Goal: Transaction & Acquisition: Purchase product/service

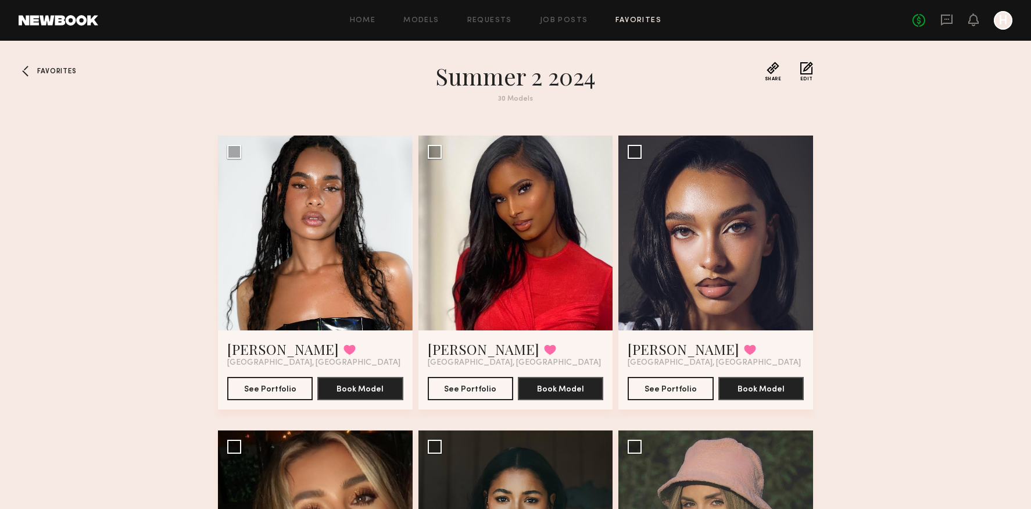
click at [62, 69] on span "Favorites" at bounding box center [56, 71] width 39 height 7
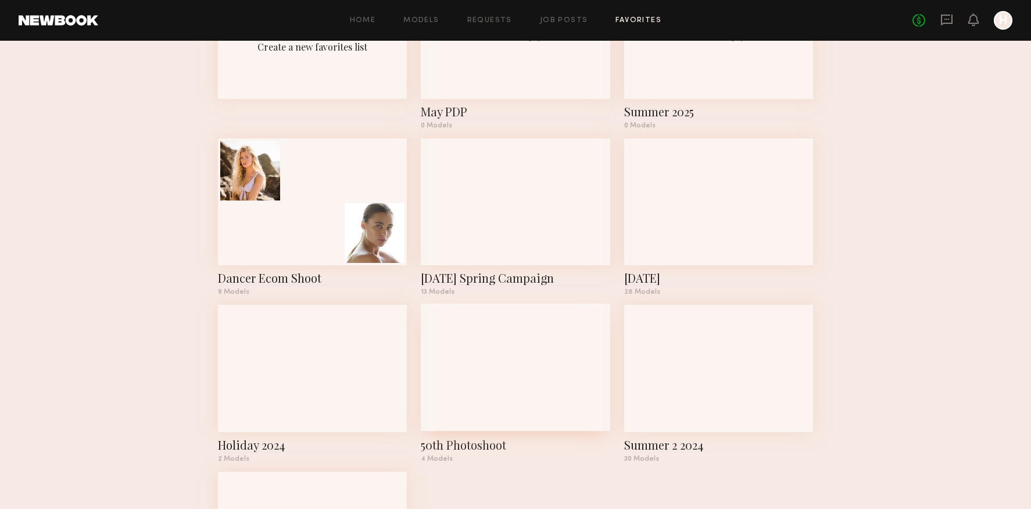
scroll to position [136, 0]
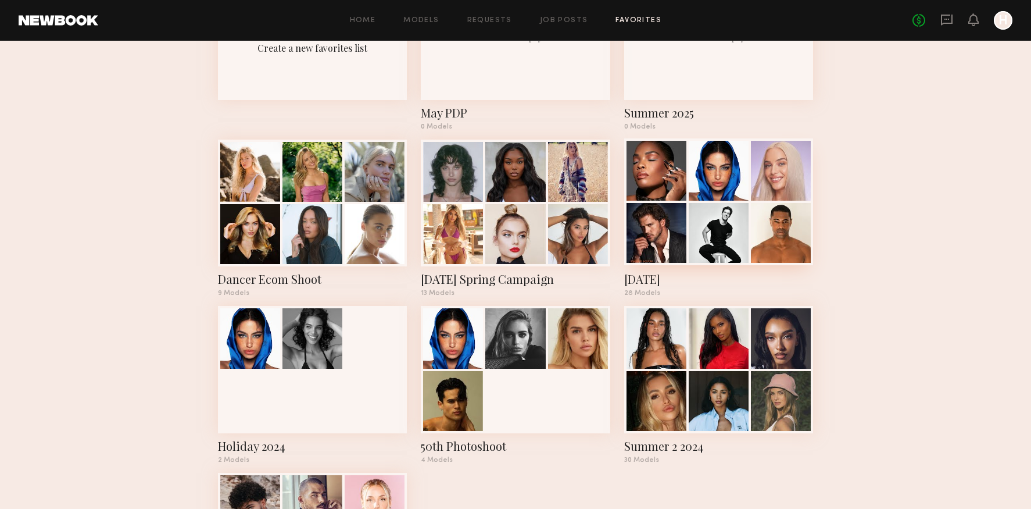
click at [647, 282] on div "Valentine's Day 2025" at bounding box center [718, 279] width 189 height 16
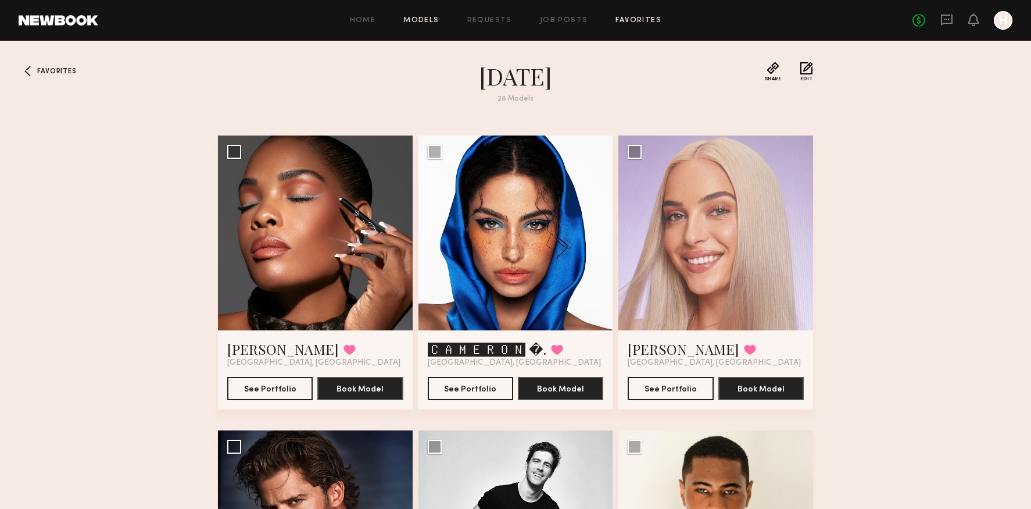
click at [420, 20] on link "Models" at bounding box center [420, 21] width 35 height 8
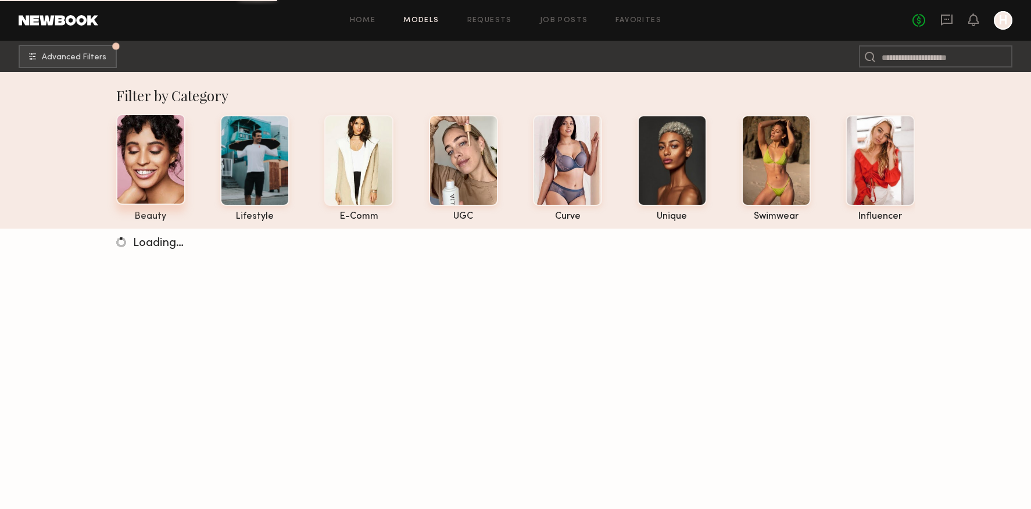
click at [162, 167] on div at bounding box center [150, 159] width 69 height 91
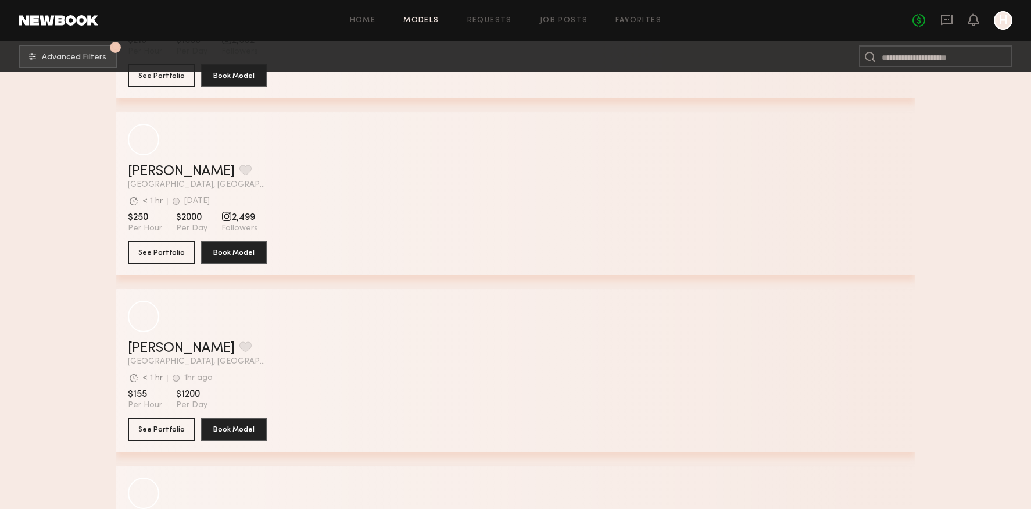
scroll to position [14102, 0]
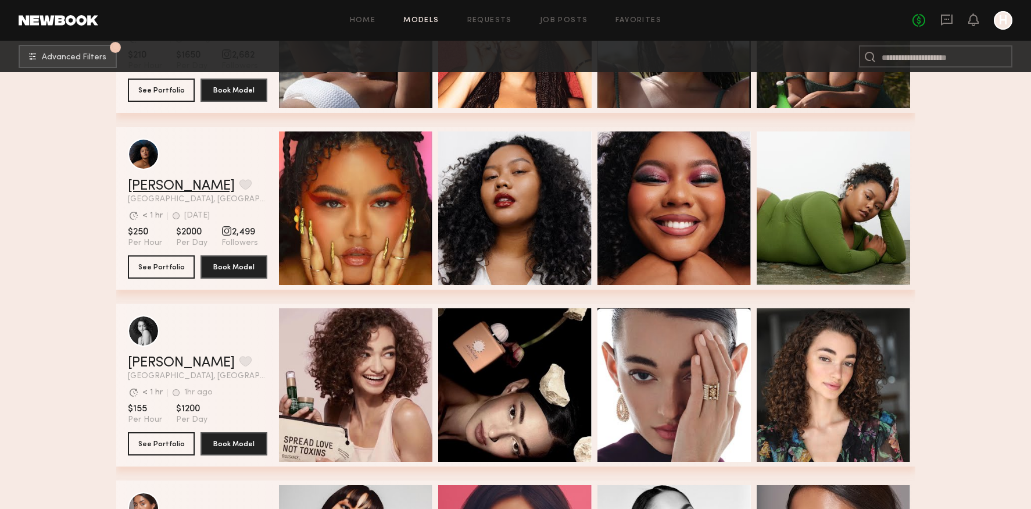
click at [171, 184] on link "Kiara L." at bounding box center [181, 186] width 107 height 14
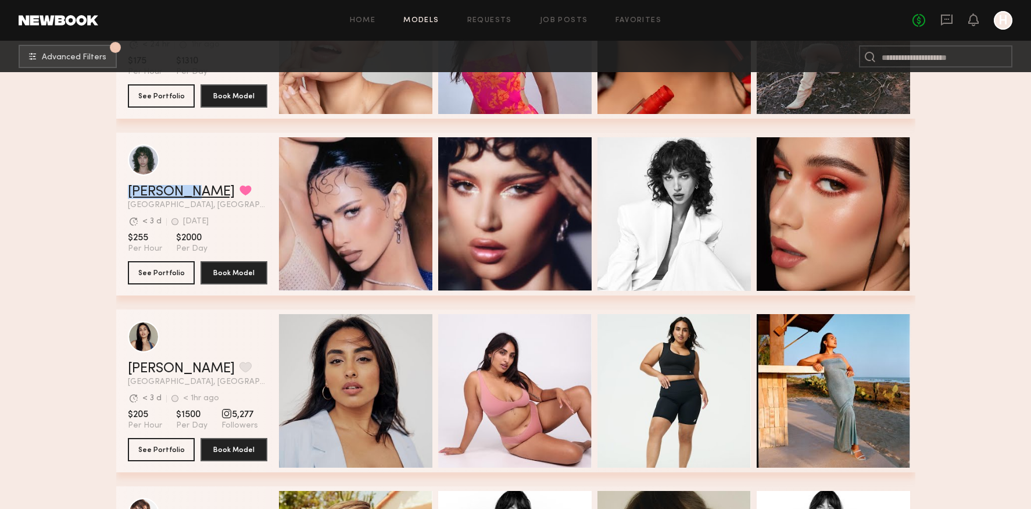
scroll to position [15050, 0]
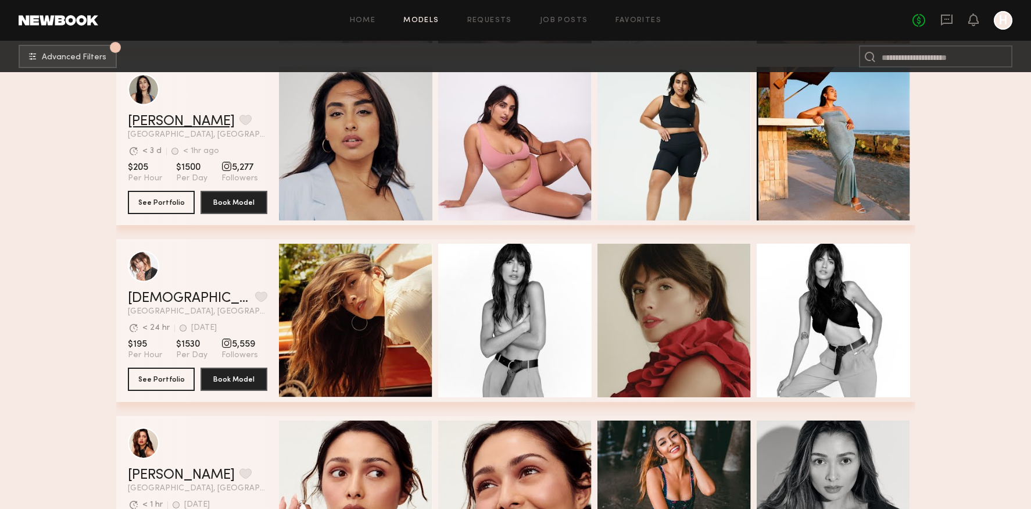
click at [176, 123] on link "Sharon C." at bounding box center [181, 121] width 107 height 14
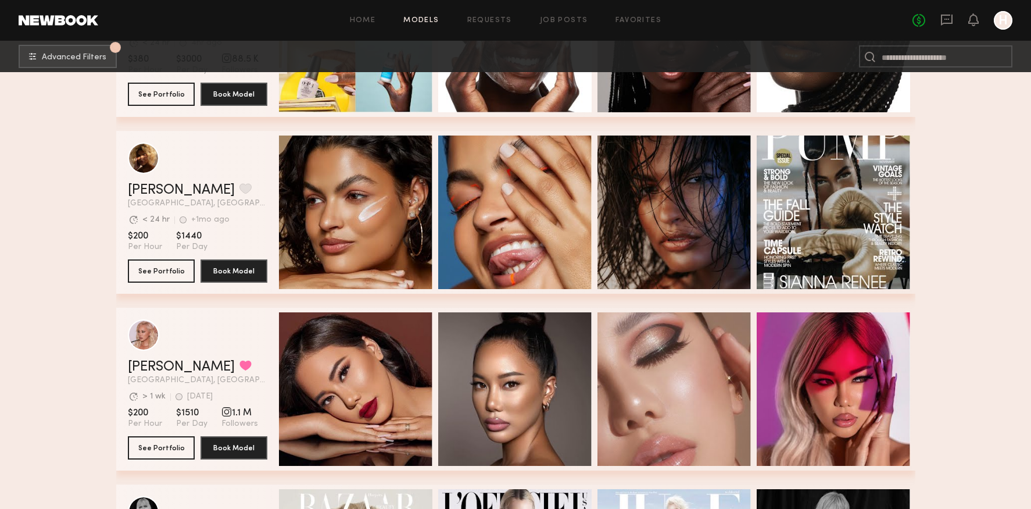
scroll to position [16828, 0]
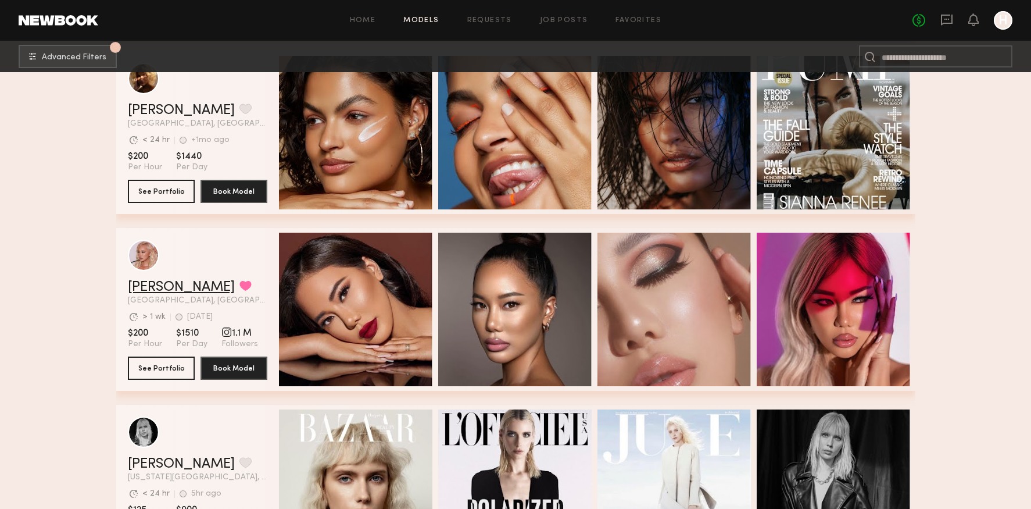
click at [188, 290] on div "Anthia M. Favorited" at bounding box center [197, 287] width 139 height 14
click at [141, 262] on div "grid" at bounding box center [143, 254] width 31 height 31
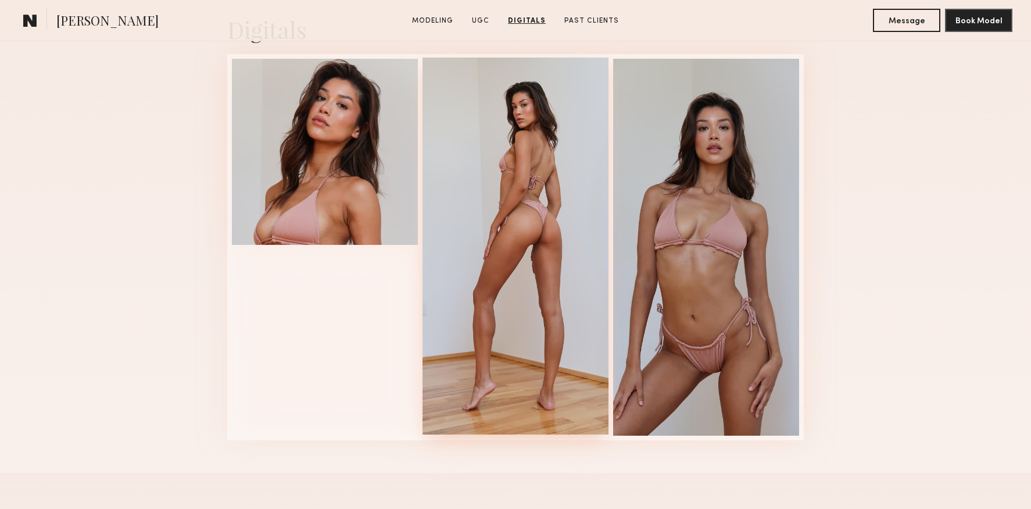
scroll to position [1944, 0]
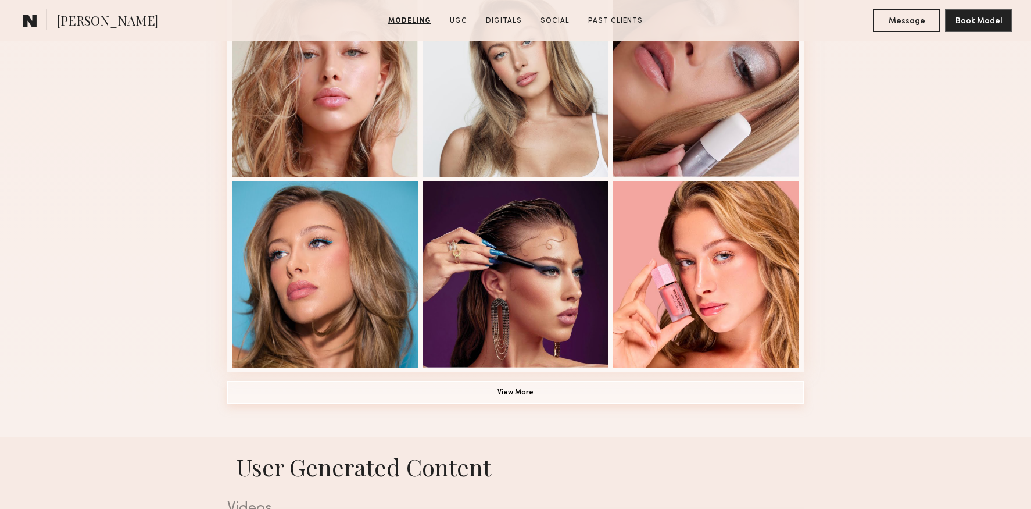
scroll to position [750, 0]
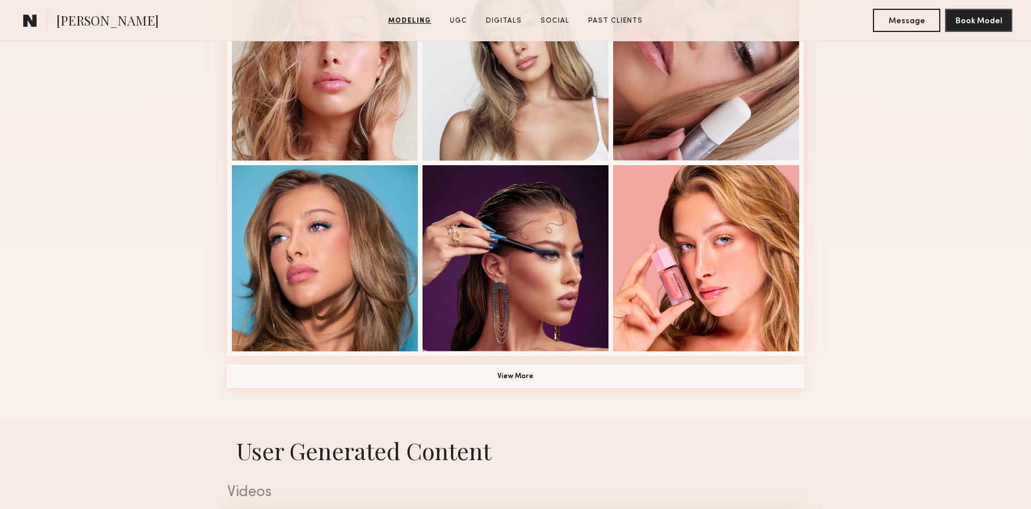
click at [509, 376] on button "View More" at bounding box center [515, 375] width 577 height 23
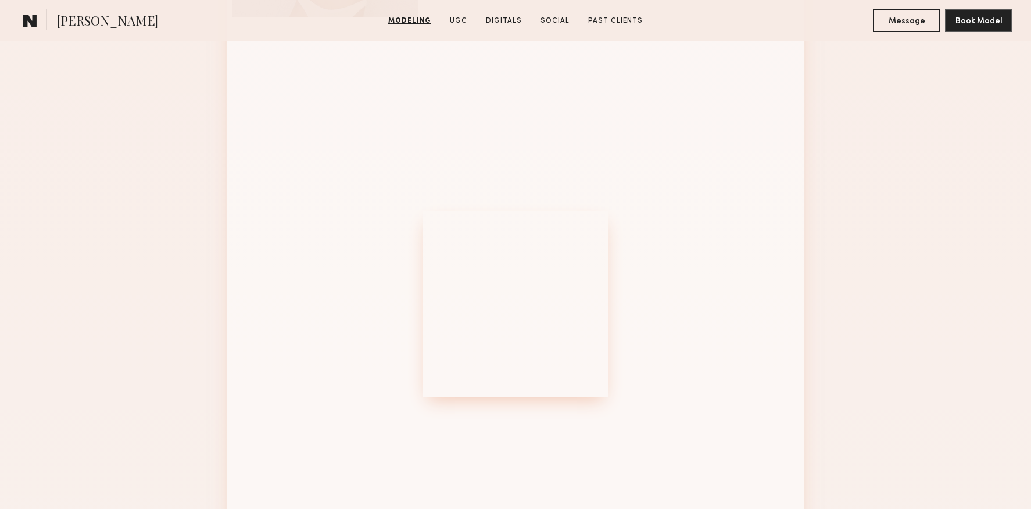
scroll to position [1291, 0]
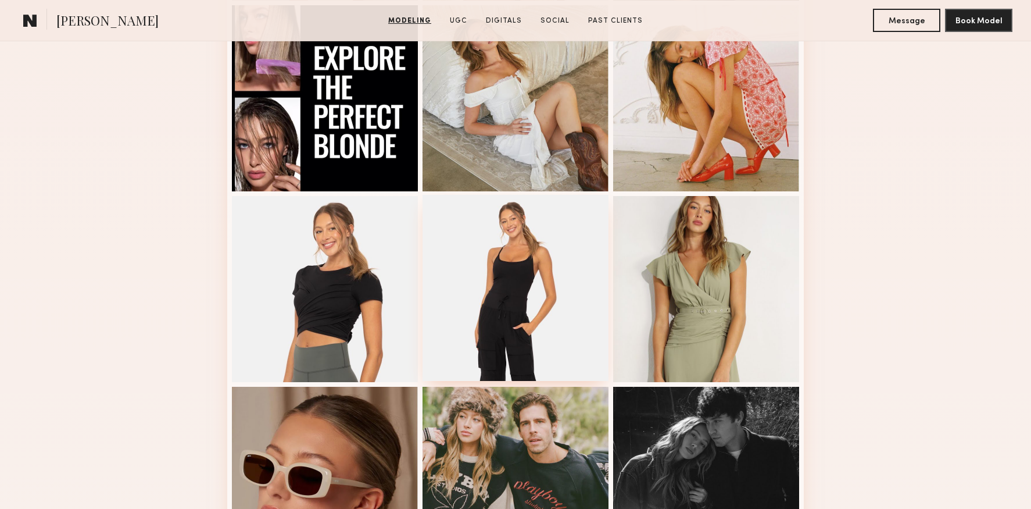
click at [551, 266] on div at bounding box center [516, 288] width 186 height 186
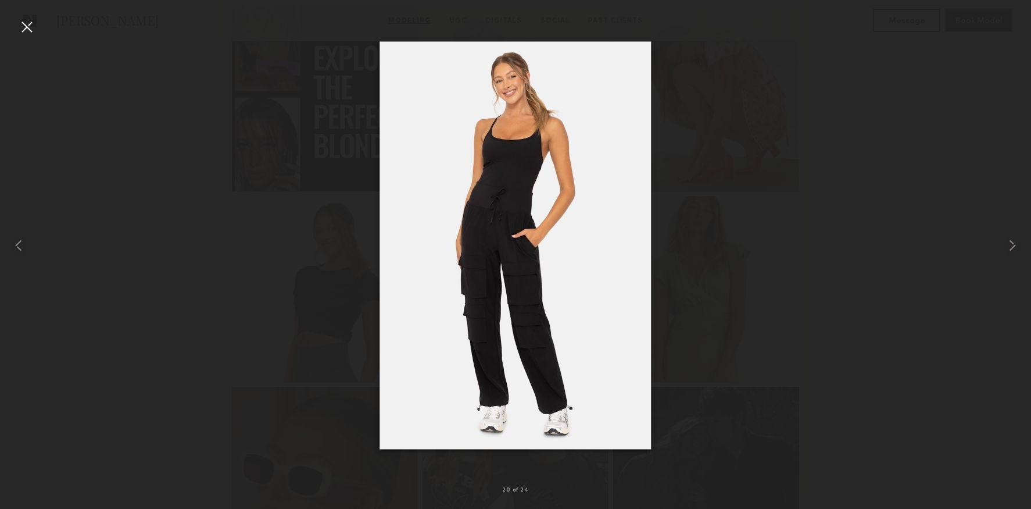
click at [30, 29] on div at bounding box center [26, 26] width 19 height 19
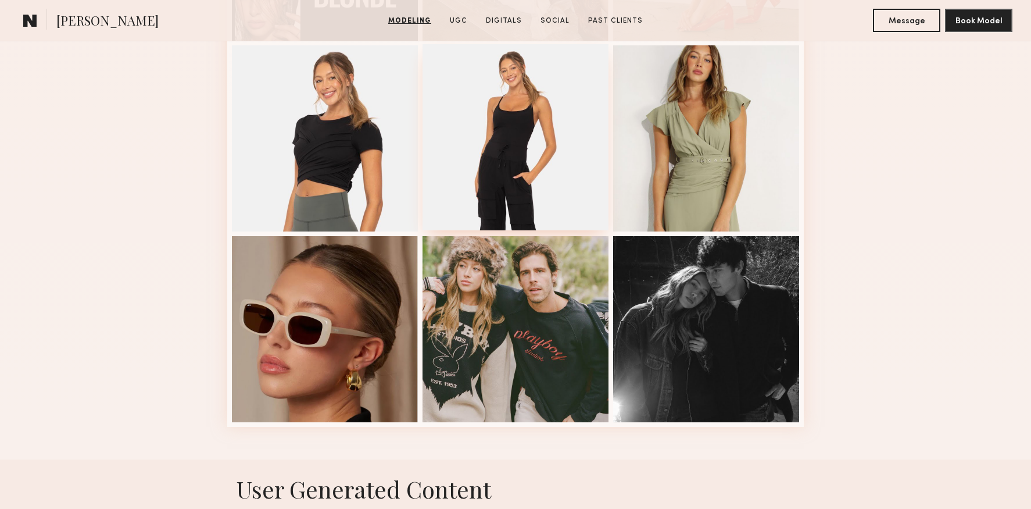
scroll to position [1525, 0]
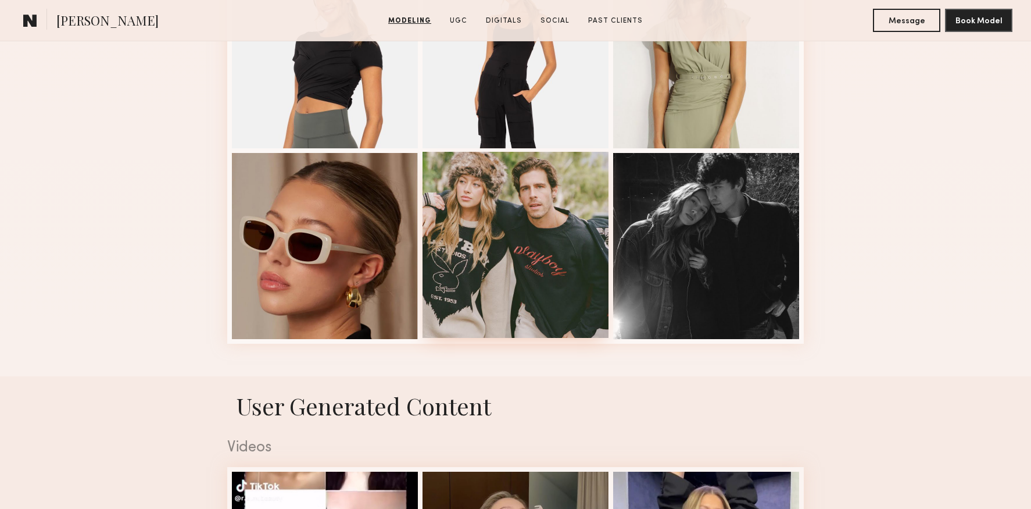
click at [535, 292] on div at bounding box center [516, 245] width 186 height 186
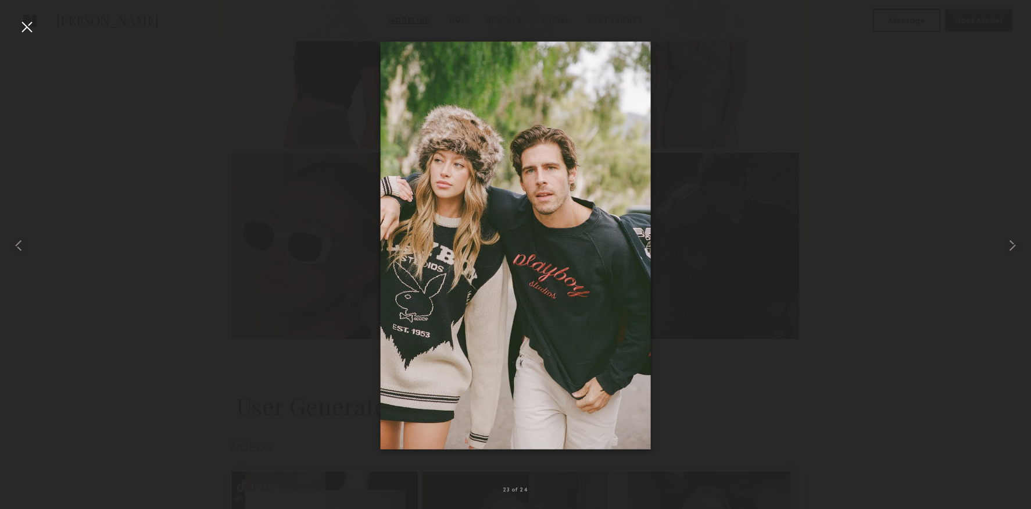
click at [33, 32] on div at bounding box center [26, 26] width 19 height 19
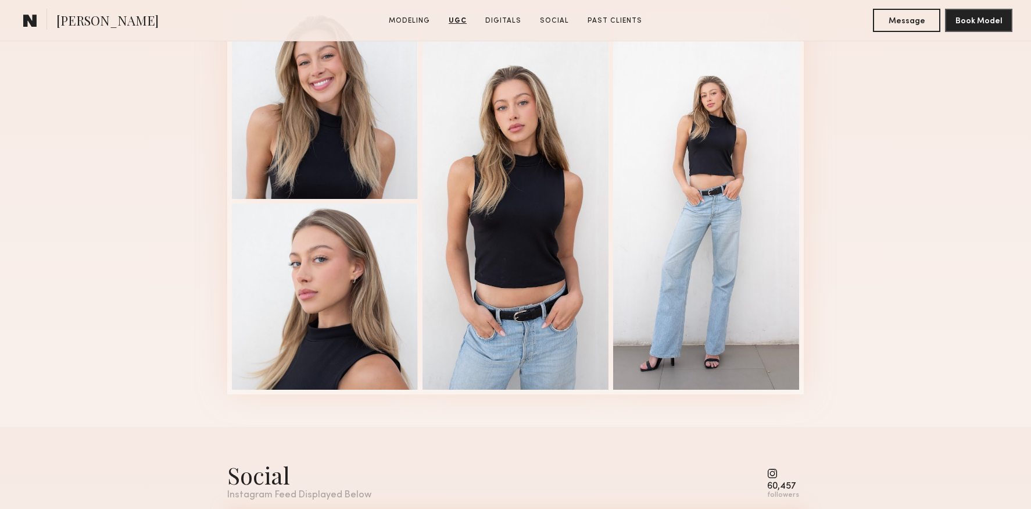
scroll to position [3685, 0]
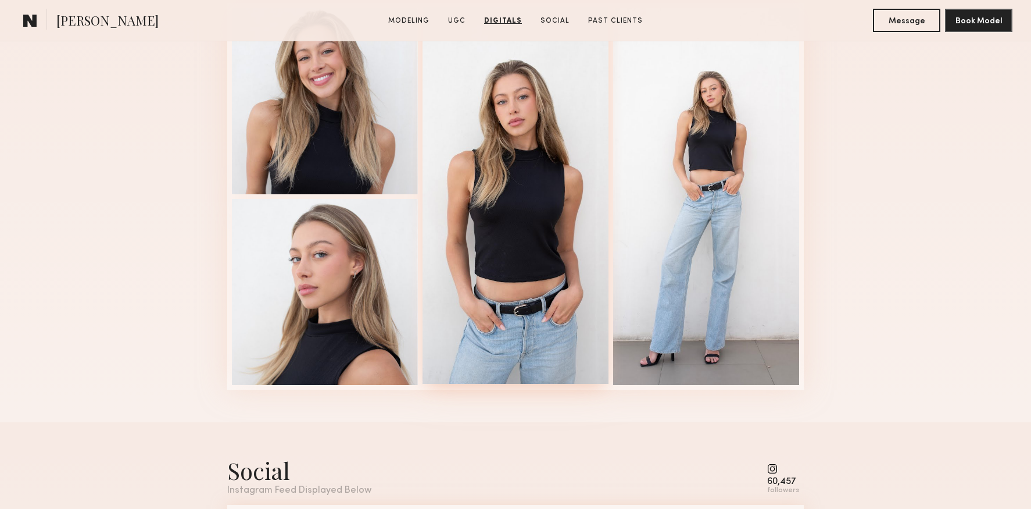
click at [534, 244] on div at bounding box center [516, 195] width 186 height 377
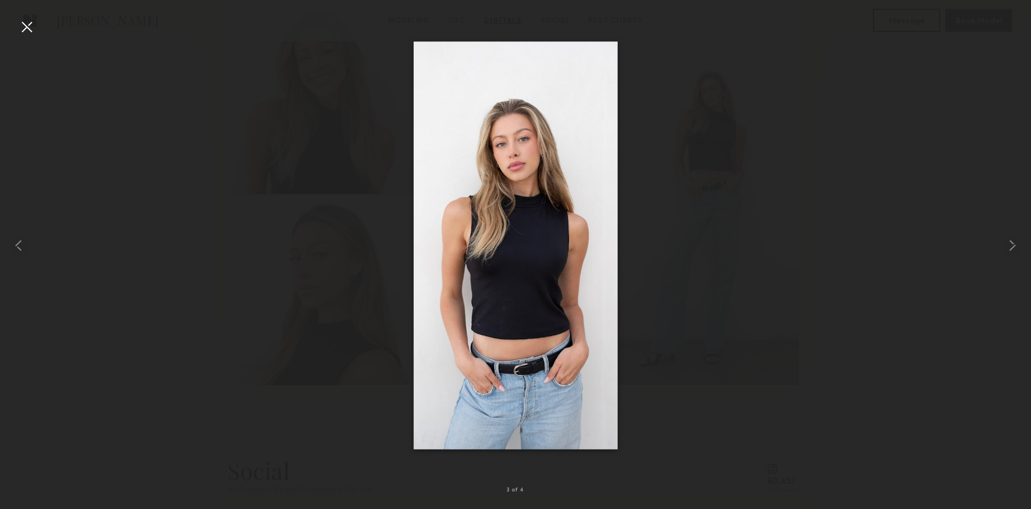
click at [23, 29] on div at bounding box center [26, 26] width 19 height 19
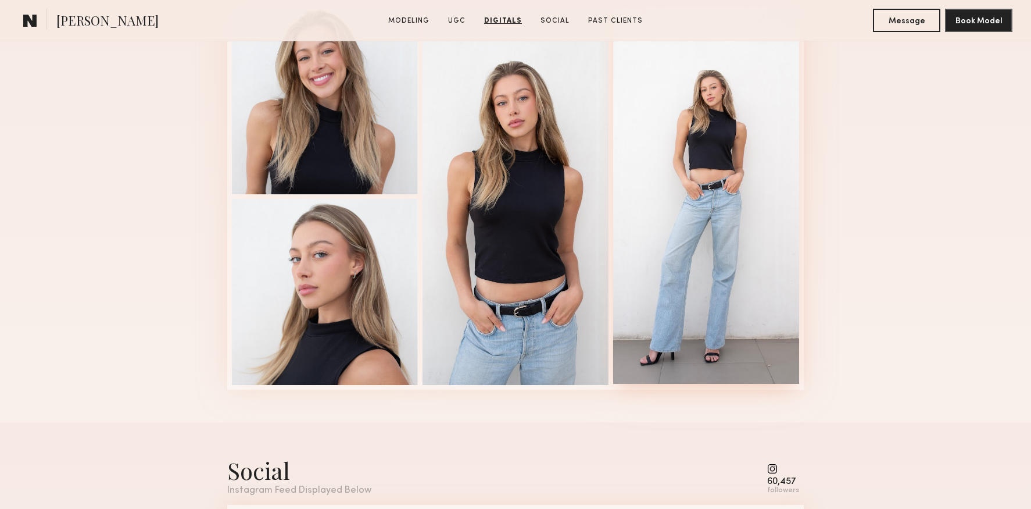
click at [685, 260] on div at bounding box center [706, 195] width 186 height 377
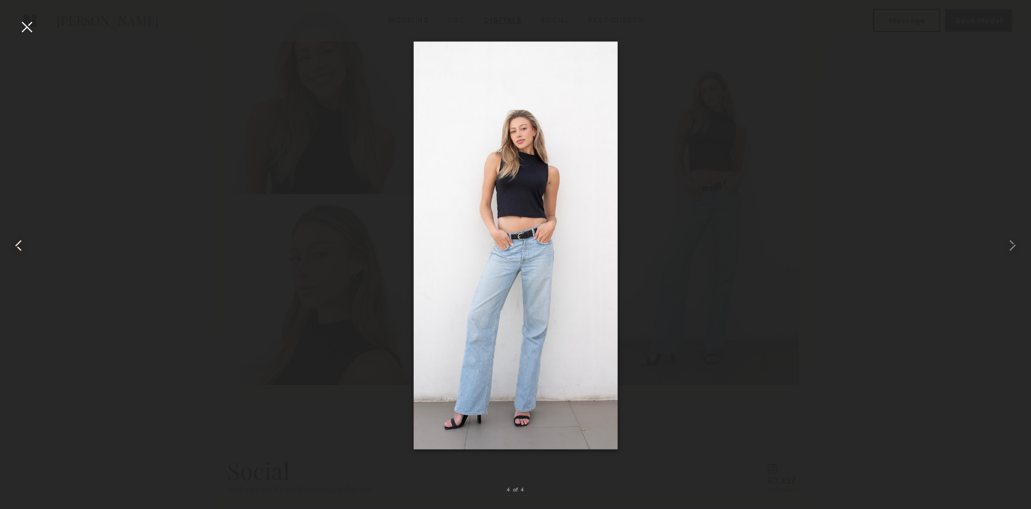
click at [40, 37] on div at bounding box center [20, 245] width 41 height 453
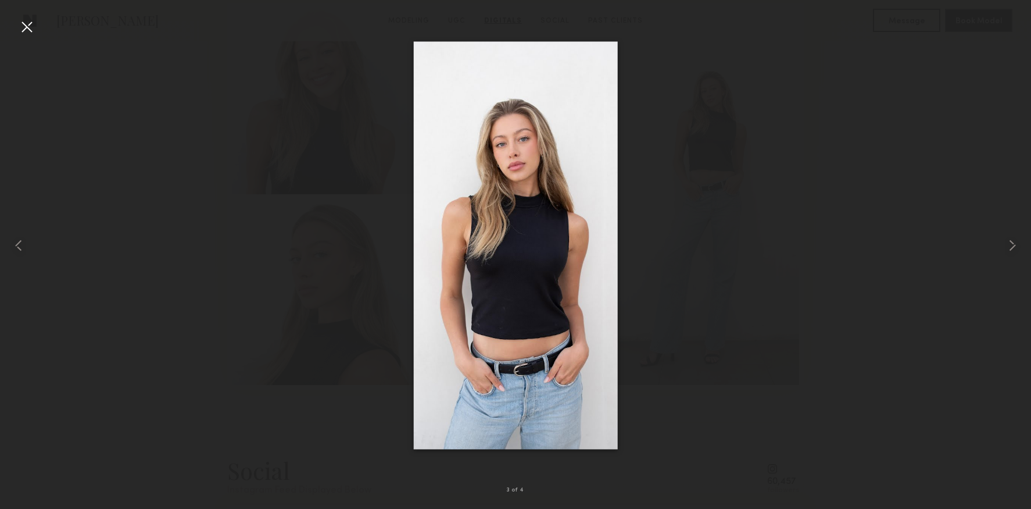
click at [31, 31] on div at bounding box center [26, 26] width 19 height 19
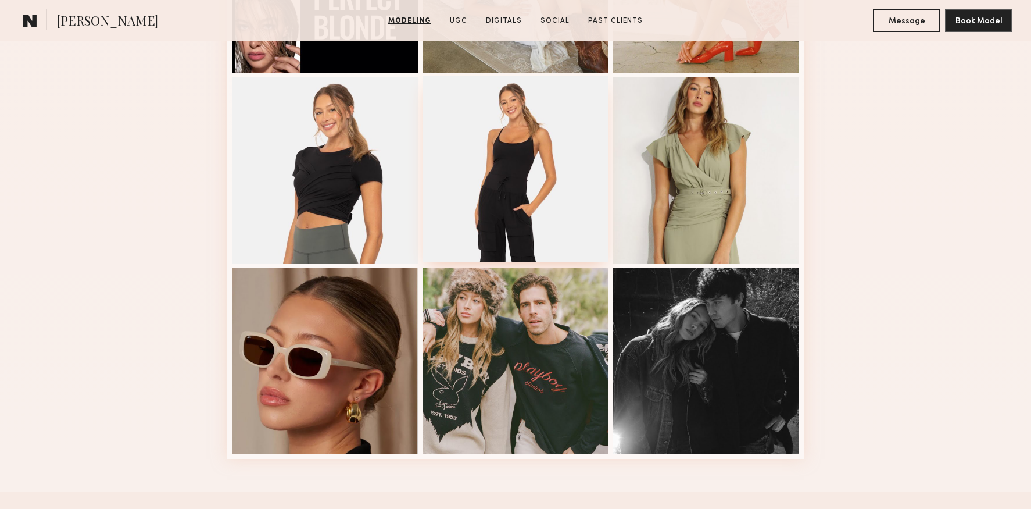
scroll to position [1970, 0]
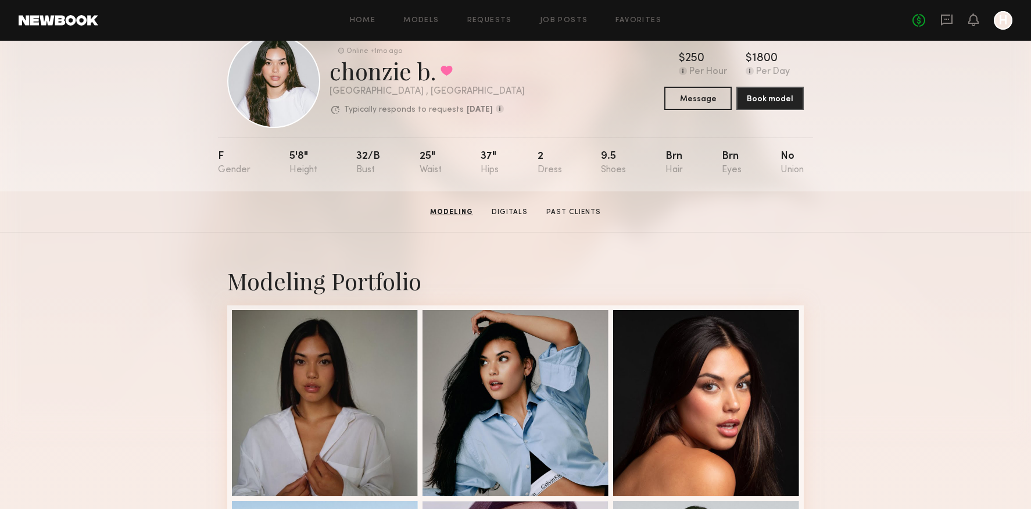
scroll to position [21, 0]
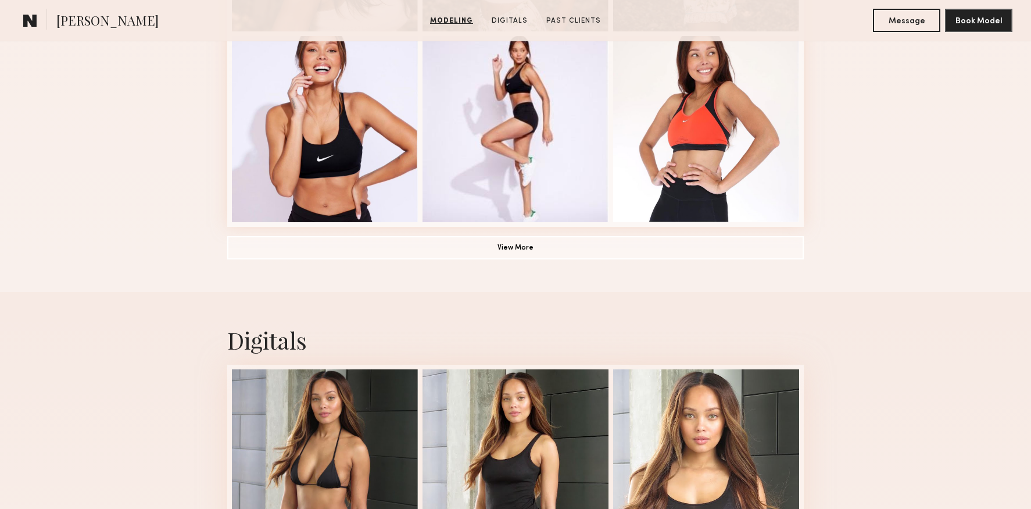
scroll to position [880, 0]
drag, startPoint x: 488, startPoint y: 253, endPoint x: 488, endPoint y: 246, distance: 7.0
click at [488, 253] on button "View More" at bounding box center [515, 246] width 577 height 23
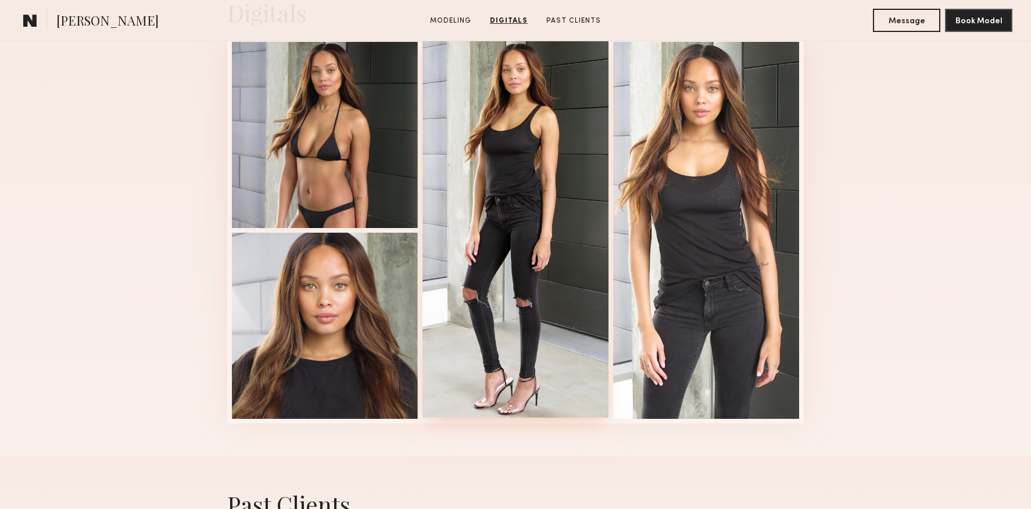
scroll to position [1744, 0]
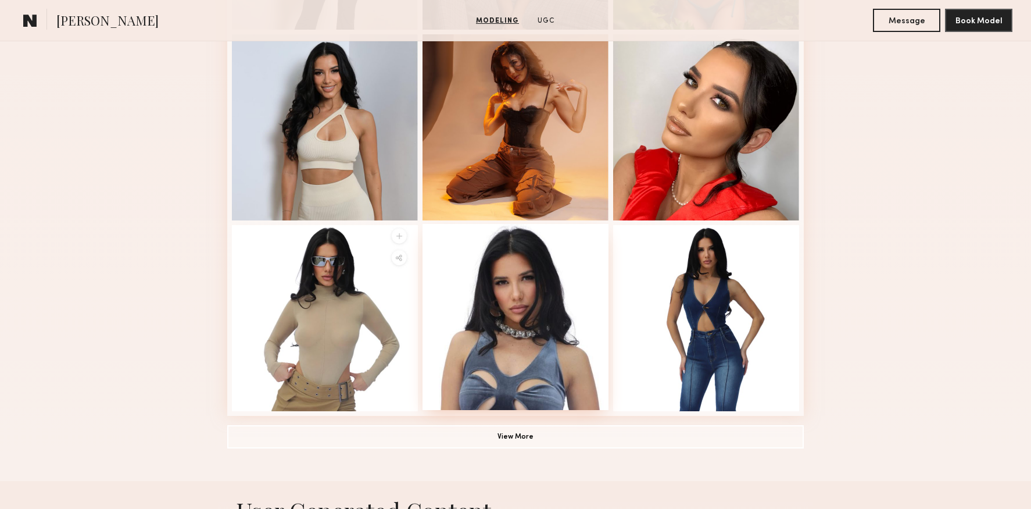
scroll to position [704, 0]
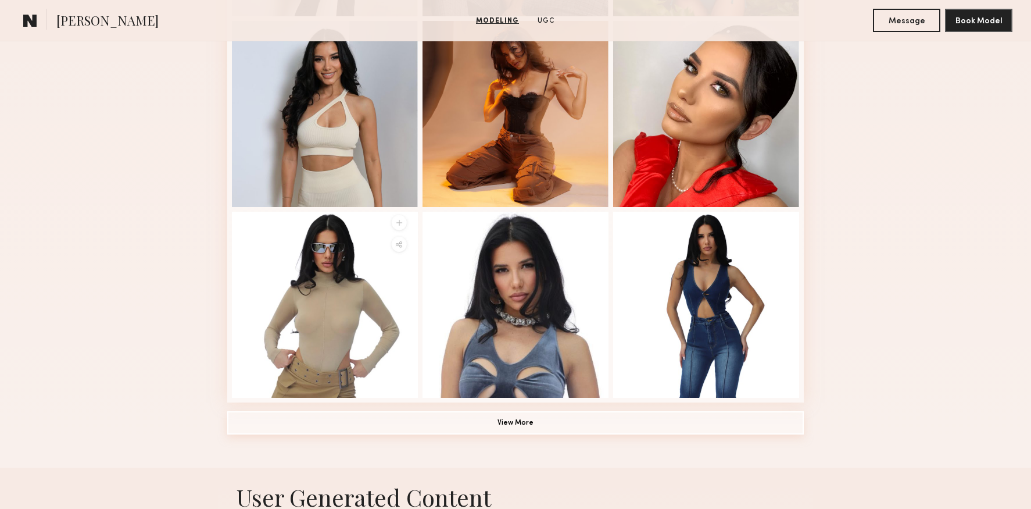
click at [571, 420] on button "View More" at bounding box center [515, 422] width 577 height 23
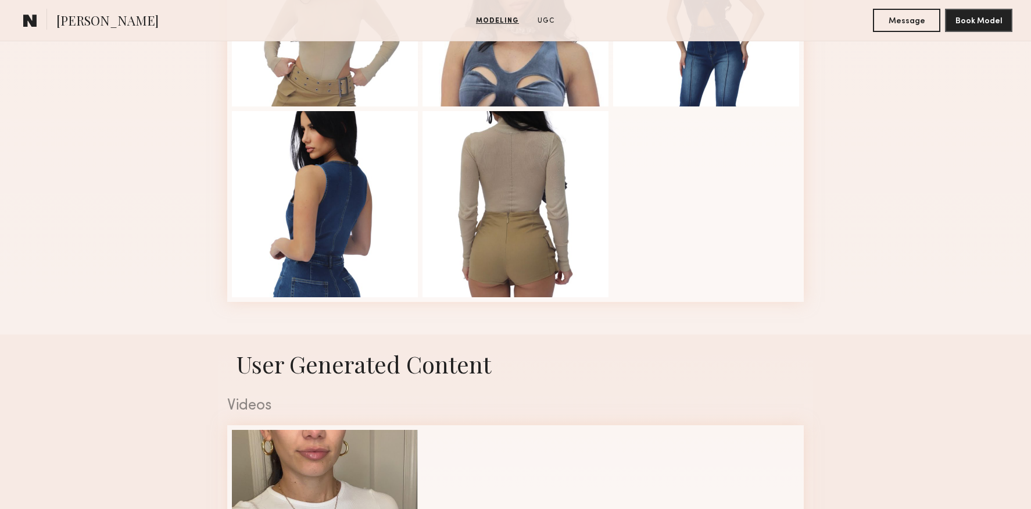
scroll to position [978, 0]
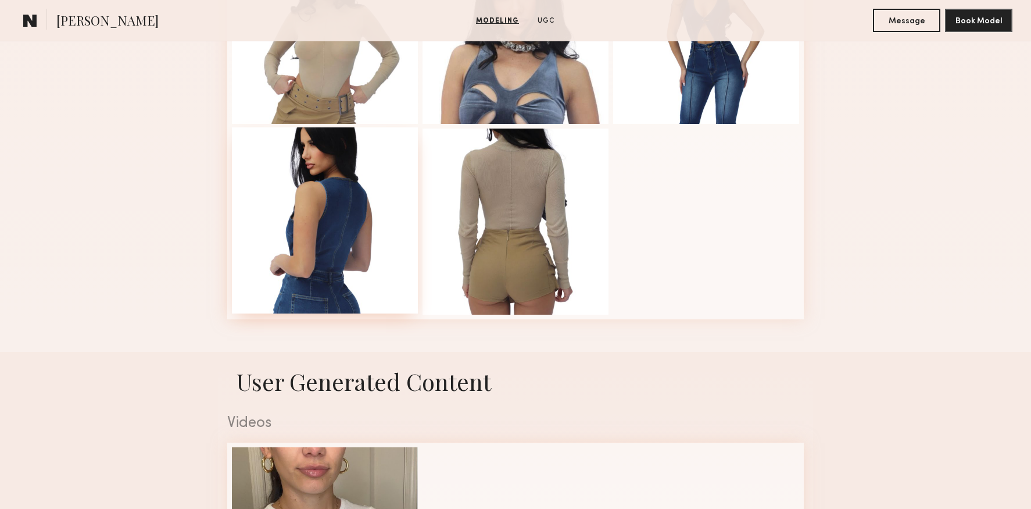
click at [313, 235] on div at bounding box center [325, 220] width 186 height 186
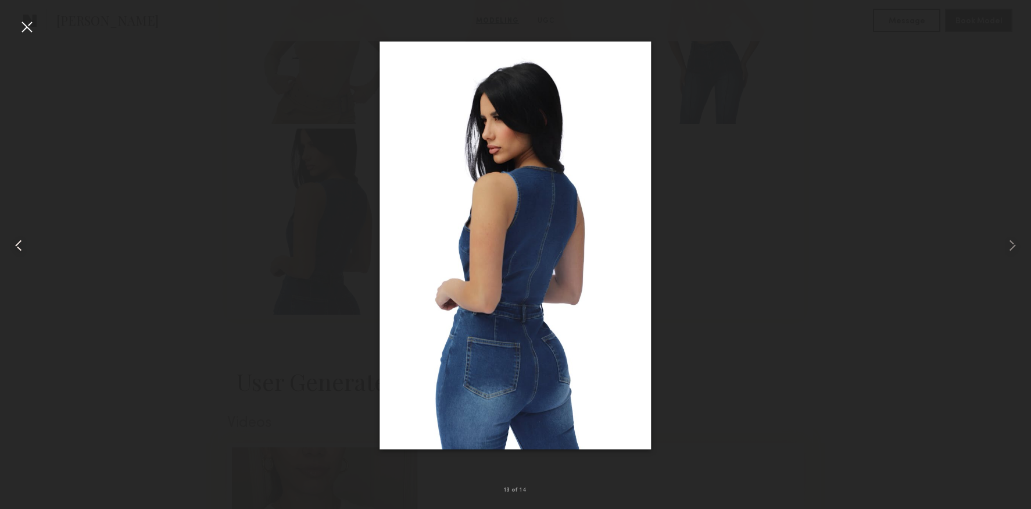
click at [21, 243] on common-icon at bounding box center [18, 245] width 19 height 19
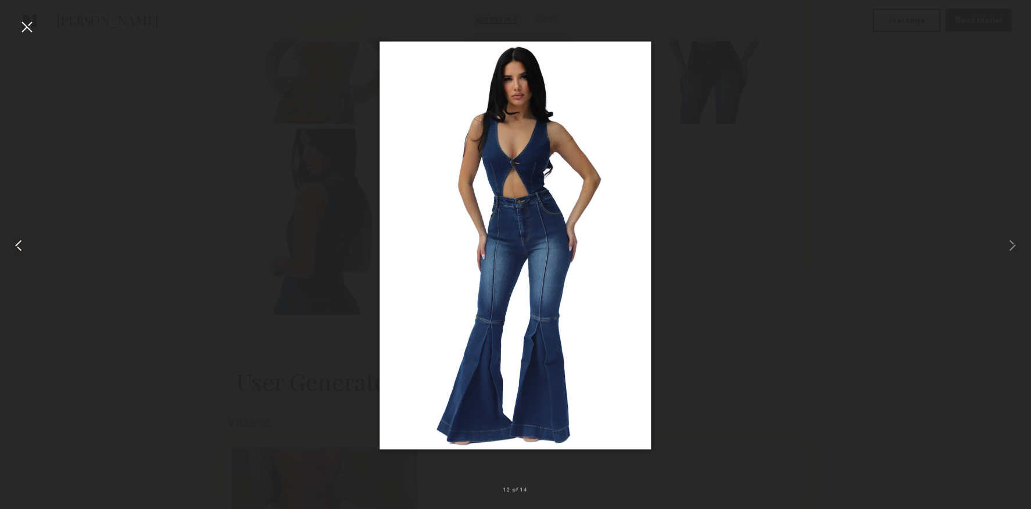
click at [21, 243] on common-icon at bounding box center [18, 245] width 19 height 19
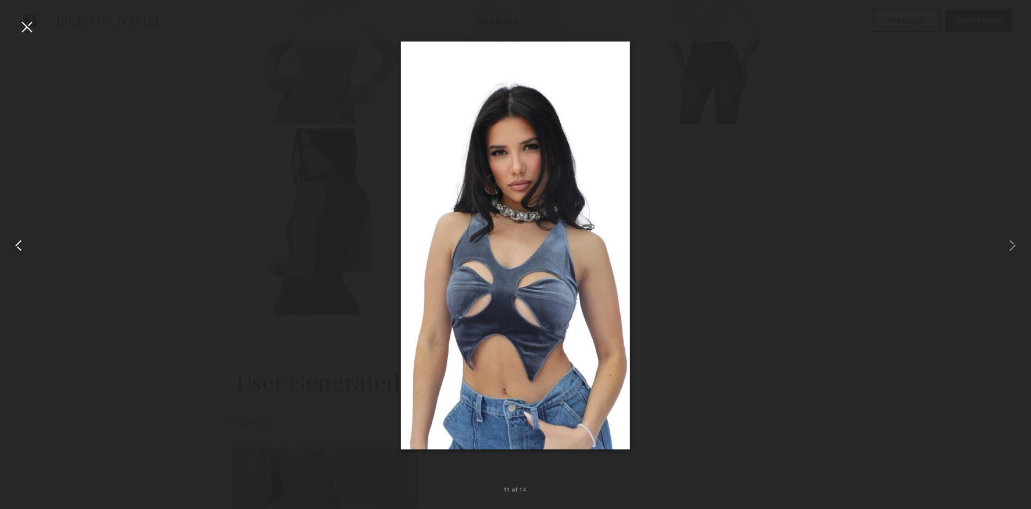
click at [21, 242] on common-icon at bounding box center [18, 245] width 19 height 19
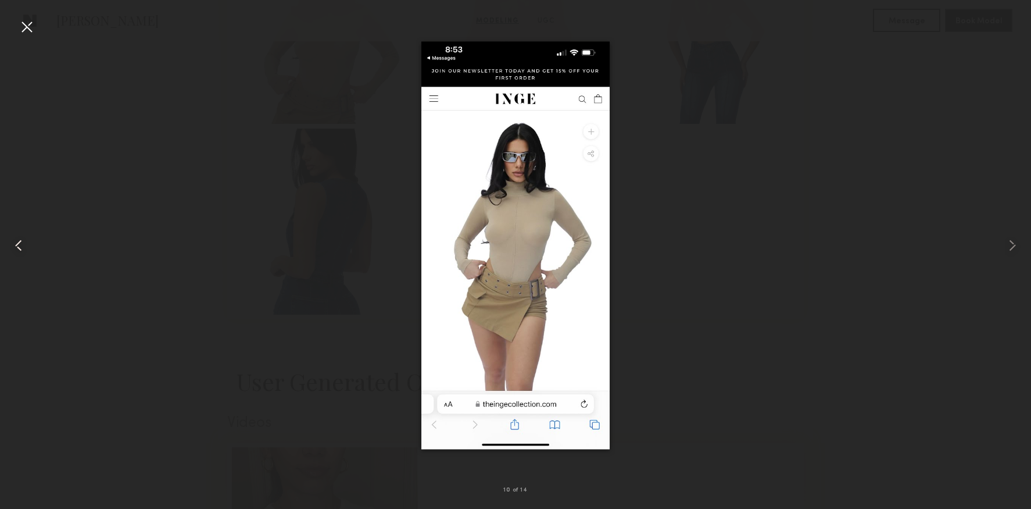
click at [23, 242] on common-icon at bounding box center [18, 245] width 19 height 19
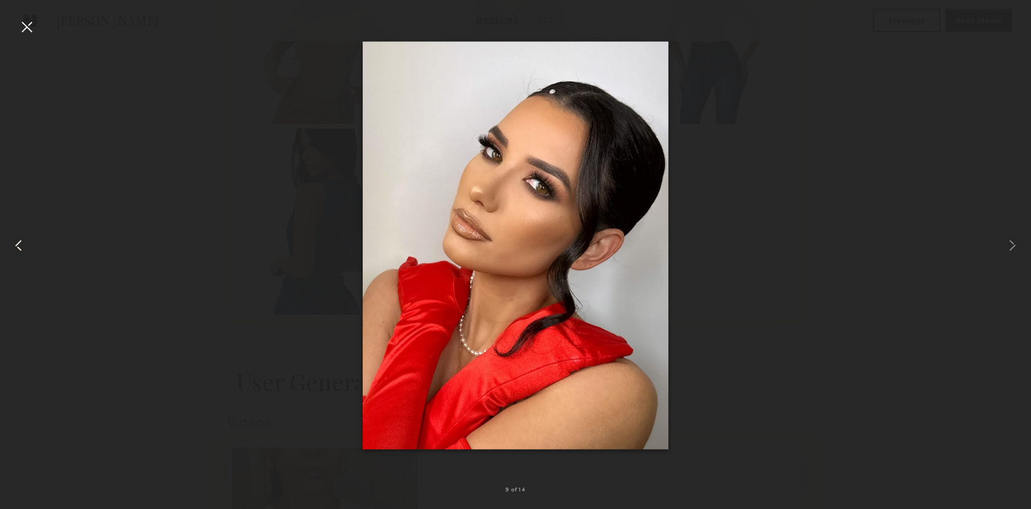
click at [23, 242] on common-icon at bounding box center [18, 245] width 19 height 19
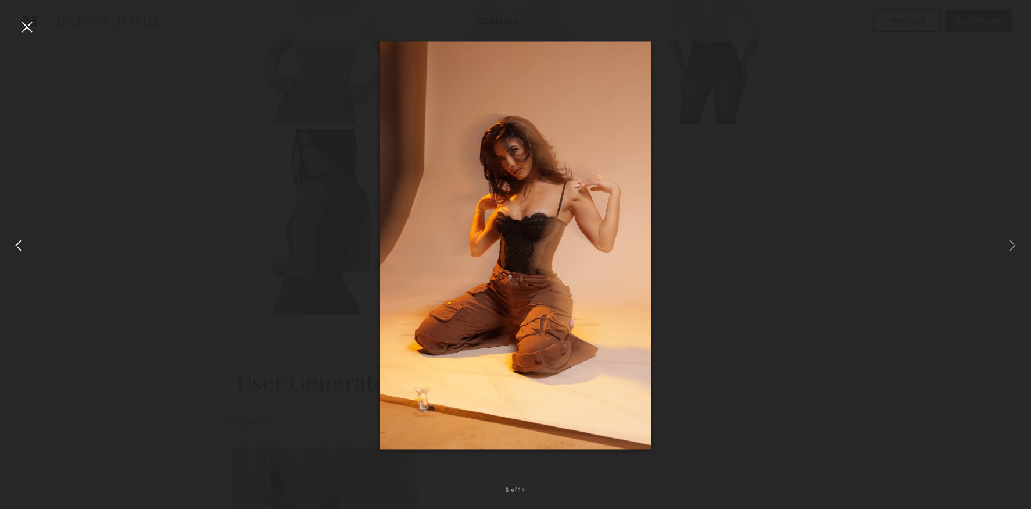
click at [23, 242] on common-icon at bounding box center [18, 245] width 19 height 19
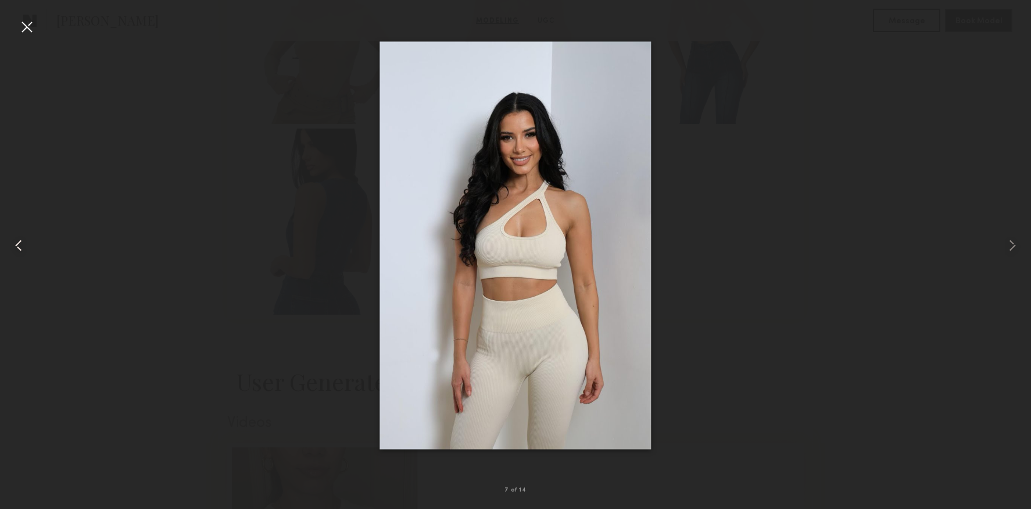
click at [23, 242] on common-icon at bounding box center [18, 245] width 19 height 19
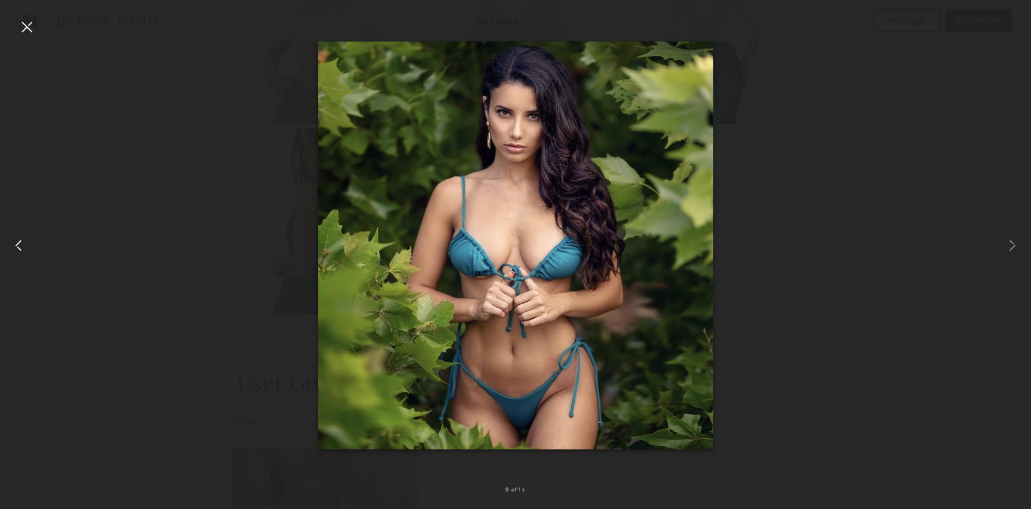
click at [23, 242] on common-icon at bounding box center [18, 245] width 19 height 19
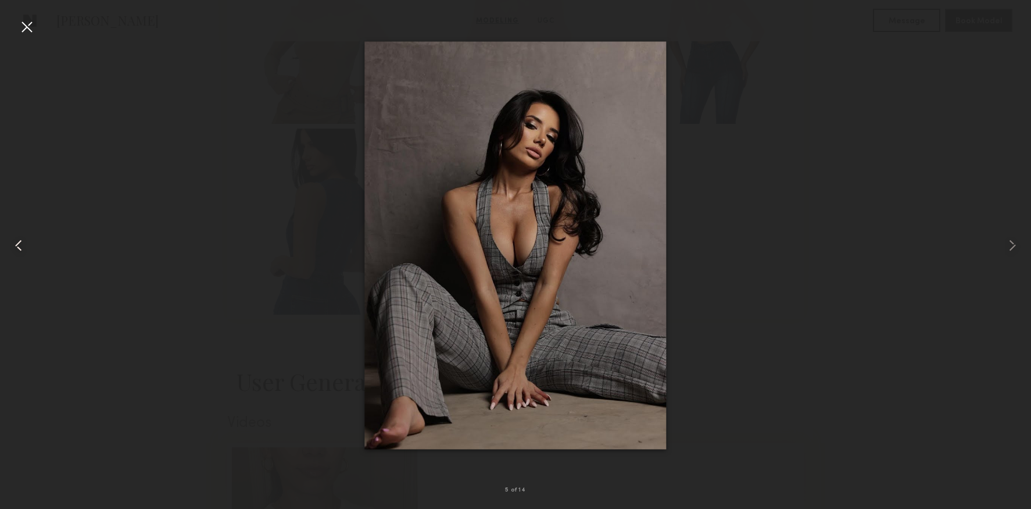
click at [23, 242] on common-icon at bounding box center [18, 245] width 19 height 19
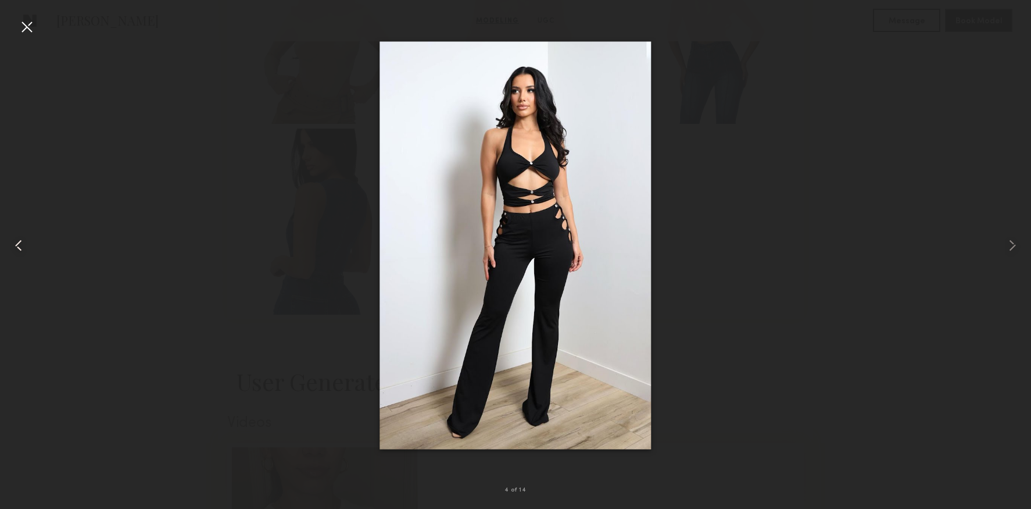
click at [17, 248] on common-icon at bounding box center [18, 245] width 19 height 19
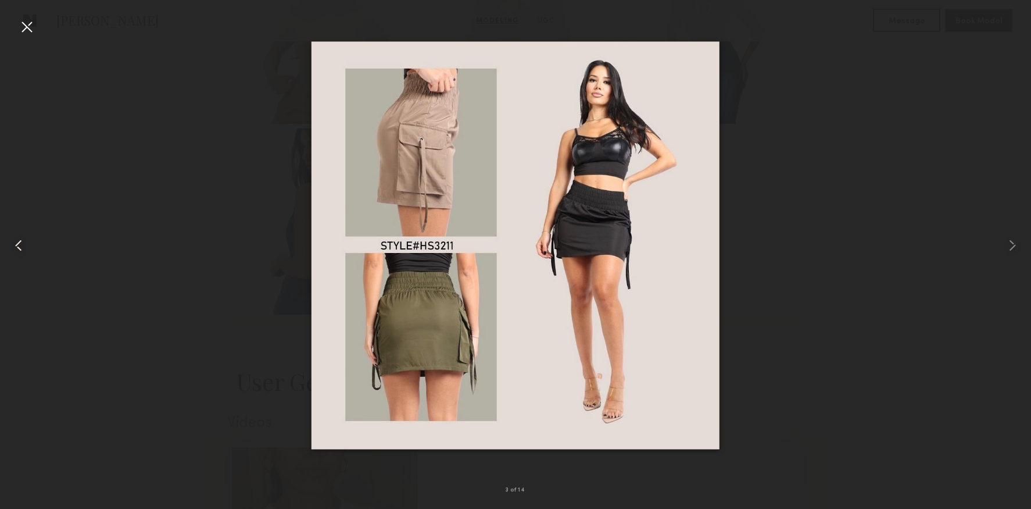
click at [17, 248] on common-icon at bounding box center [18, 245] width 19 height 19
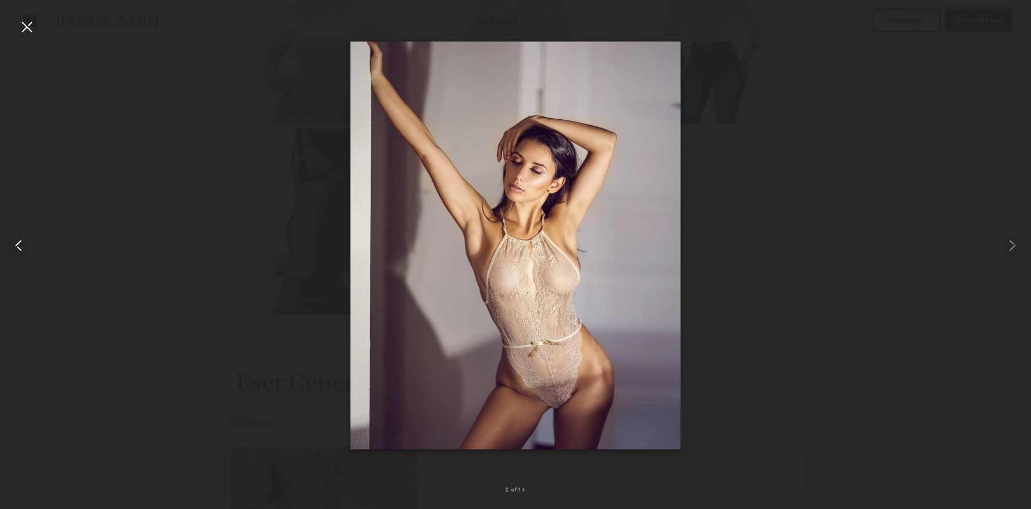
click at [17, 248] on common-icon at bounding box center [18, 245] width 19 height 19
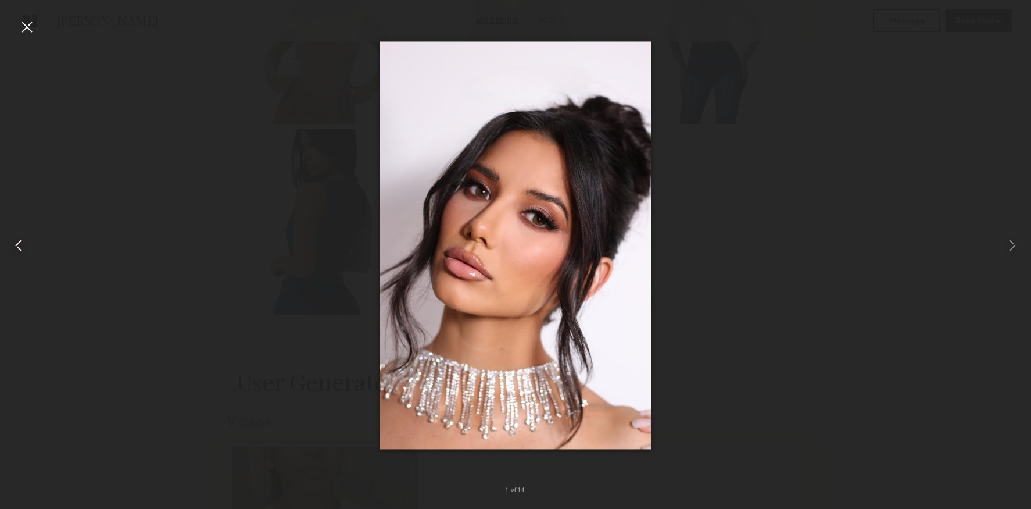
click at [17, 37] on div at bounding box center [20, 245] width 41 height 453
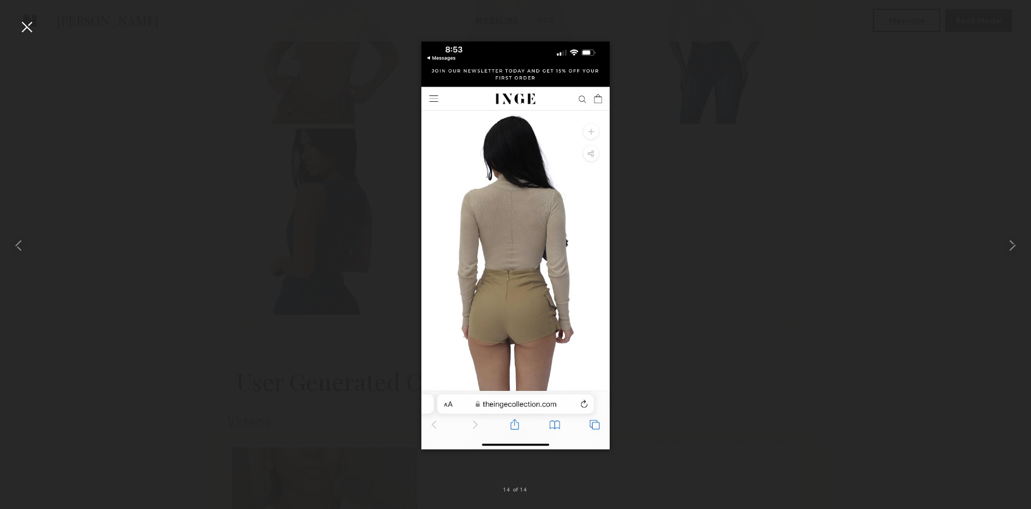
click at [32, 22] on div at bounding box center [26, 26] width 19 height 19
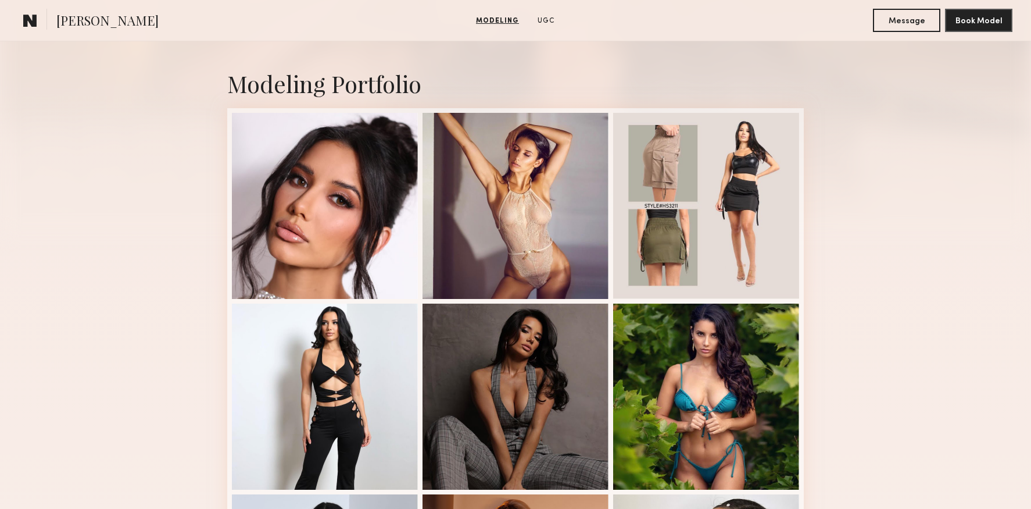
scroll to position [0, 0]
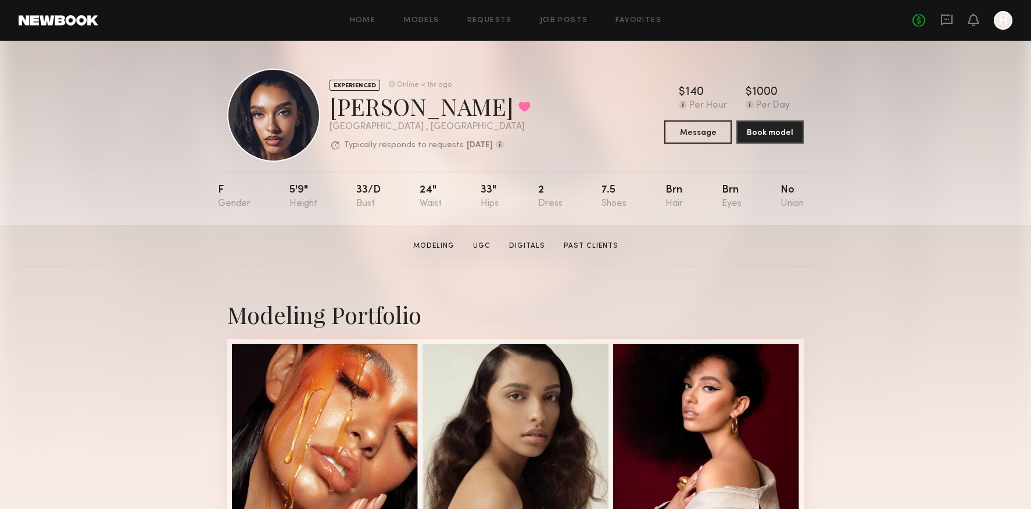
click at [122, 262] on section "Dominique L. Modeling UGC Digitals Past Clients Message Book Model" at bounding box center [515, 245] width 1031 height 41
click at [484, 246] on link "UGC" at bounding box center [481, 246] width 27 height 10
click at [436, 241] on link "Modeling" at bounding box center [434, 246] width 51 height 10
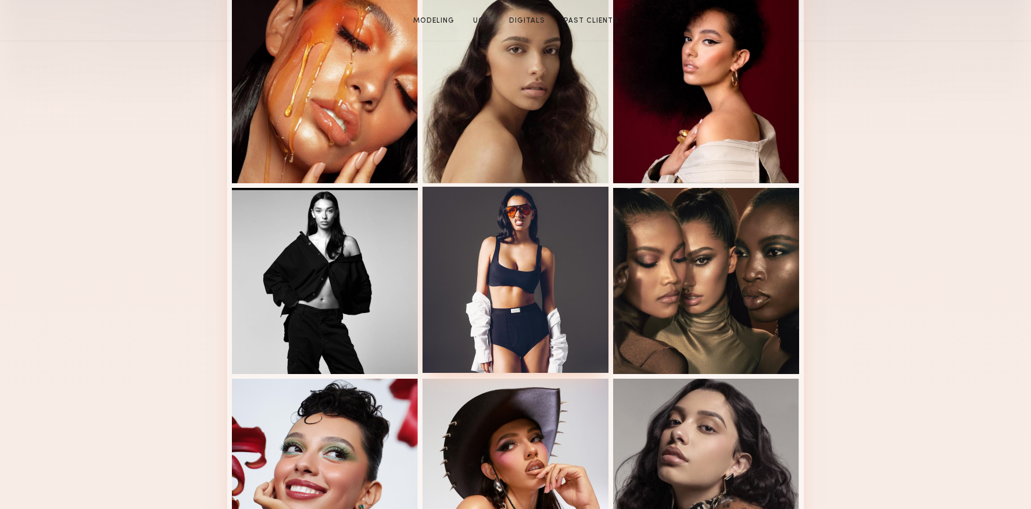
scroll to position [378, 0]
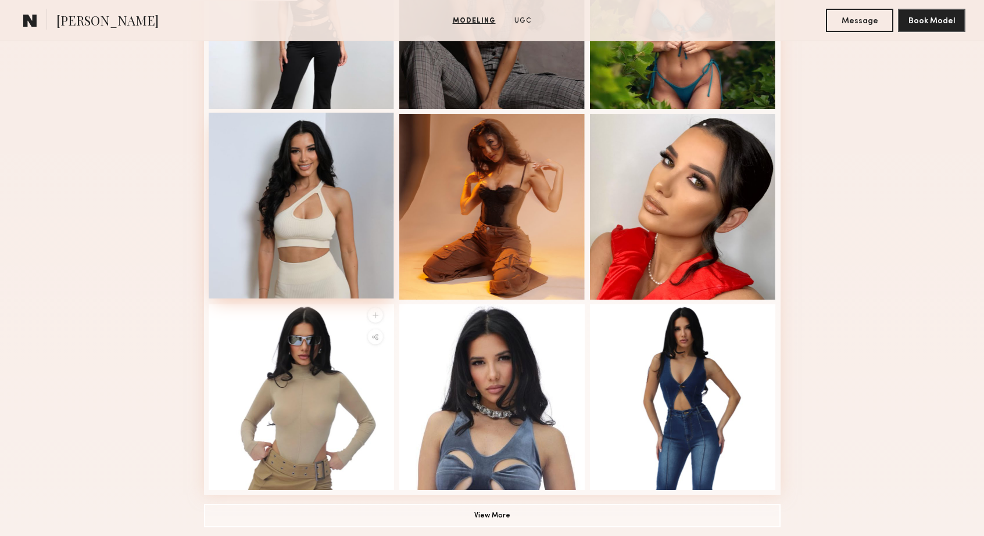
scroll to position [683, 0]
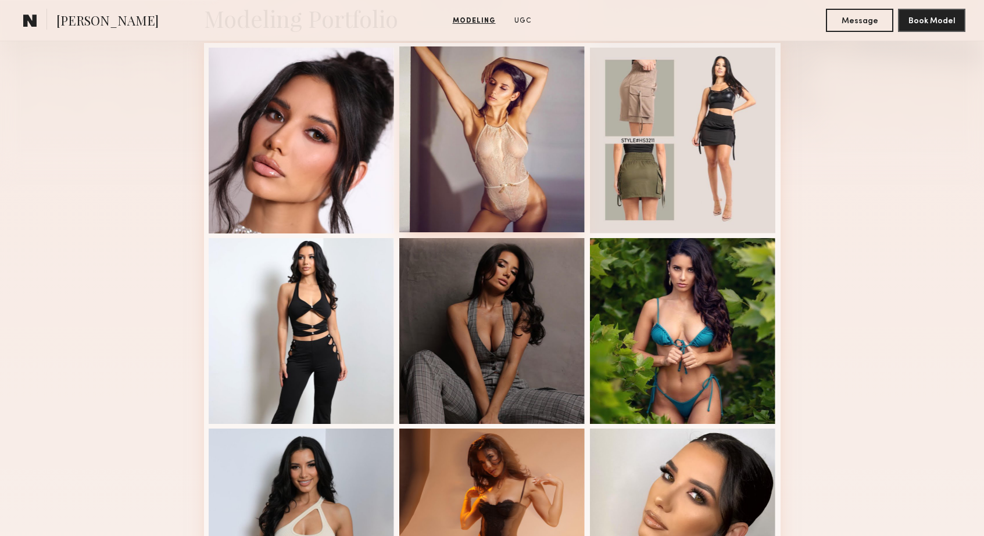
scroll to position [308, 0]
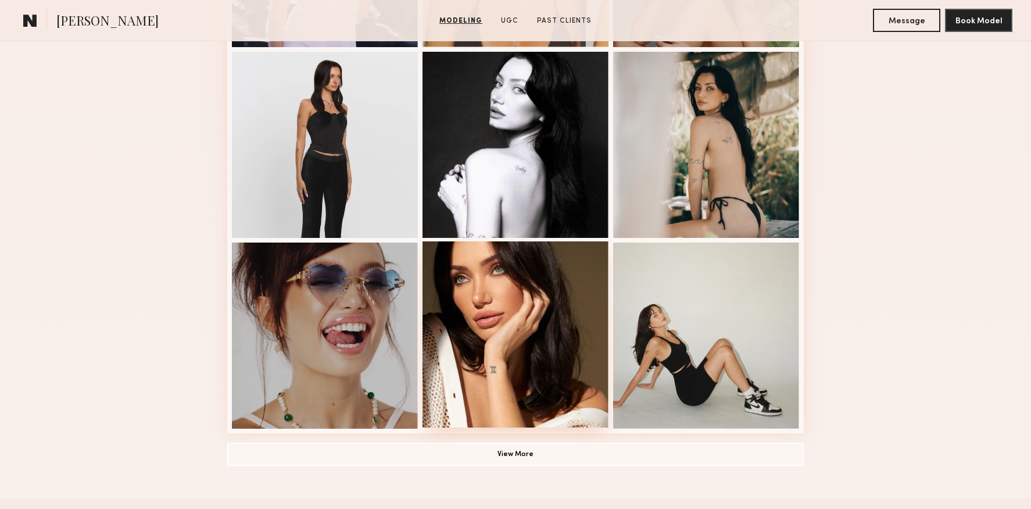
scroll to position [689, 0]
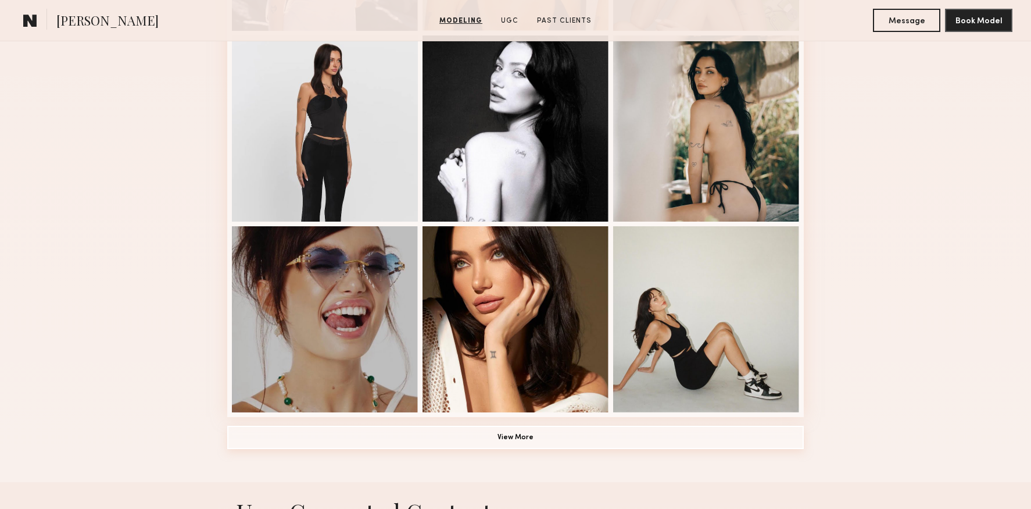
click at [522, 439] on button "View More" at bounding box center [515, 436] width 577 height 23
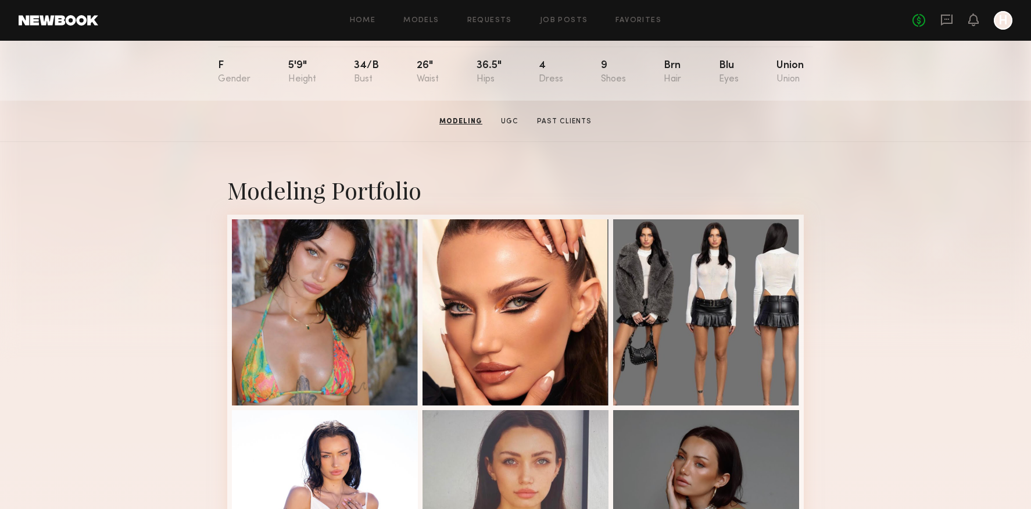
scroll to position [0, 0]
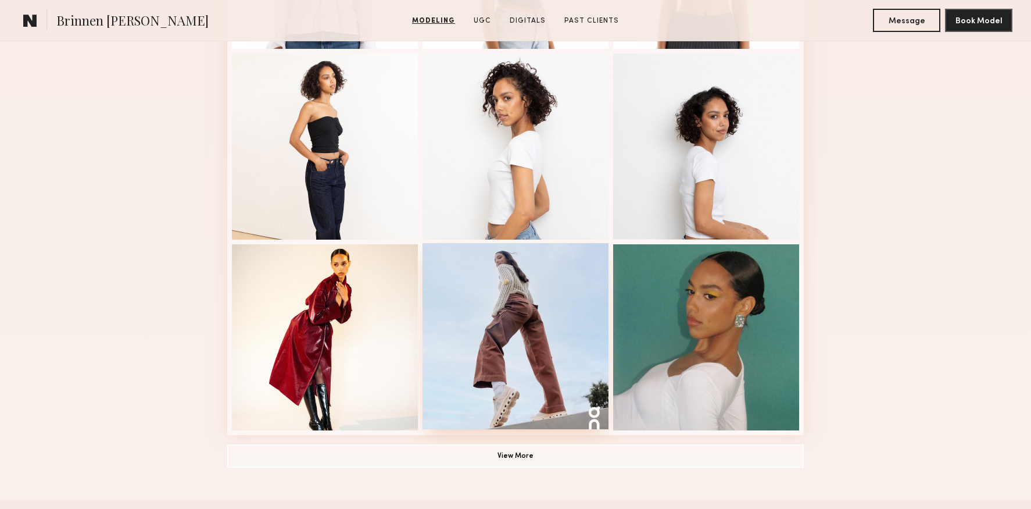
scroll to position [673, 0]
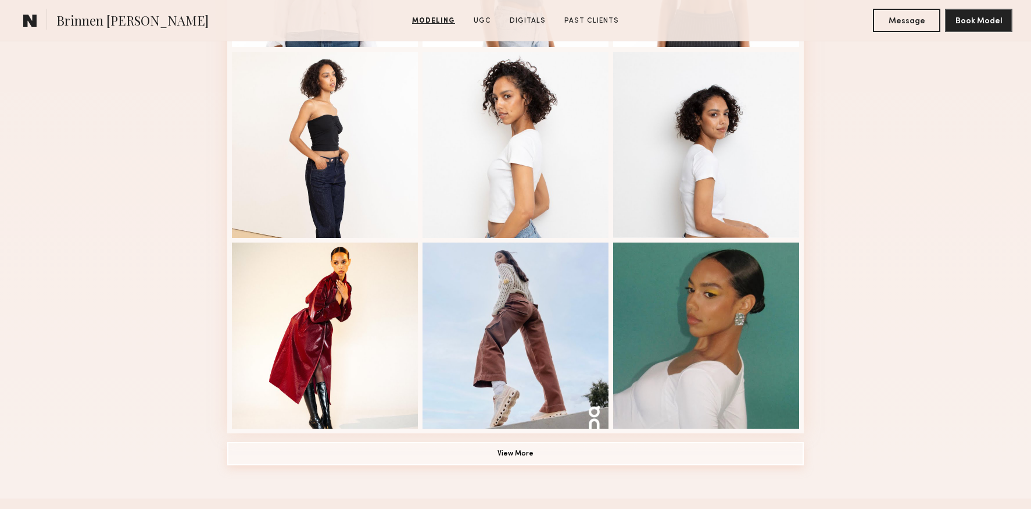
click at [520, 447] on button "View More" at bounding box center [515, 453] width 577 height 23
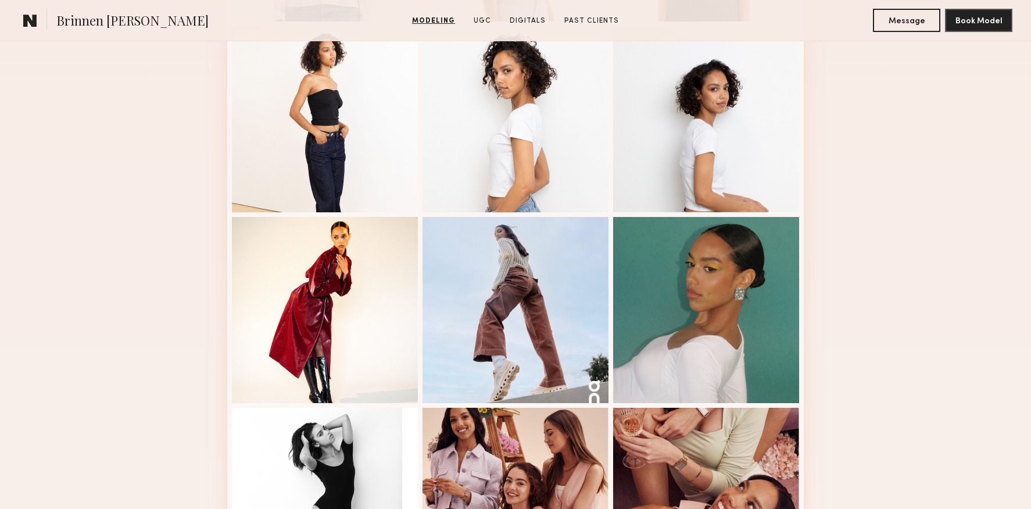
scroll to position [92, 0]
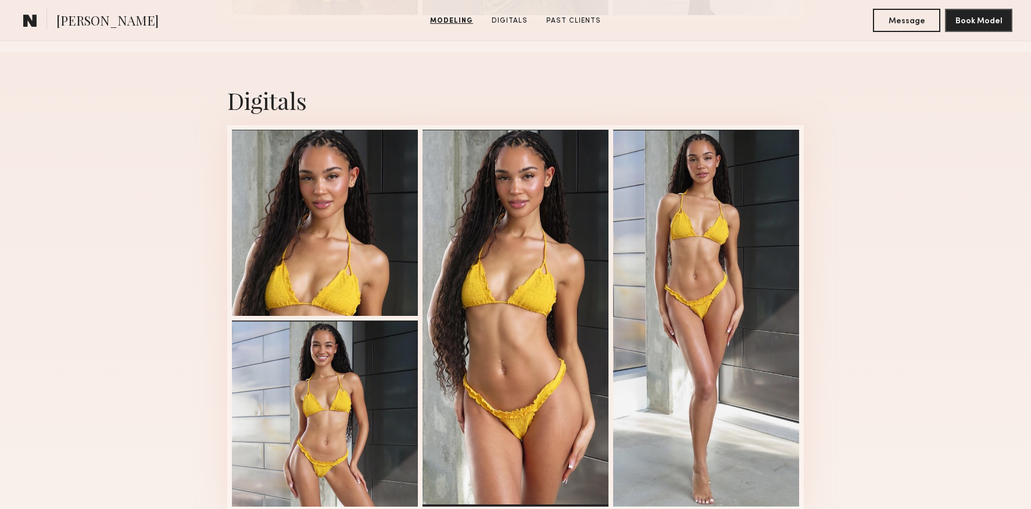
scroll to position [734, 0]
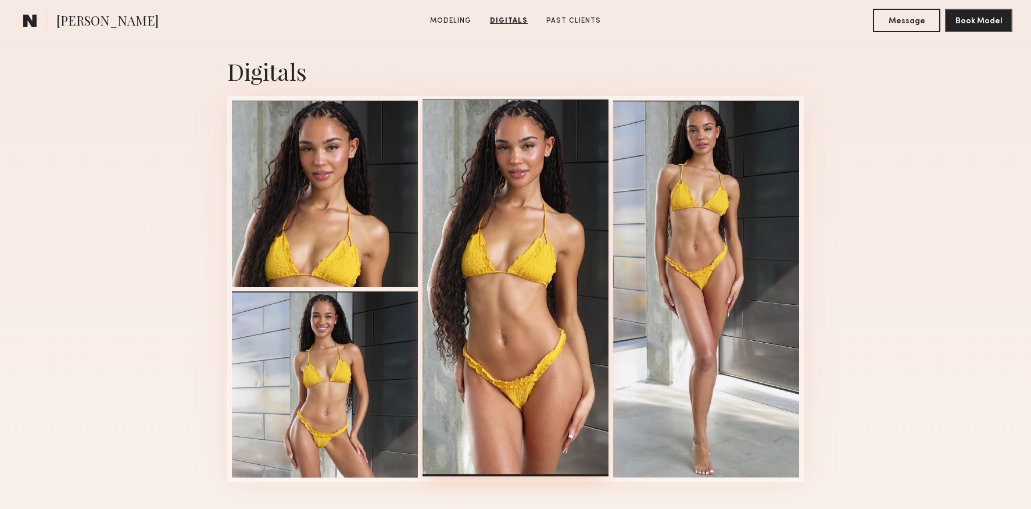
click at [496, 295] on div at bounding box center [516, 287] width 186 height 377
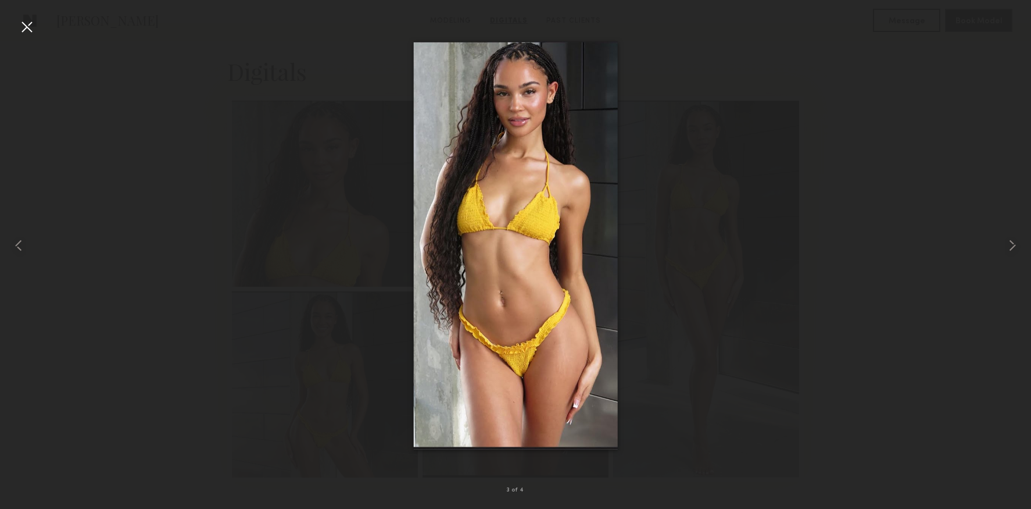
click at [31, 24] on div at bounding box center [26, 26] width 19 height 19
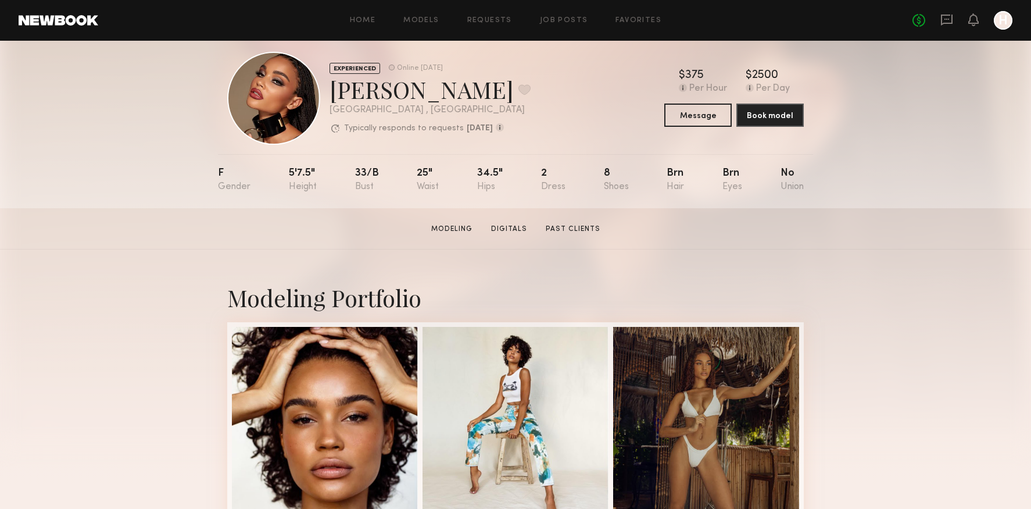
scroll to position [0, 0]
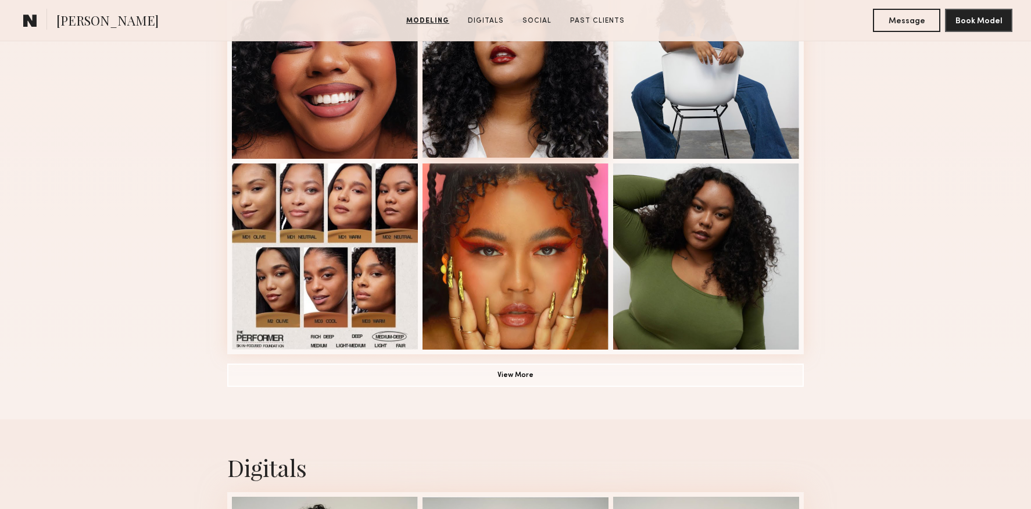
scroll to position [776, 0]
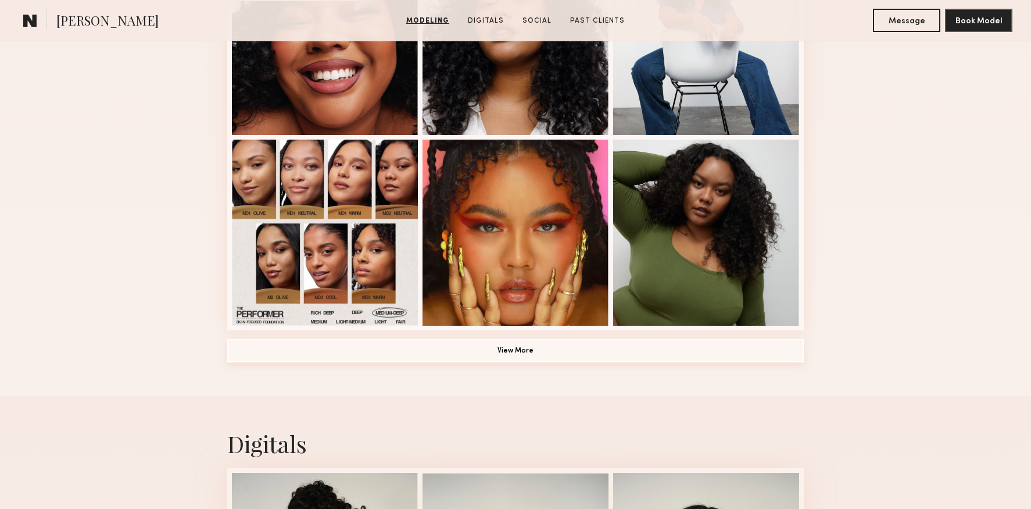
click at [543, 357] on button "View More" at bounding box center [515, 350] width 577 height 23
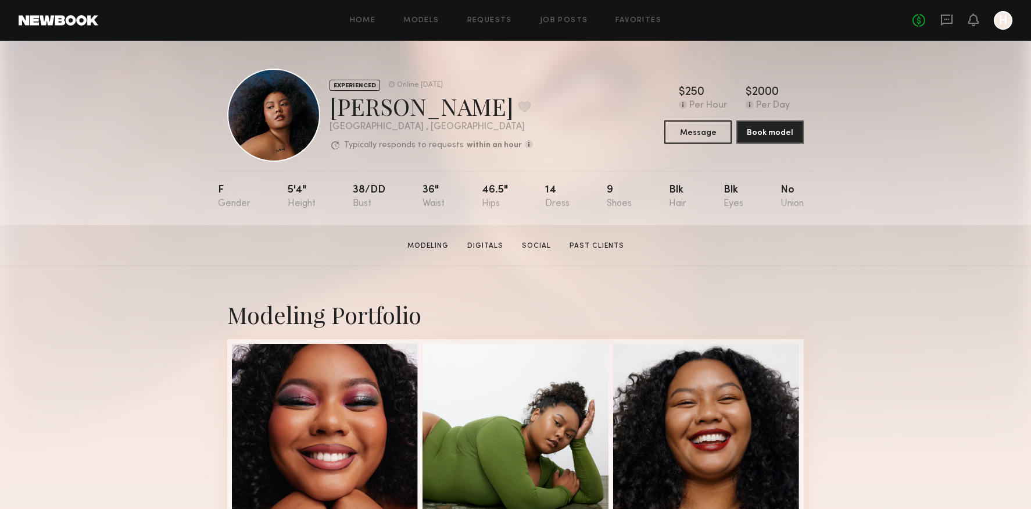
scroll to position [564, 0]
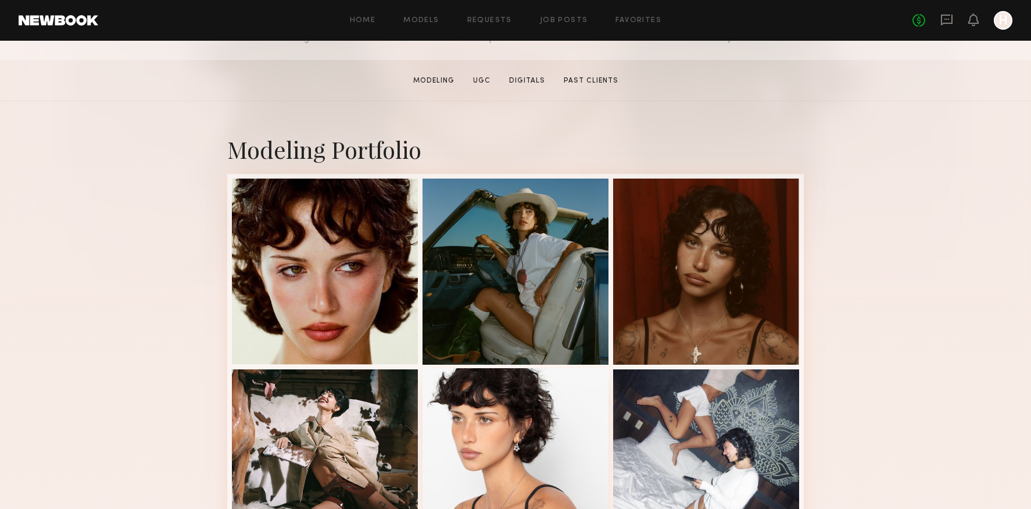
scroll to position [381, 0]
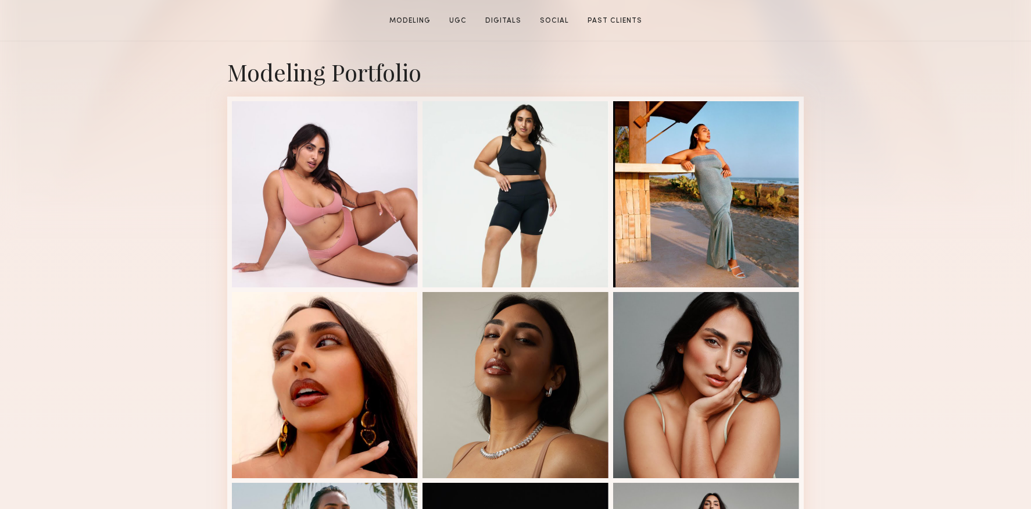
scroll to position [243, 0]
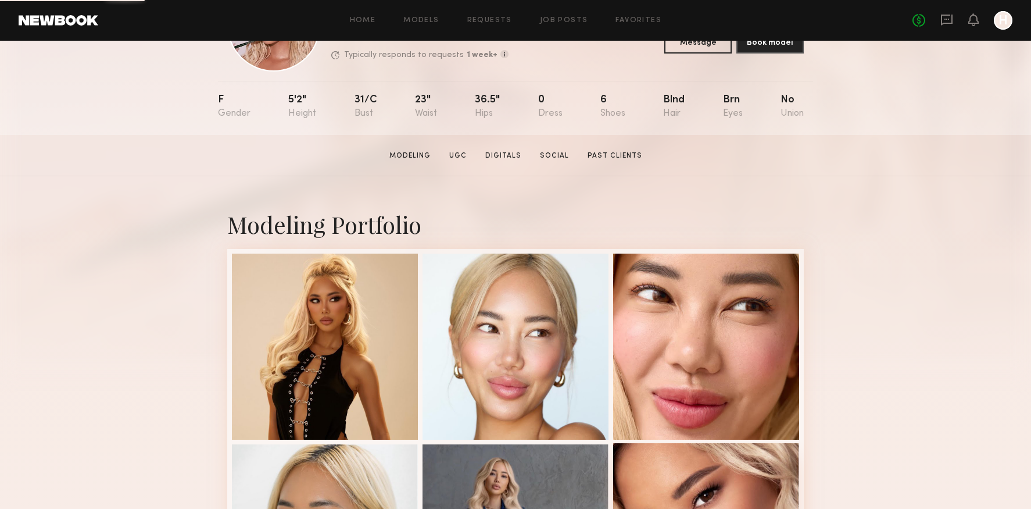
scroll to position [255, 0]
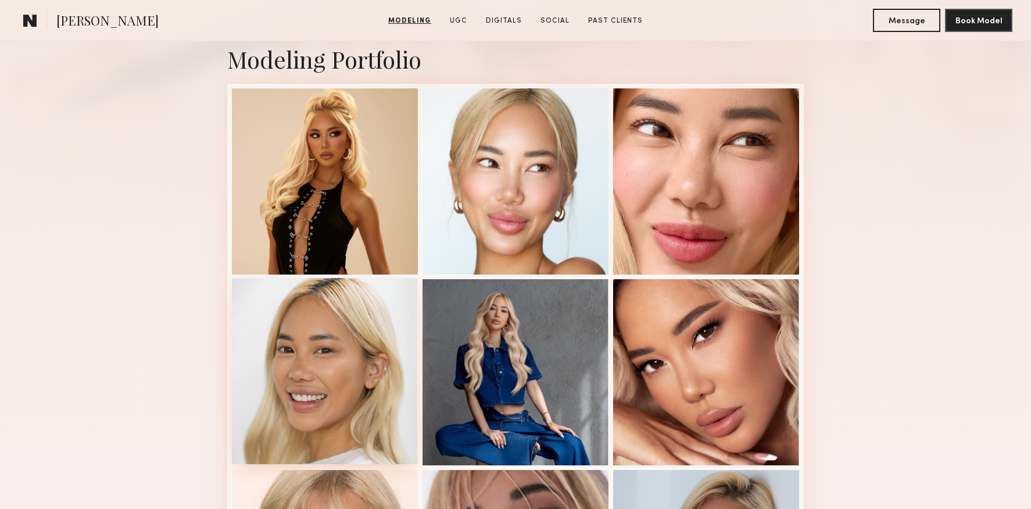
click at [363, 337] on div at bounding box center [325, 371] width 186 height 186
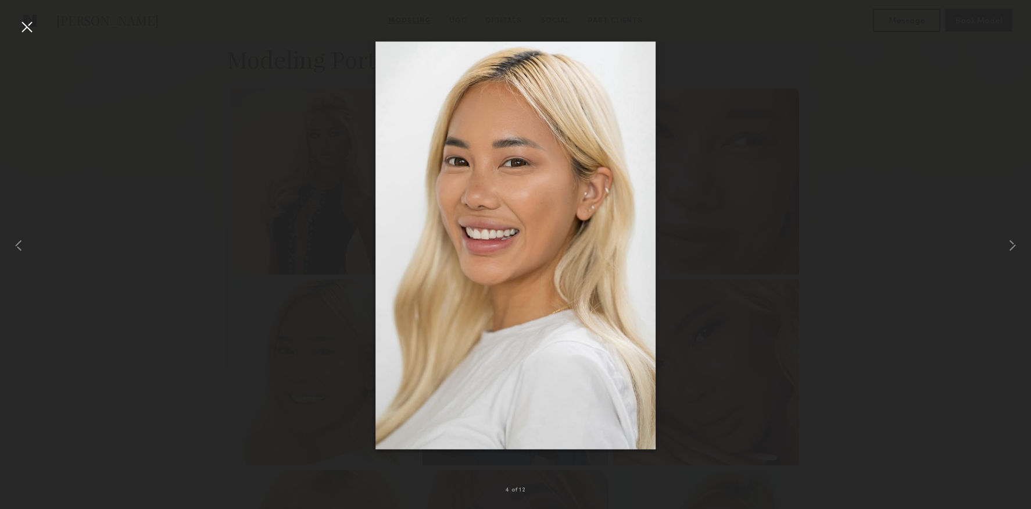
click at [795, 266] on div at bounding box center [515, 245] width 1031 height 453
click at [817, 265] on div at bounding box center [515, 245] width 1031 height 453
click at [794, 272] on div at bounding box center [515, 245] width 1031 height 453
click at [35, 24] on div at bounding box center [26, 26] width 19 height 19
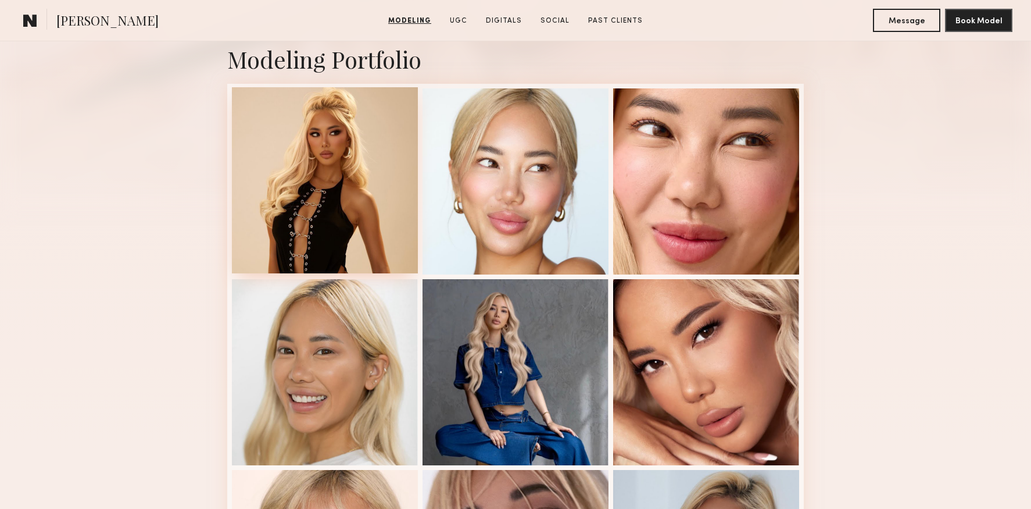
click at [374, 248] on div at bounding box center [325, 180] width 186 height 186
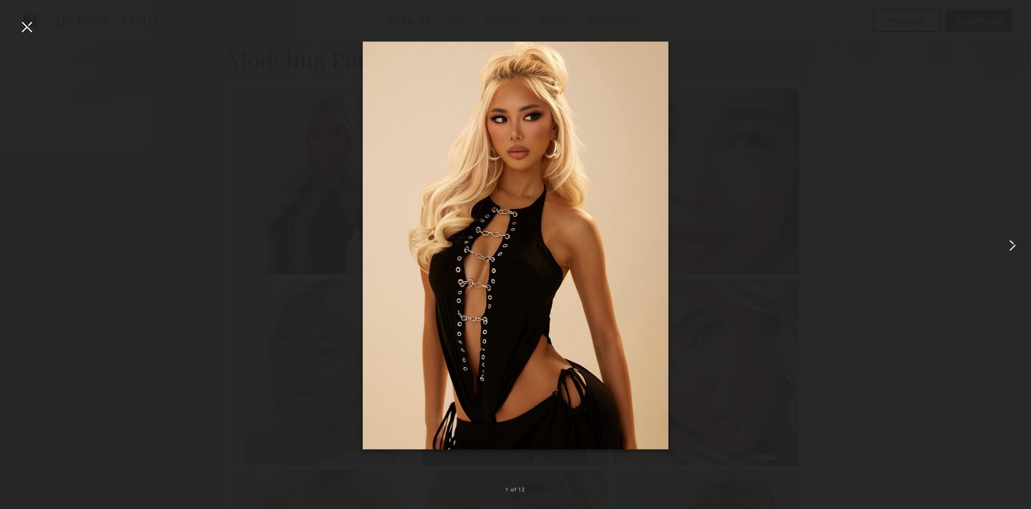
click at [1005, 248] on common-icon at bounding box center [1012, 245] width 19 height 19
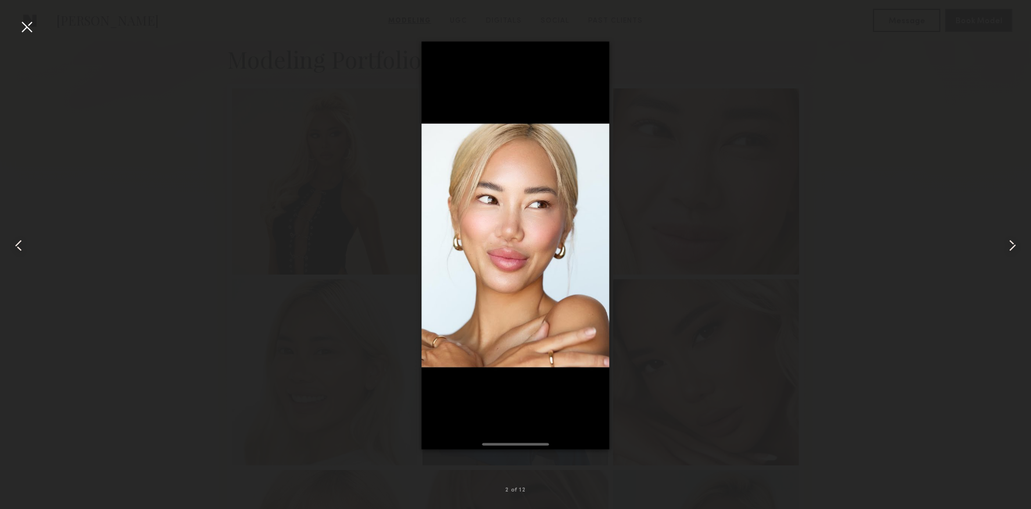
click at [1005, 248] on common-icon at bounding box center [1012, 245] width 19 height 19
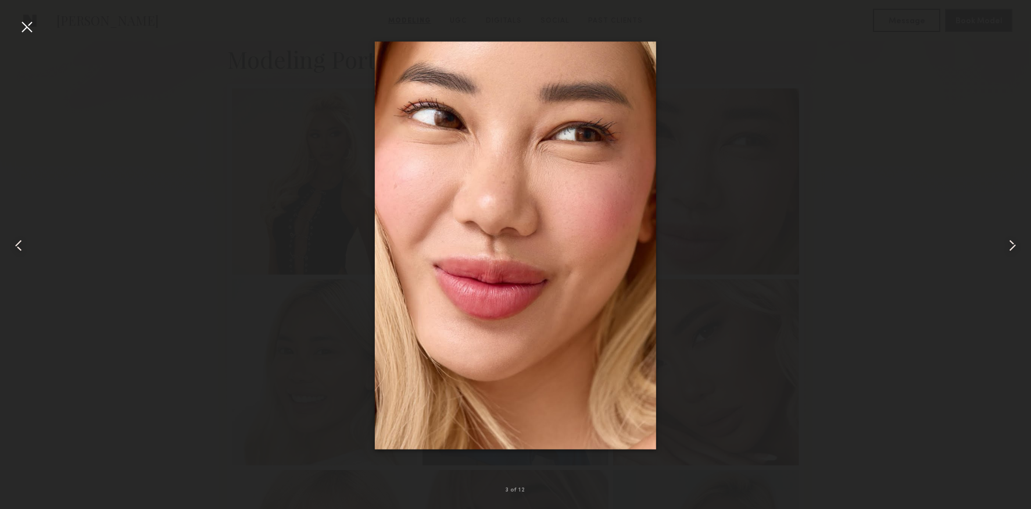
click at [1005, 248] on common-icon at bounding box center [1012, 245] width 19 height 19
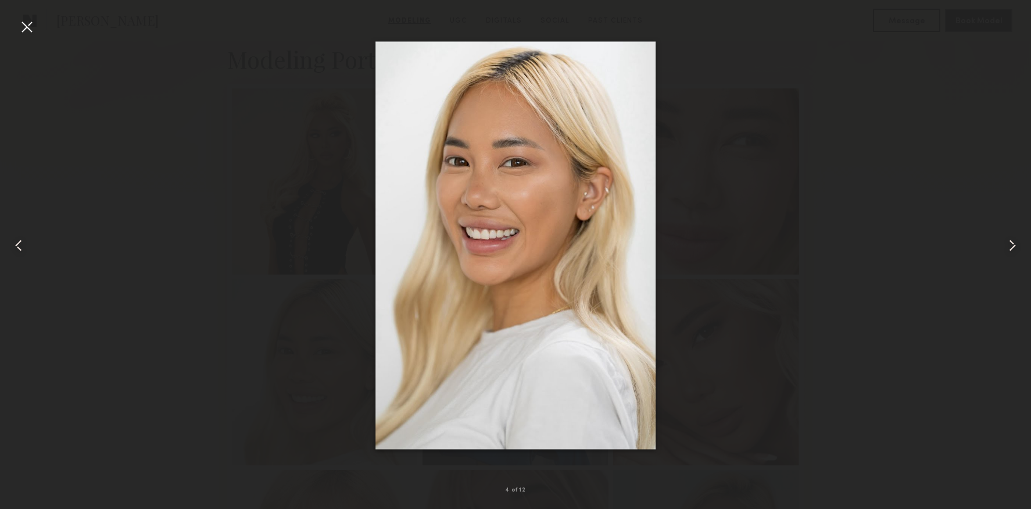
click at [1005, 248] on common-icon at bounding box center [1012, 245] width 19 height 19
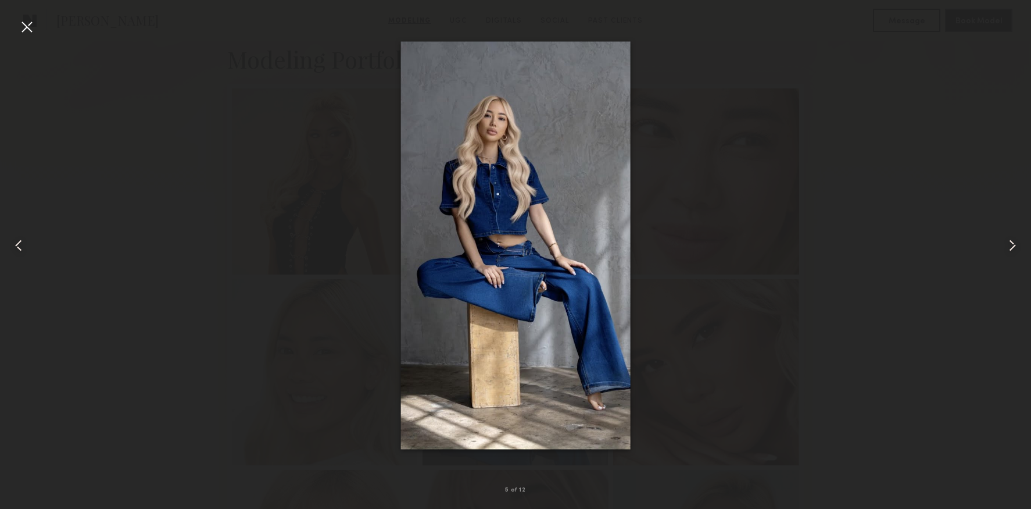
click at [1005, 248] on common-icon at bounding box center [1012, 245] width 19 height 19
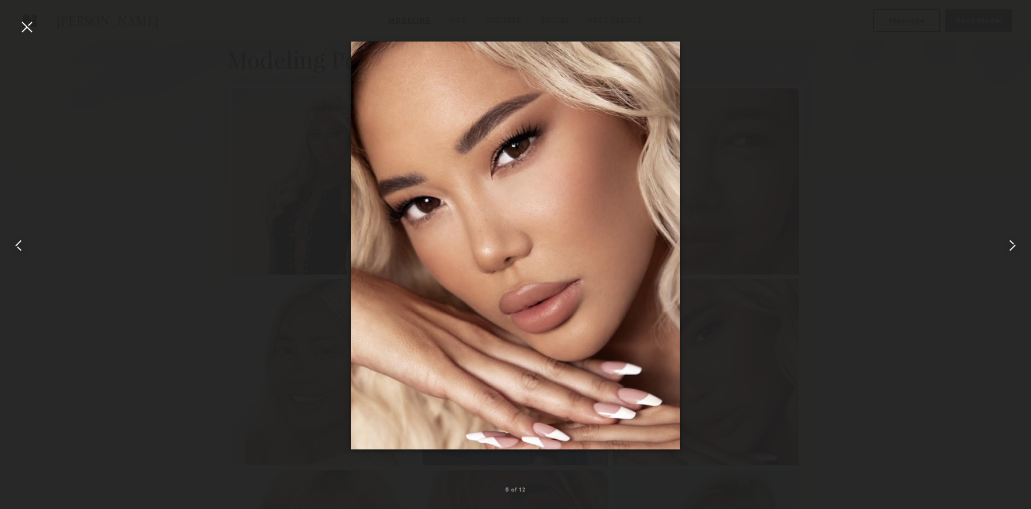
click at [1005, 248] on common-icon at bounding box center [1012, 245] width 19 height 19
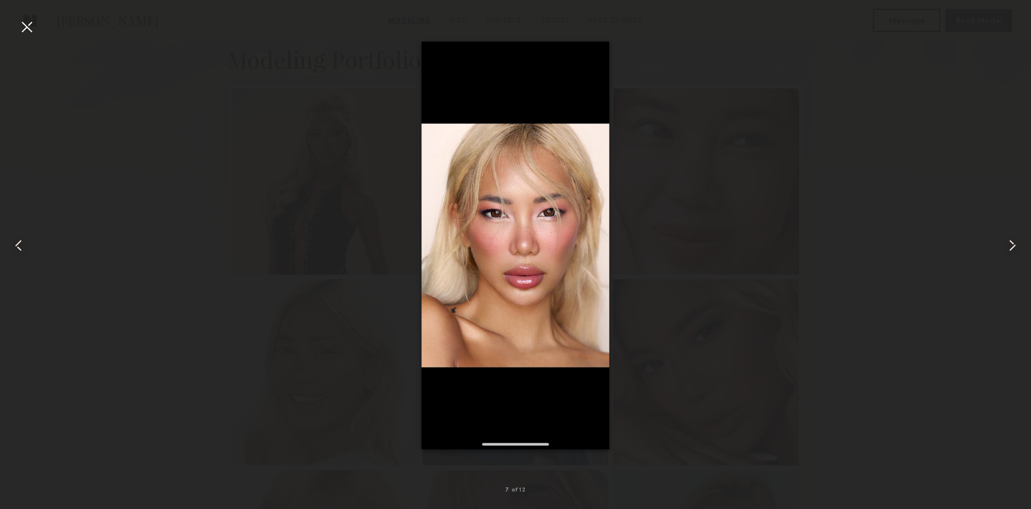
click at [923, 248] on div at bounding box center [515, 245] width 1031 height 453
click at [33, 19] on div at bounding box center [26, 26] width 19 height 19
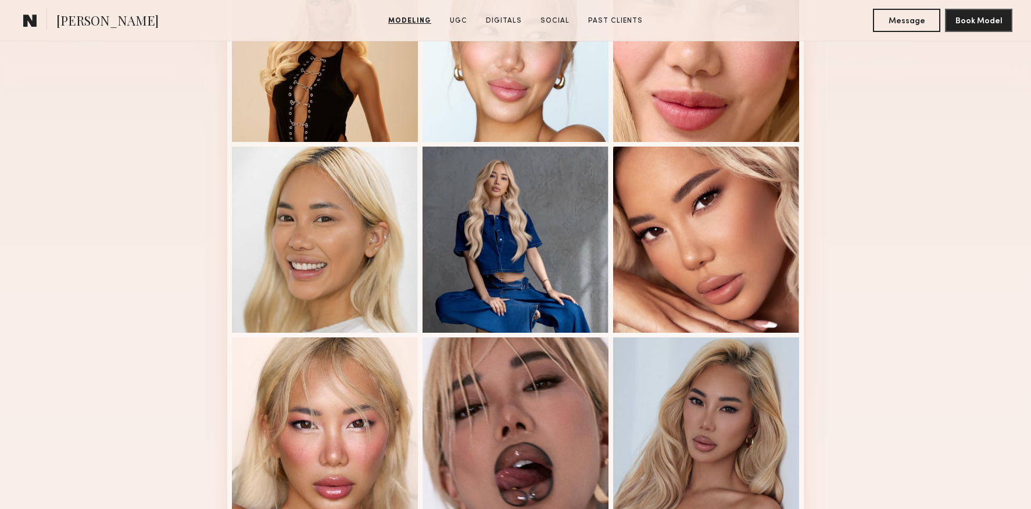
scroll to position [819, 0]
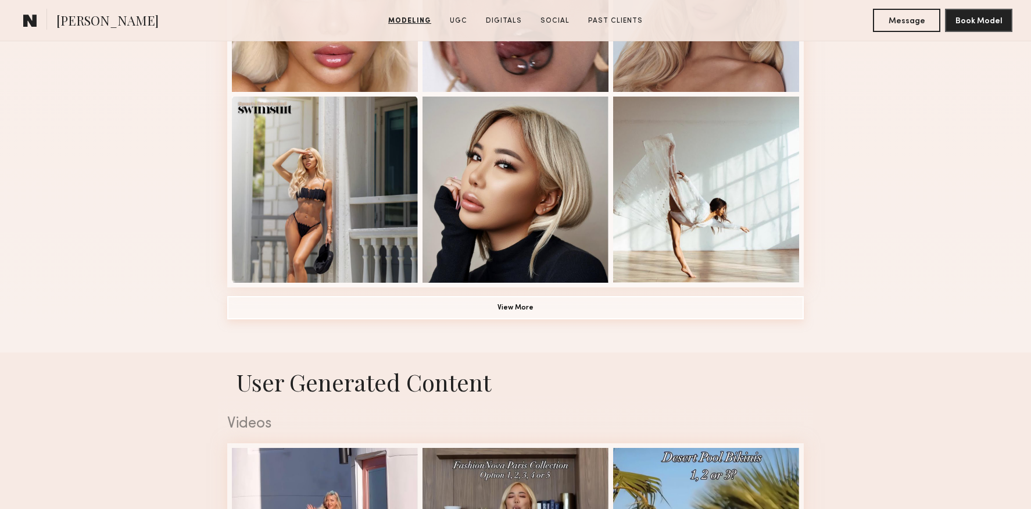
click at [546, 300] on button "View More" at bounding box center [515, 307] width 577 height 23
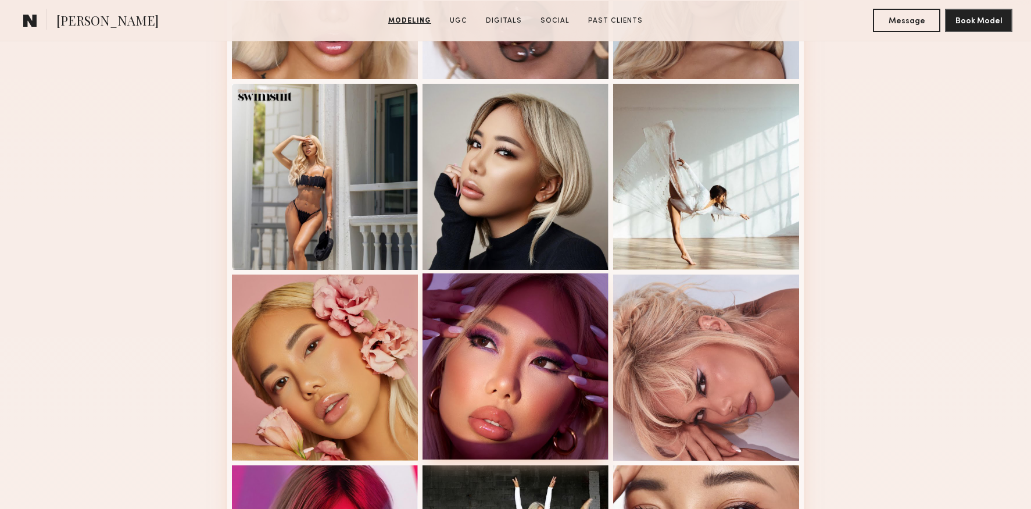
scroll to position [834, 0]
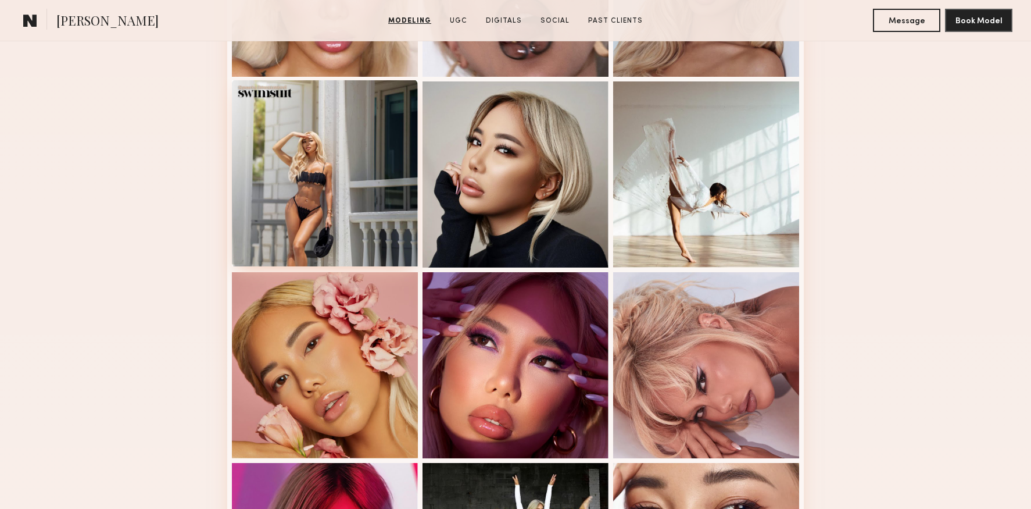
click at [289, 195] on div at bounding box center [325, 173] width 186 height 186
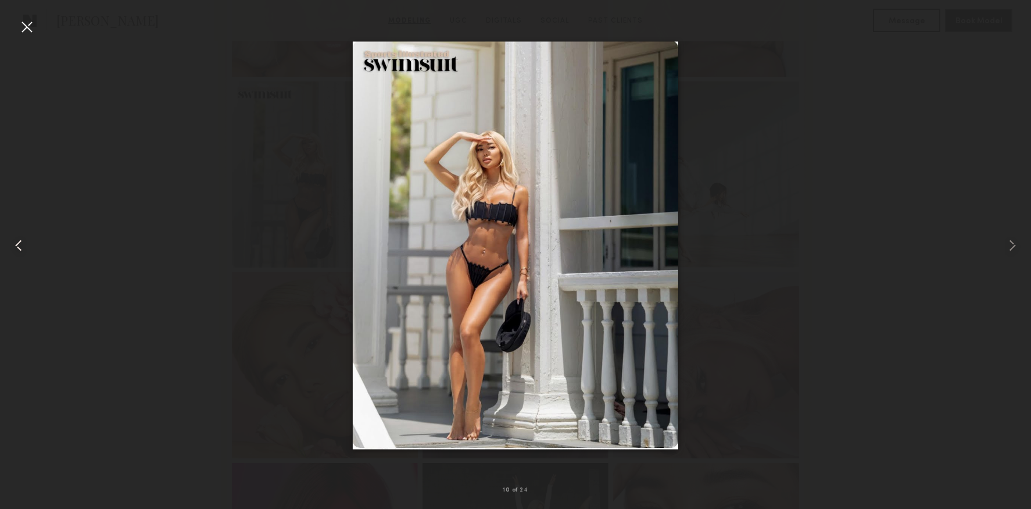
click at [33, 26] on div at bounding box center [26, 26] width 19 height 19
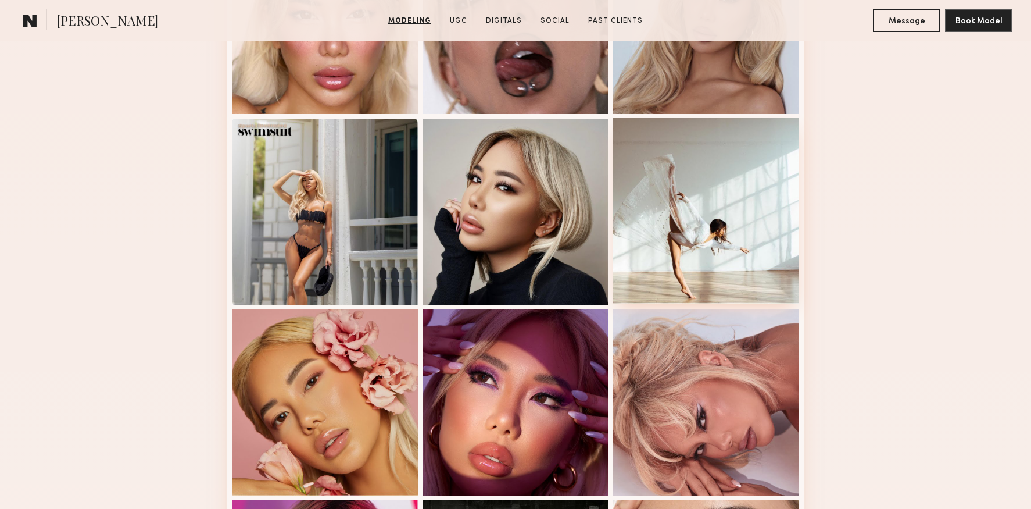
scroll to position [725, 0]
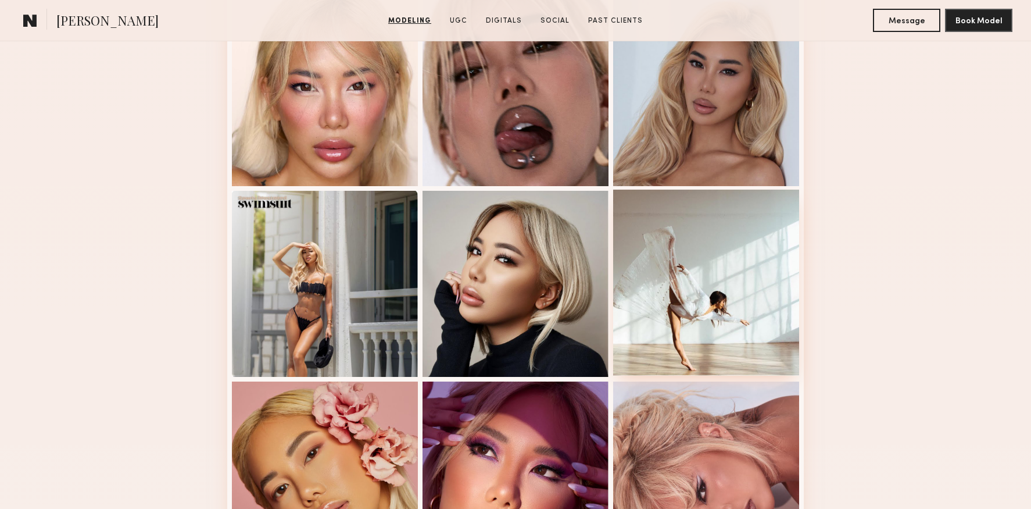
click at [673, 294] on div at bounding box center [706, 282] width 186 height 186
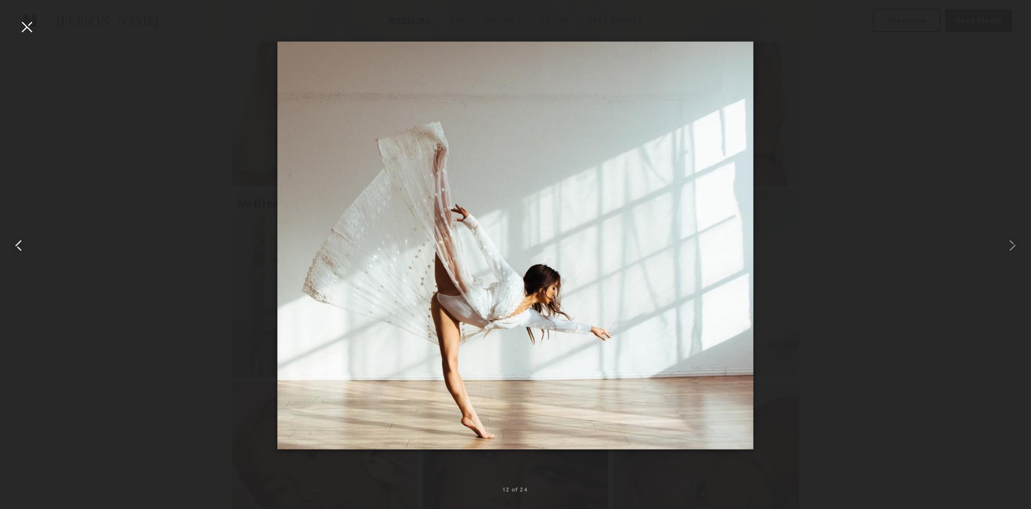
click at [27, 24] on div at bounding box center [26, 26] width 19 height 19
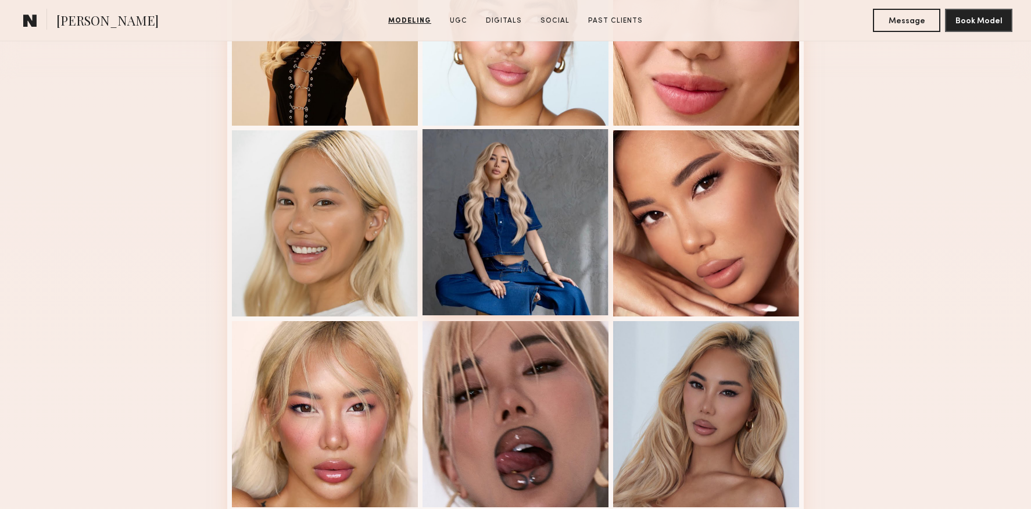
scroll to position [484, 0]
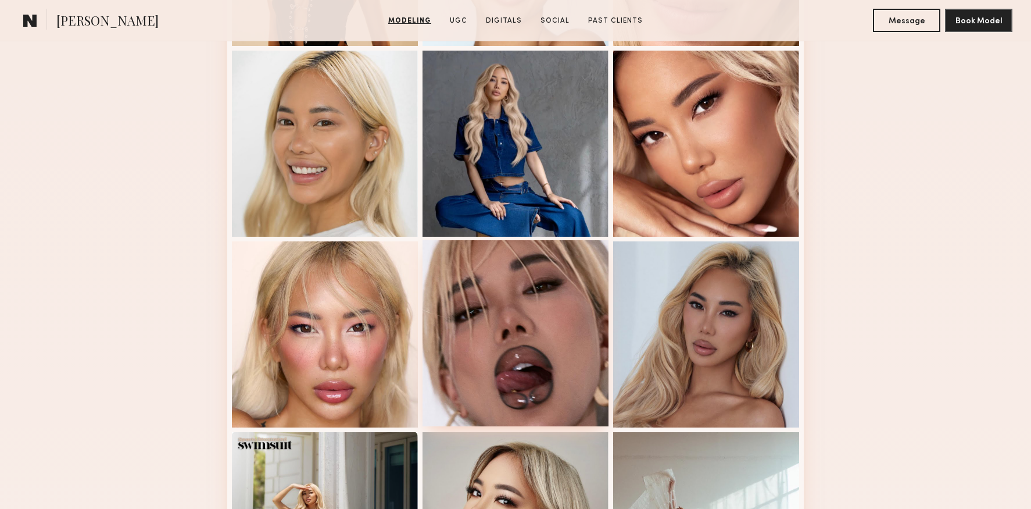
click at [485, 306] on div at bounding box center [516, 333] width 186 height 186
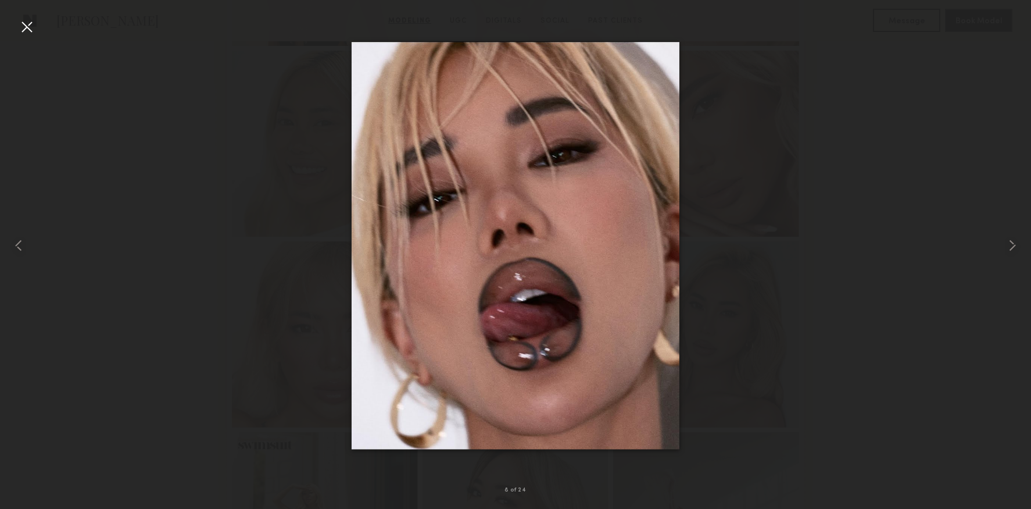
click at [30, 26] on div at bounding box center [26, 26] width 19 height 19
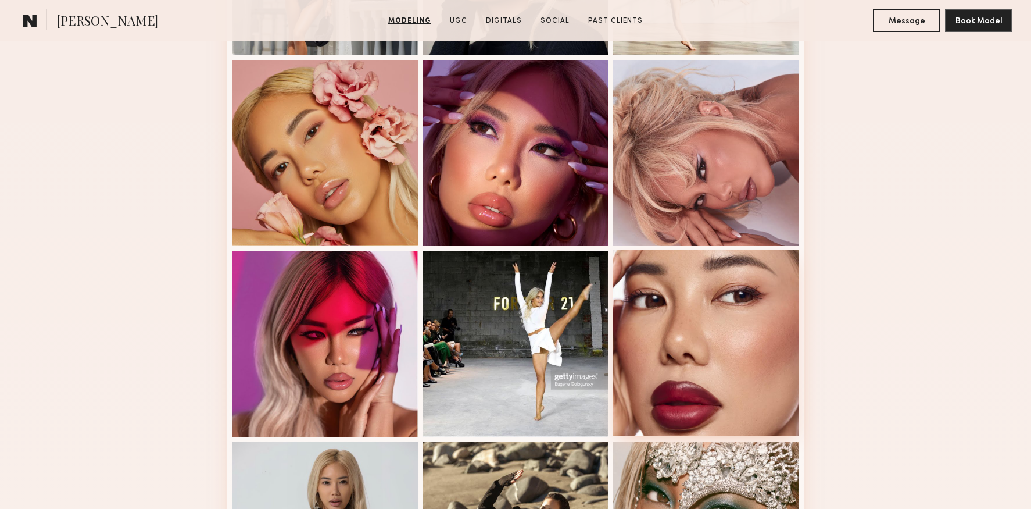
scroll to position [1040, 0]
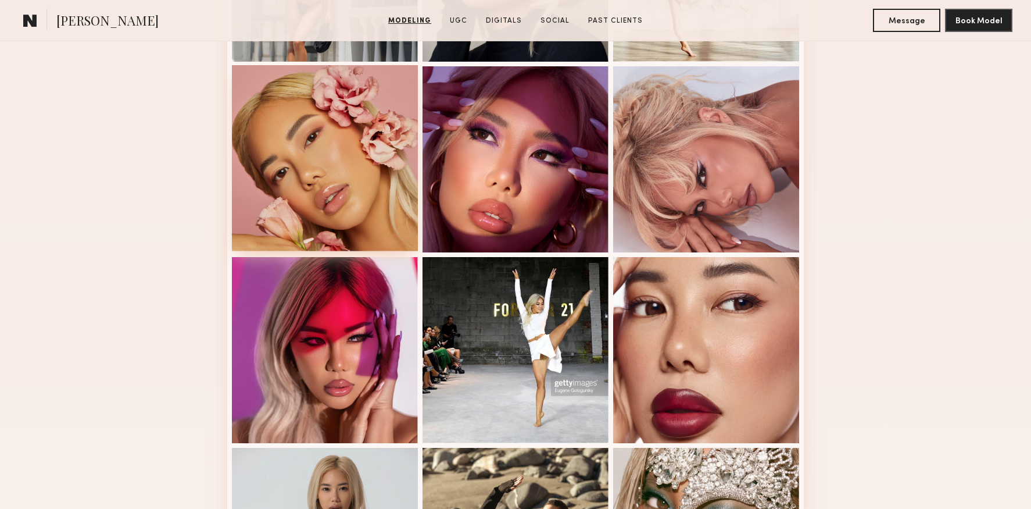
click at [347, 200] on div at bounding box center [325, 158] width 186 height 186
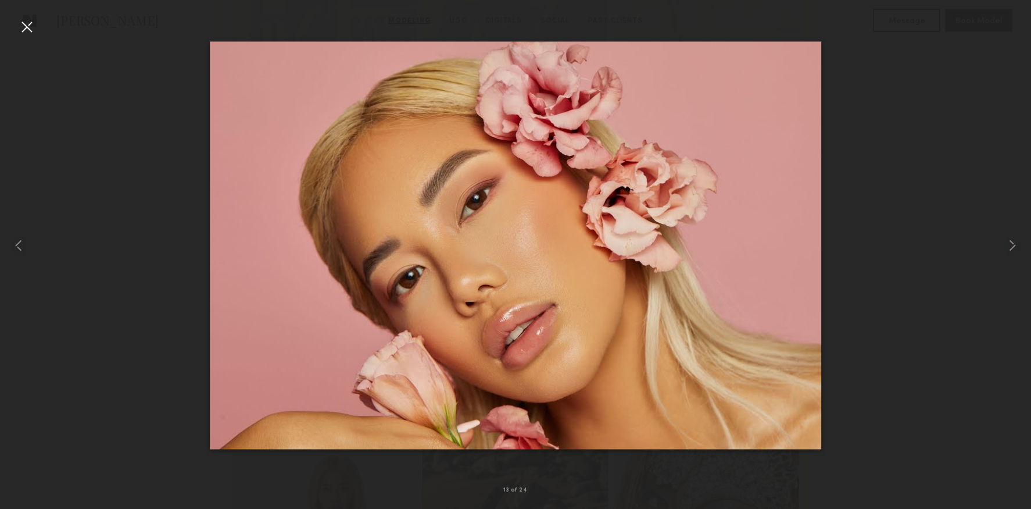
click at [26, 28] on div at bounding box center [26, 26] width 19 height 19
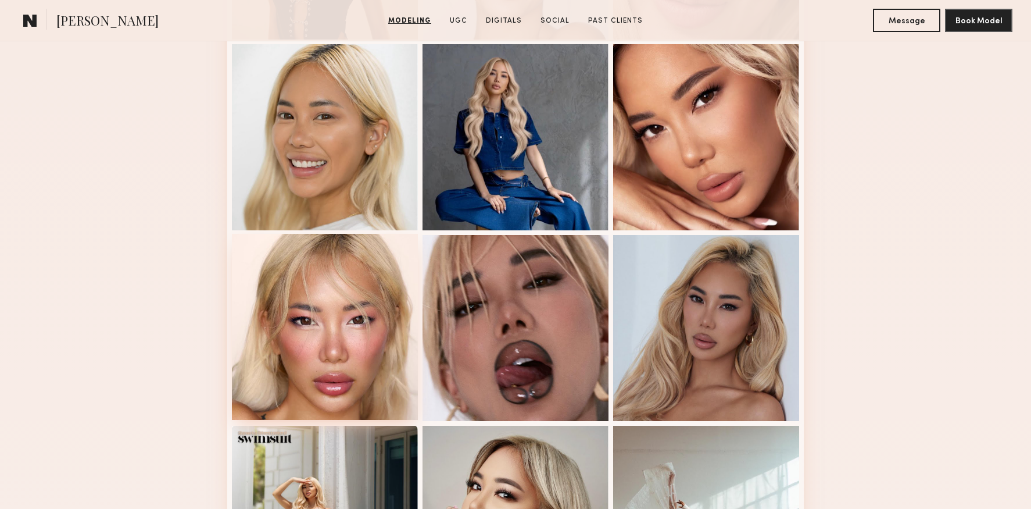
scroll to position [459, 0]
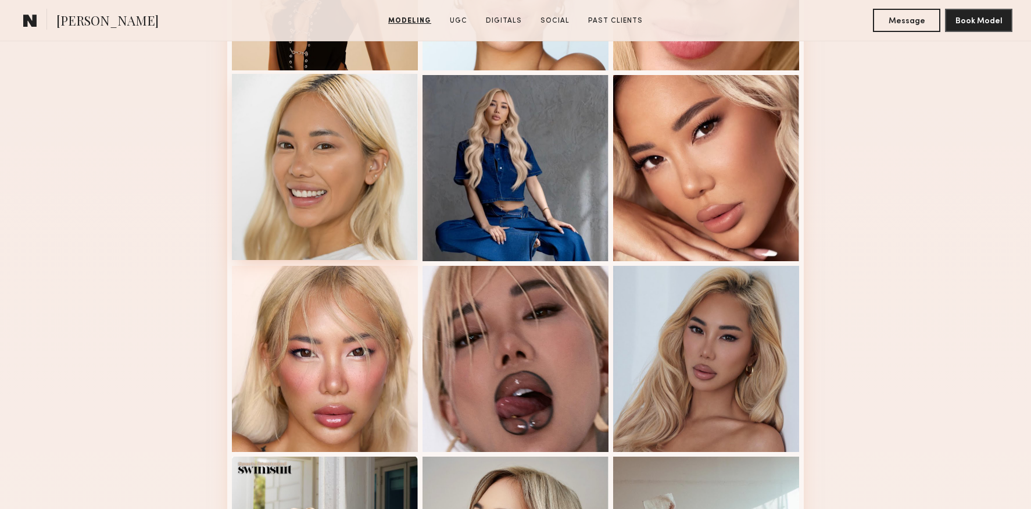
click at [298, 223] on div at bounding box center [325, 167] width 186 height 186
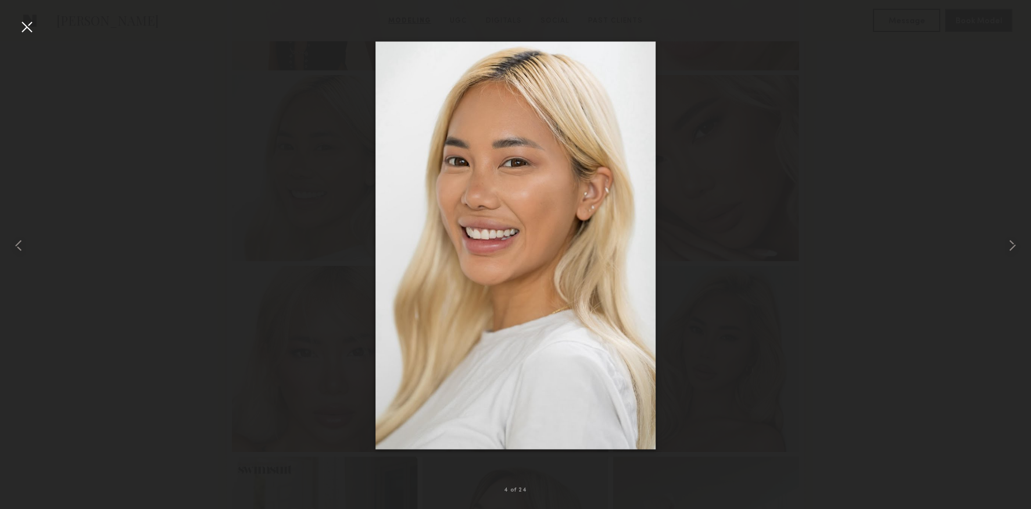
click at [20, 24] on div at bounding box center [26, 26] width 19 height 19
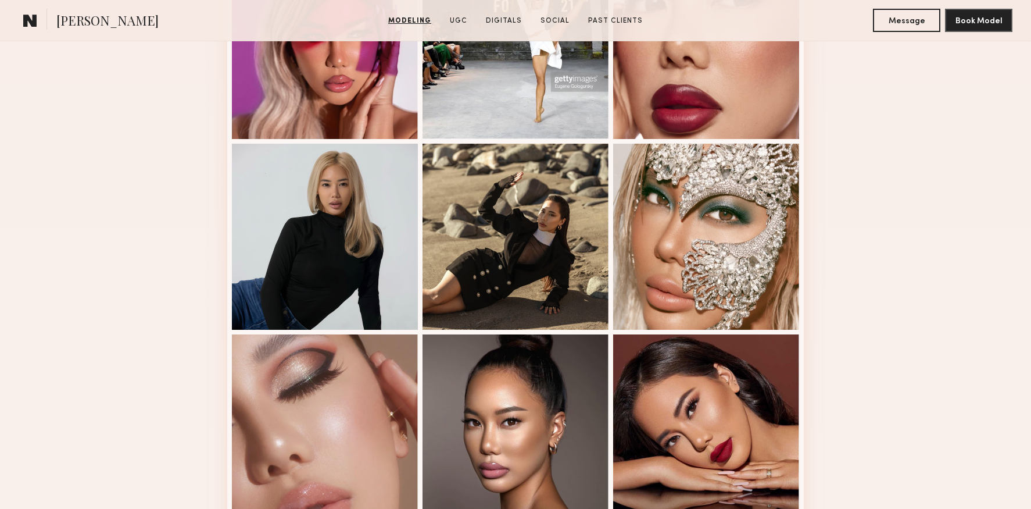
scroll to position [1352, 0]
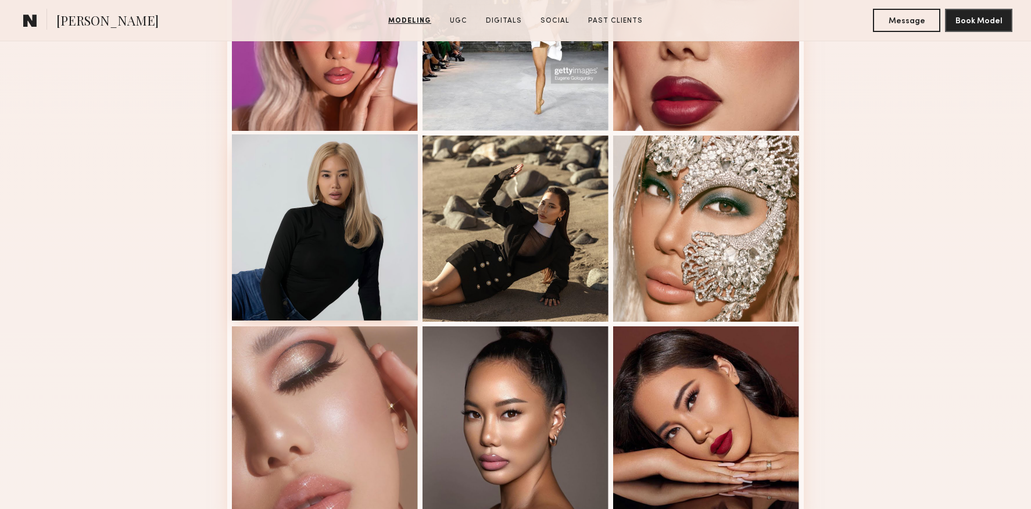
click at [337, 250] on div at bounding box center [325, 227] width 186 height 186
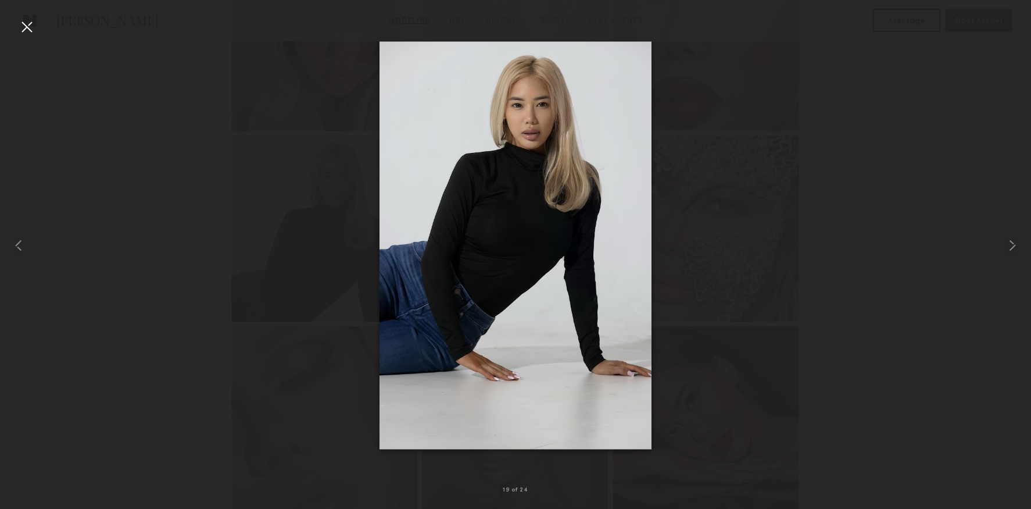
click at [20, 24] on div at bounding box center [26, 26] width 19 height 19
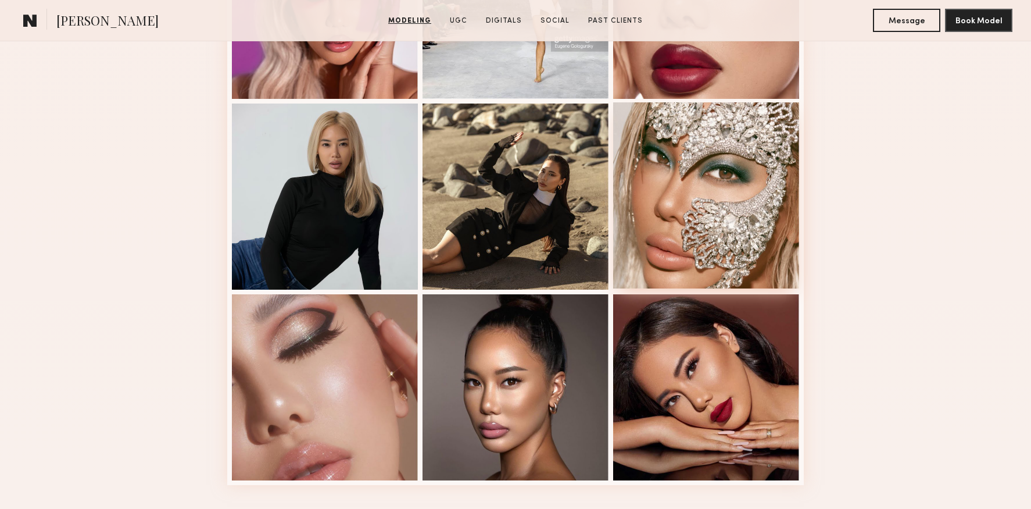
scroll to position [1462, 0]
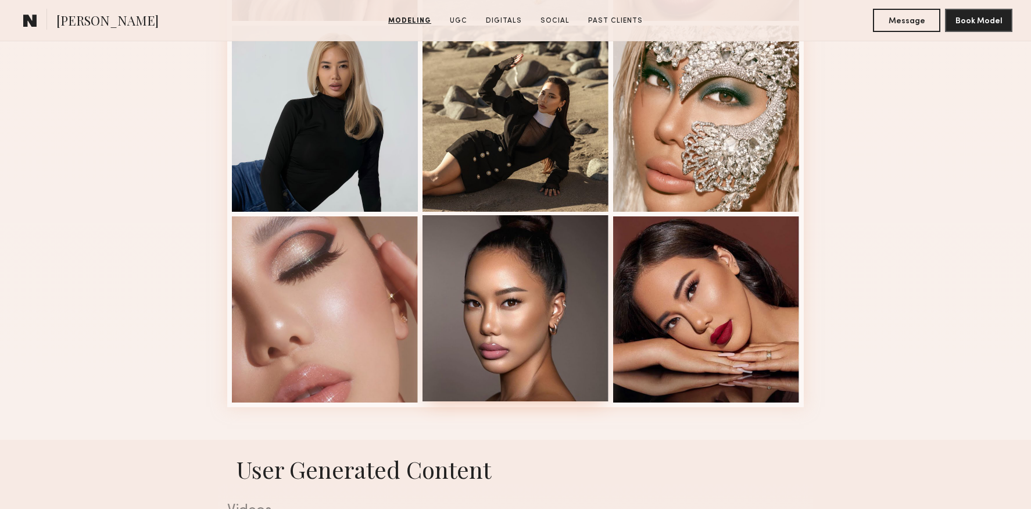
click at [454, 276] on div at bounding box center [516, 308] width 186 height 186
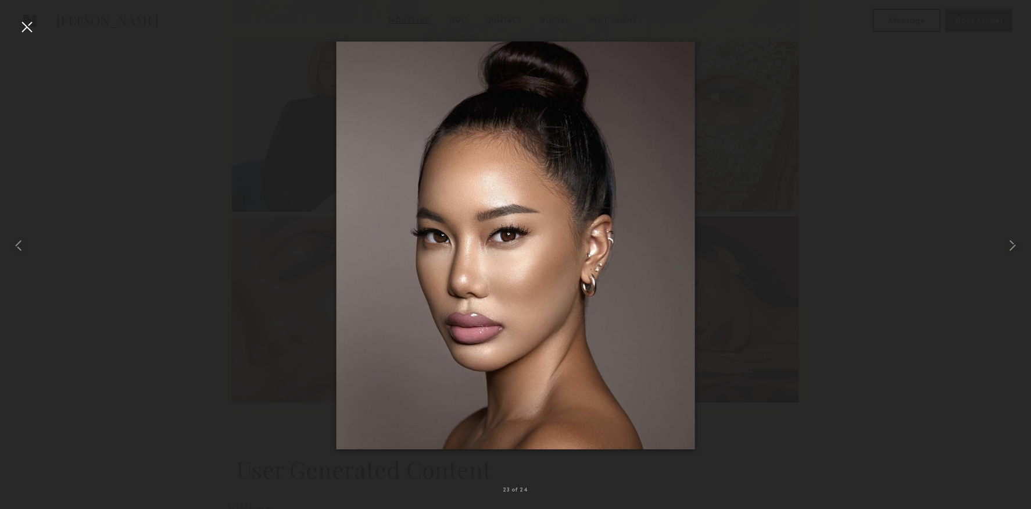
click at [778, 268] on div at bounding box center [515, 245] width 1031 height 453
click at [791, 264] on div at bounding box center [515, 245] width 1031 height 453
click at [22, 24] on div at bounding box center [26, 26] width 19 height 19
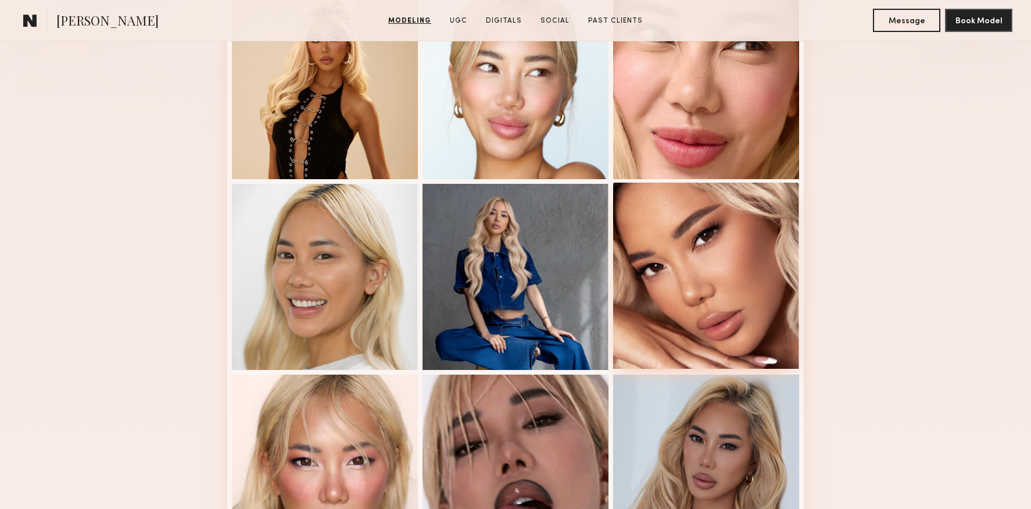
scroll to position [325, 0]
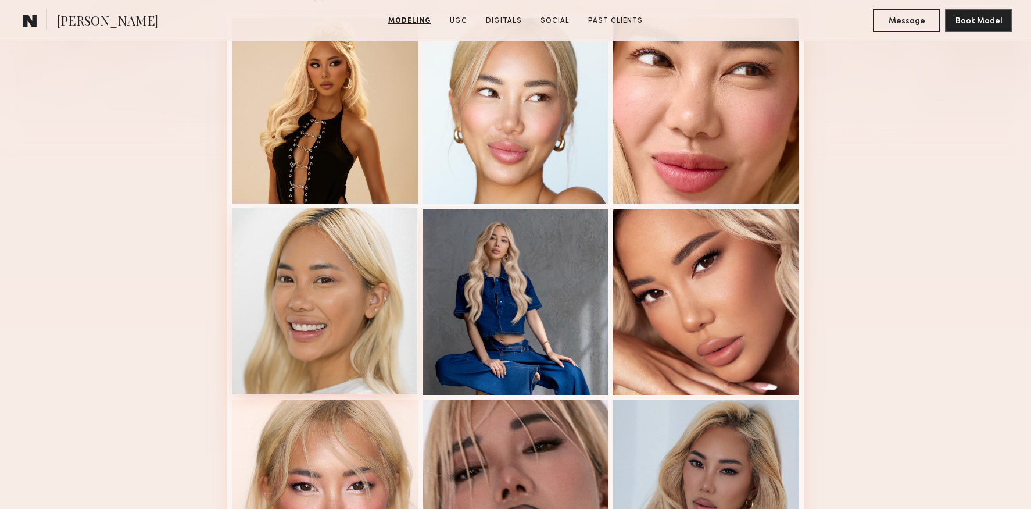
click at [257, 310] on div at bounding box center [325, 300] width 186 height 186
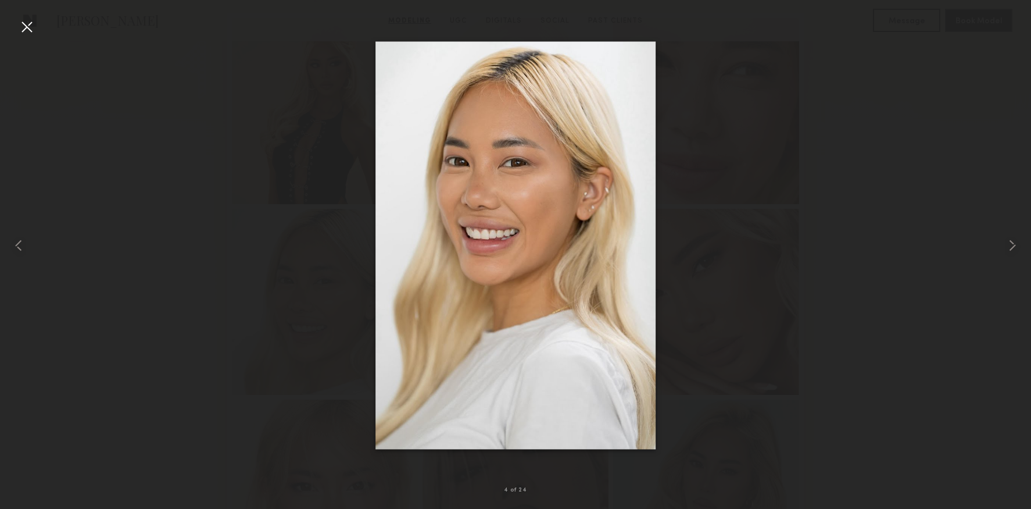
click at [21, 27] on div at bounding box center [26, 26] width 19 height 19
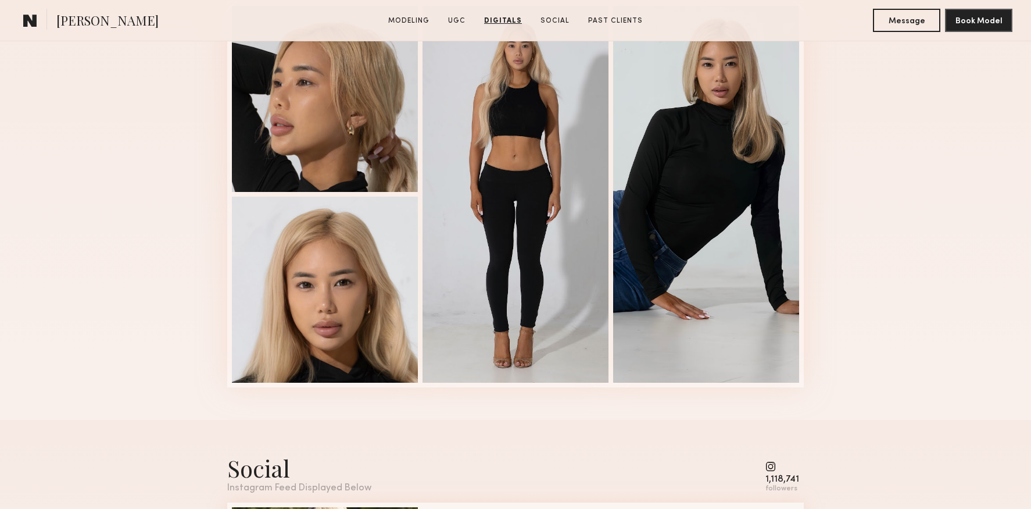
scroll to position [2668, 0]
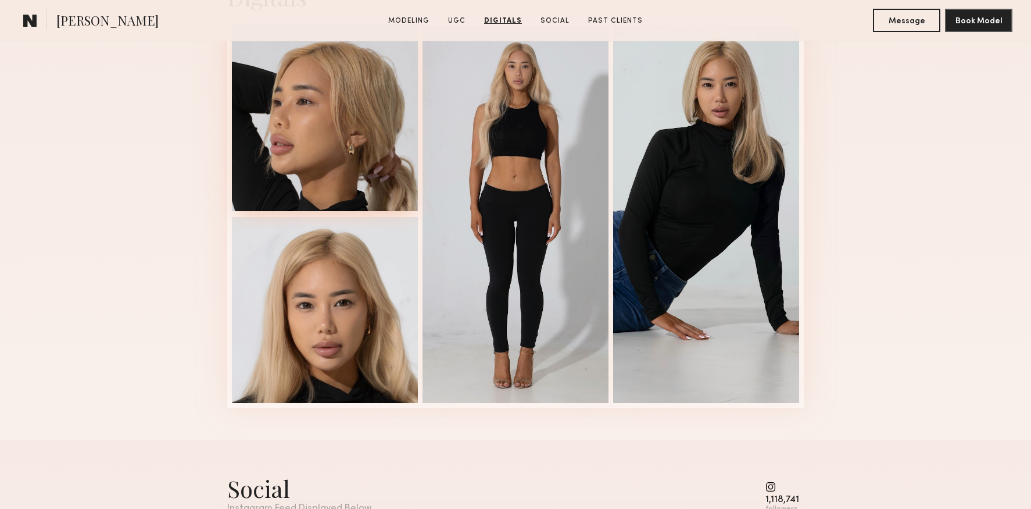
click at [321, 164] on div at bounding box center [325, 118] width 186 height 186
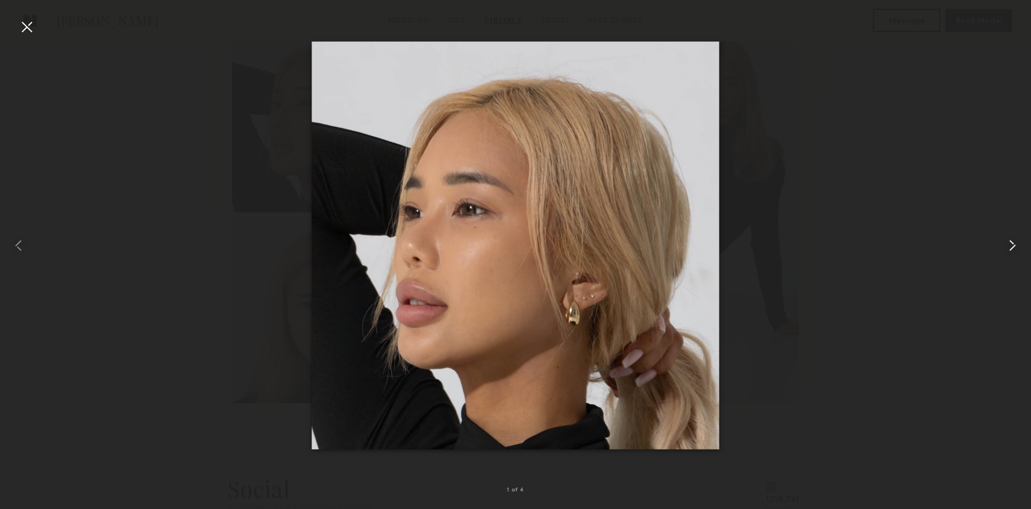
click at [1015, 247] on common-icon at bounding box center [1012, 245] width 19 height 19
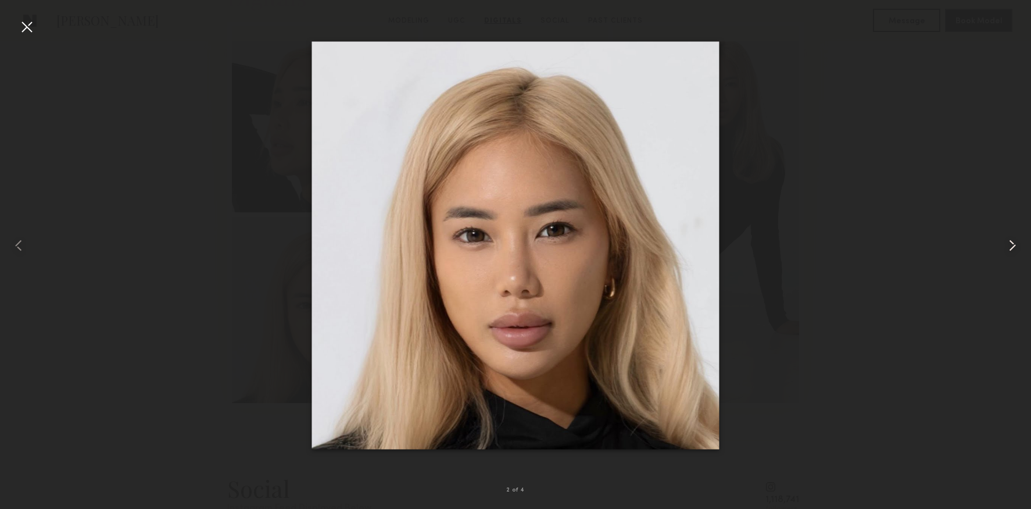
click at [1015, 247] on common-icon at bounding box center [1012, 245] width 19 height 19
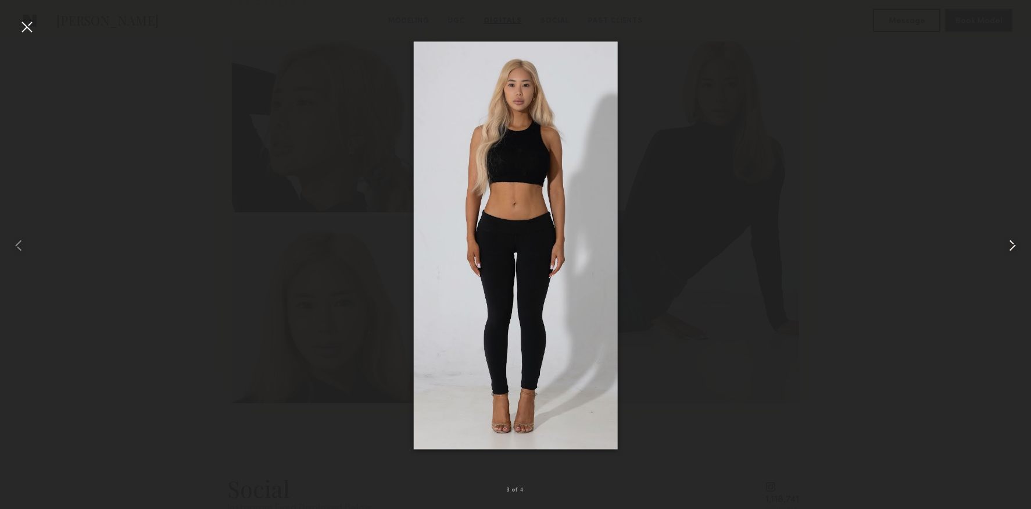
click at [1015, 247] on common-icon at bounding box center [1012, 245] width 19 height 19
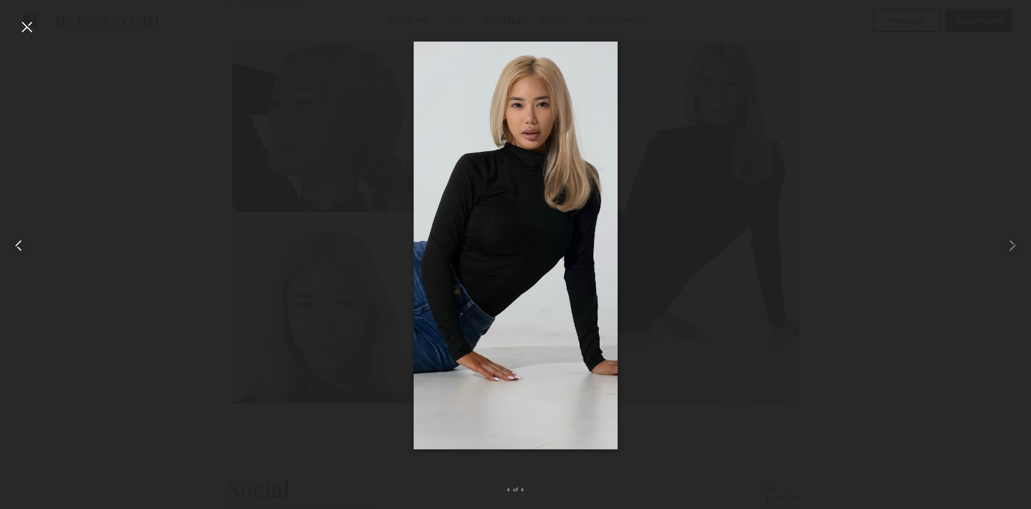
click at [23, 242] on common-icon at bounding box center [18, 245] width 19 height 19
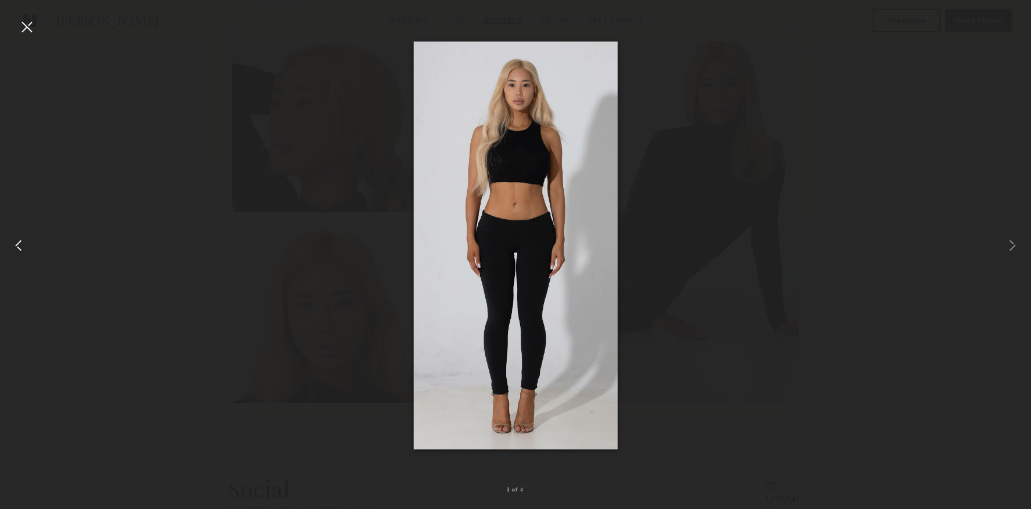
click at [23, 242] on common-icon at bounding box center [18, 245] width 19 height 19
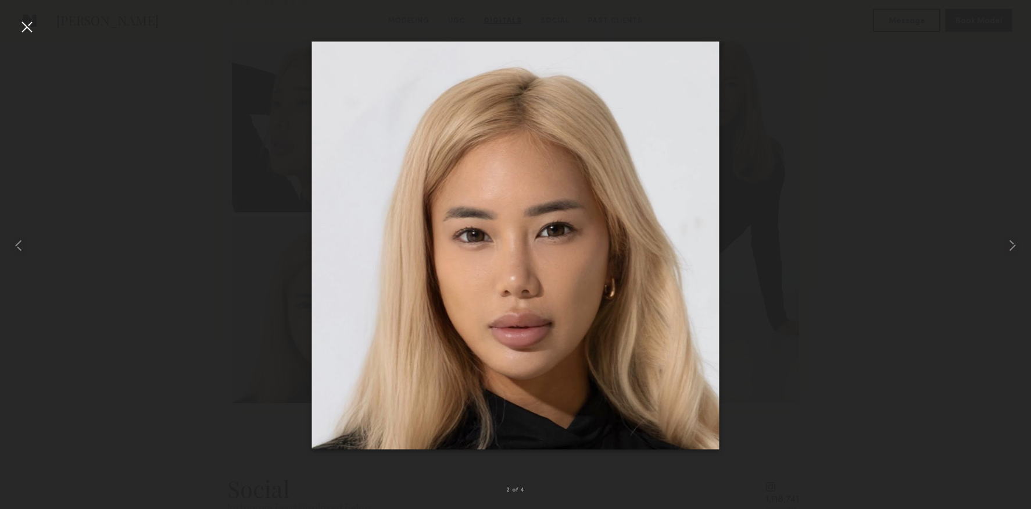
click at [858, 237] on div at bounding box center [515, 245] width 1031 height 453
click at [19, 28] on div at bounding box center [26, 26] width 19 height 19
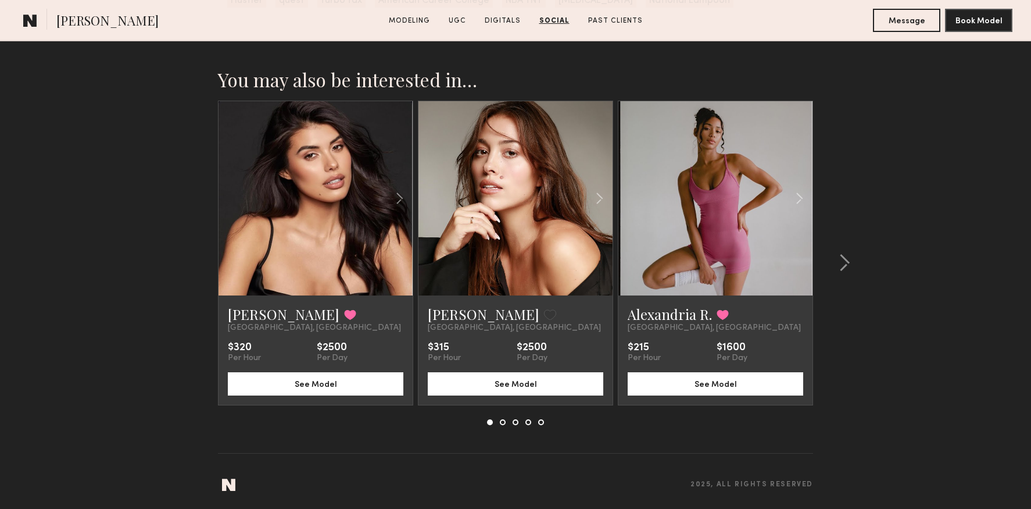
scroll to position [3591, 0]
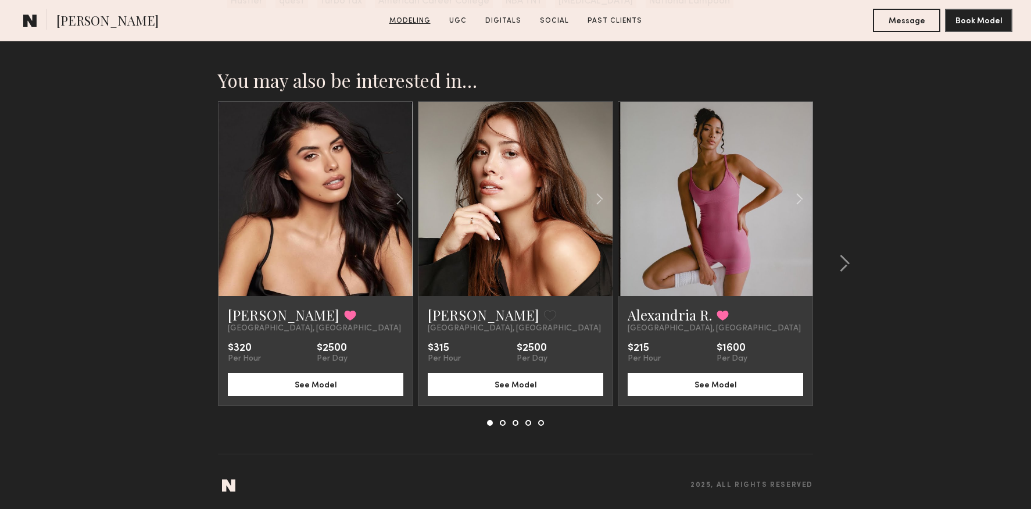
click at [416, 19] on link "Modeling" at bounding box center [410, 21] width 51 height 10
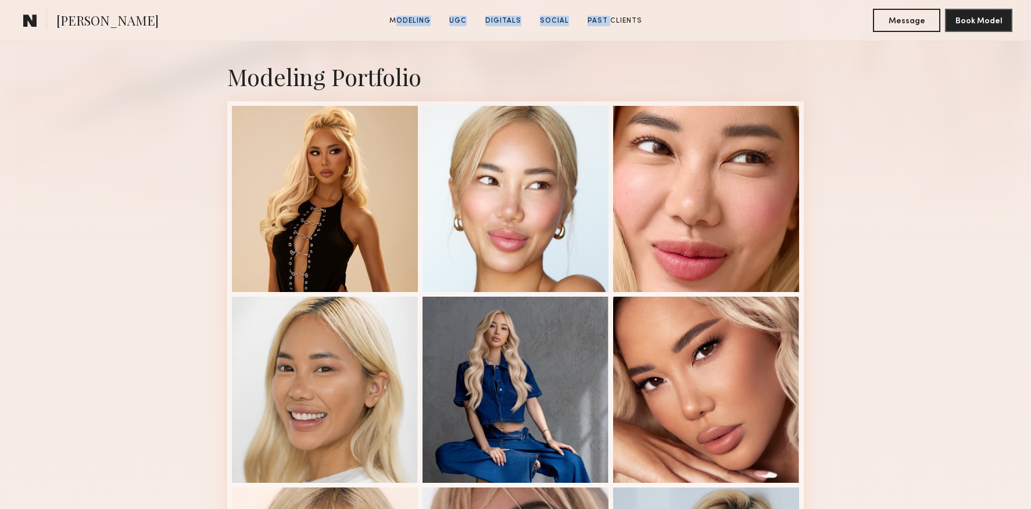
scroll to position [196, 0]
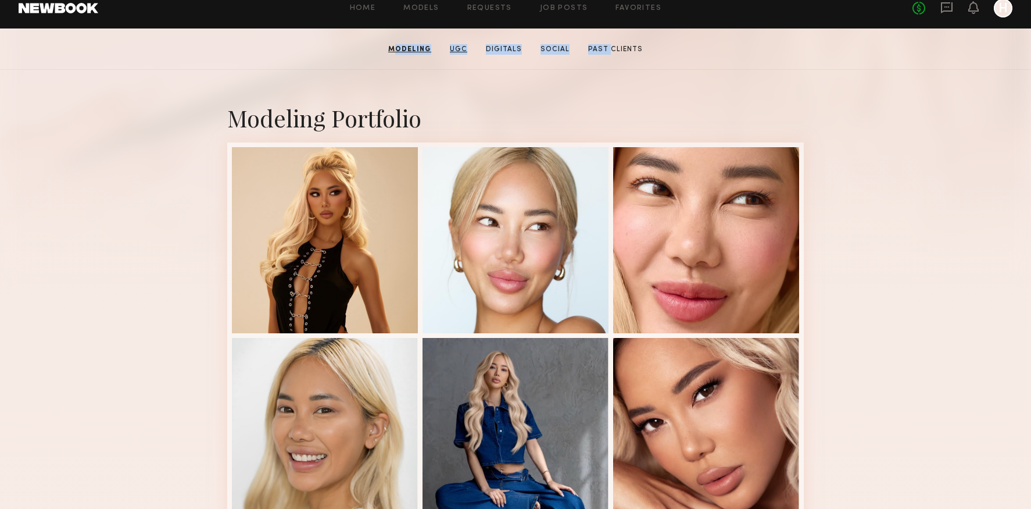
click at [461, 48] on link "UGC" at bounding box center [458, 49] width 27 height 10
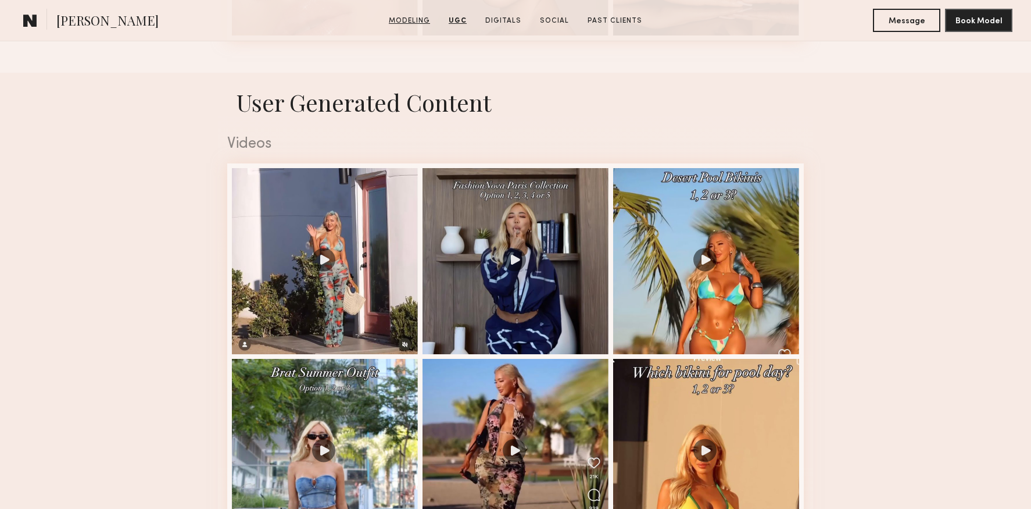
click at [412, 18] on link "Modeling" at bounding box center [409, 21] width 51 height 10
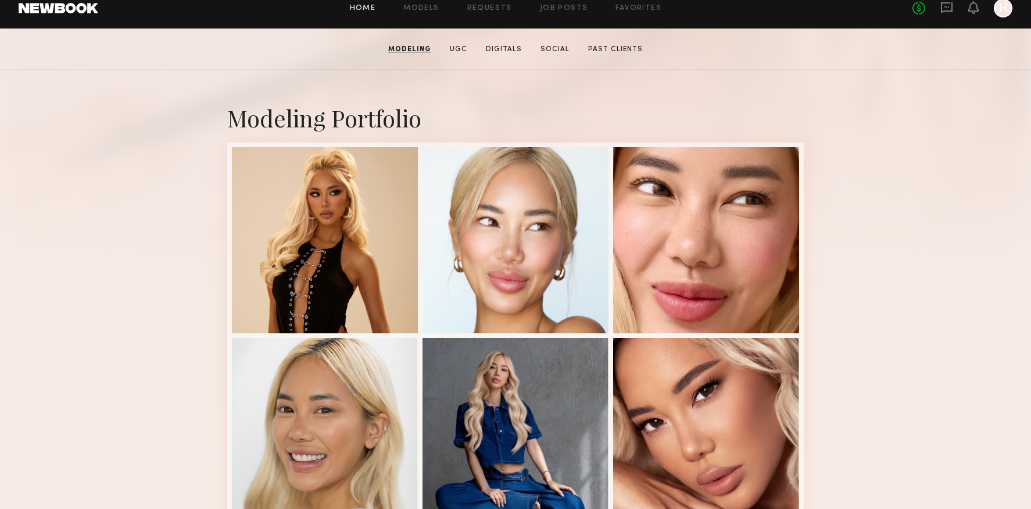
click at [376, 9] on link "Home" at bounding box center [363, 9] width 26 height 8
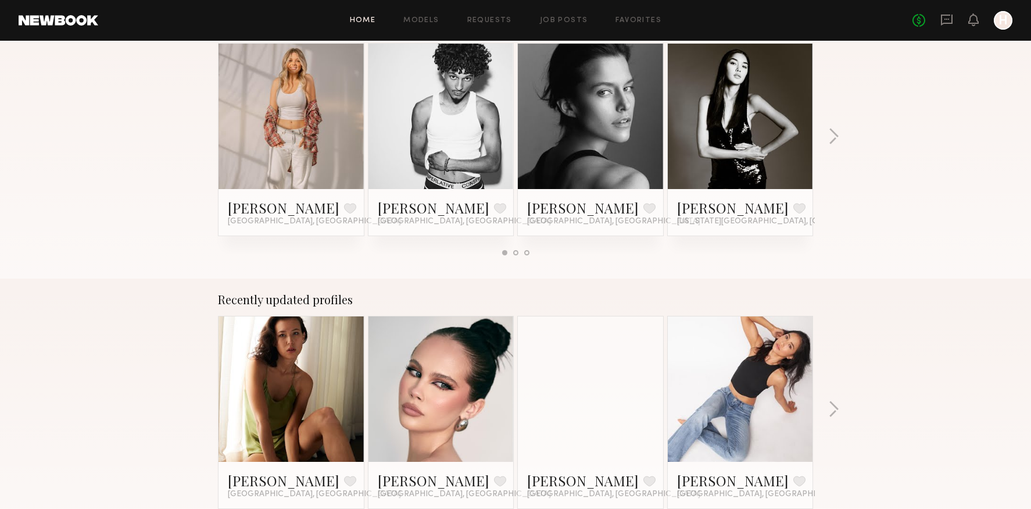
scroll to position [587, 0]
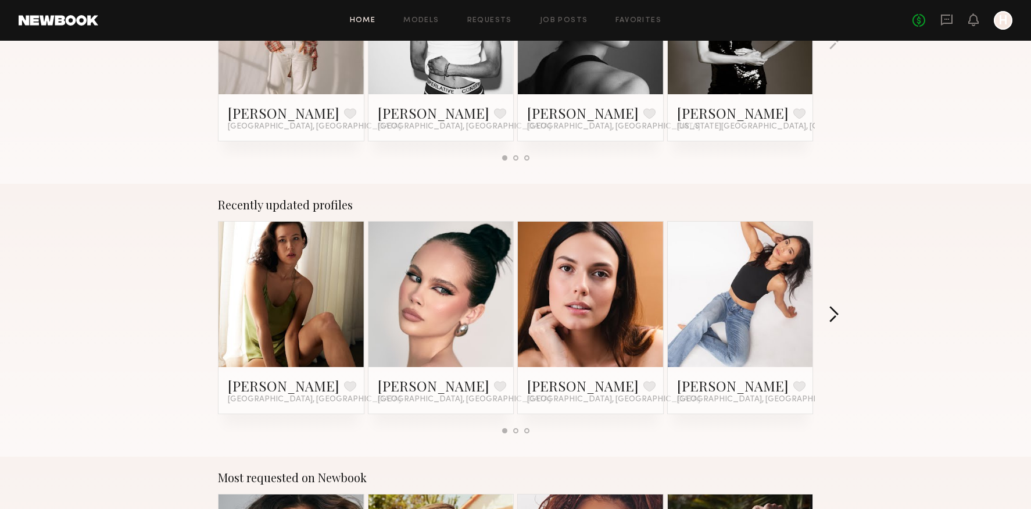
click at [831, 306] on button "button" at bounding box center [833, 315] width 11 height 19
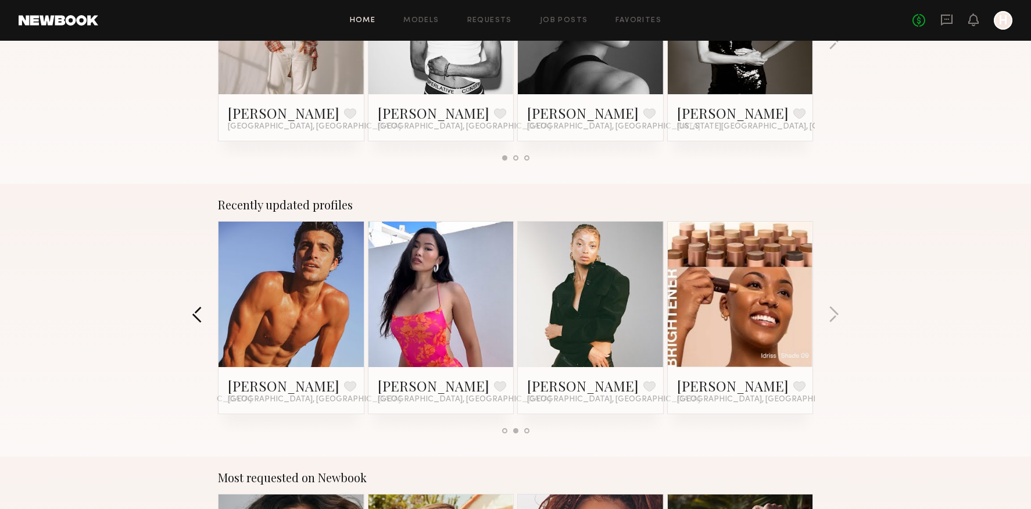
click at [202, 312] on button "button" at bounding box center [197, 315] width 11 height 19
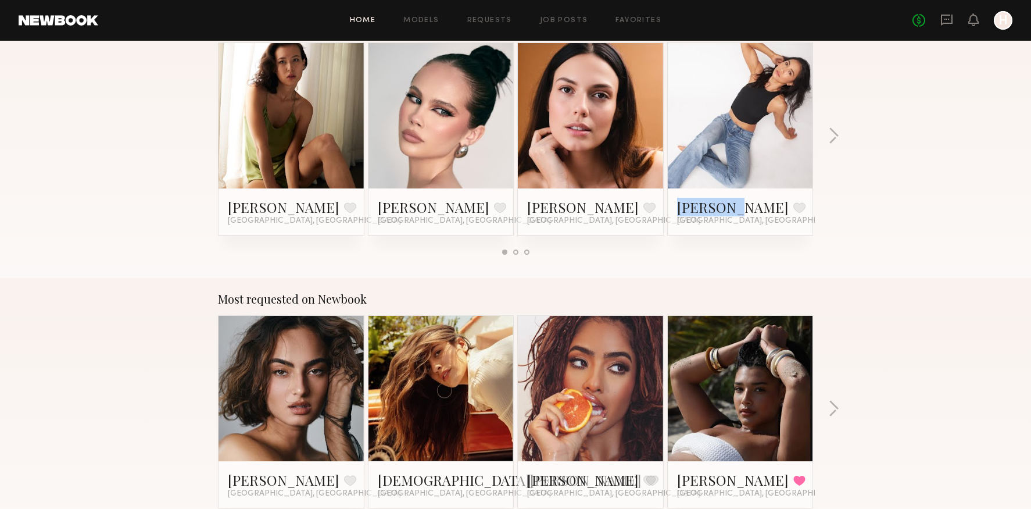
scroll to position [607, 0]
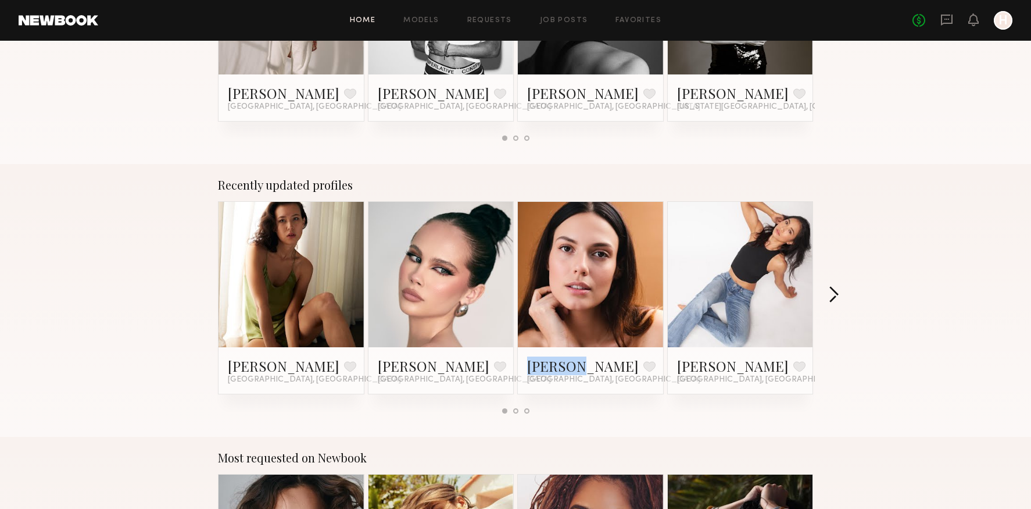
click at [833, 295] on button "button" at bounding box center [833, 295] width 11 height 19
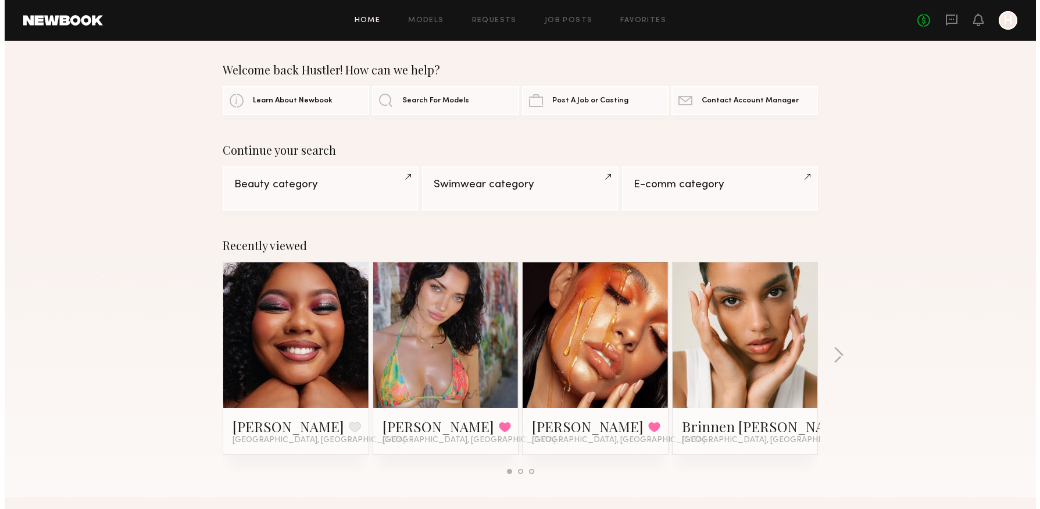
scroll to position [0, 0]
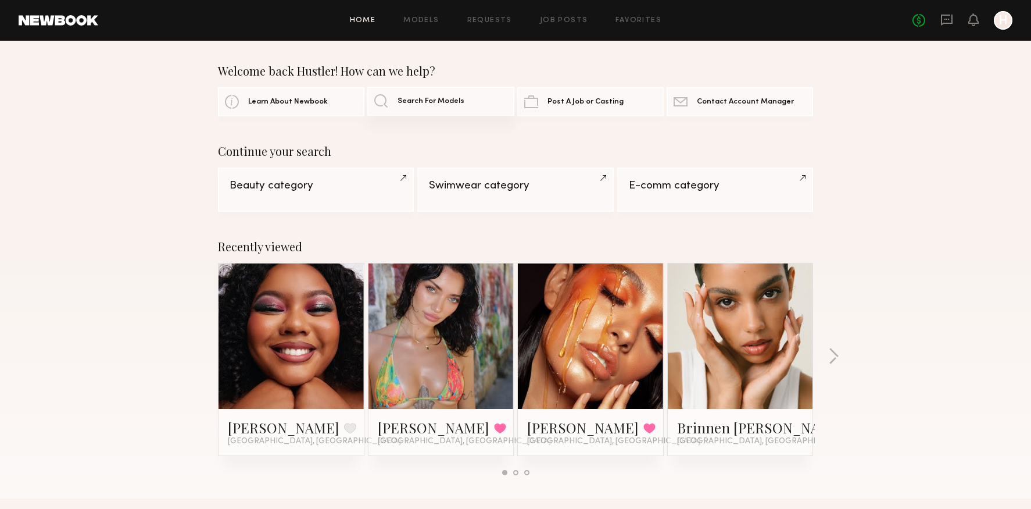
click at [410, 105] on link "Search For Models" at bounding box center [440, 101] width 146 height 29
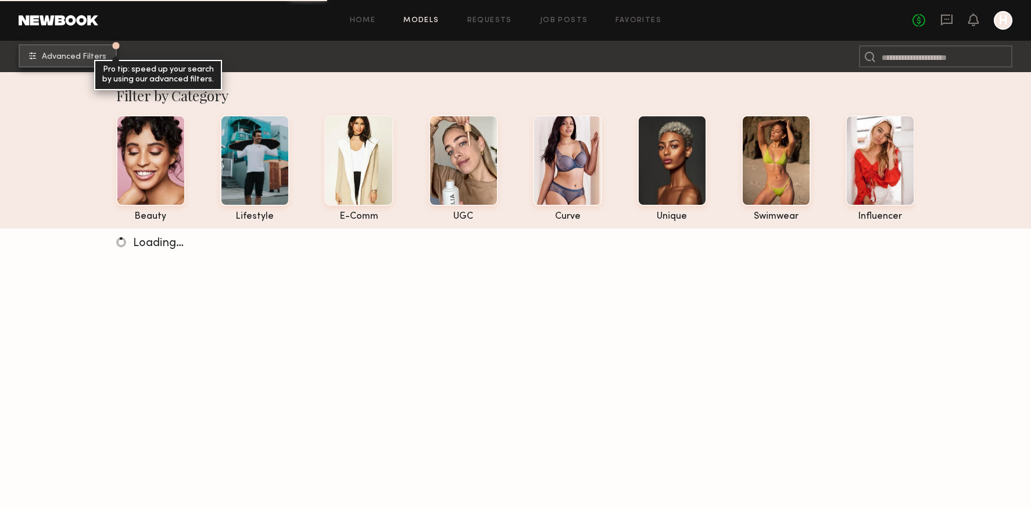
click at [61, 62] on button "Advanced Filters Pro tip: speed up your search by using our advanced filters." at bounding box center [68, 55] width 98 height 23
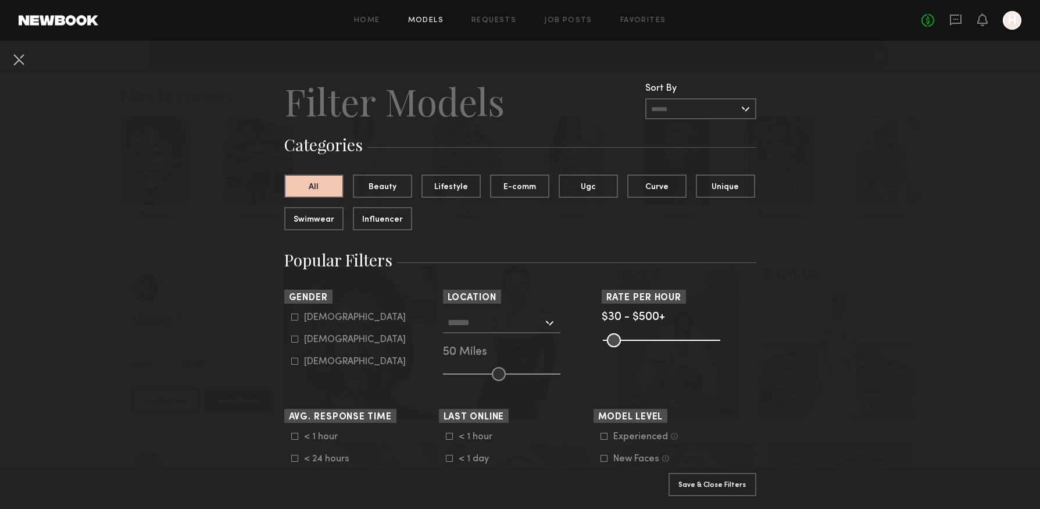
click at [299, 333] on form "Male Female Non-binary" at bounding box center [365, 339] width 148 height 55
click at [294, 335] on label "Female" at bounding box center [348, 338] width 114 height 7
type input "**"
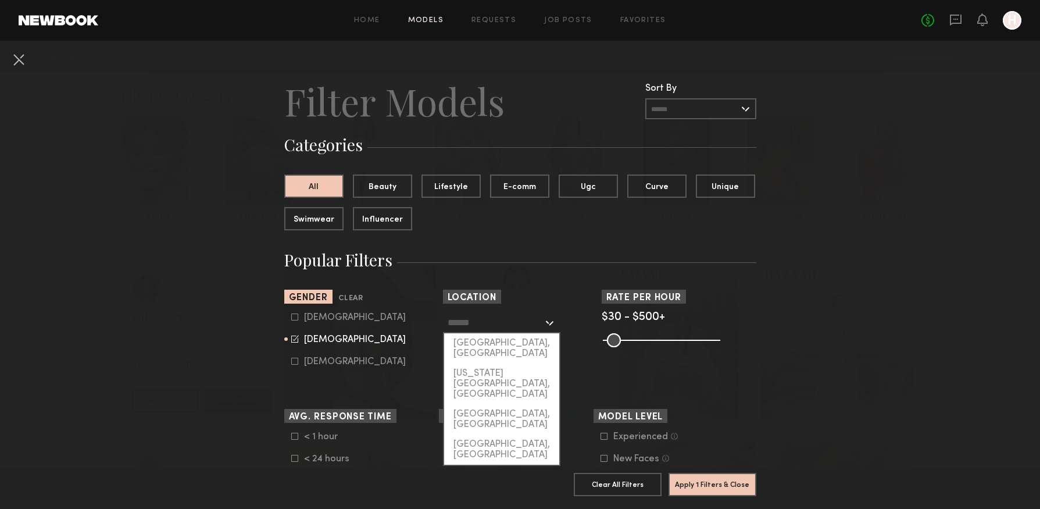
drag, startPoint x: 520, startPoint y: 327, endPoint x: 525, endPoint y: 326, distance: 5.8
click at [520, 326] on input "text" at bounding box center [495, 322] width 95 height 20
click at [492, 347] on div "[GEOGRAPHIC_DATA], [GEOGRAPHIC_DATA]" at bounding box center [501, 348] width 115 height 30
type input "**********"
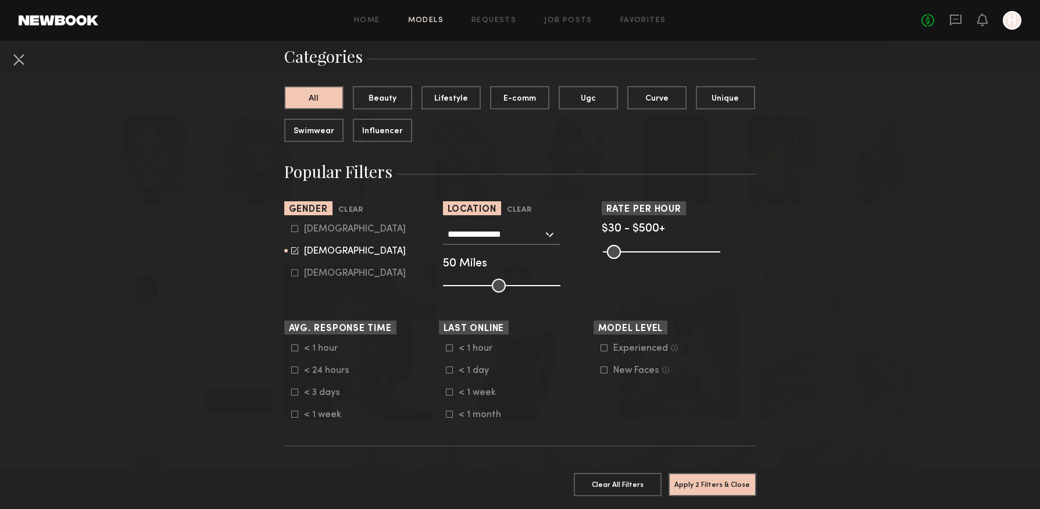
scroll to position [110, 0]
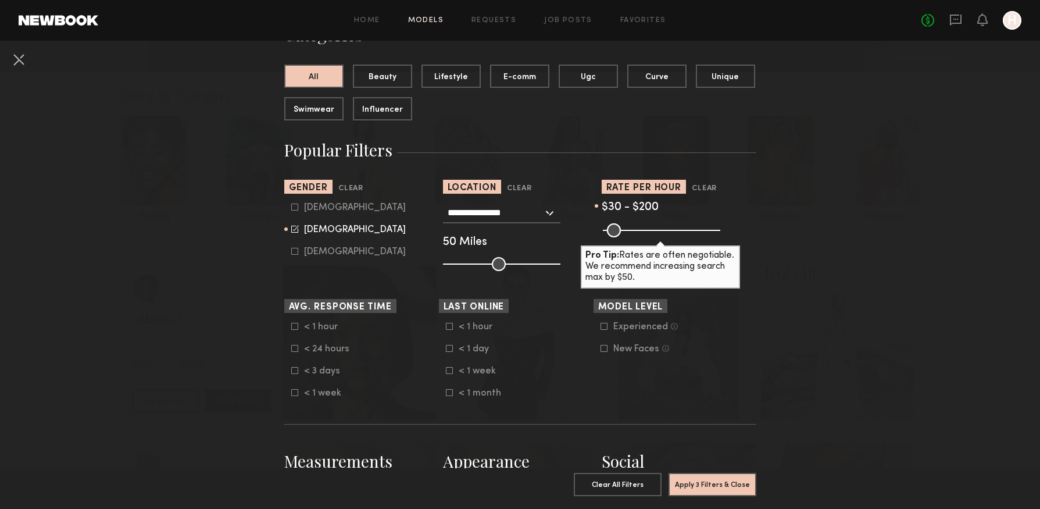
drag, startPoint x: 704, startPoint y: 228, endPoint x: 642, endPoint y: 230, distance: 62.2
type input "***"
click at [642, 230] on input "range" at bounding box center [661, 230] width 117 height 14
click at [291, 352] on common-framework-checkbox "< 24 hours" at bounding box center [365, 348] width 148 height 10
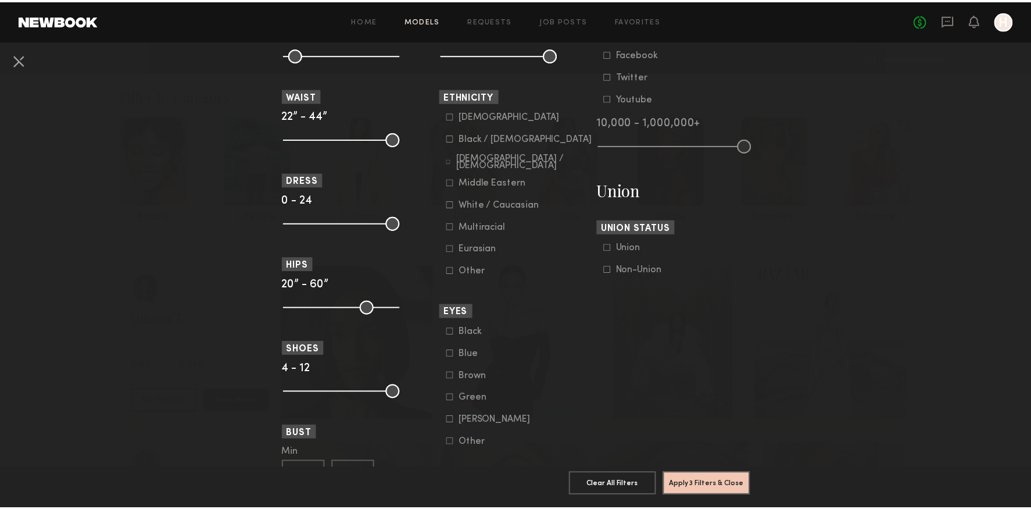
scroll to position [599, 0]
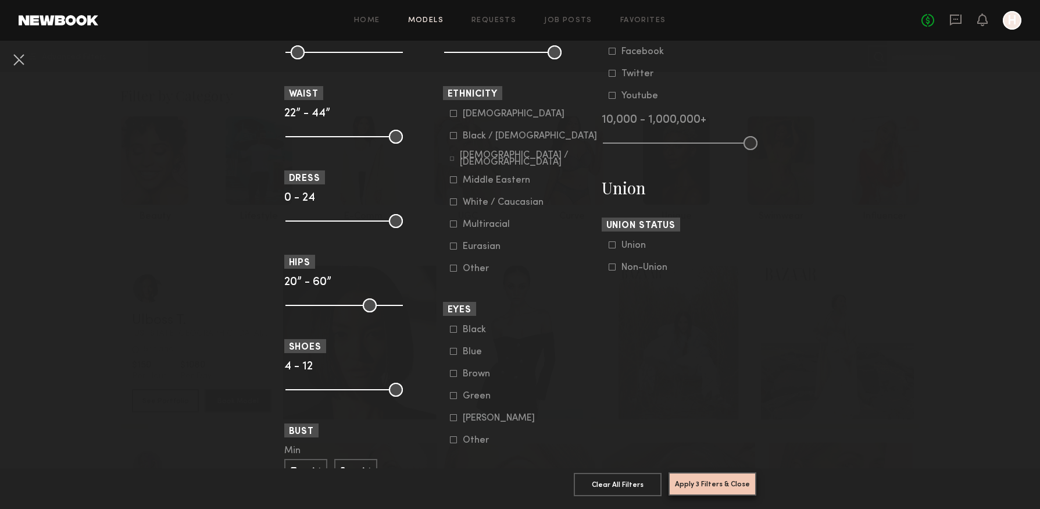
click at [701, 472] on button "Apply 3 Filters & Close" at bounding box center [712, 483] width 88 height 23
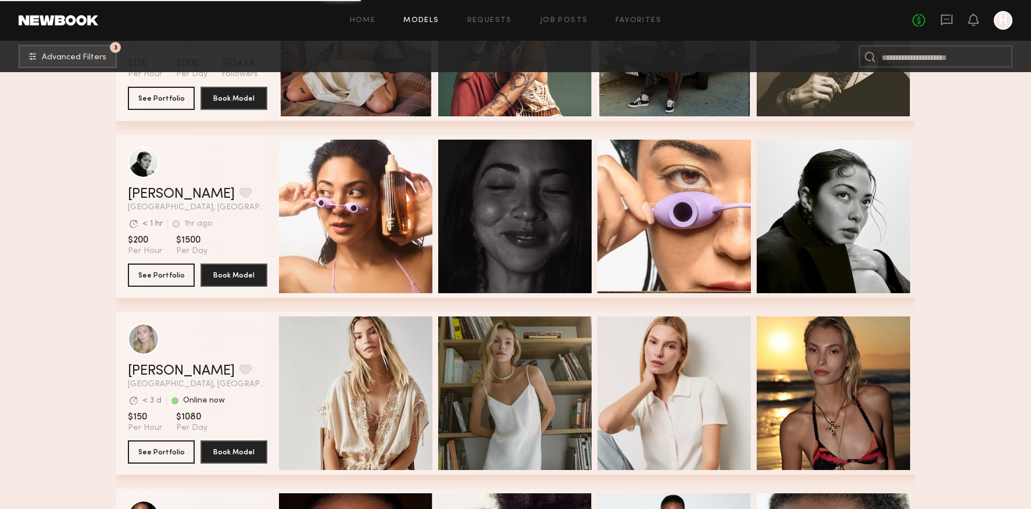
scroll to position [10207, 0]
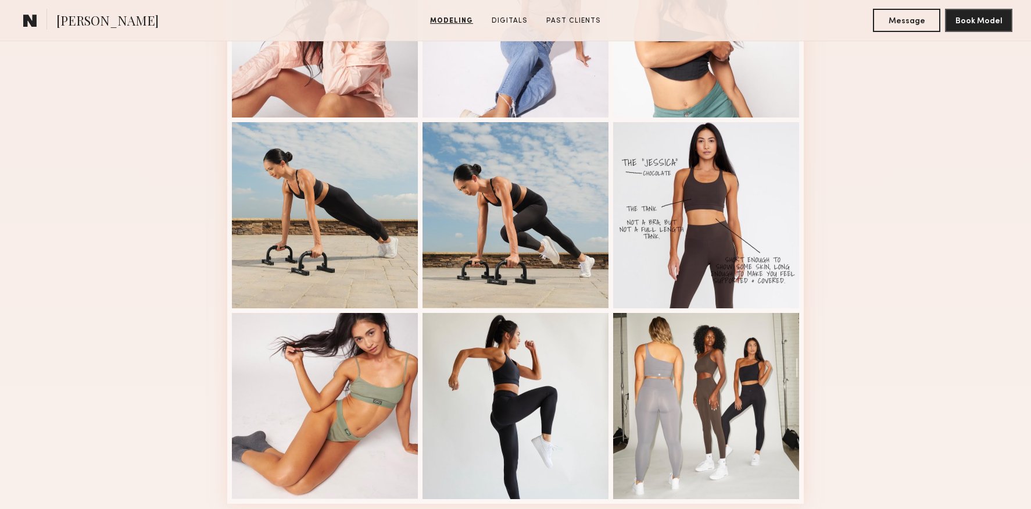
scroll to position [625, 0]
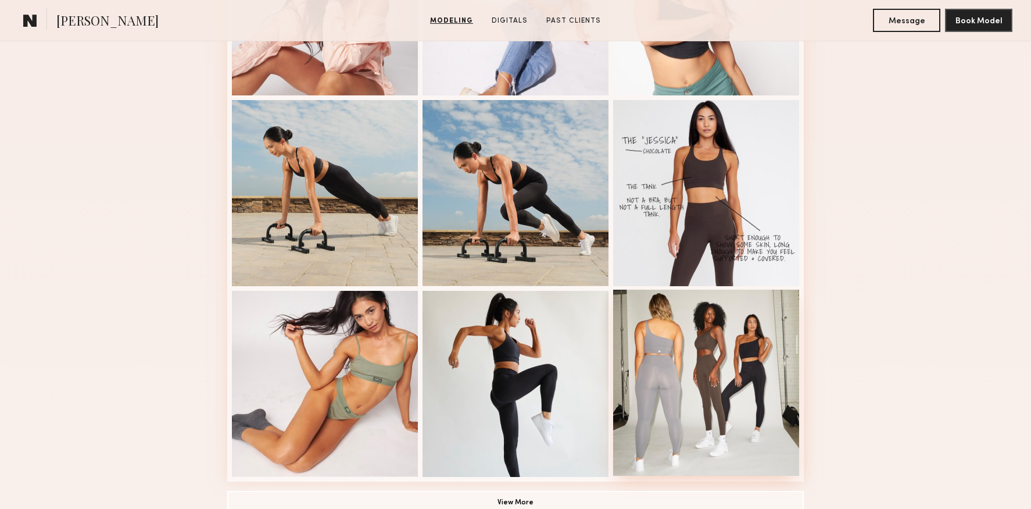
click at [632, 346] on div at bounding box center [706, 382] width 186 height 186
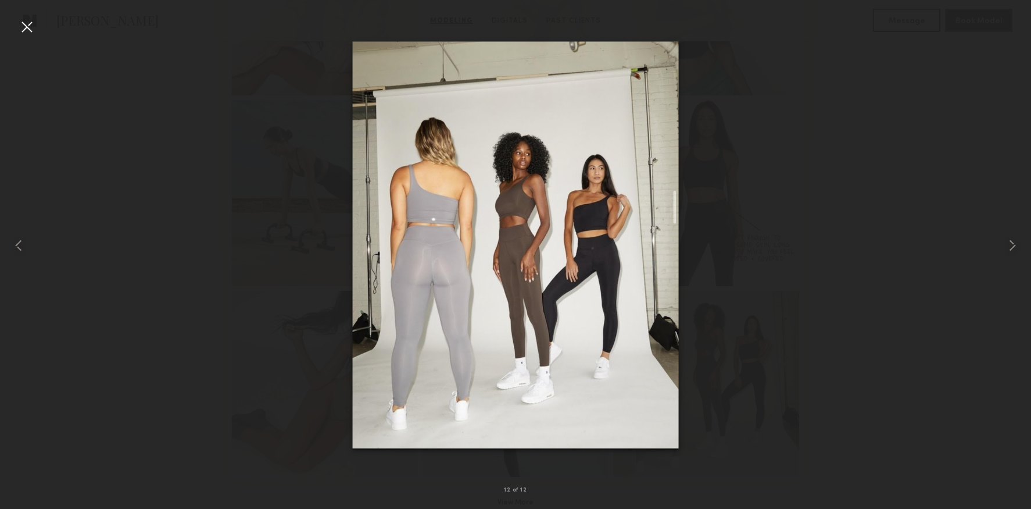
click at [30, 14] on nb-gallery-light "12 of 12" at bounding box center [515, 254] width 1031 height 509
click at [32, 25] on div at bounding box center [26, 26] width 19 height 19
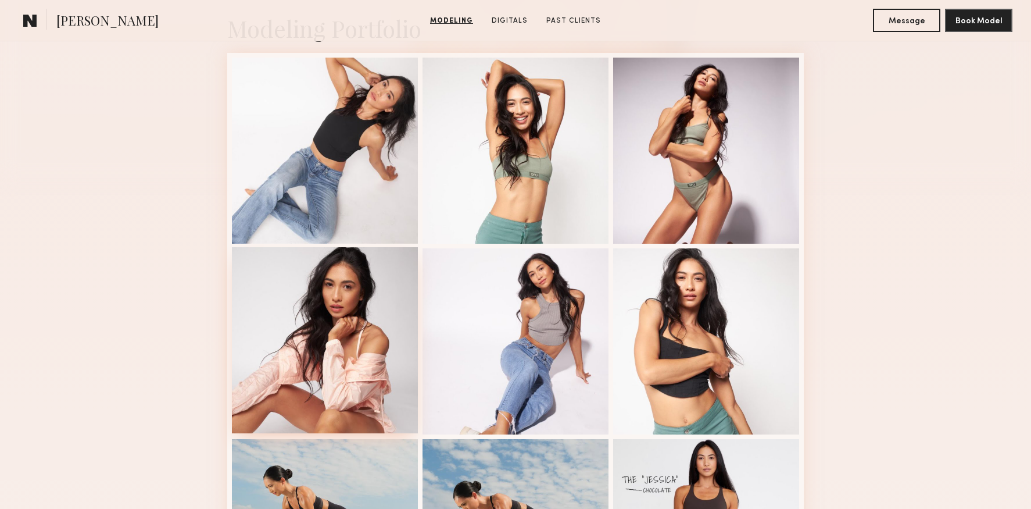
scroll to position [285, 0]
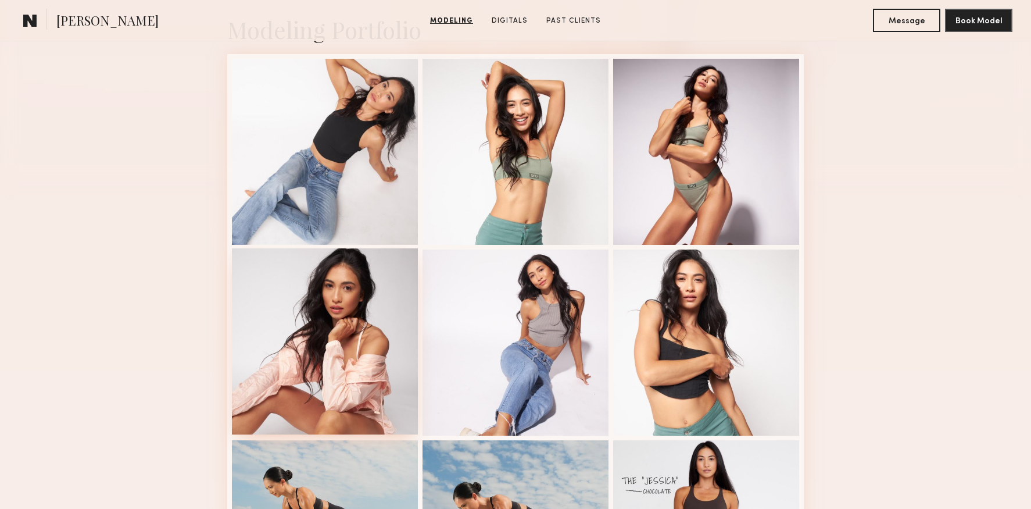
click at [335, 287] on div at bounding box center [325, 341] width 186 height 186
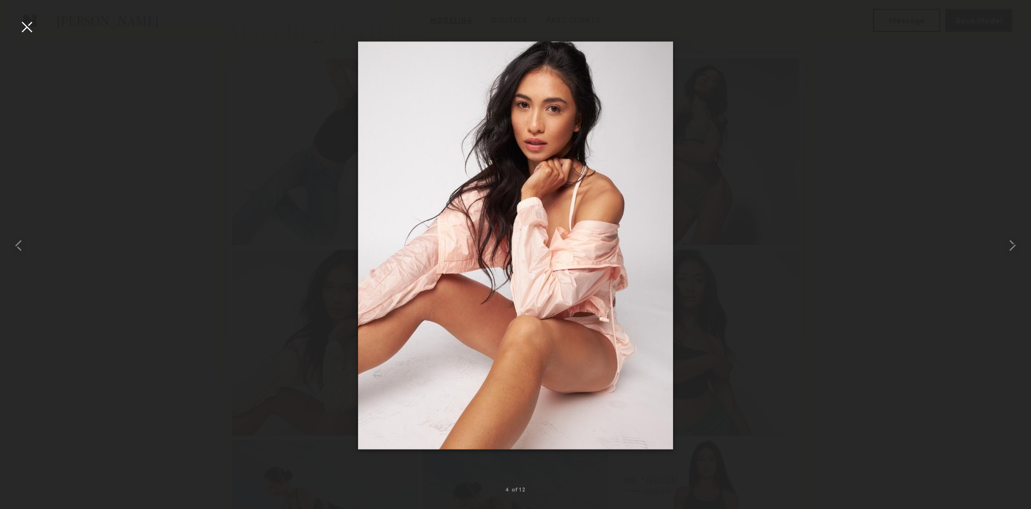
click at [23, 23] on div at bounding box center [26, 26] width 19 height 19
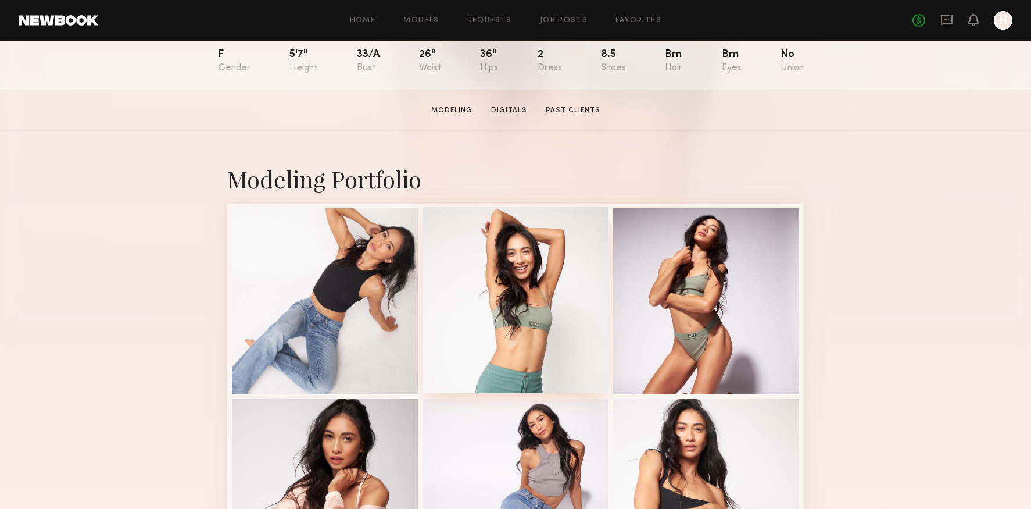
scroll to position [307, 0]
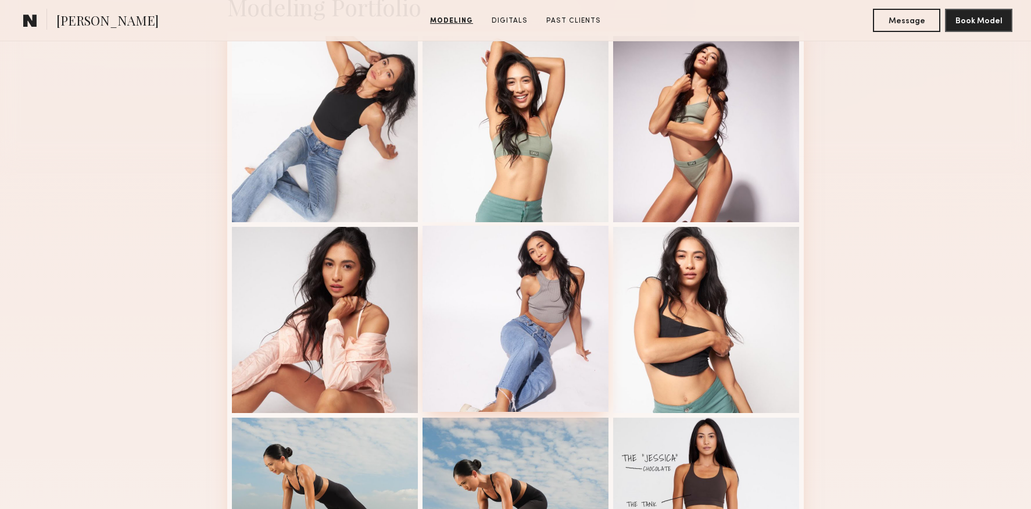
click at [552, 319] on div at bounding box center [516, 318] width 186 height 186
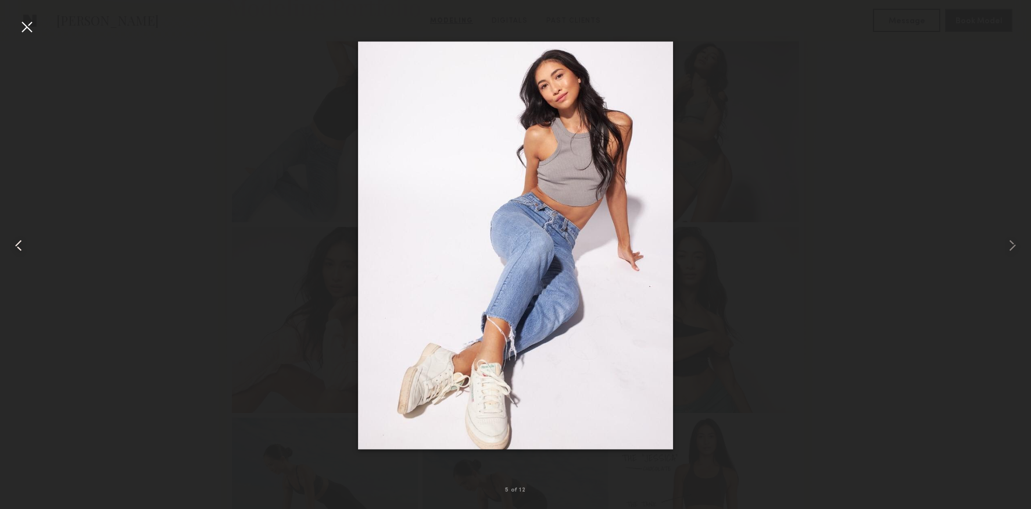
click at [37, 23] on div at bounding box center [20, 245] width 41 height 453
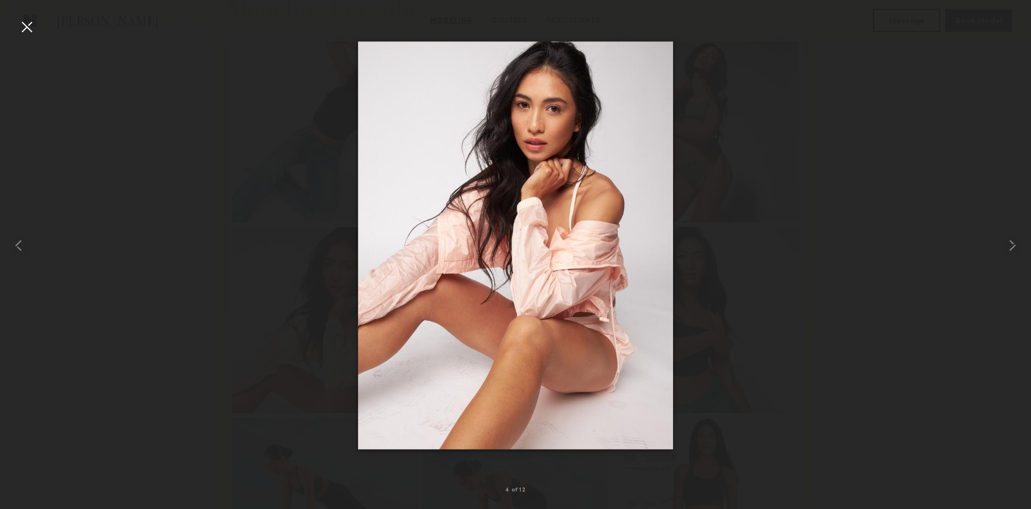
click at [38, 17] on nb-gallery-light "4 of 12" at bounding box center [515, 254] width 1031 height 509
click at [33, 22] on div at bounding box center [26, 26] width 19 height 19
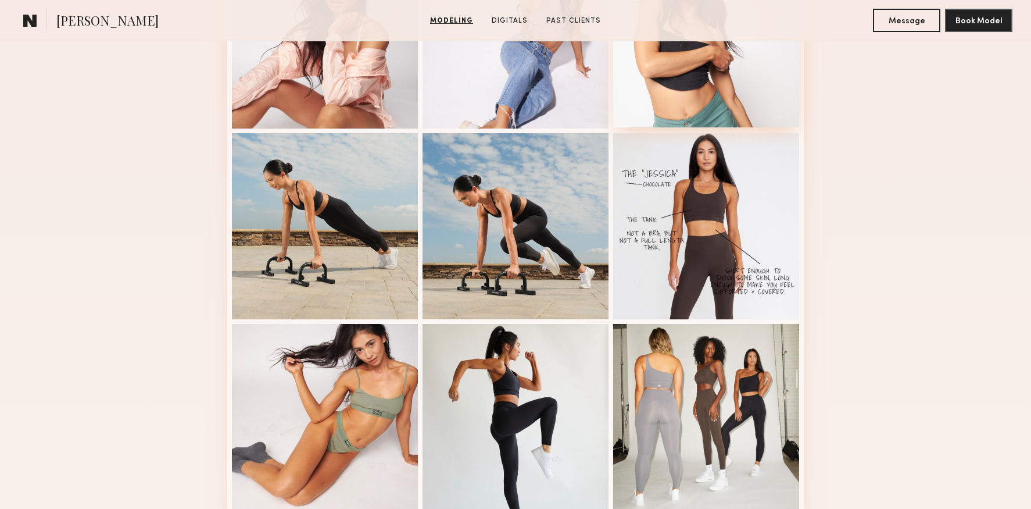
scroll to position [618, 0]
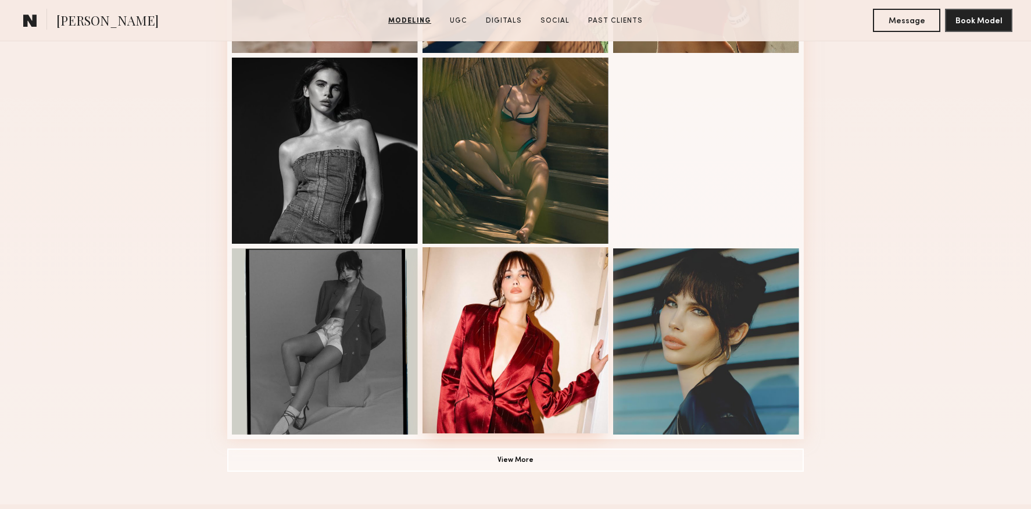
scroll to position [746, 0]
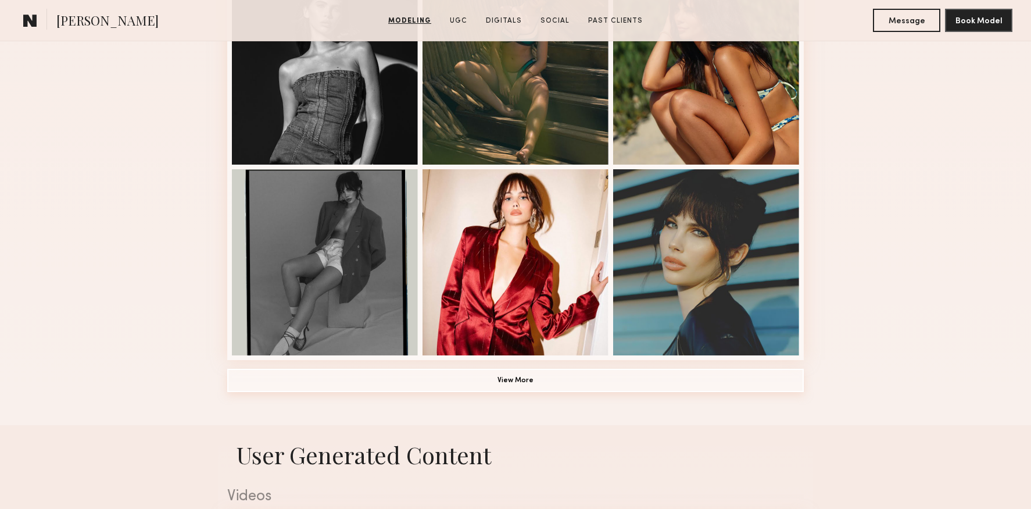
click at [538, 378] on button "View More" at bounding box center [515, 379] width 577 height 23
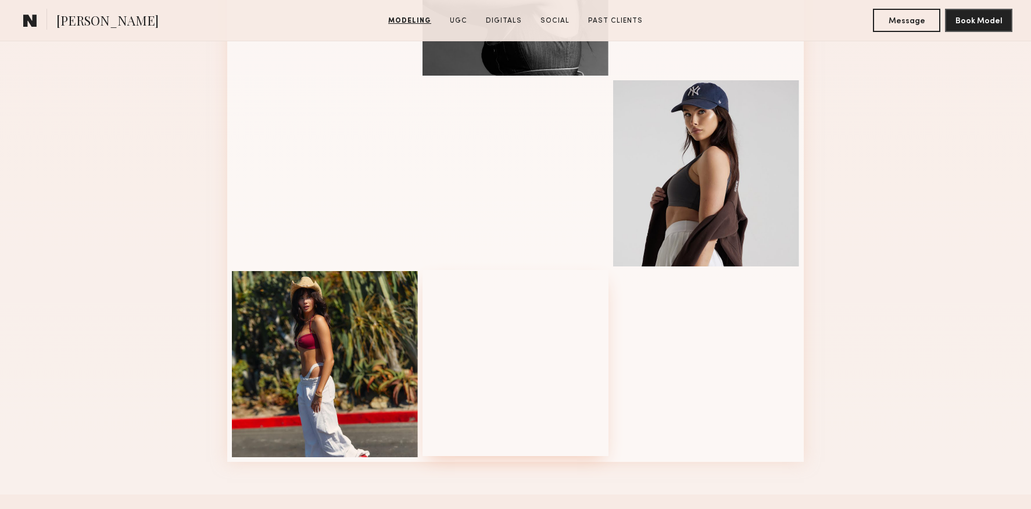
scroll to position [1218, 0]
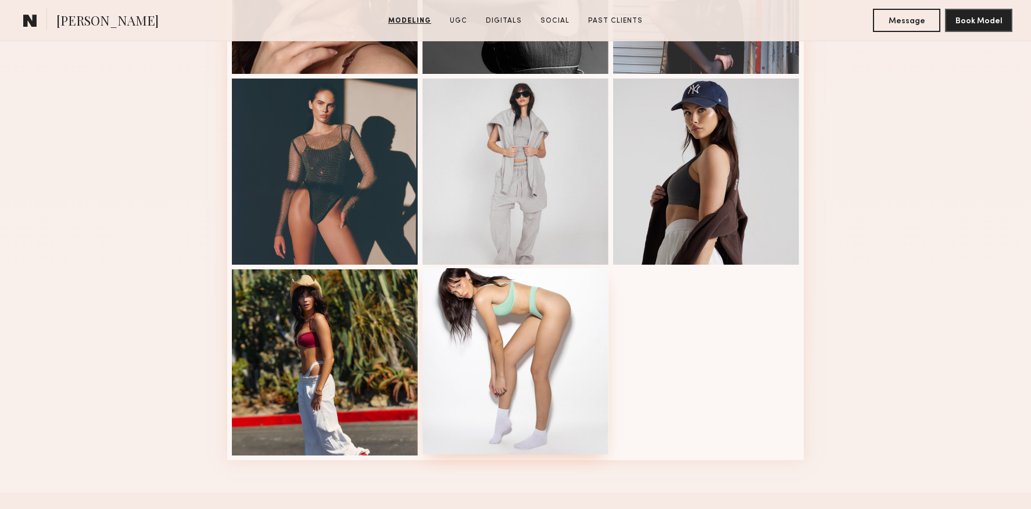
click at [521, 368] on div at bounding box center [516, 361] width 186 height 186
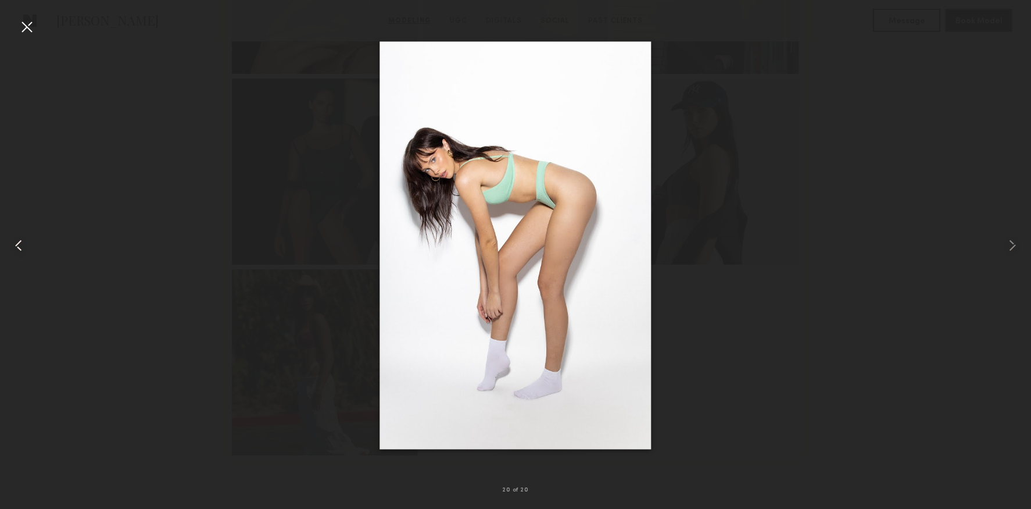
click at [27, 253] on div at bounding box center [20, 245] width 41 height 453
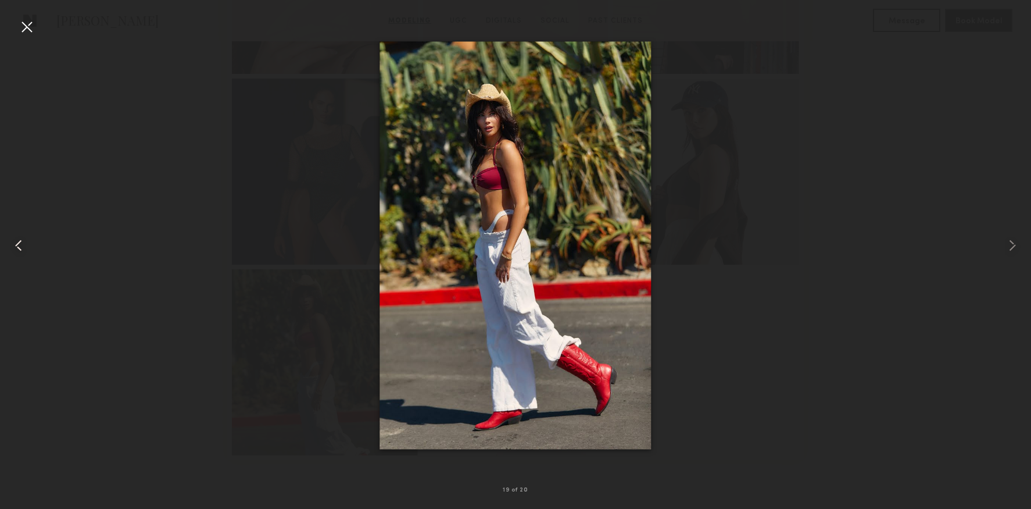
click at [27, 253] on common-icon at bounding box center [18, 245] width 19 height 19
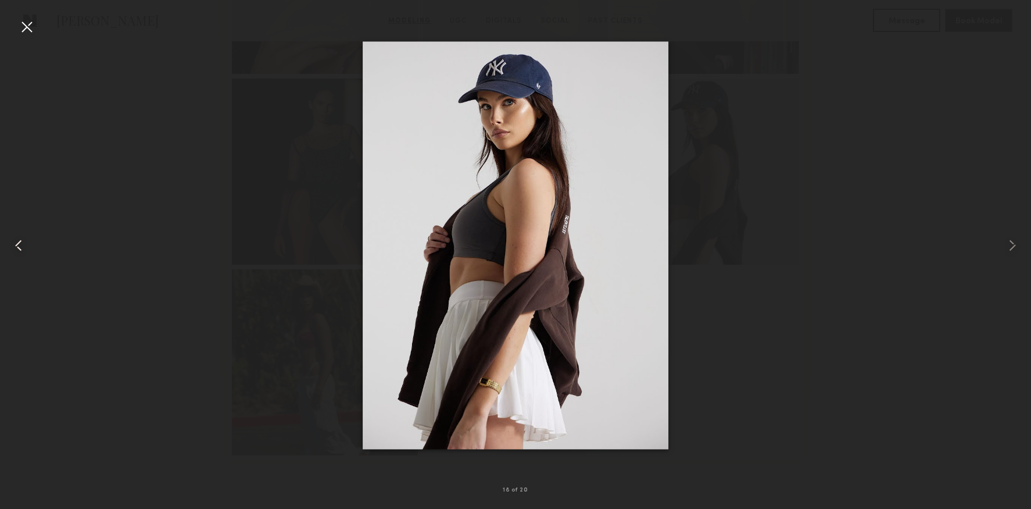
click at [26, 253] on common-icon at bounding box center [18, 245] width 19 height 19
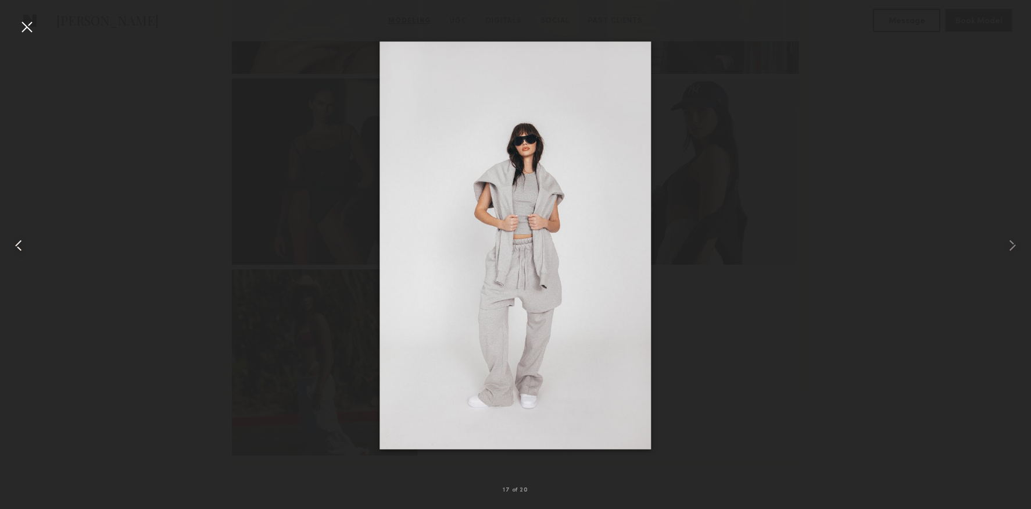
click at [26, 253] on common-icon at bounding box center [18, 245] width 19 height 19
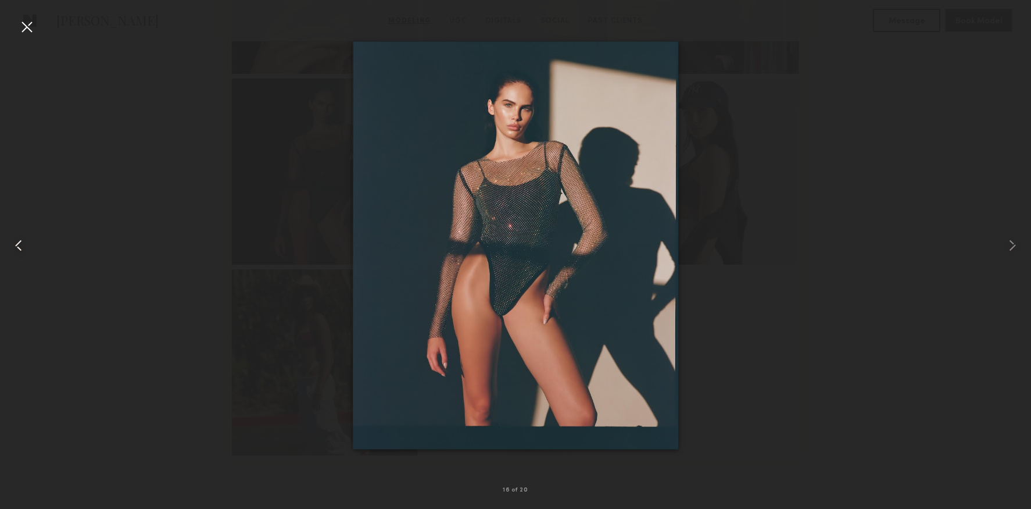
click at [26, 255] on div at bounding box center [20, 245] width 41 height 453
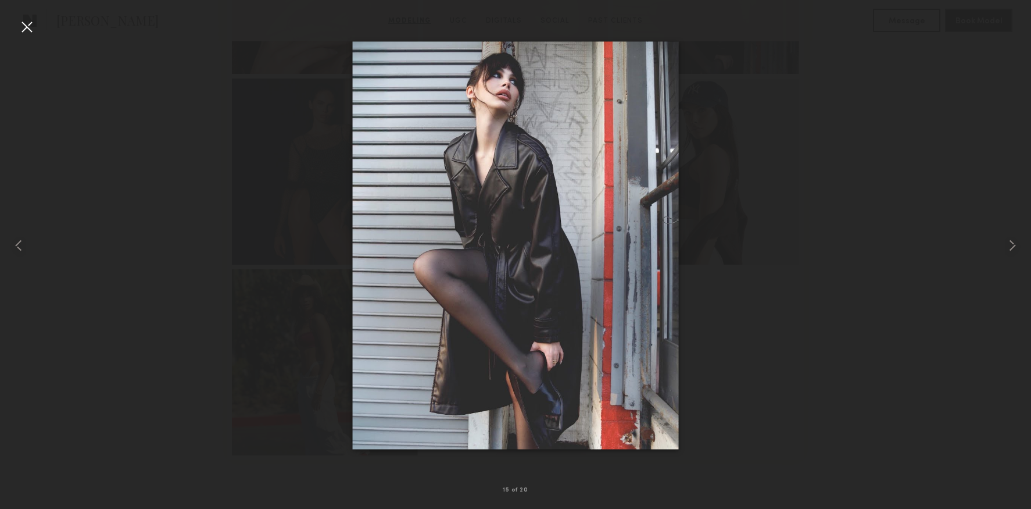
click at [801, 246] on div at bounding box center [515, 245] width 1031 height 453
click at [30, 28] on div at bounding box center [26, 26] width 19 height 19
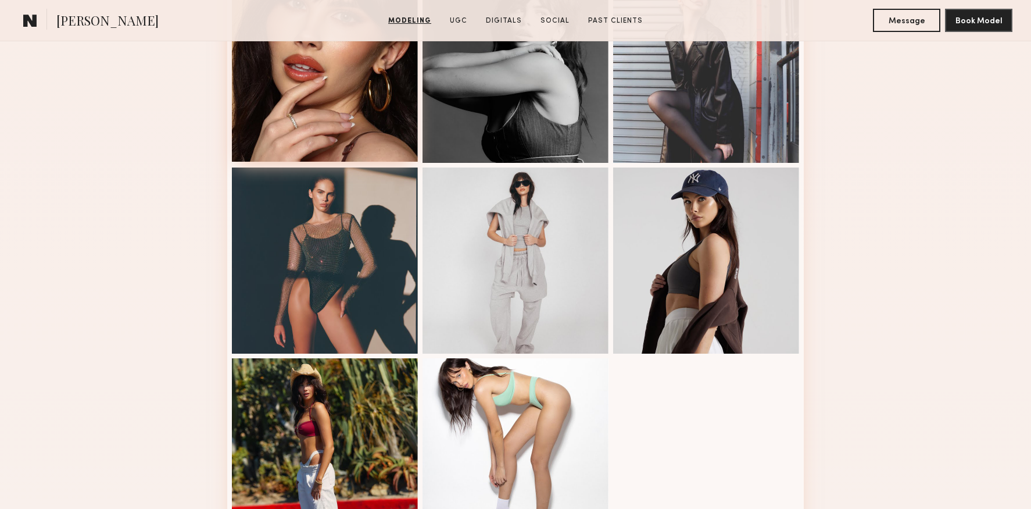
scroll to position [972, 0]
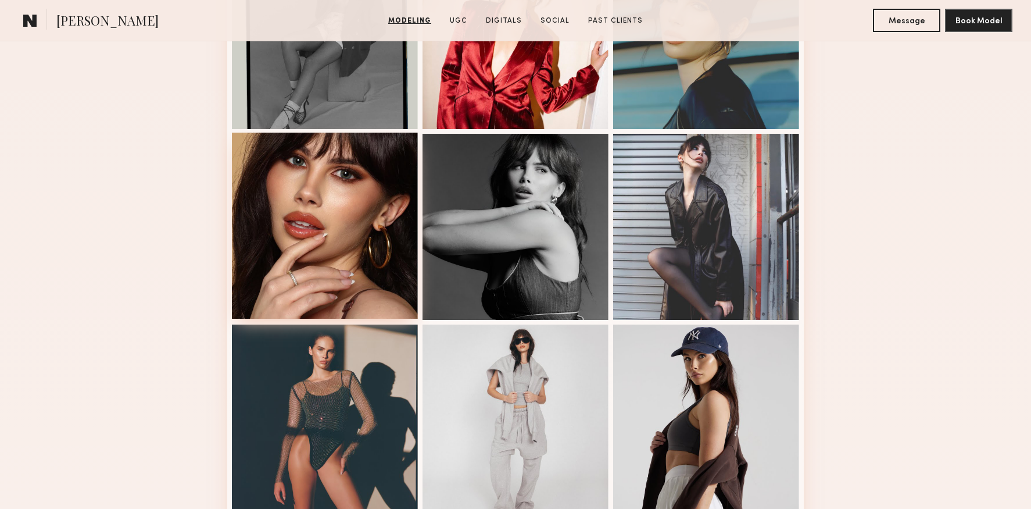
click at [361, 256] on div at bounding box center [325, 226] width 186 height 186
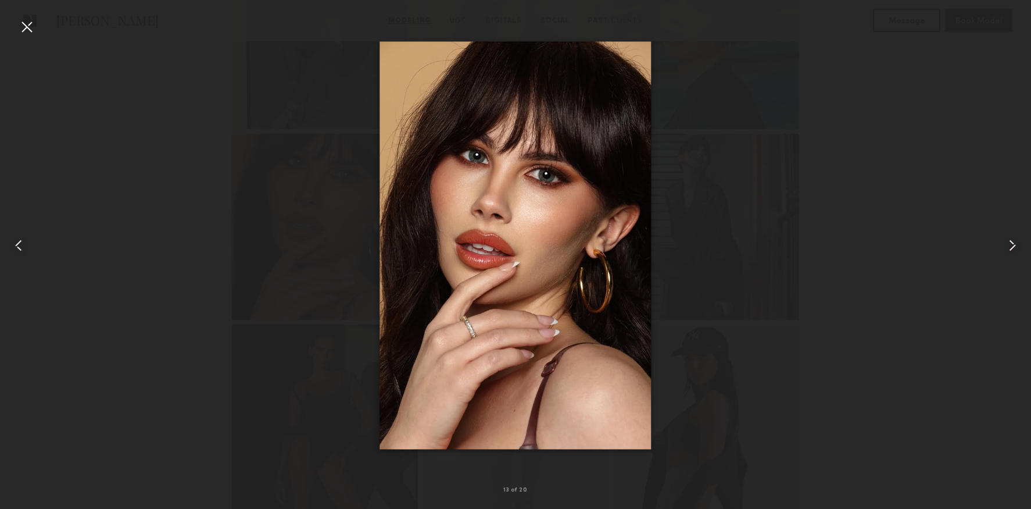
click at [22, 23] on div at bounding box center [26, 26] width 19 height 19
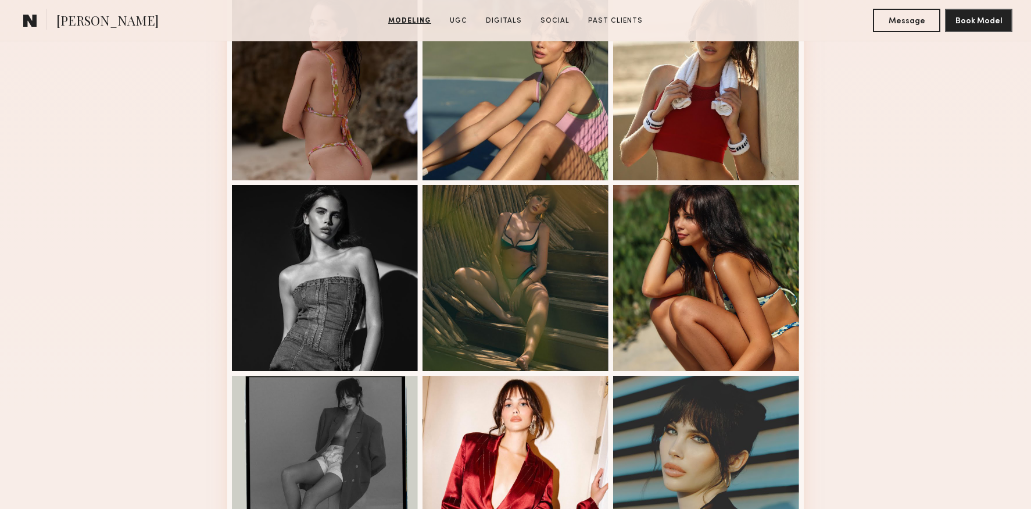
scroll to position [0, 0]
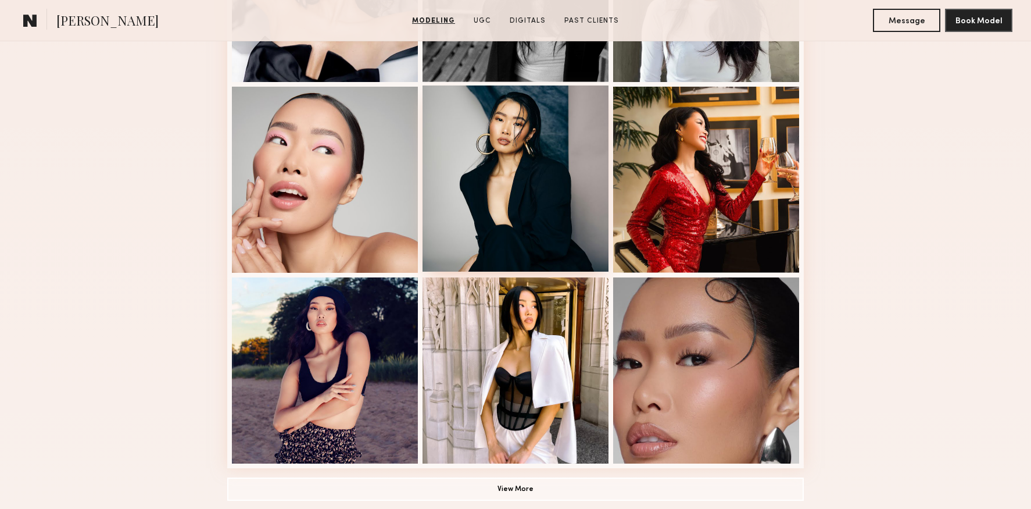
scroll to position [814, 0]
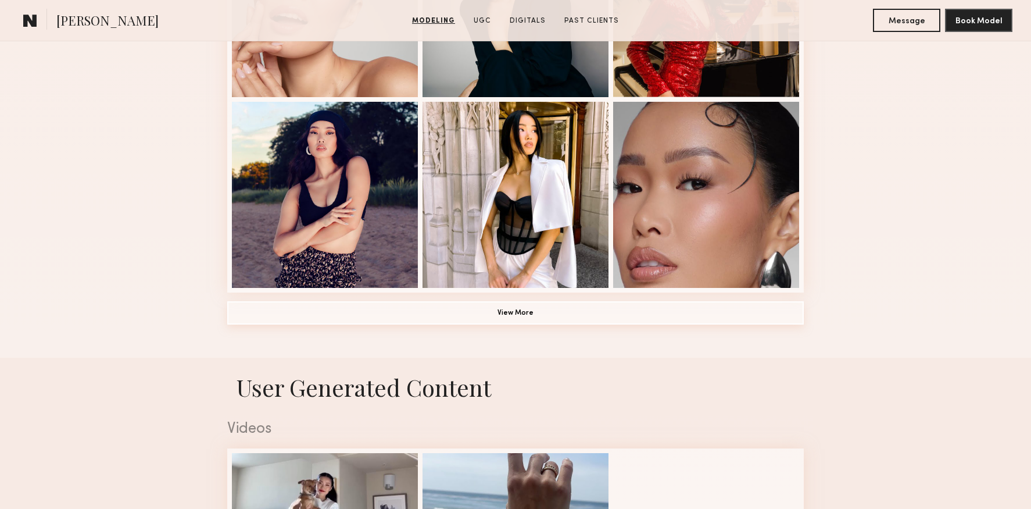
click at [540, 308] on button "View More" at bounding box center [515, 312] width 577 height 23
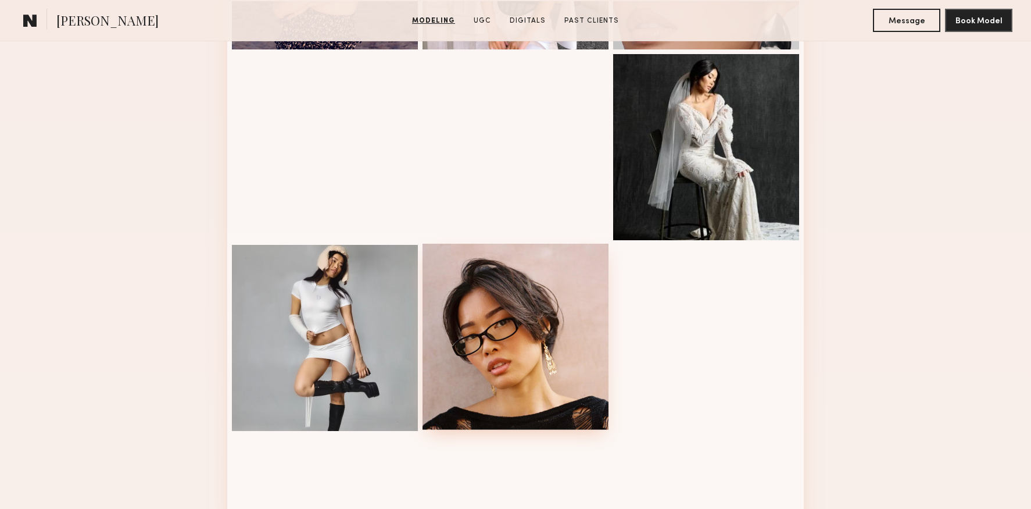
scroll to position [1055, 0]
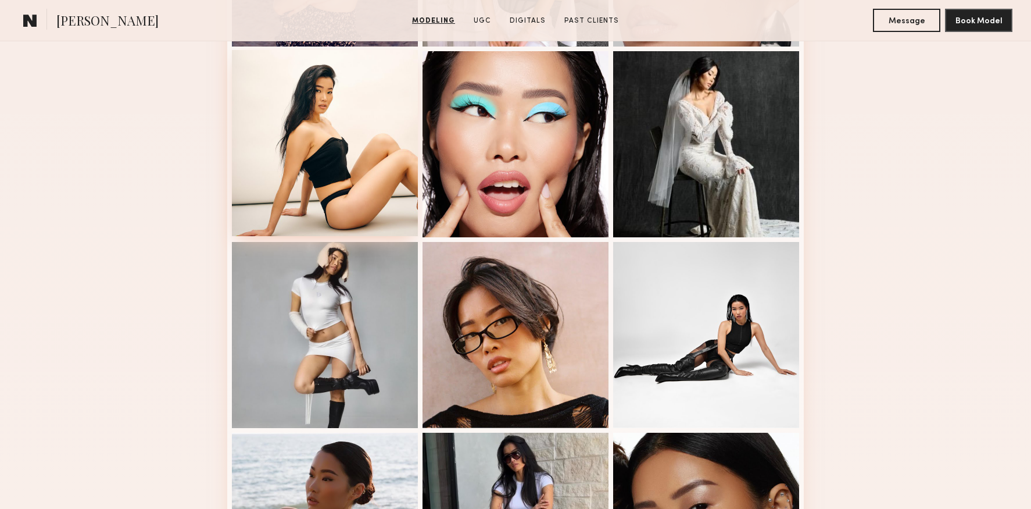
click at [343, 218] on div at bounding box center [325, 143] width 186 height 186
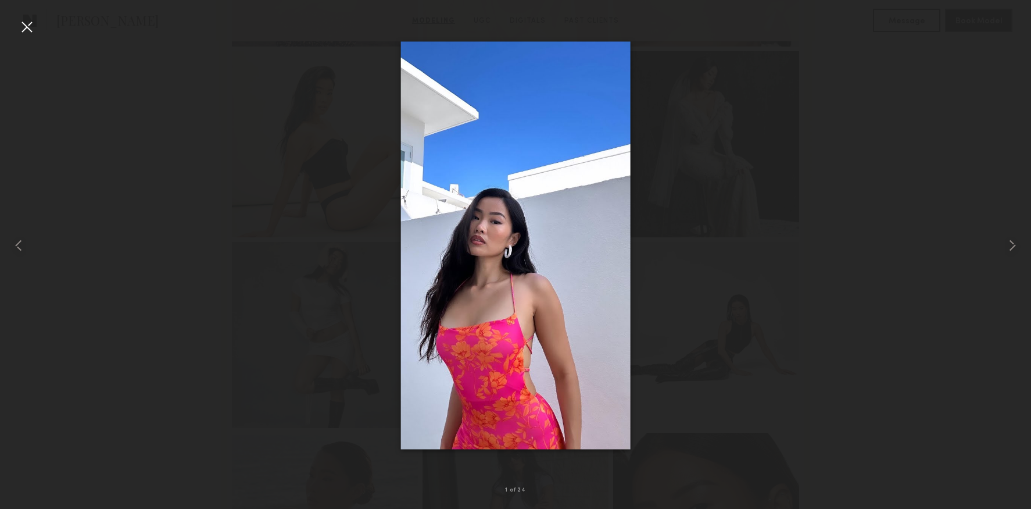
click at [46, 33] on div at bounding box center [515, 245] width 1031 height 453
click at [37, 29] on div at bounding box center [20, 245] width 41 height 453
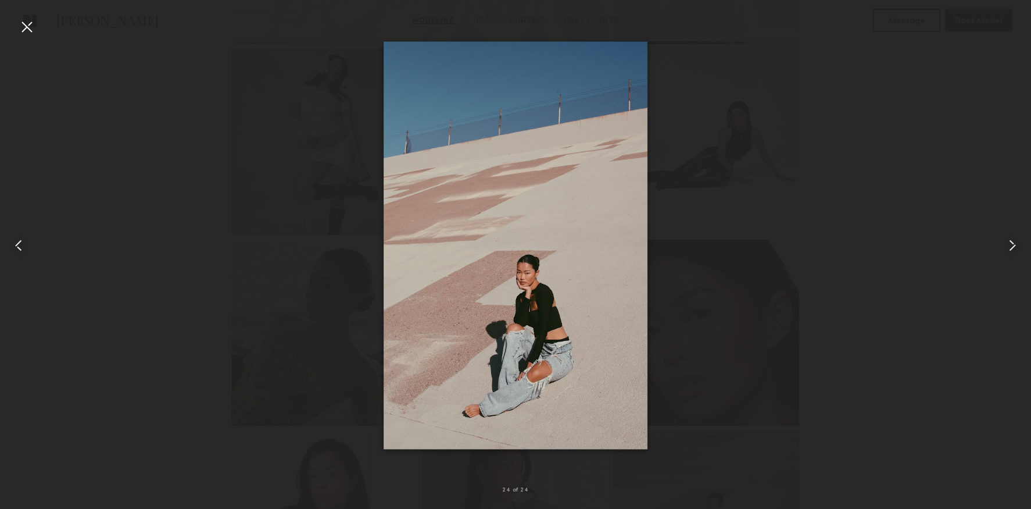
scroll to position [1451, 0]
click at [750, 307] on div at bounding box center [515, 245] width 1031 height 453
drag, startPoint x: 830, startPoint y: 305, endPoint x: 835, endPoint y: 300, distance: 7.0
click at [830, 305] on div at bounding box center [515, 245] width 1031 height 453
click at [12, 22] on div at bounding box center [20, 245] width 41 height 453
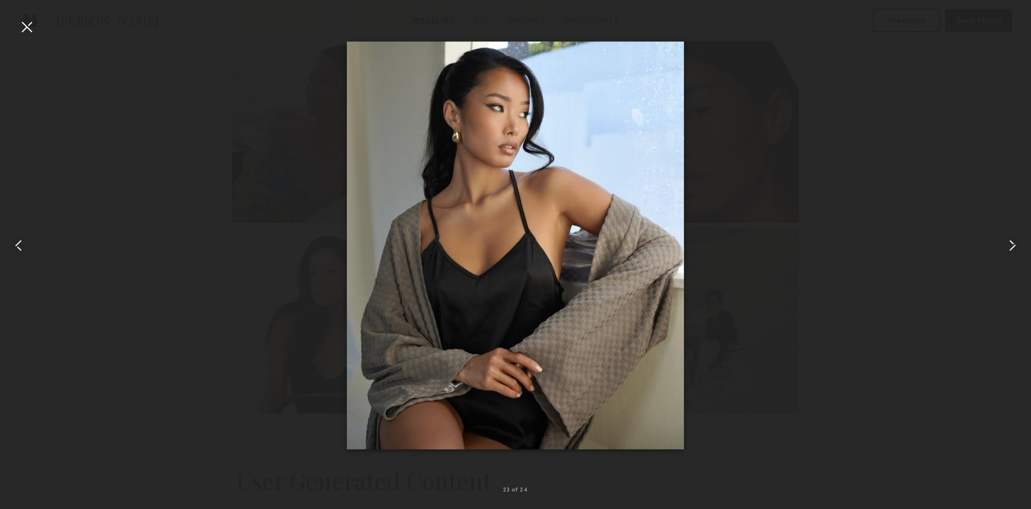
click at [30, 28] on div at bounding box center [26, 26] width 19 height 19
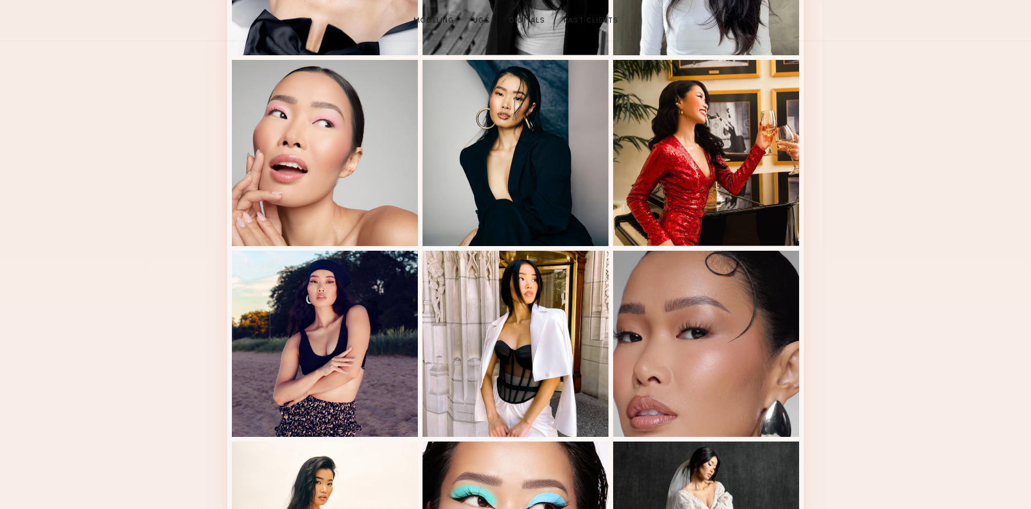
scroll to position [685, 0]
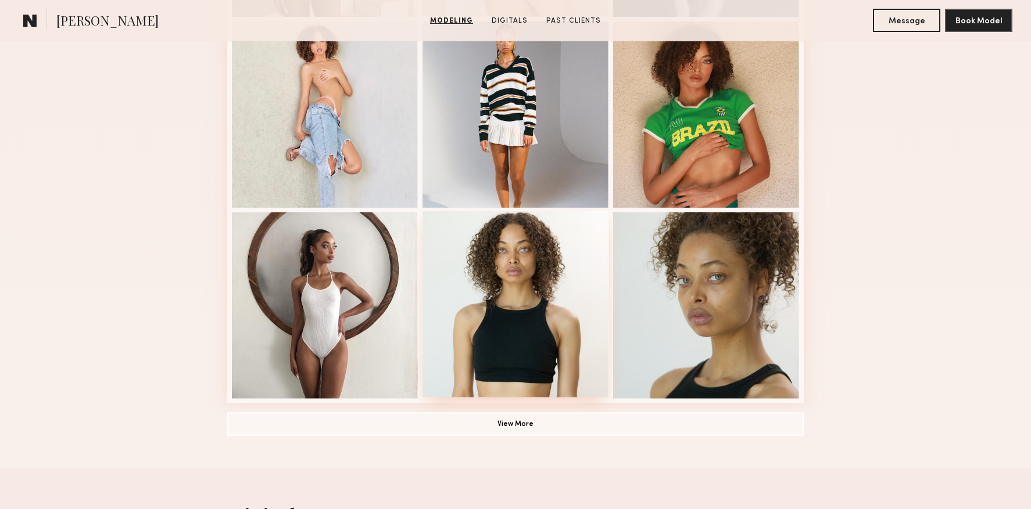
scroll to position [718, 0]
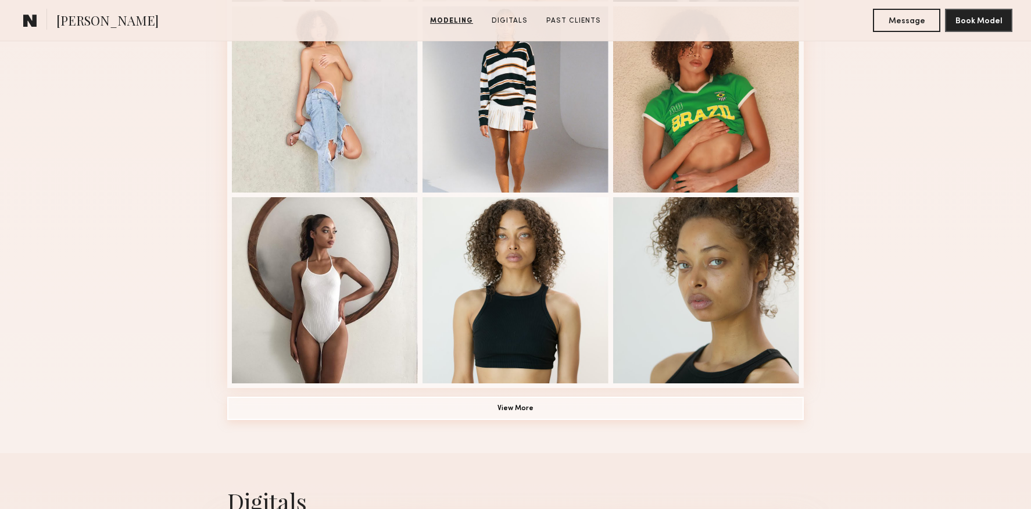
click at [509, 406] on button "View More" at bounding box center [515, 407] width 577 height 23
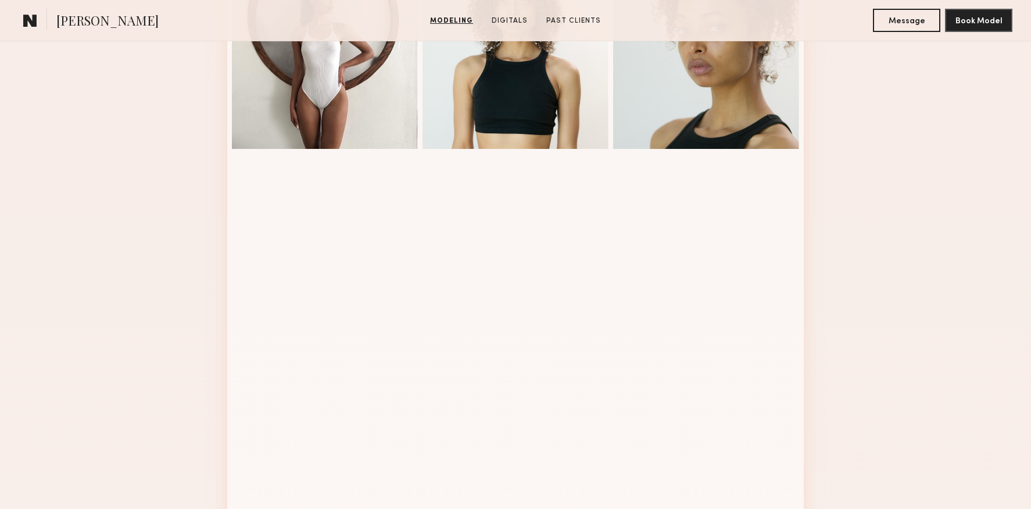
scroll to position [616, 0]
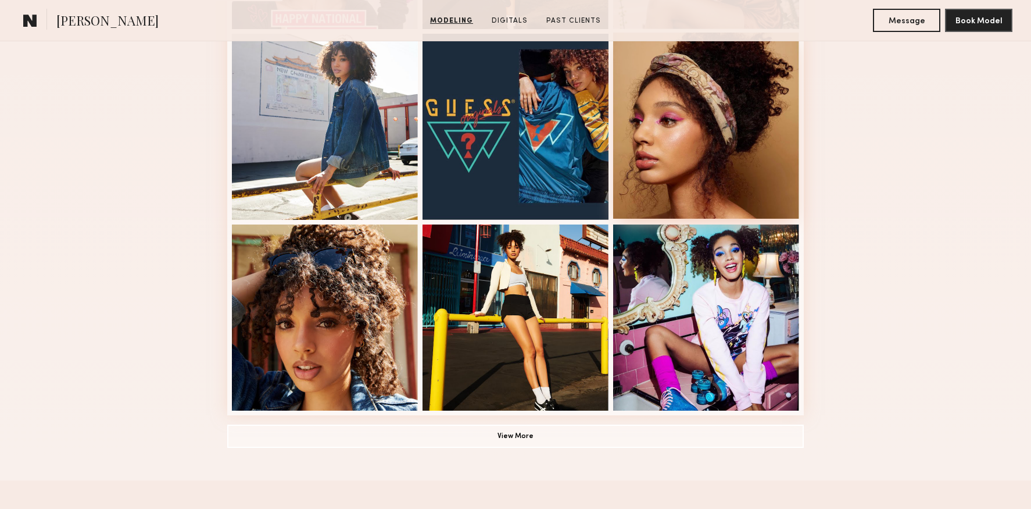
scroll to position [708, 0]
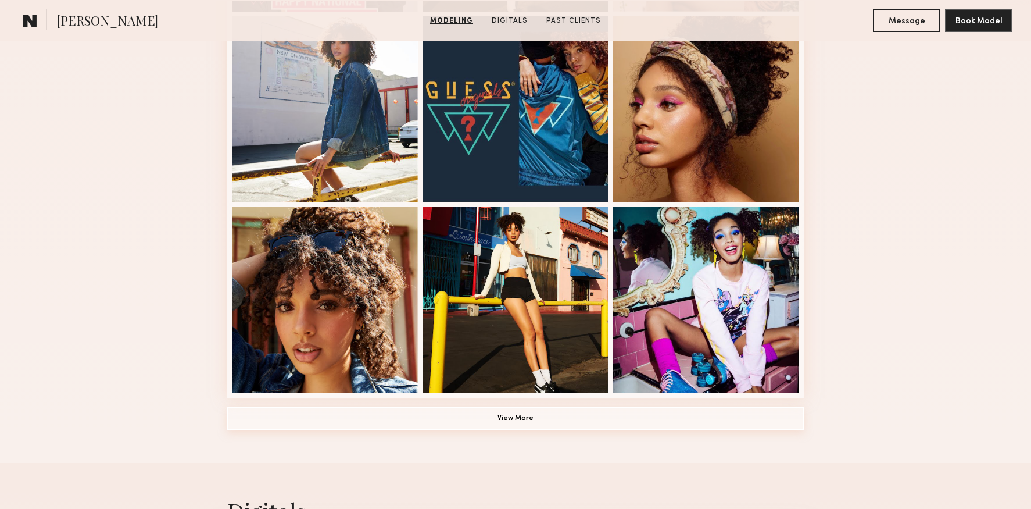
click at [516, 411] on button "View More" at bounding box center [515, 417] width 577 height 23
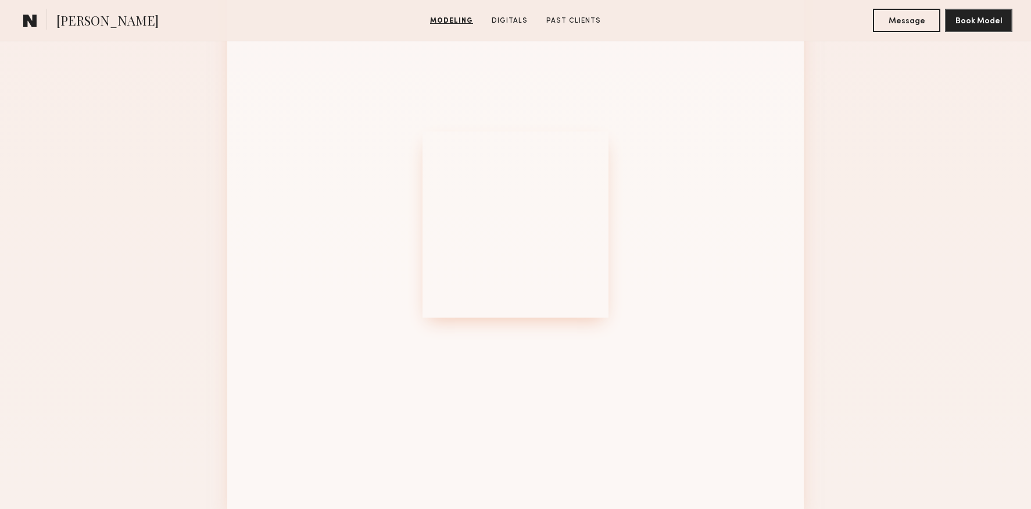
scroll to position [1430, 0]
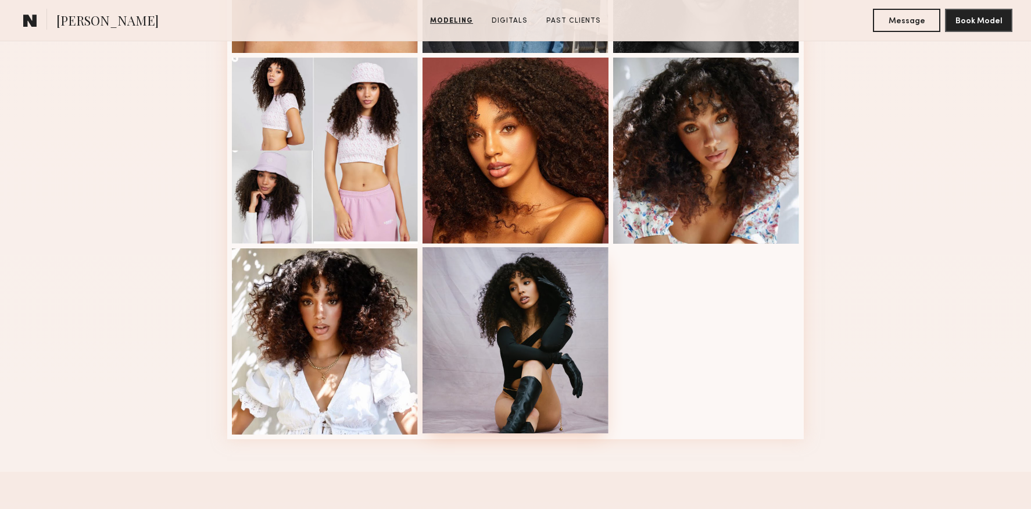
click at [548, 317] on div at bounding box center [516, 340] width 186 height 186
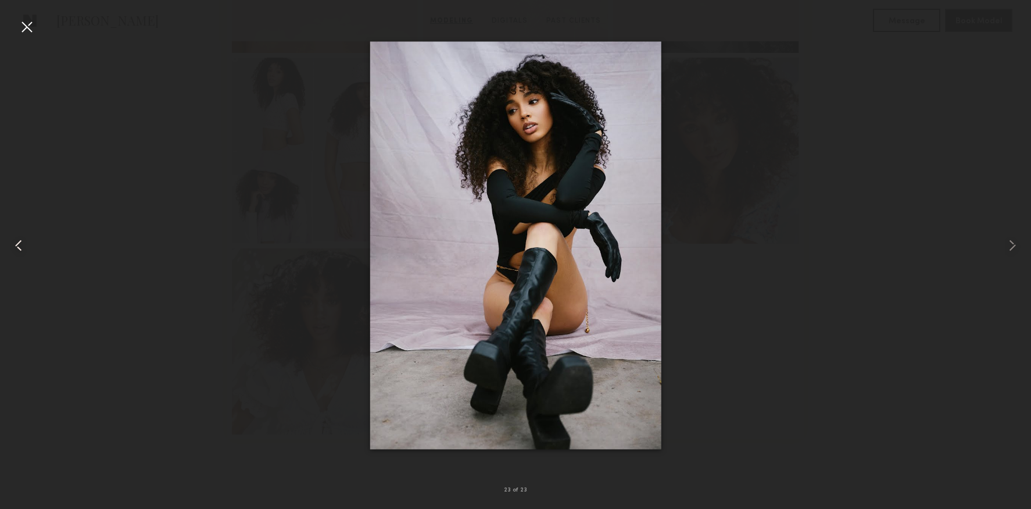
click at [31, 245] on div at bounding box center [20, 245] width 41 height 453
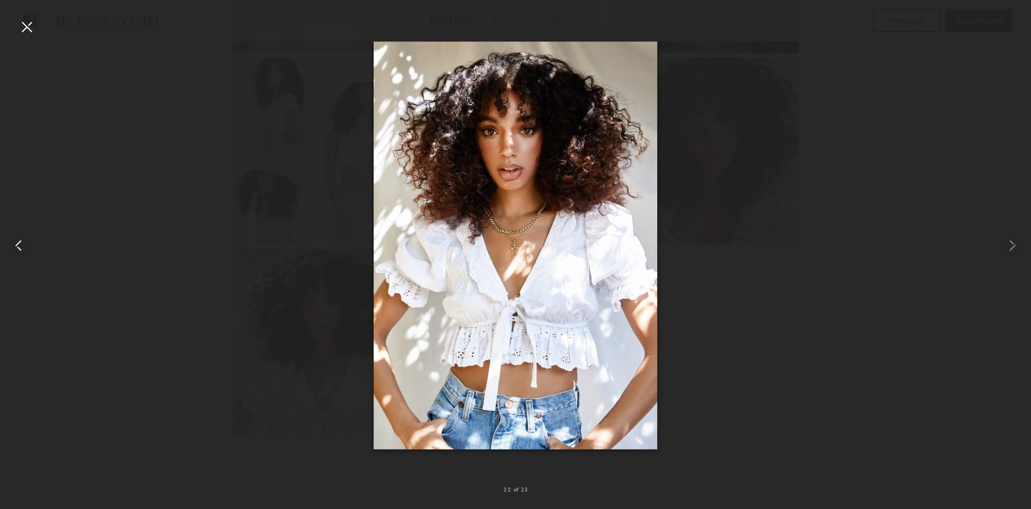
click at [31, 245] on div at bounding box center [20, 245] width 41 height 453
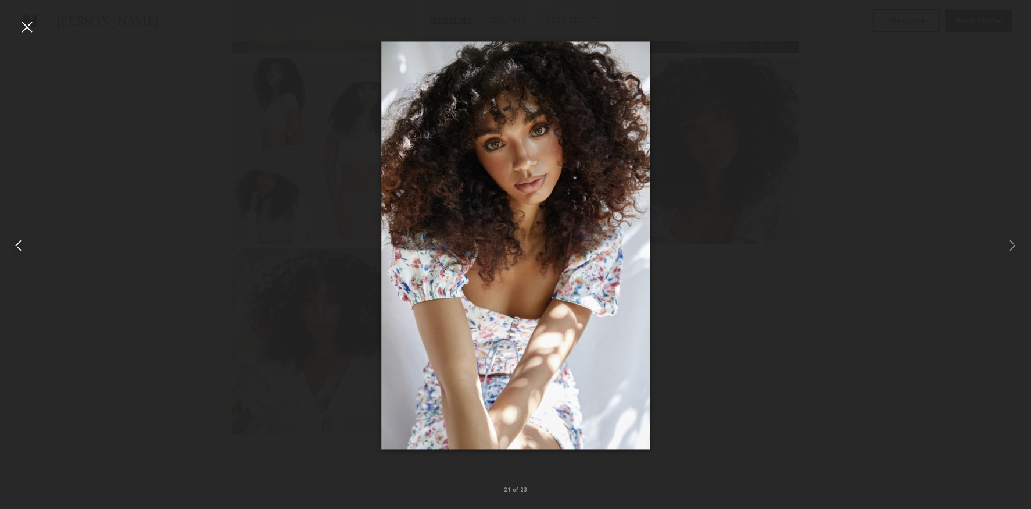
click at [31, 245] on div at bounding box center [20, 245] width 41 height 453
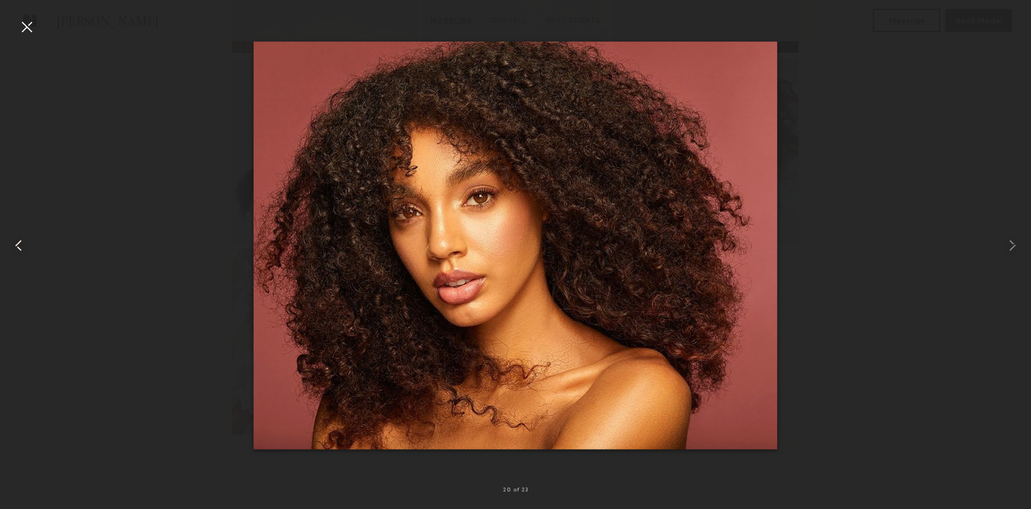
click at [31, 245] on div at bounding box center [20, 245] width 41 height 453
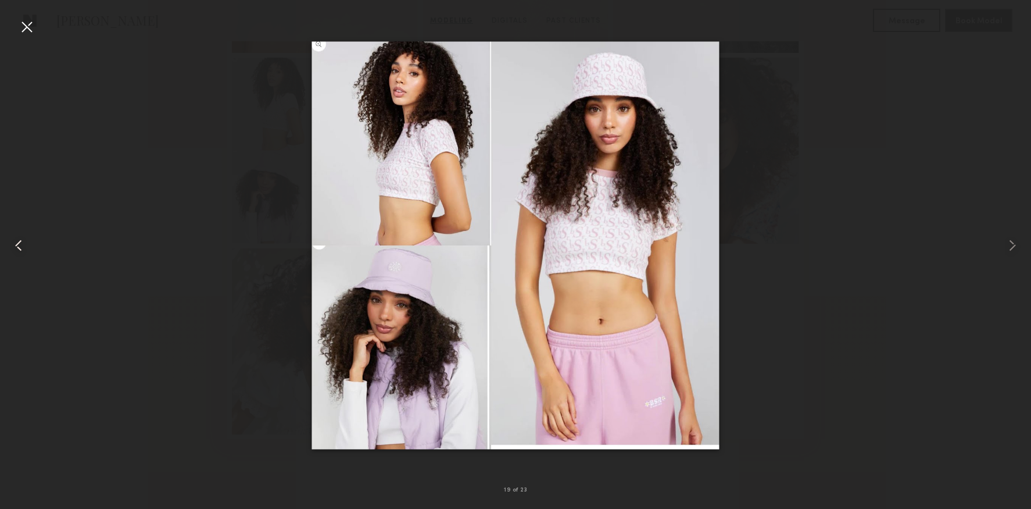
click at [31, 245] on div at bounding box center [20, 245] width 41 height 453
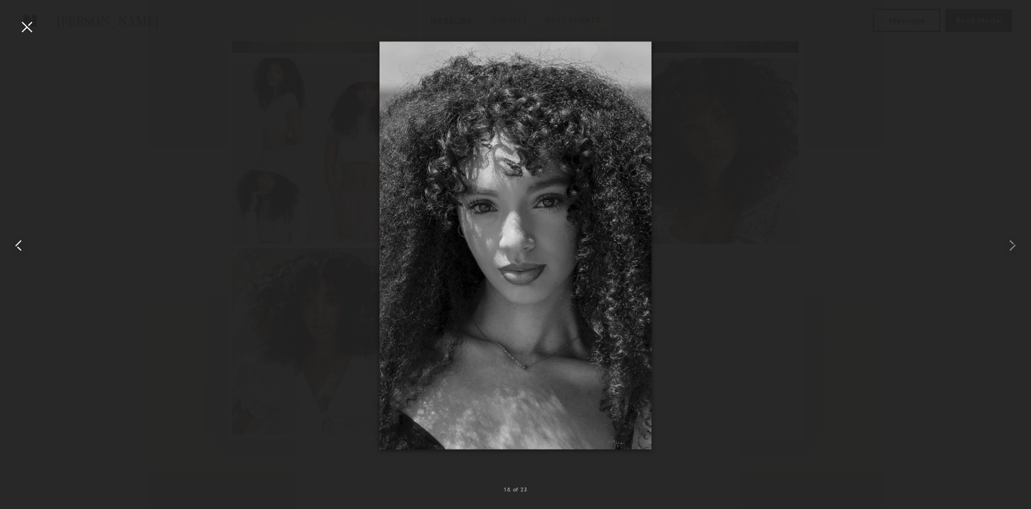
click at [31, 245] on div at bounding box center [20, 245] width 41 height 453
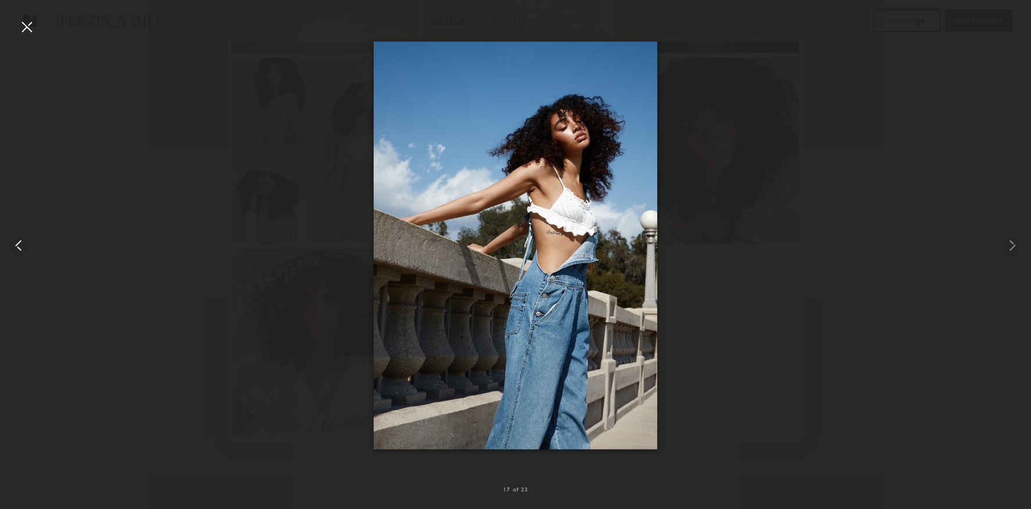
click at [31, 245] on div at bounding box center [20, 245] width 41 height 453
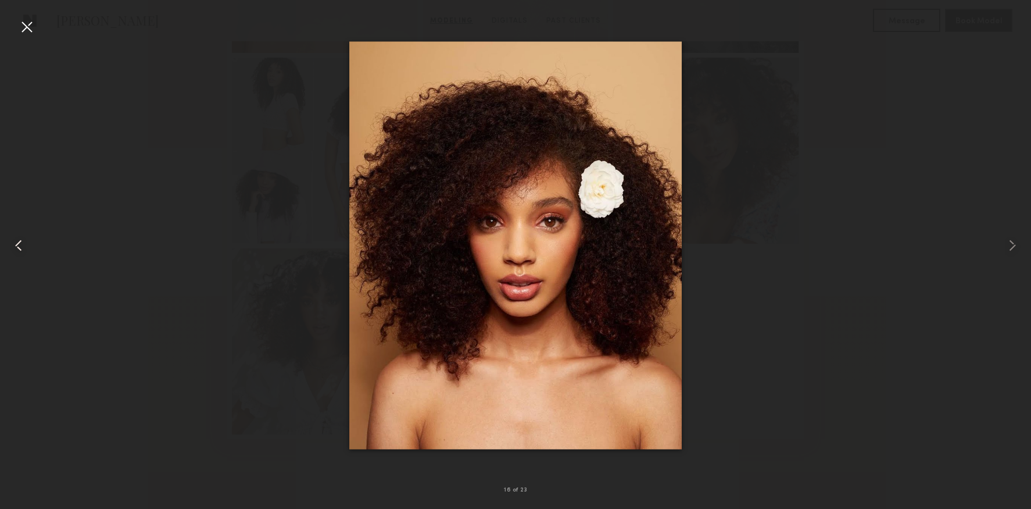
click at [31, 245] on div at bounding box center [20, 245] width 41 height 453
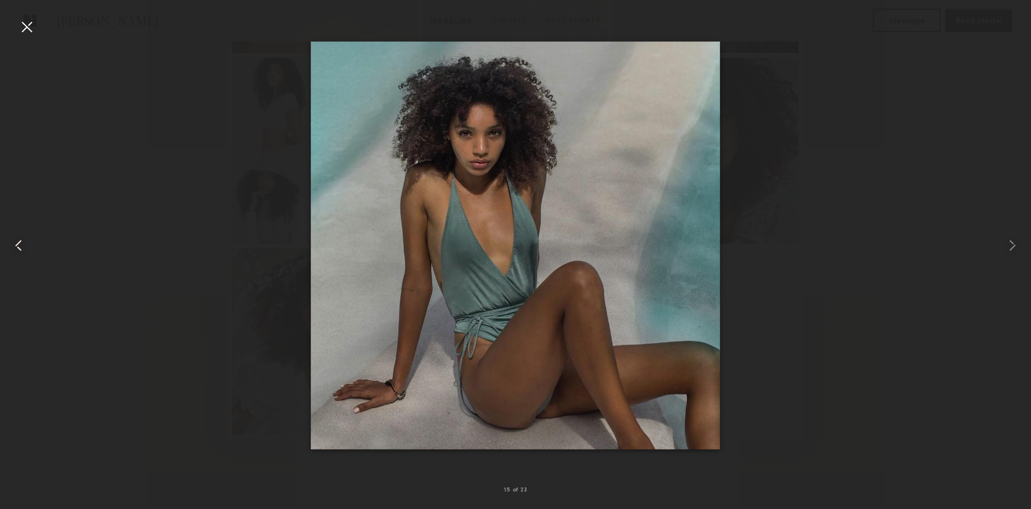
click at [31, 245] on div at bounding box center [20, 245] width 41 height 453
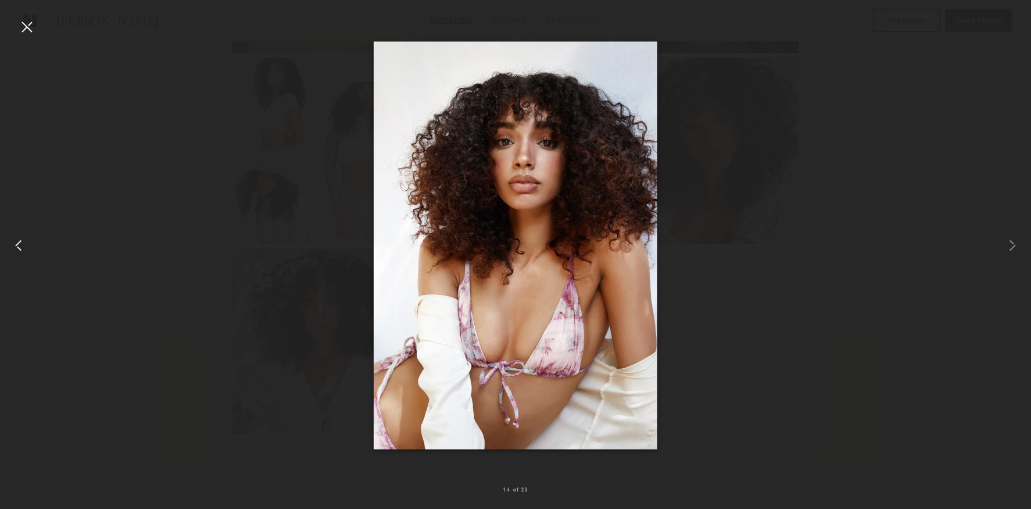
click at [31, 245] on div at bounding box center [20, 245] width 41 height 453
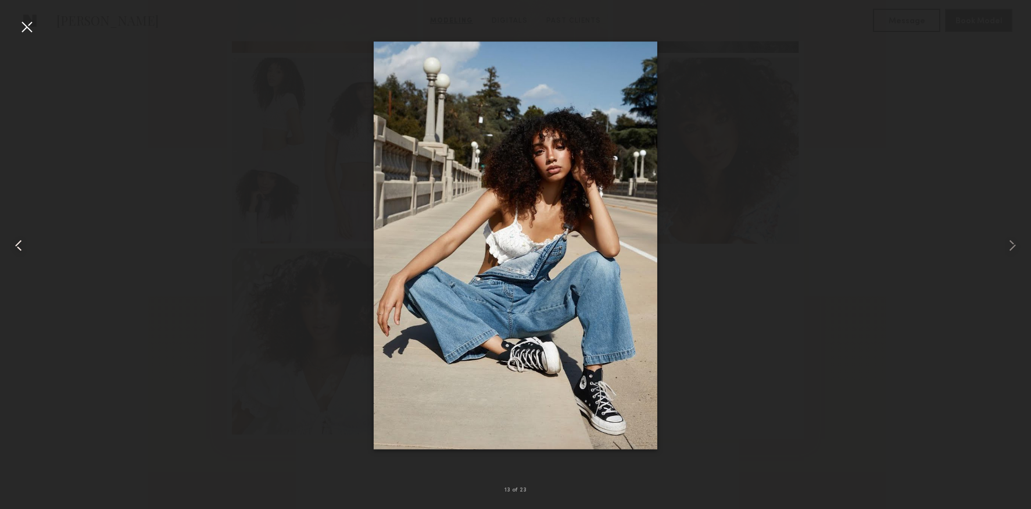
click at [31, 245] on div at bounding box center [20, 245] width 41 height 453
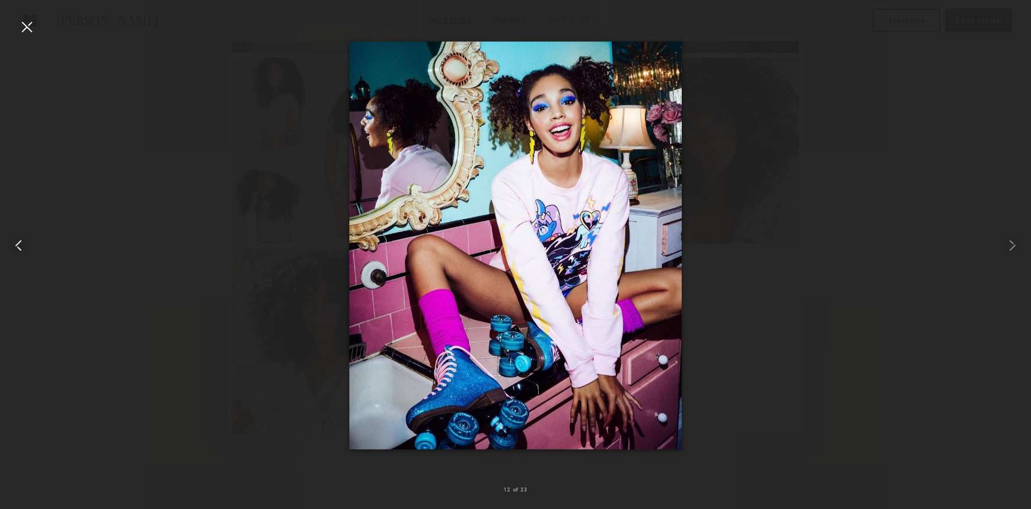
click at [31, 245] on div at bounding box center [20, 245] width 41 height 453
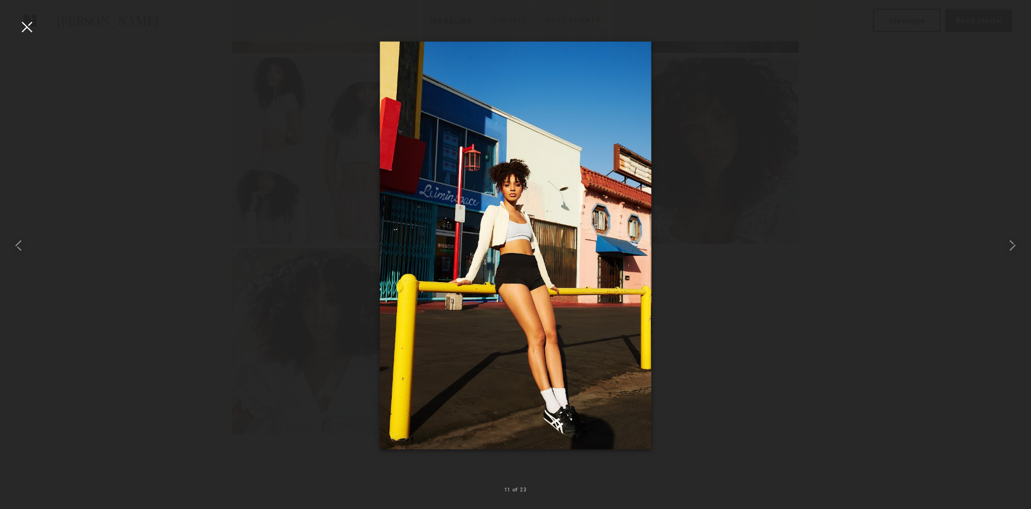
click at [41, 34] on div at bounding box center [515, 245] width 1031 height 453
click at [29, 26] on div at bounding box center [26, 26] width 19 height 19
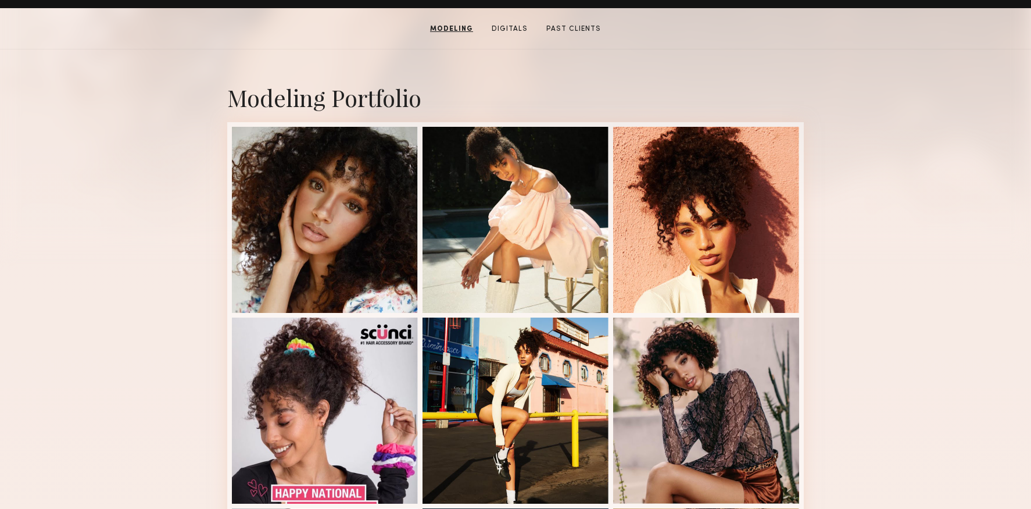
scroll to position [0, 0]
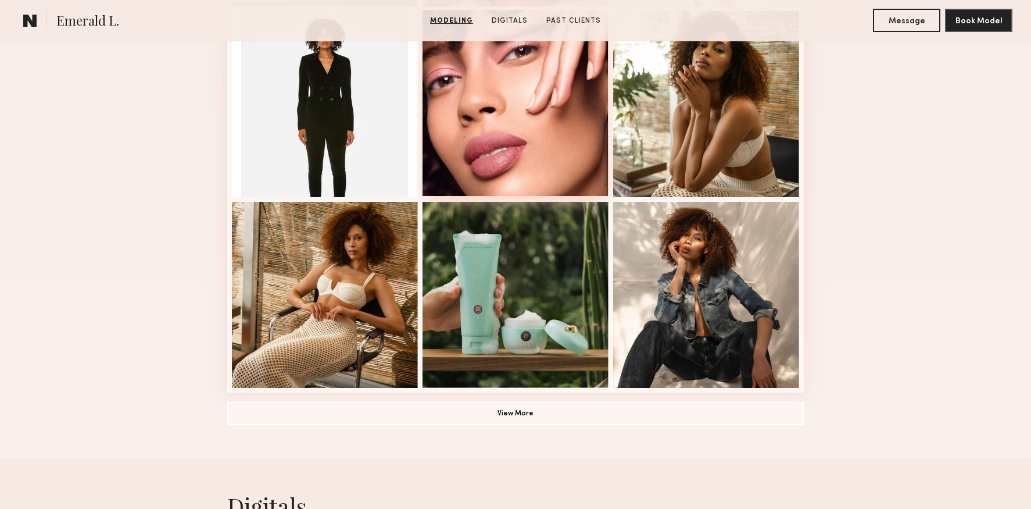
scroll to position [714, 0]
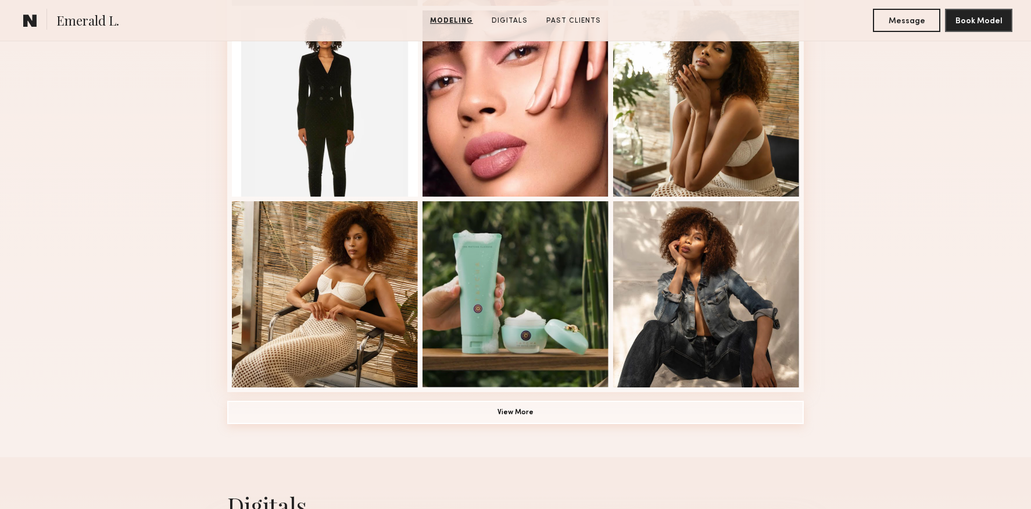
click at [495, 421] on button "View More" at bounding box center [515, 411] width 577 height 23
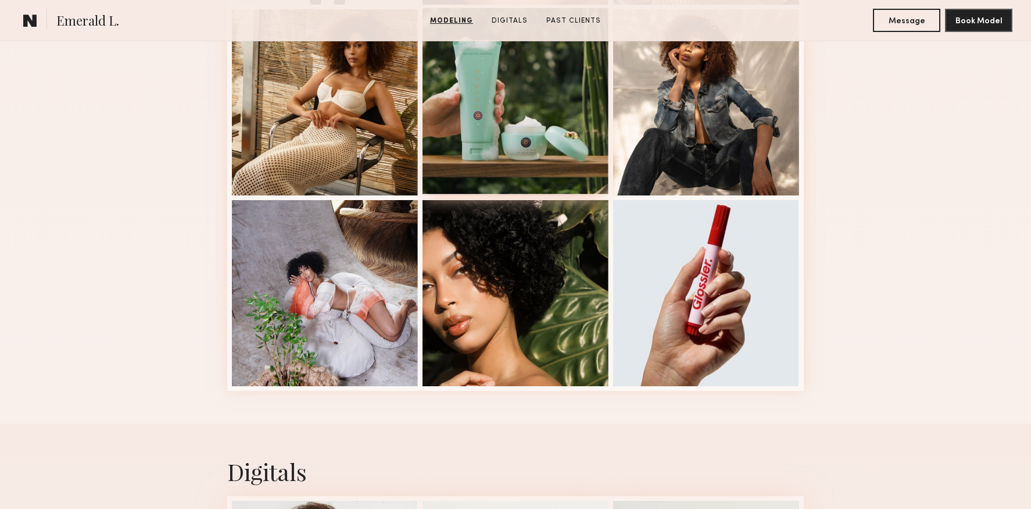
scroll to position [900, 0]
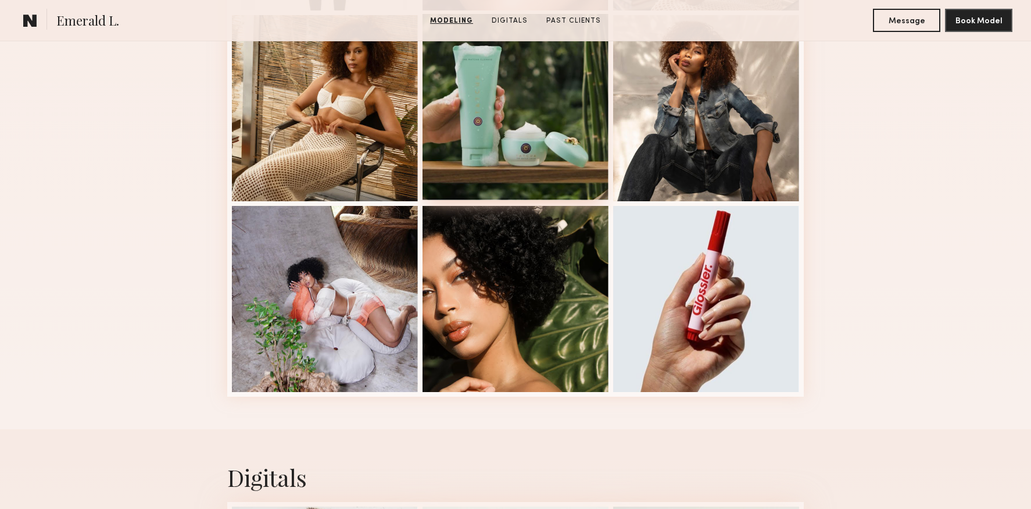
click at [508, 137] on div at bounding box center [516, 107] width 186 height 186
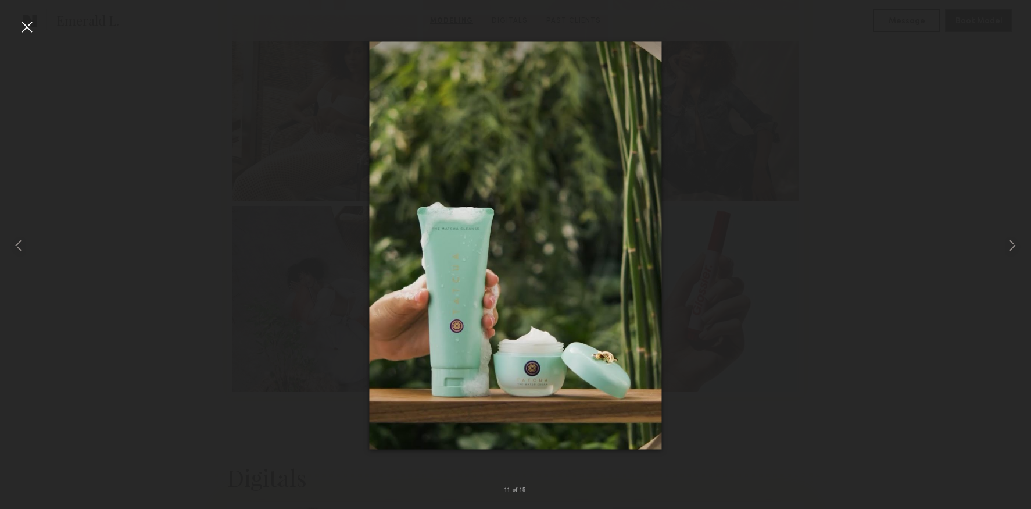
click at [29, 30] on div at bounding box center [26, 26] width 19 height 19
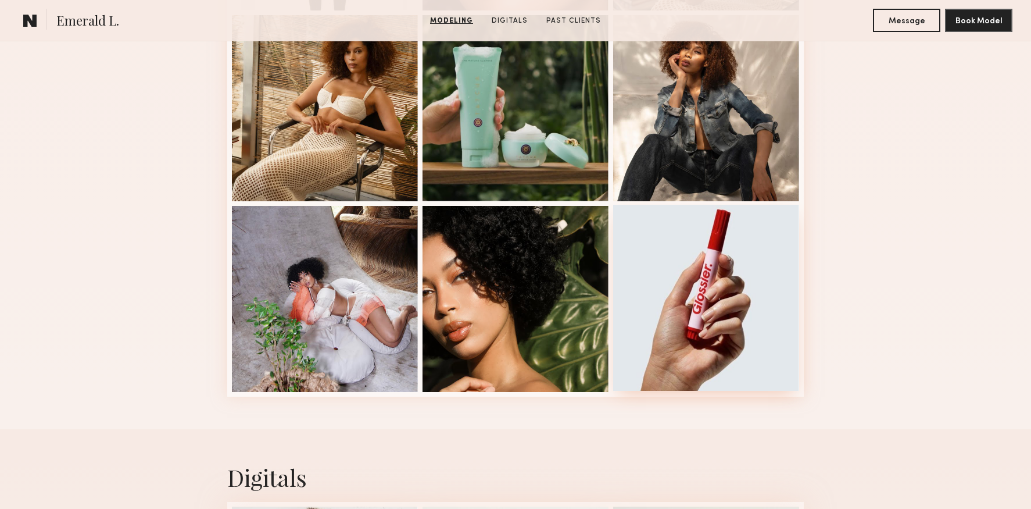
click at [706, 291] on div at bounding box center [706, 298] width 186 height 186
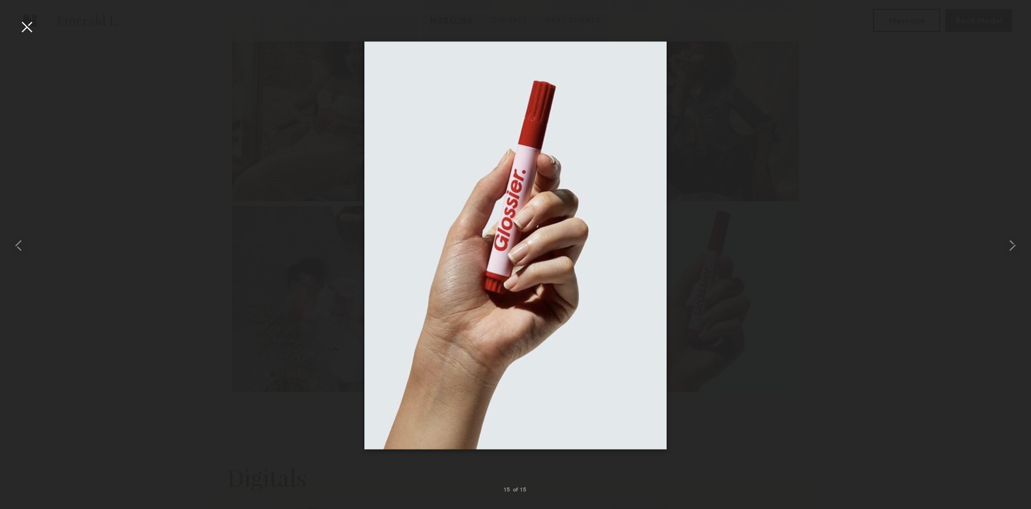
click at [31, 33] on div at bounding box center [26, 26] width 19 height 19
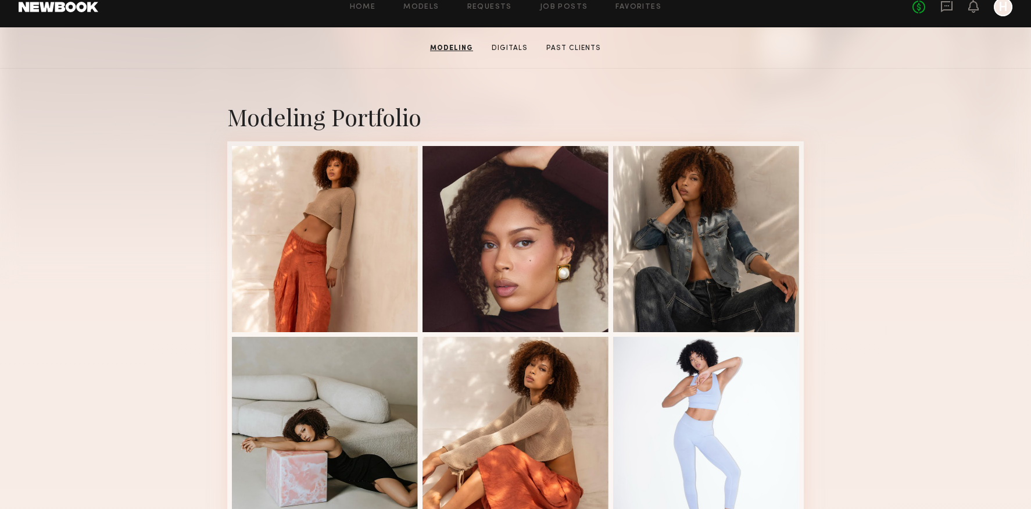
scroll to position [184, 0]
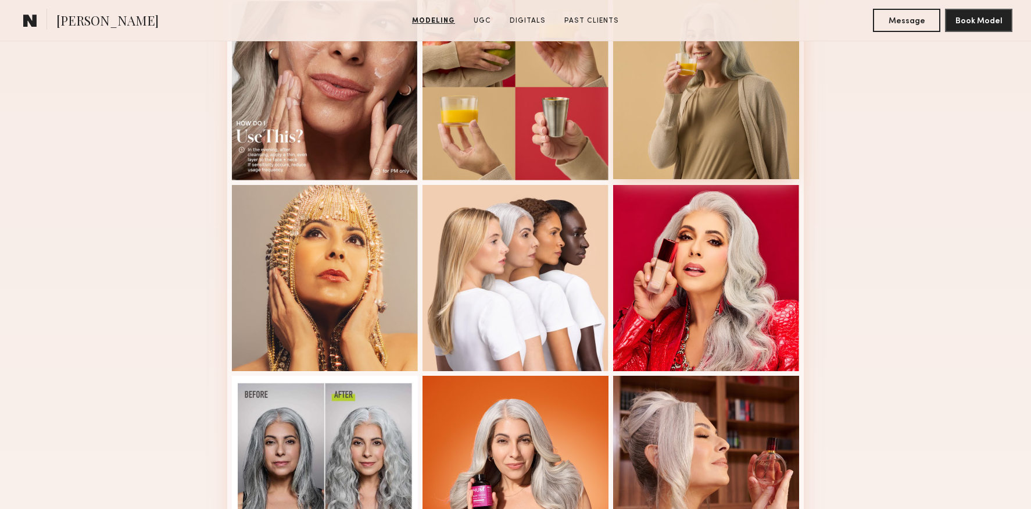
scroll to position [567, 0]
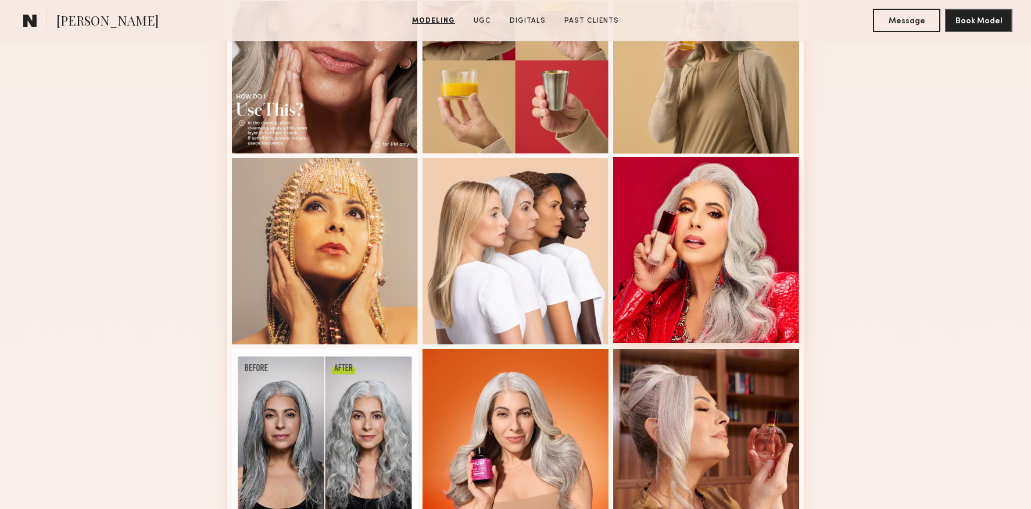
click at [646, 234] on div at bounding box center [706, 250] width 186 height 186
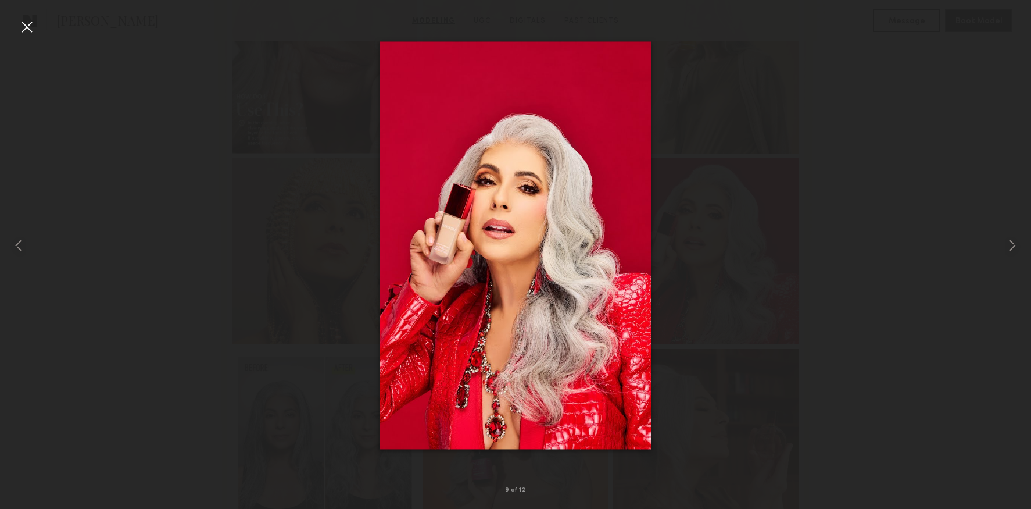
click at [27, 29] on div at bounding box center [26, 26] width 19 height 19
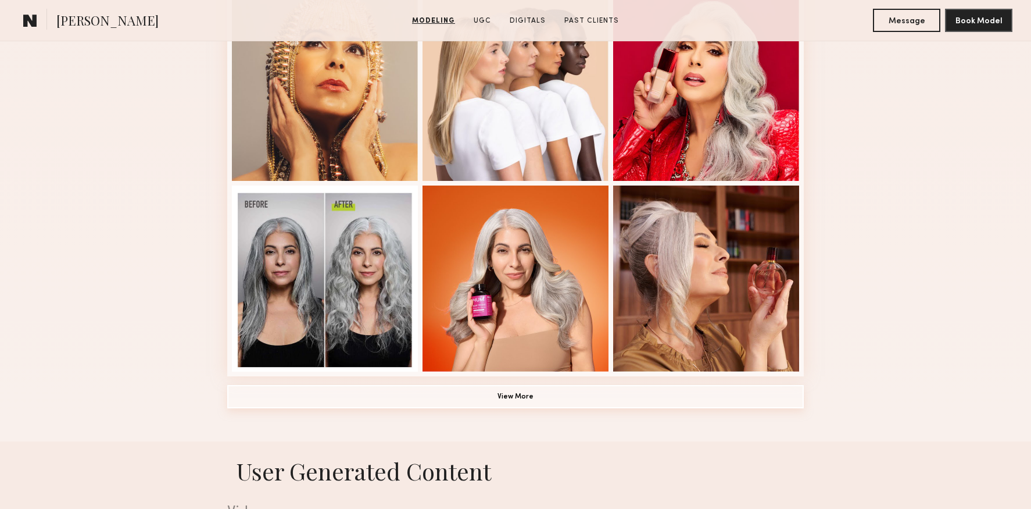
scroll to position [710, 0]
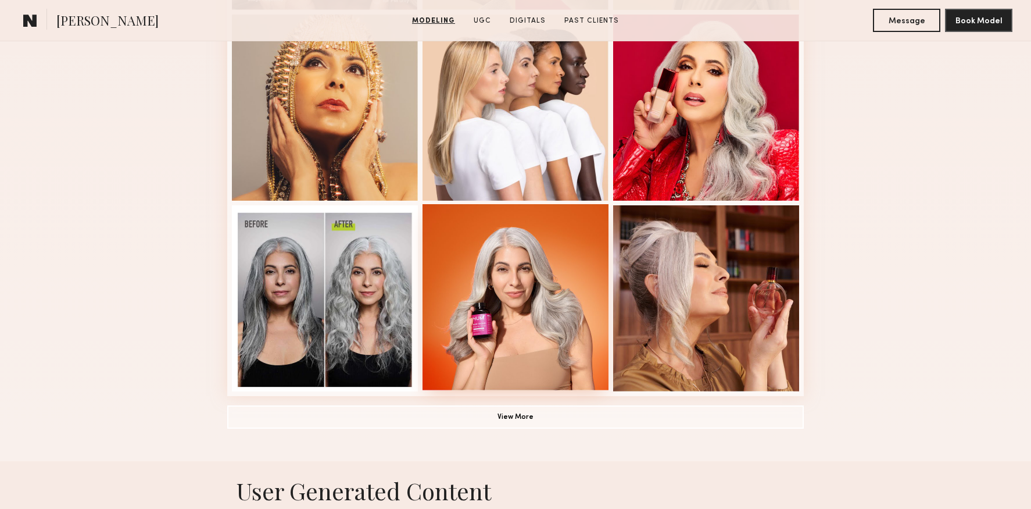
click at [536, 339] on div at bounding box center [516, 297] width 186 height 186
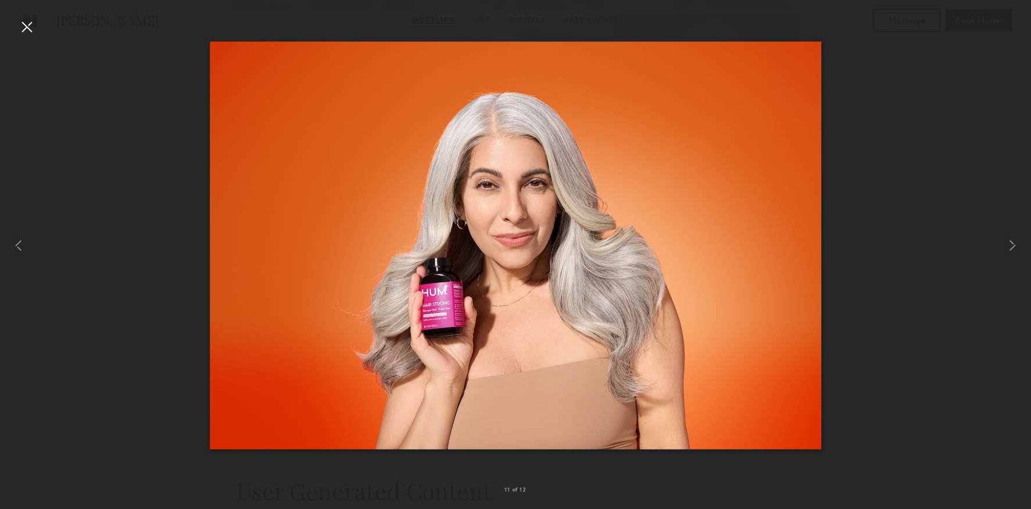
click at [29, 20] on div at bounding box center [26, 26] width 19 height 19
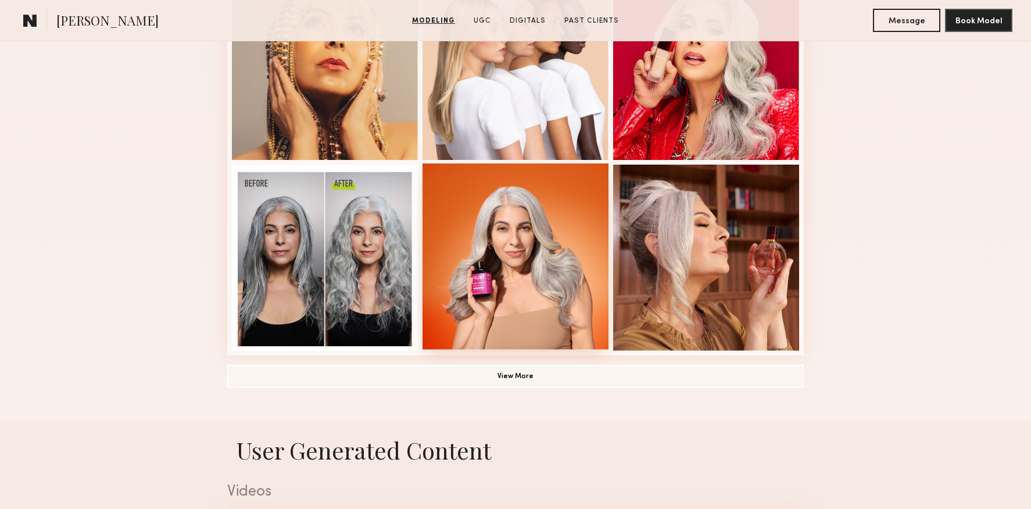
scroll to position [792, 0]
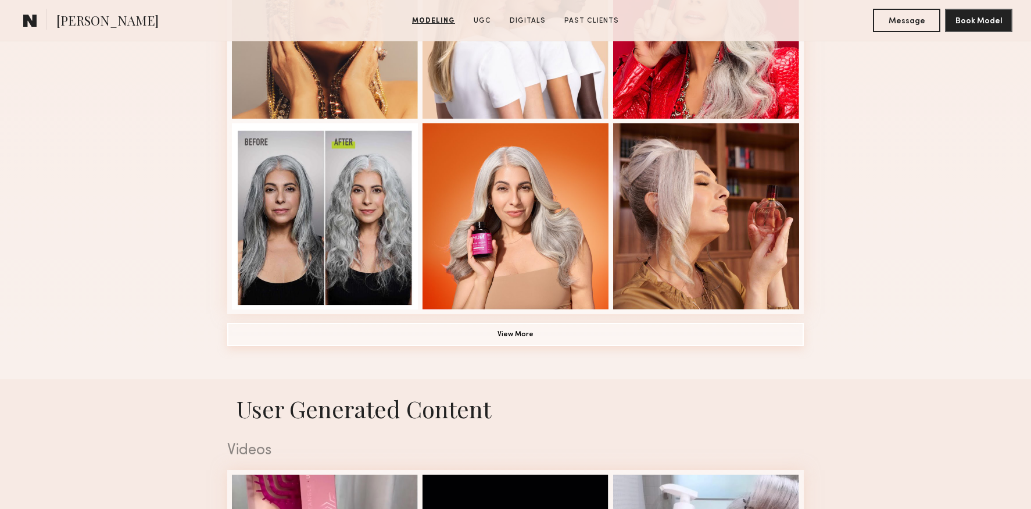
click at [553, 342] on button "View More" at bounding box center [515, 334] width 577 height 23
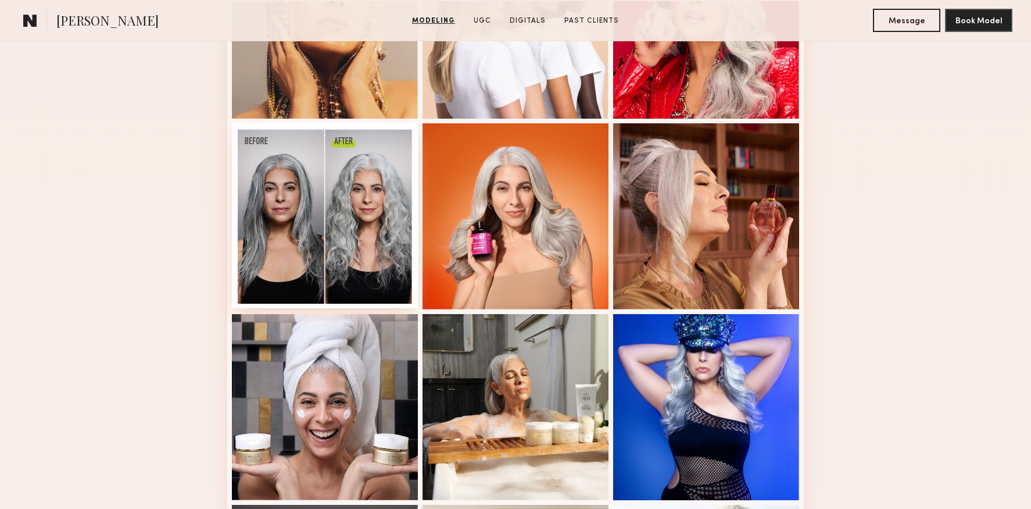
click at [298, 232] on div at bounding box center [325, 215] width 186 height 186
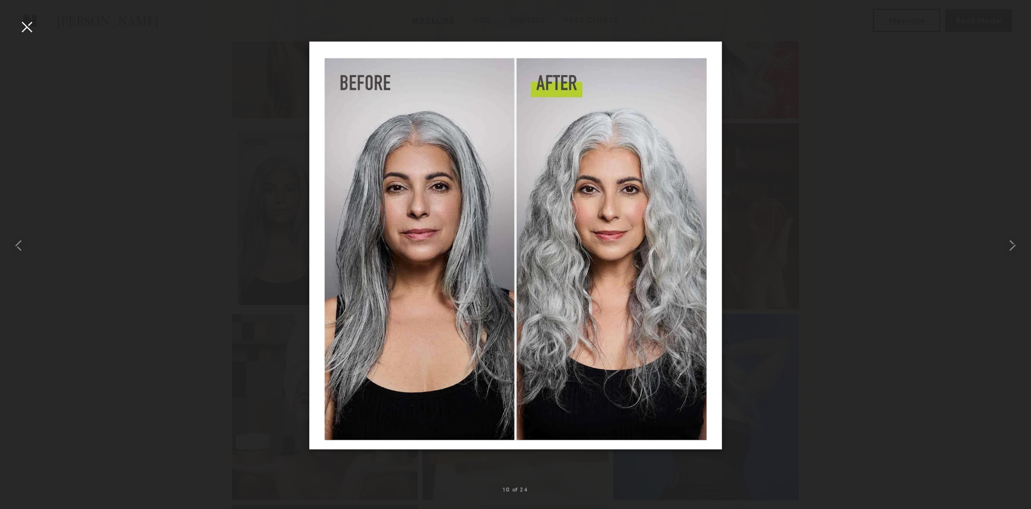
click at [30, 31] on div at bounding box center [26, 26] width 19 height 19
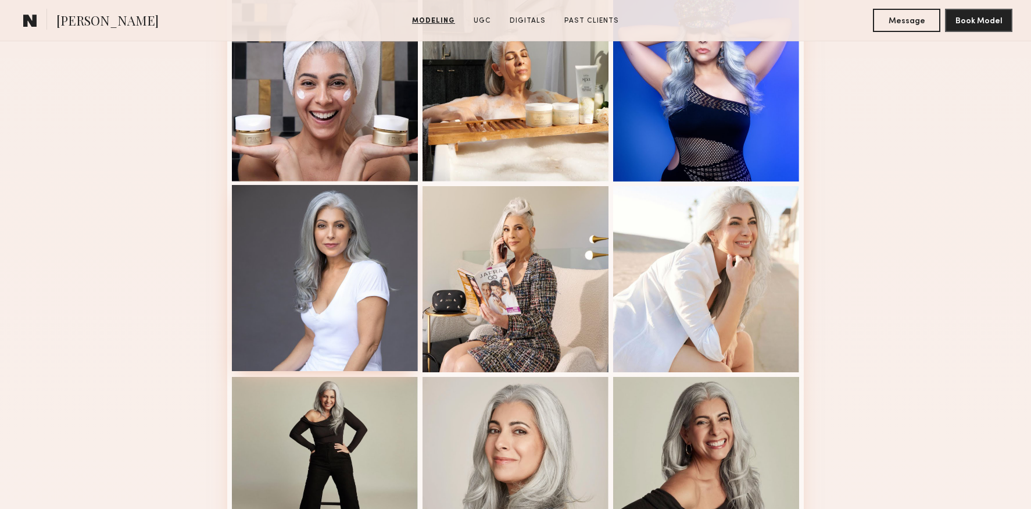
scroll to position [1128, 0]
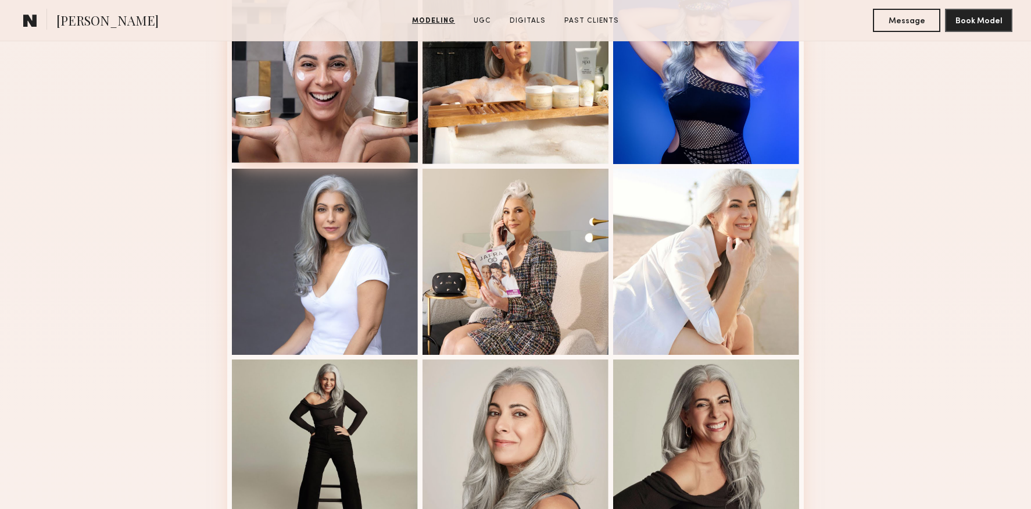
click at [331, 108] on div at bounding box center [325, 70] width 186 height 186
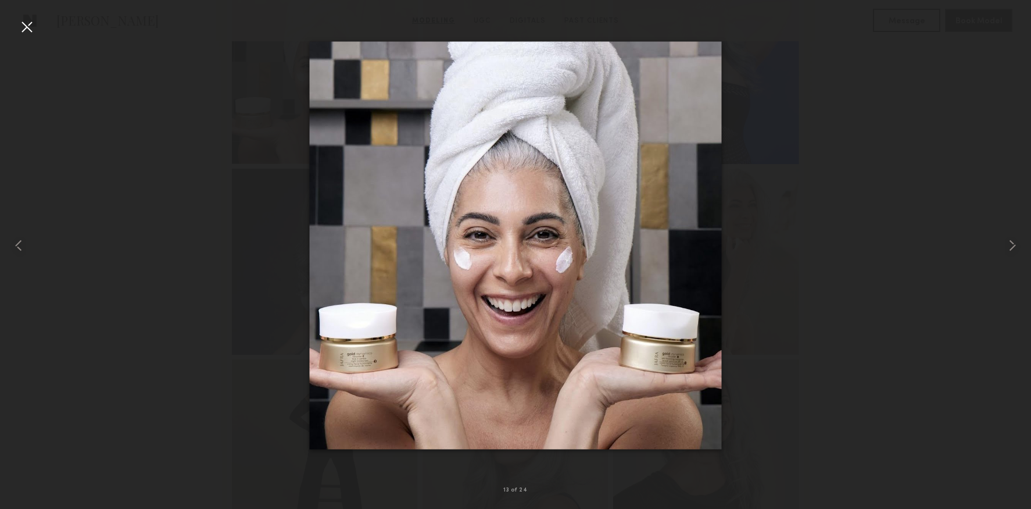
click at [33, 34] on div at bounding box center [26, 26] width 19 height 19
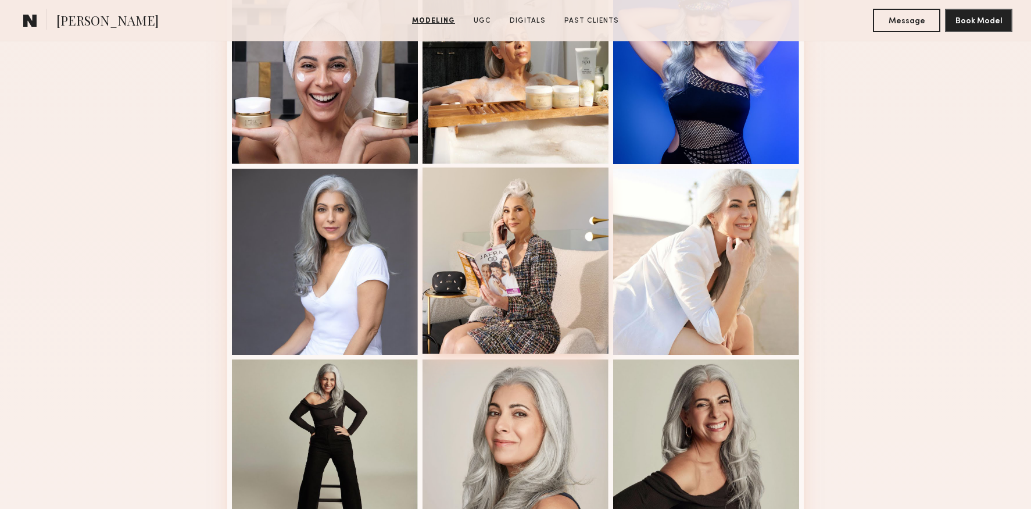
click at [565, 242] on div at bounding box center [516, 260] width 186 height 186
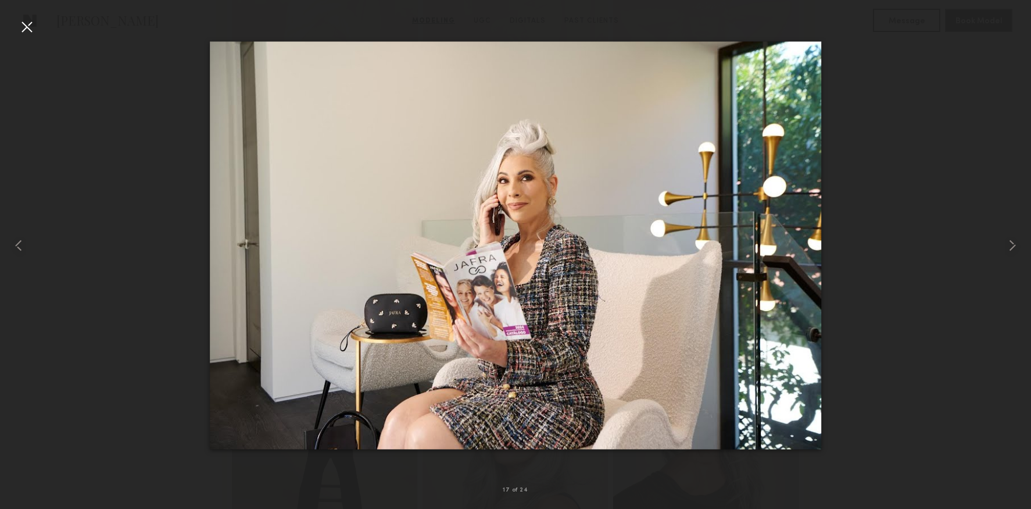
click at [24, 32] on div at bounding box center [26, 26] width 19 height 19
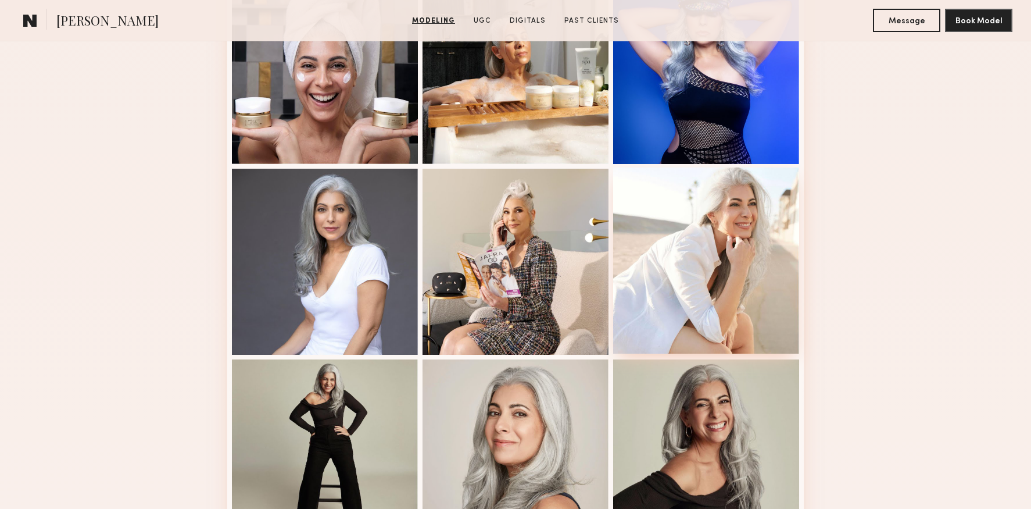
click at [665, 267] on div at bounding box center [706, 260] width 186 height 186
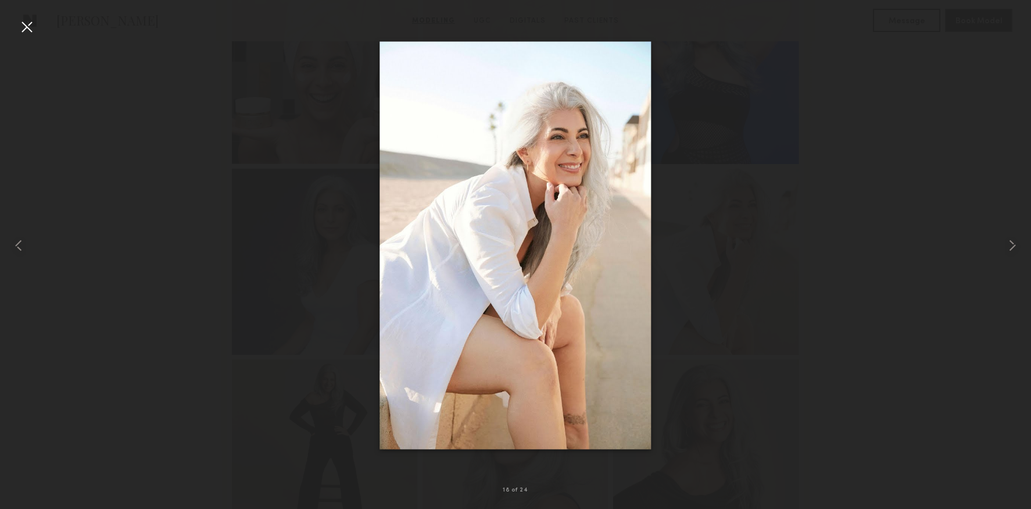
click at [21, 28] on div at bounding box center [26, 26] width 19 height 19
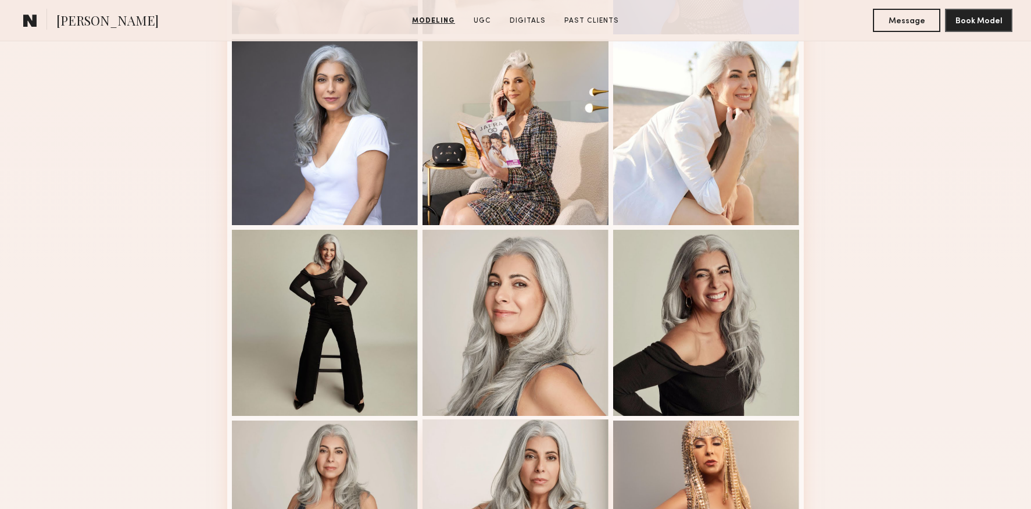
scroll to position [1526, 0]
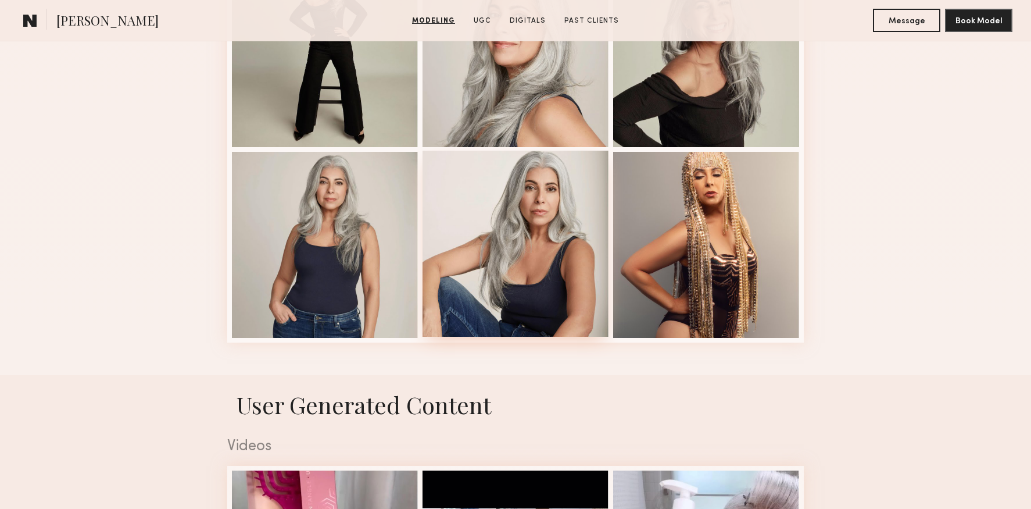
click at [536, 281] on div at bounding box center [516, 244] width 186 height 186
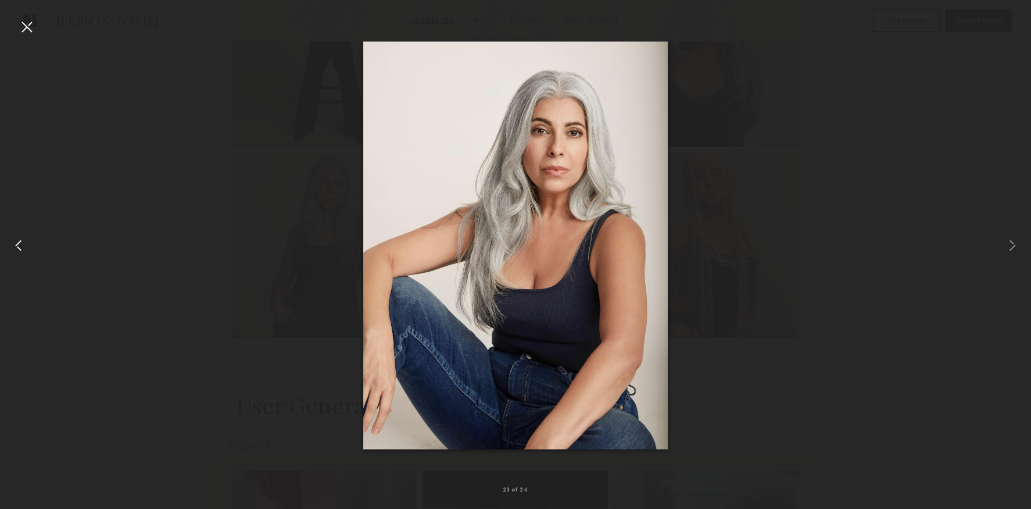
click at [38, 30] on div at bounding box center [20, 245] width 41 height 453
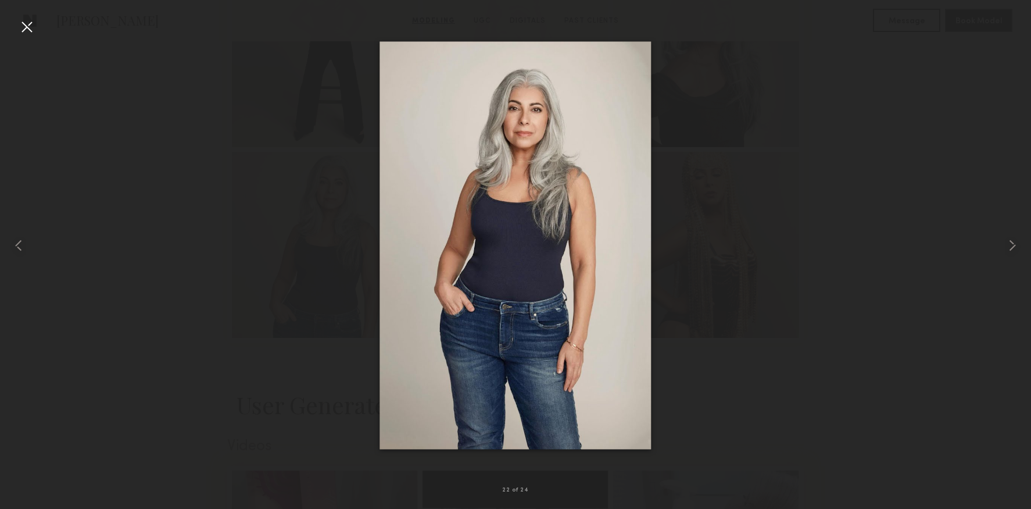
click at [813, 302] on div at bounding box center [515, 245] width 1031 height 453
click at [26, 32] on div at bounding box center [26, 26] width 19 height 19
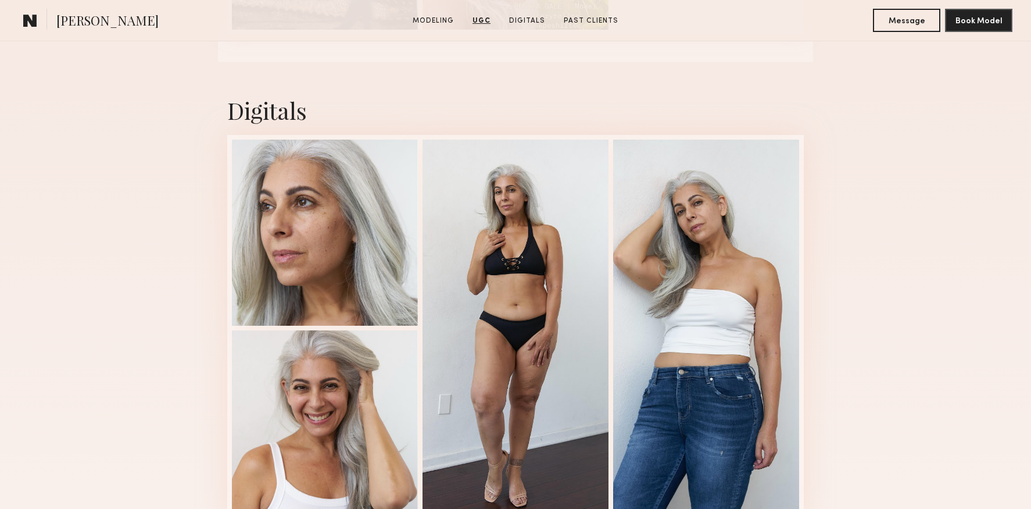
scroll to position [3142, 0]
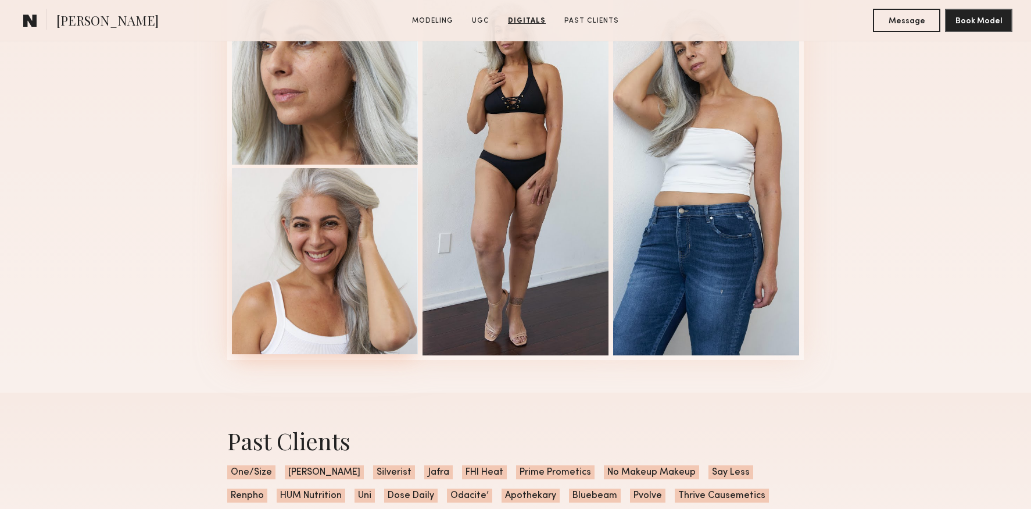
click at [373, 291] on div at bounding box center [325, 261] width 186 height 186
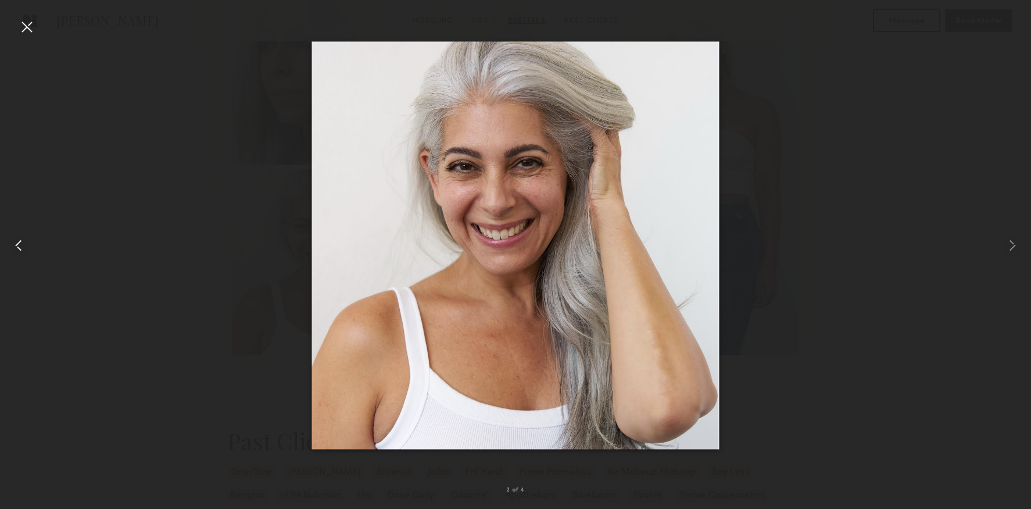
click at [22, 246] on common-icon at bounding box center [18, 245] width 19 height 19
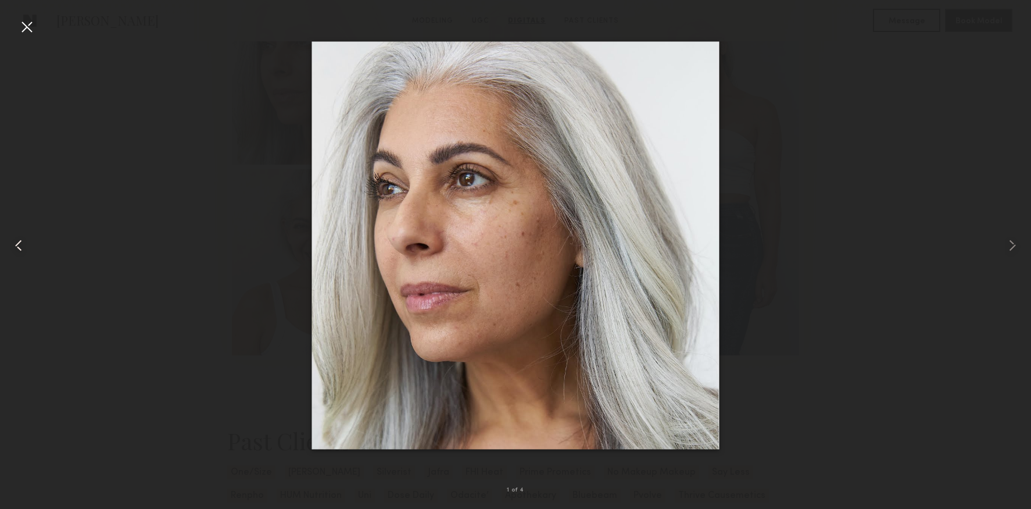
click at [23, 247] on common-icon at bounding box center [18, 245] width 19 height 19
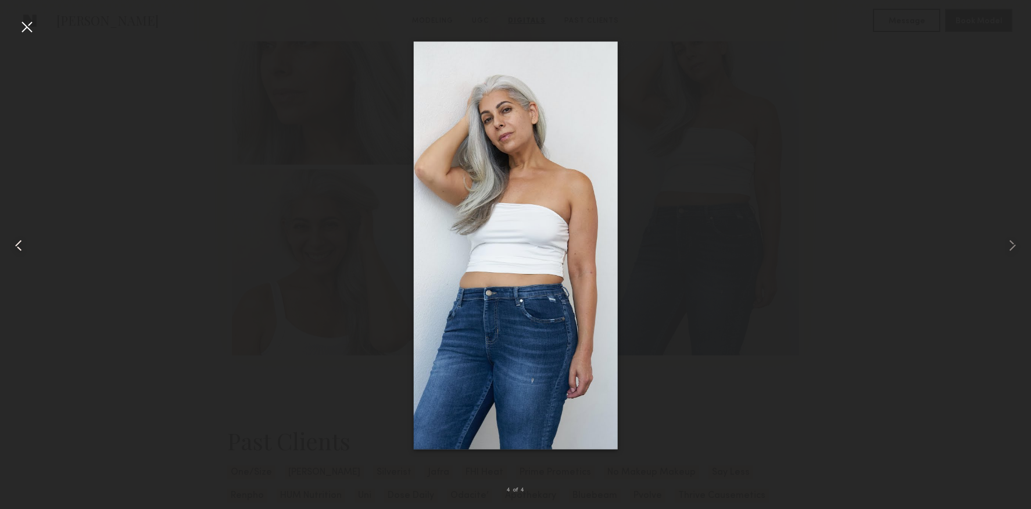
click at [23, 247] on common-icon at bounding box center [18, 245] width 19 height 19
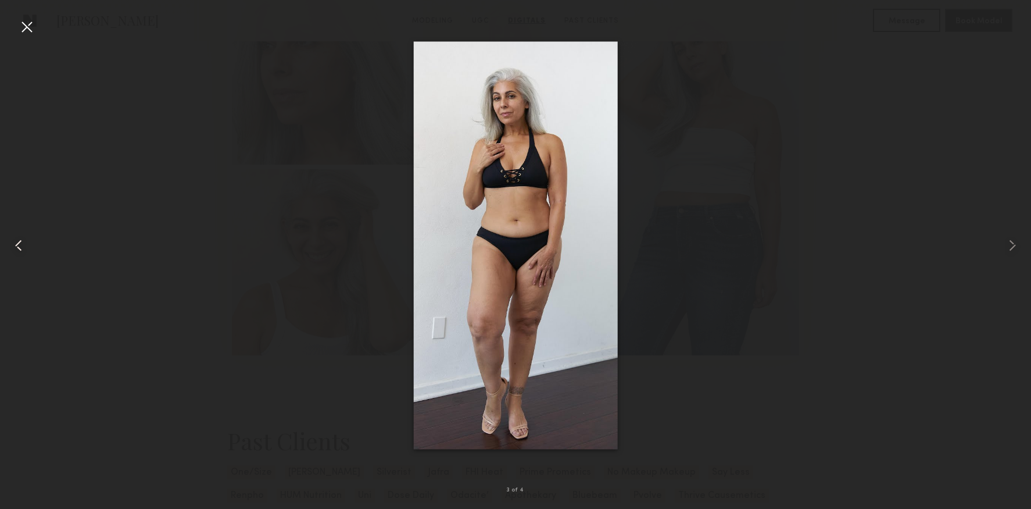
click at [23, 247] on common-icon at bounding box center [18, 245] width 19 height 19
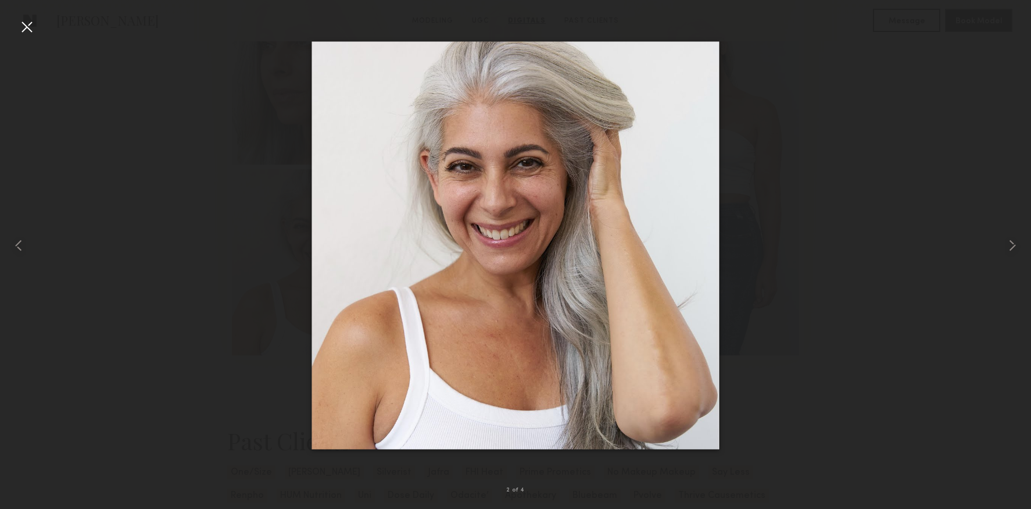
click at [26, 31] on div at bounding box center [26, 26] width 19 height 19
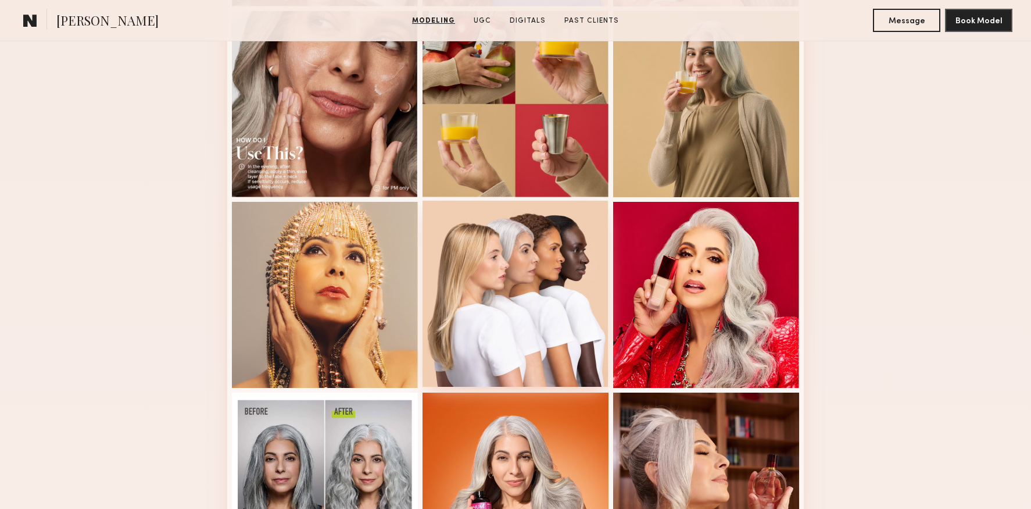
scroll to position [509, 0]
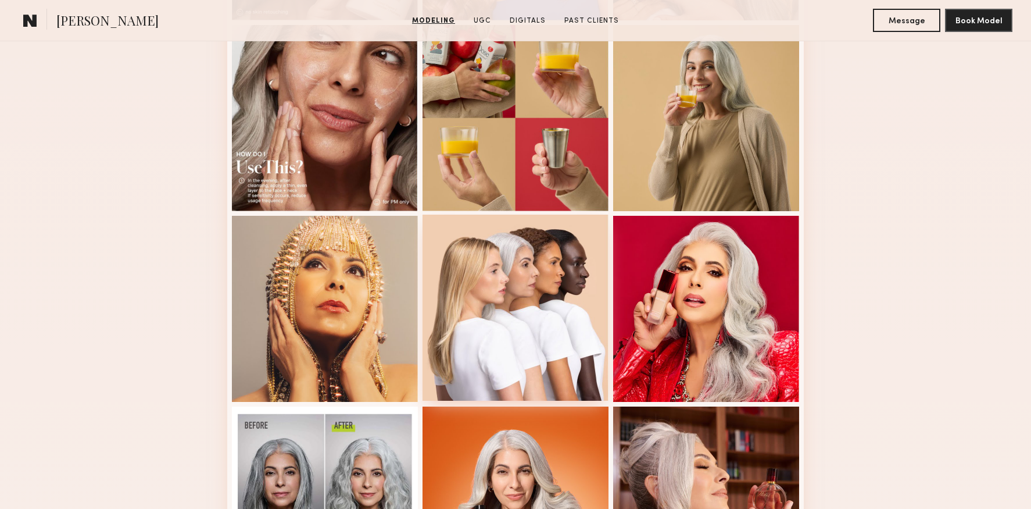
click at [491, 304] on div at bounding box center [516, 307] width 186 height 186
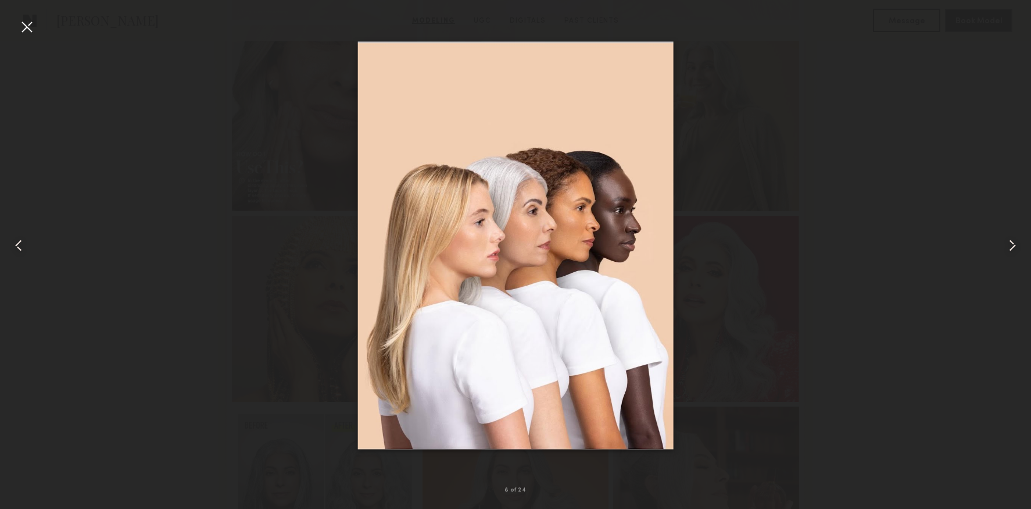
click at [32, 28] on div at bounding box center [26, 26] width 19 height 19
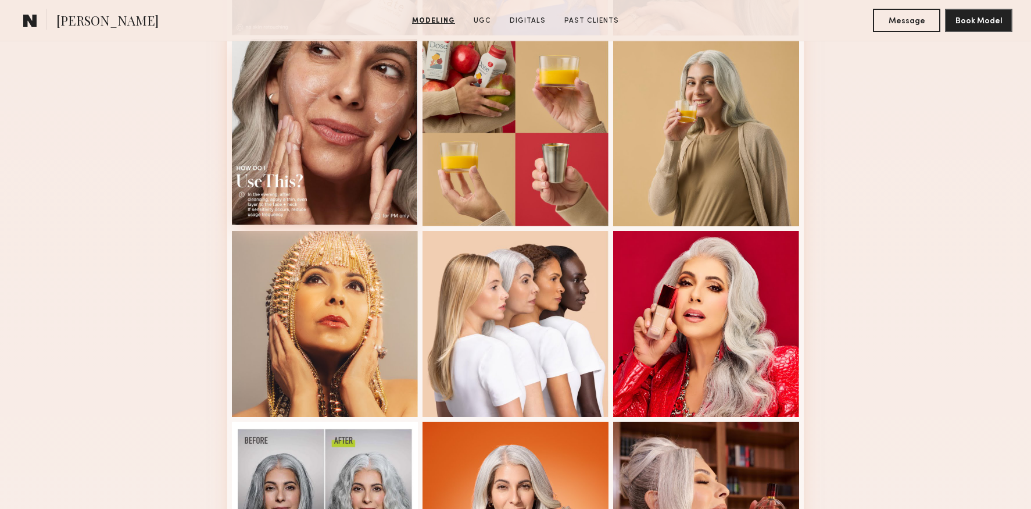
scroll to position [287, 0]
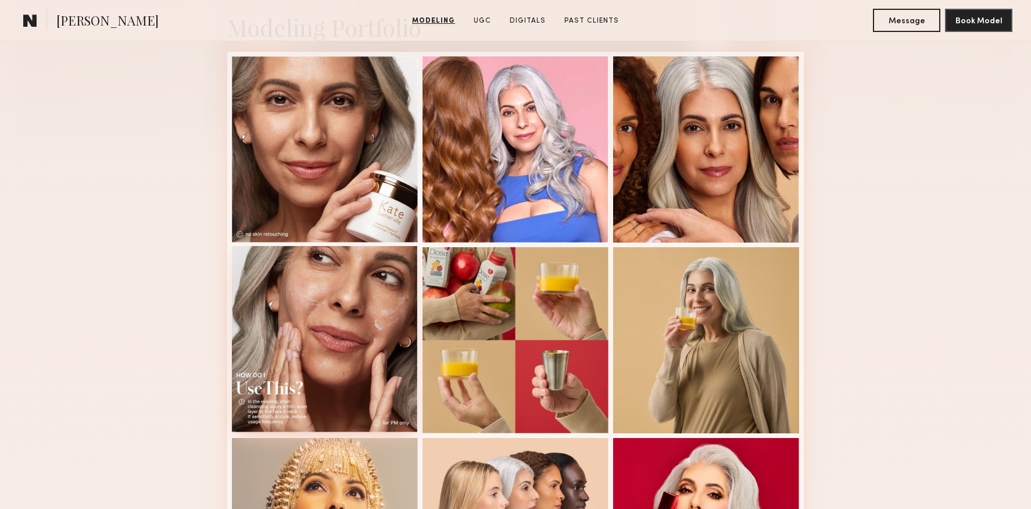
click at [318, 282] on div at bounding box center [325, 339] width 186 height 186
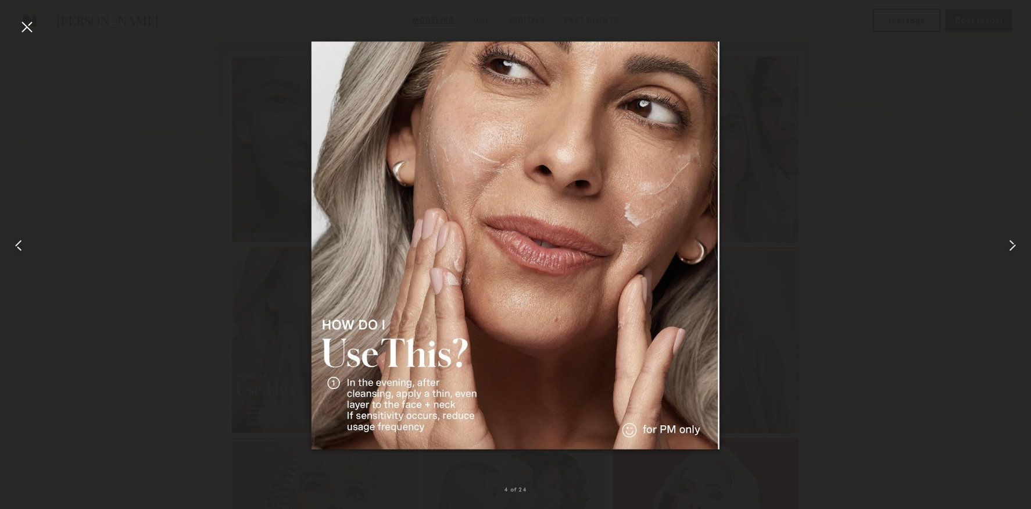
click at [22, 27] on div at bounding box center [26, 26] width 19 height 19
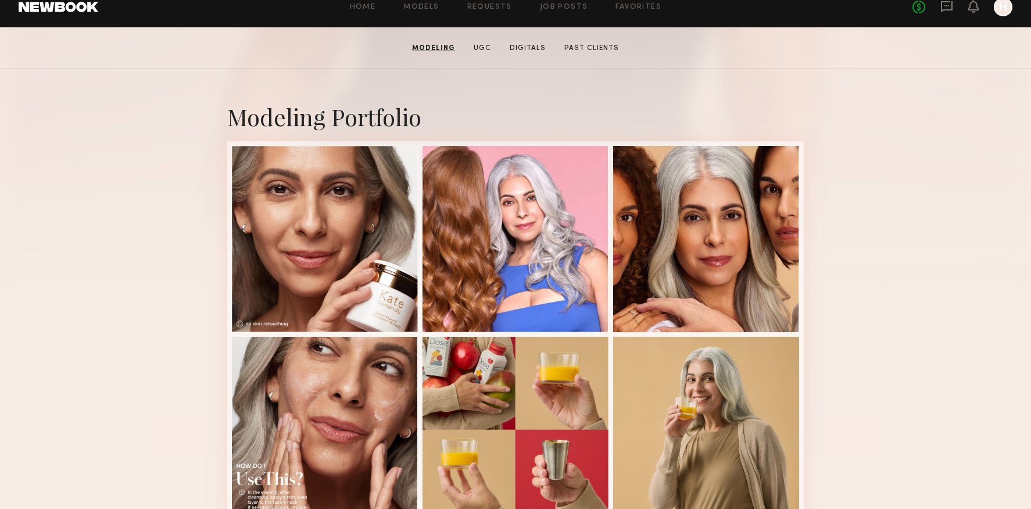
scroll to position [49, 0]
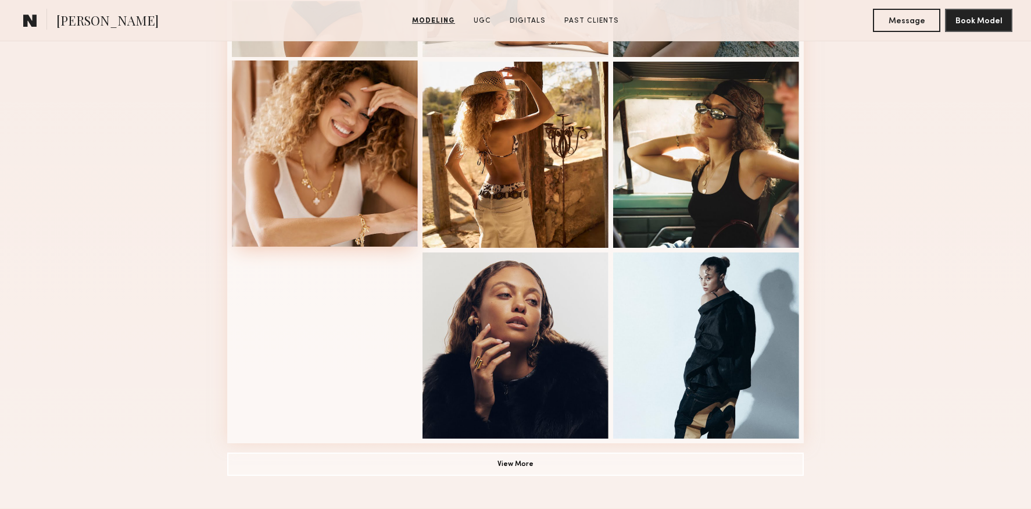
scroll to position [679, 0]
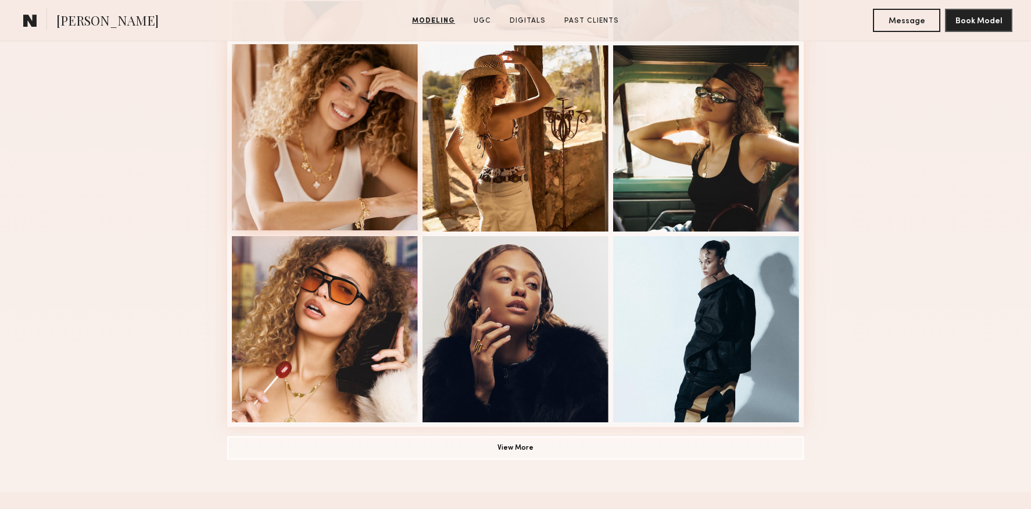
click at [346, 156] on div at bounding box center [325, 137] width 186 height 186
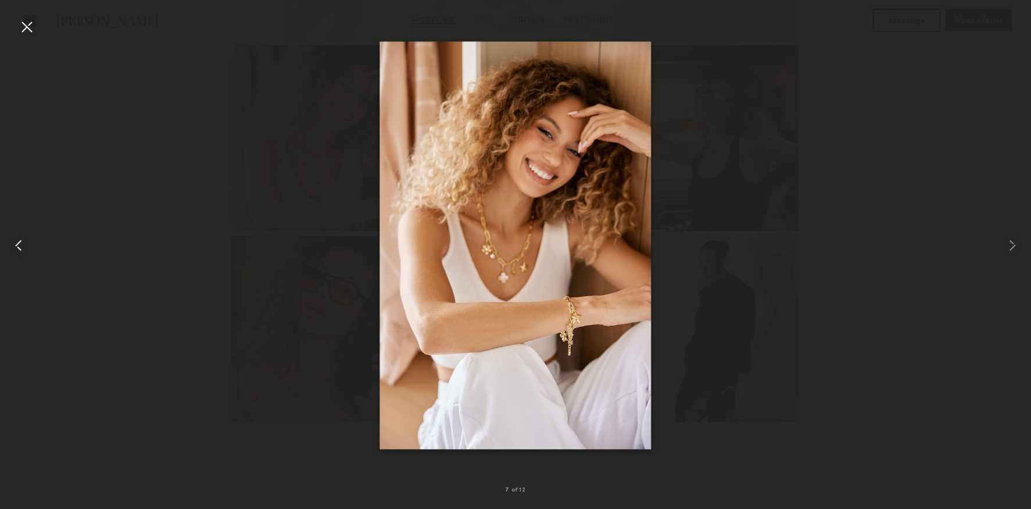
click at [23, 28] on div at bounding box center [26, 26] width 19 height 19
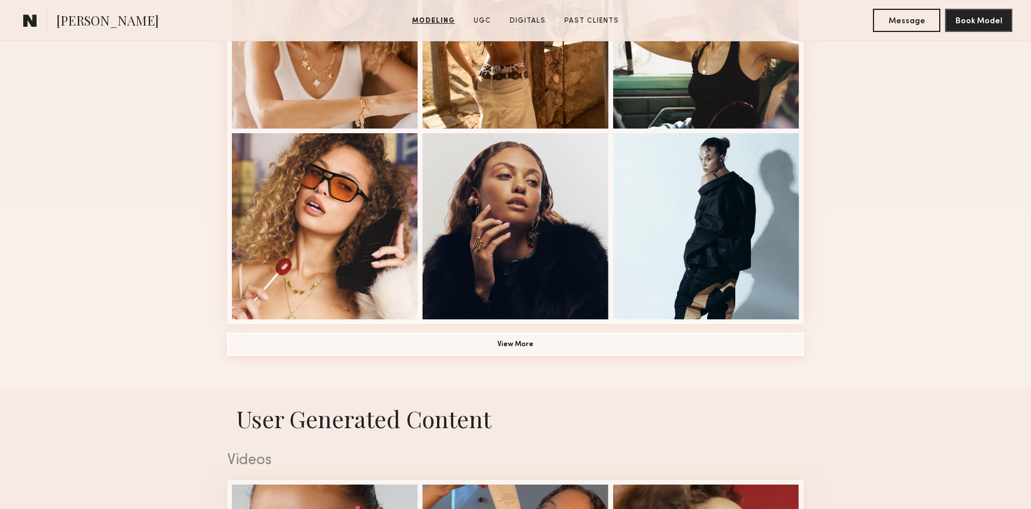
click at [562, 348] on button "View More" at bounding box center [515, 343] width 577 height 23
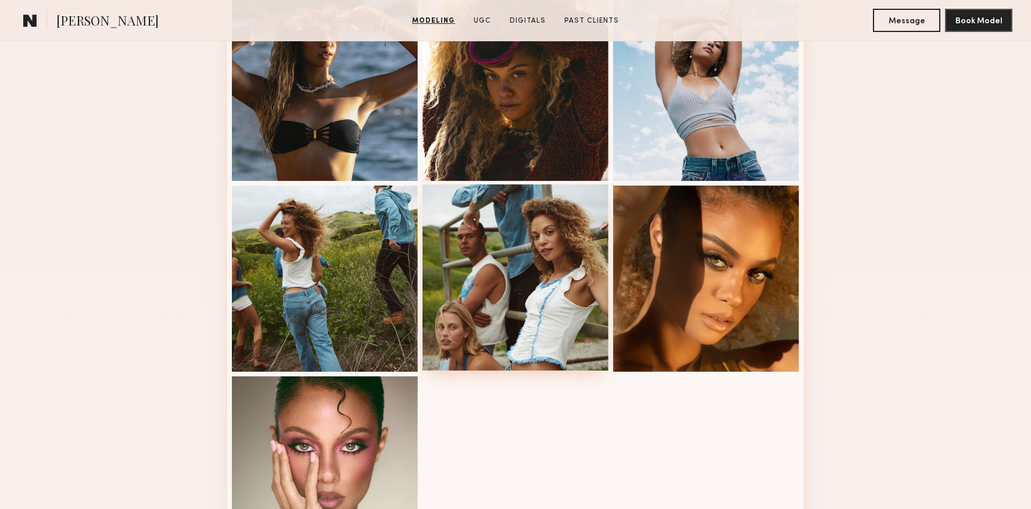
scroll to position [1311, 0]
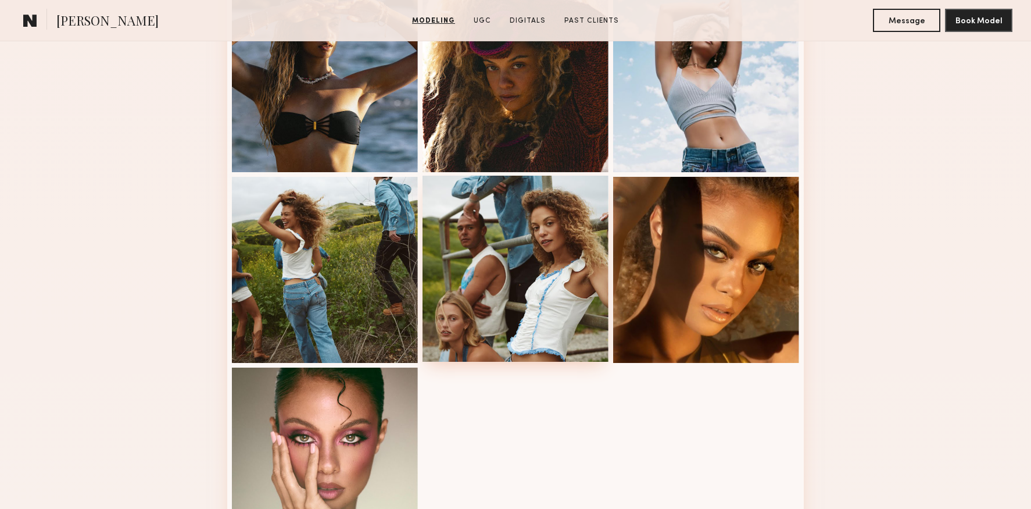
click at [557, 320] on div at bounding box center [516, 269] width 186 height 186
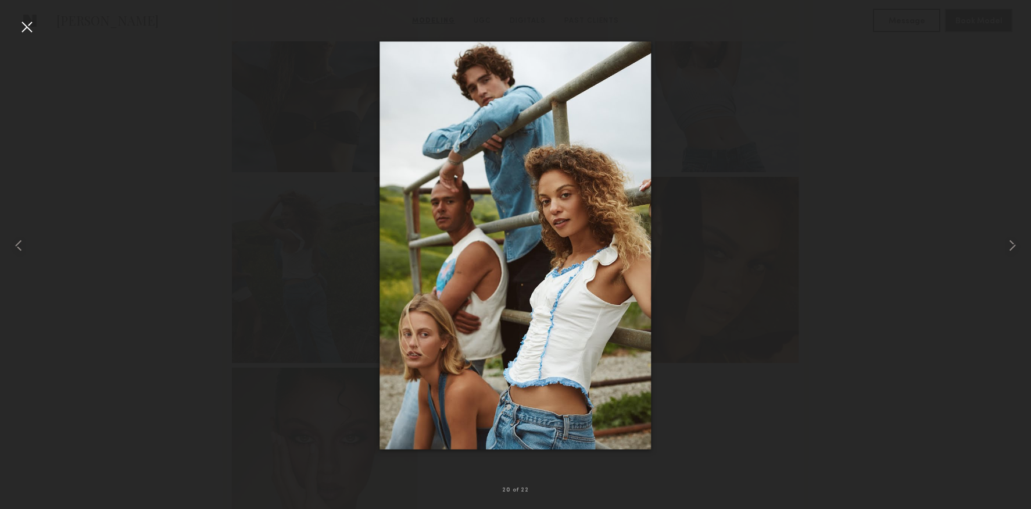
click at [23, 23] on div at bounding box center [26, 26] width 19 height 19
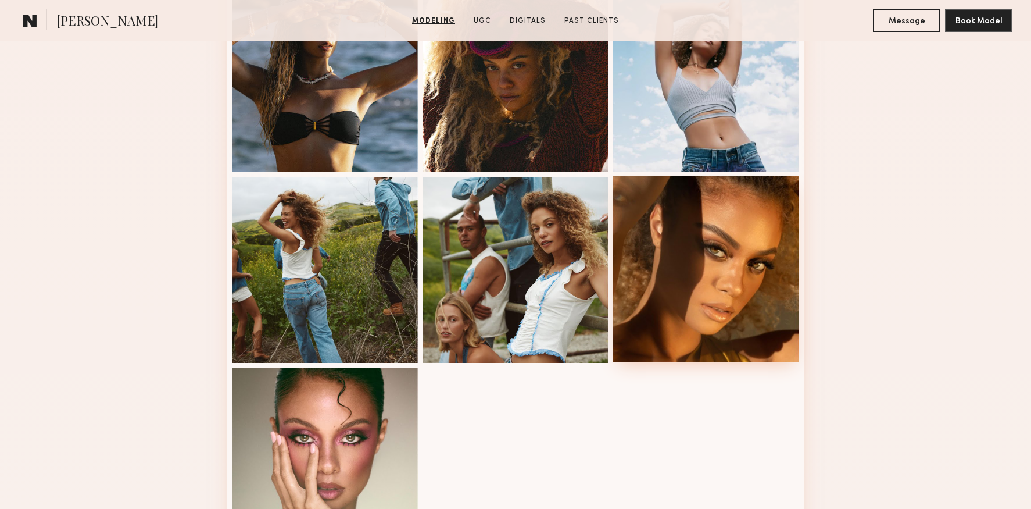
click at [724, 300] on div at bounding box center [706, 269] width 186 height 186
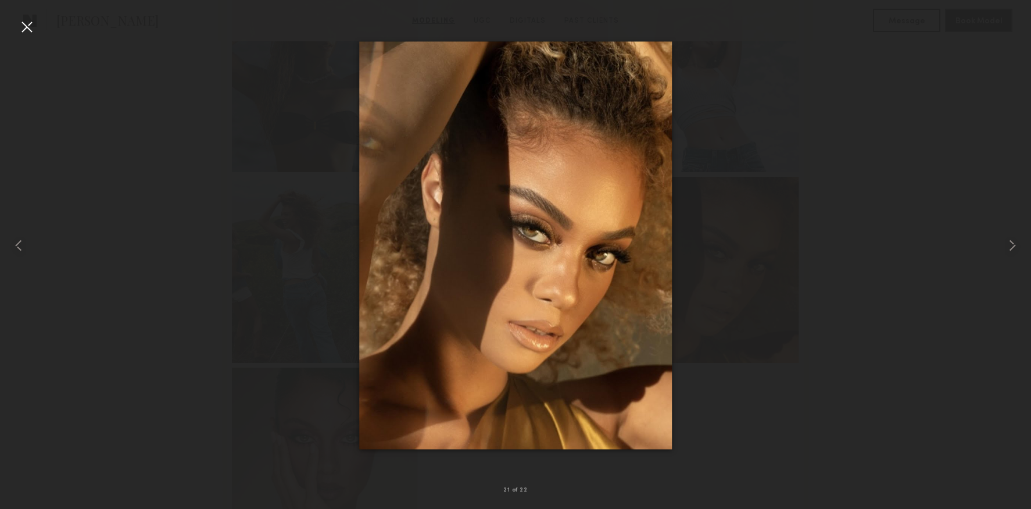
click at [28, 26] on div at bounding box center [26, 26] width 19 height 19
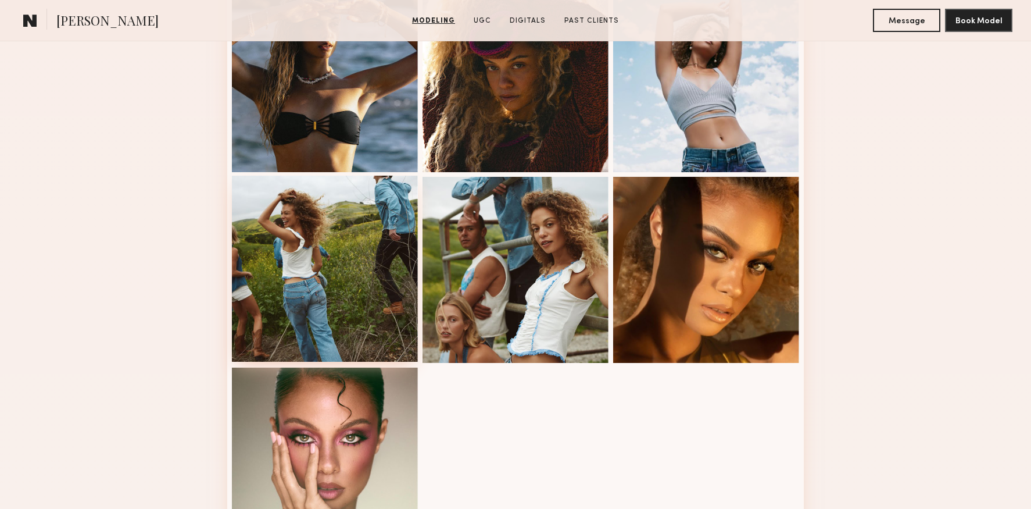
click at [331, 278] on div at bounding box center [325, 269] width 186 height 186
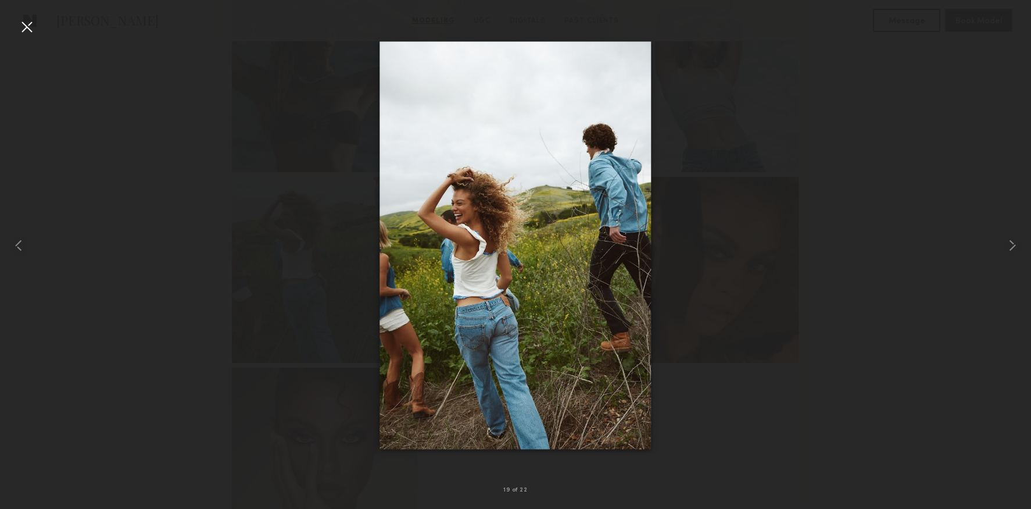
click at [19, 27] on div at bounding box center [26, 26] width 19 height 19
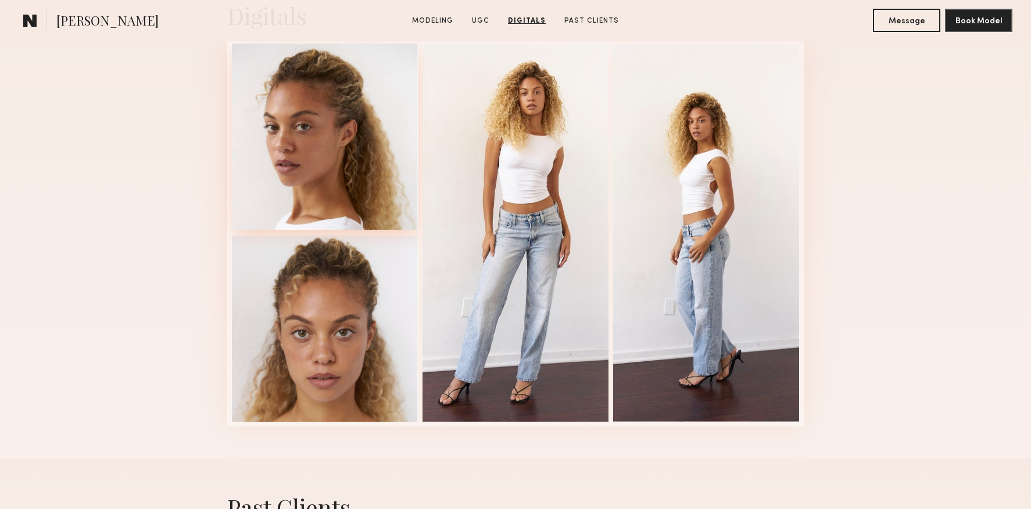
scroll to position [2668, 0]
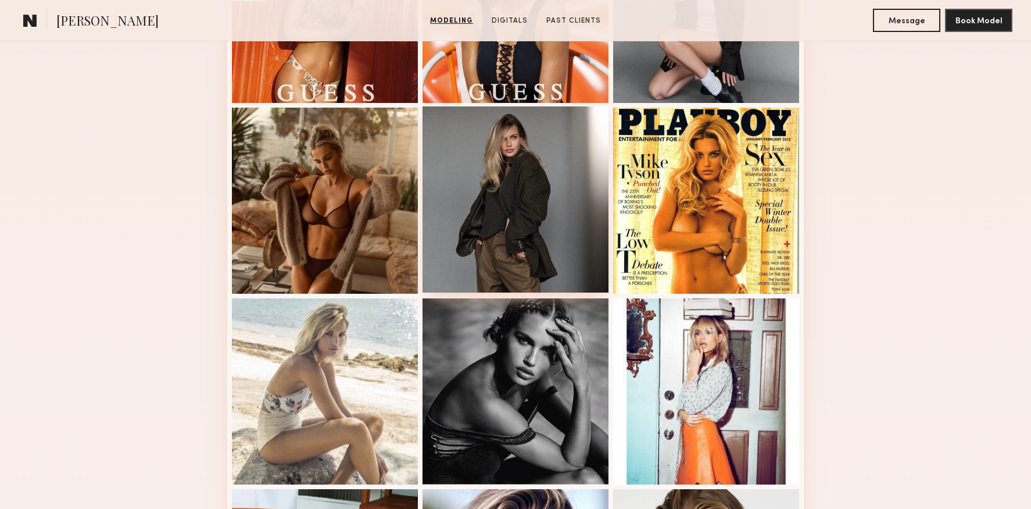
scroll to position [428, 0]
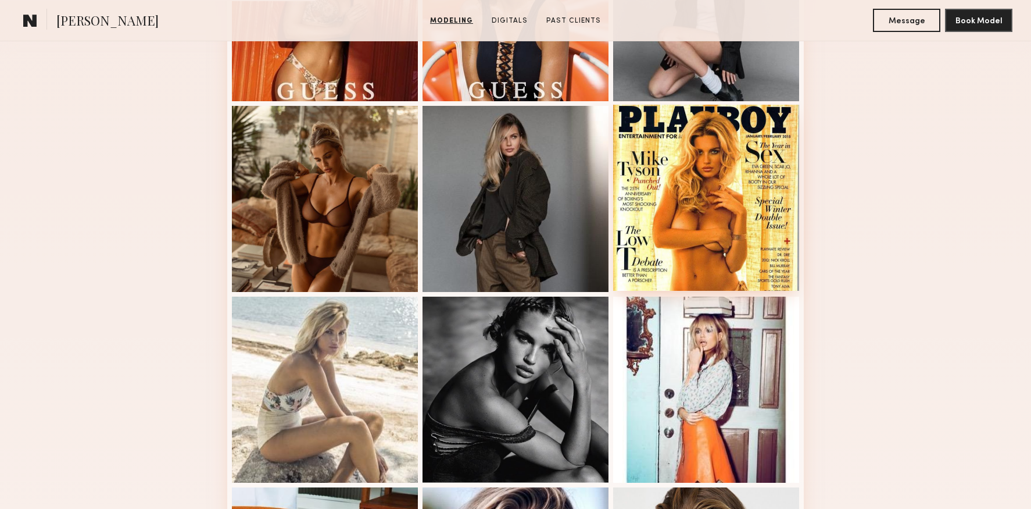
click at [703, 171] on div at bounding box center [706, 198] width 186 height 186
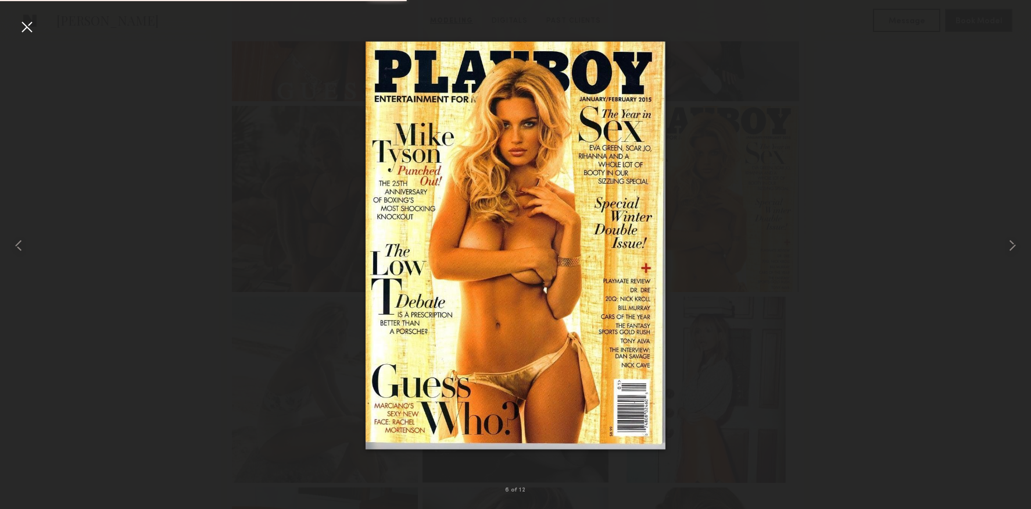
click at [31, 30] on div at bounding box center [26, 26] width 19 height 19
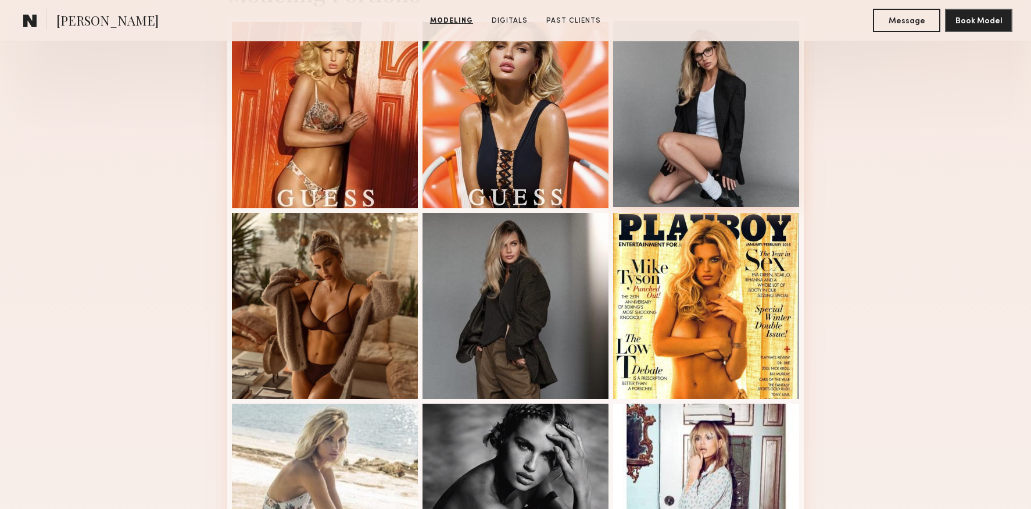
scroll to position [71, 0]
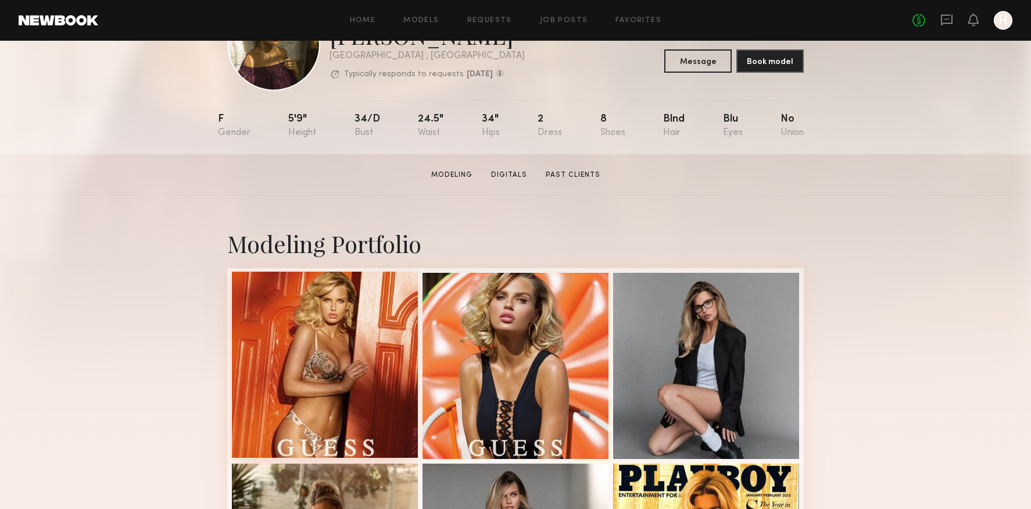
click at [381, 353] on div at bounding box center [325, 364] width 186 height 186
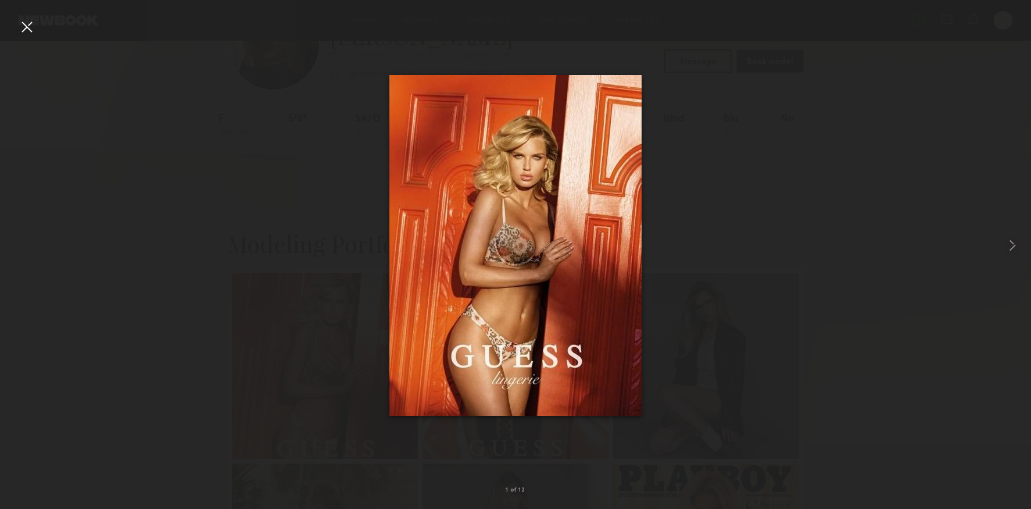
click at [25, 32] on div at bounding box center [26, 26] width 19 height 19
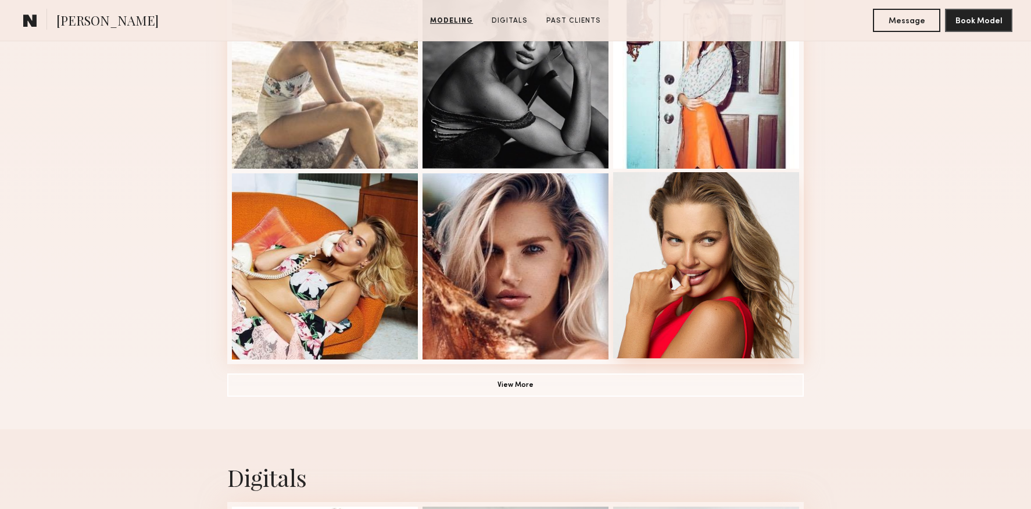
scroll to position [762, 0]
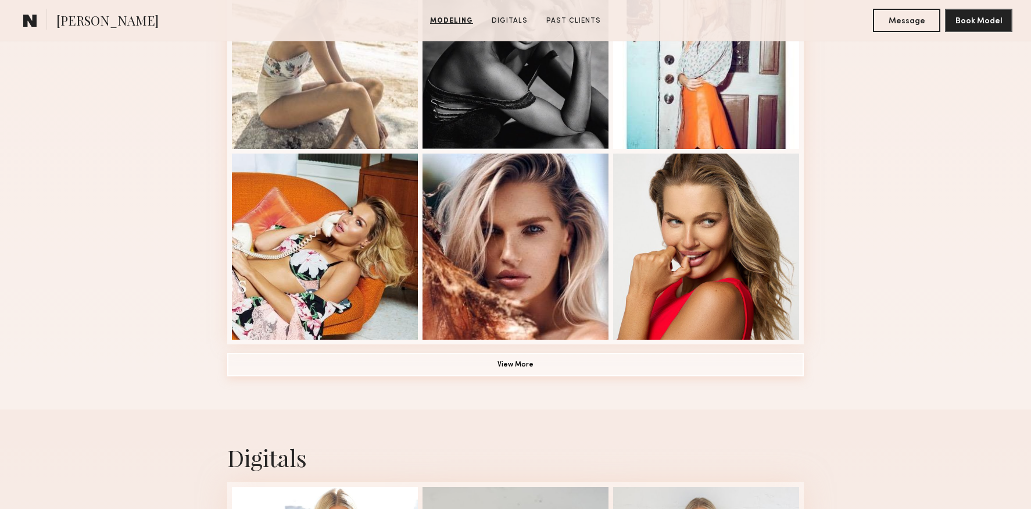
click at [520, 360] on button "View More" at bounding box center [515, 364] width 577 height 23
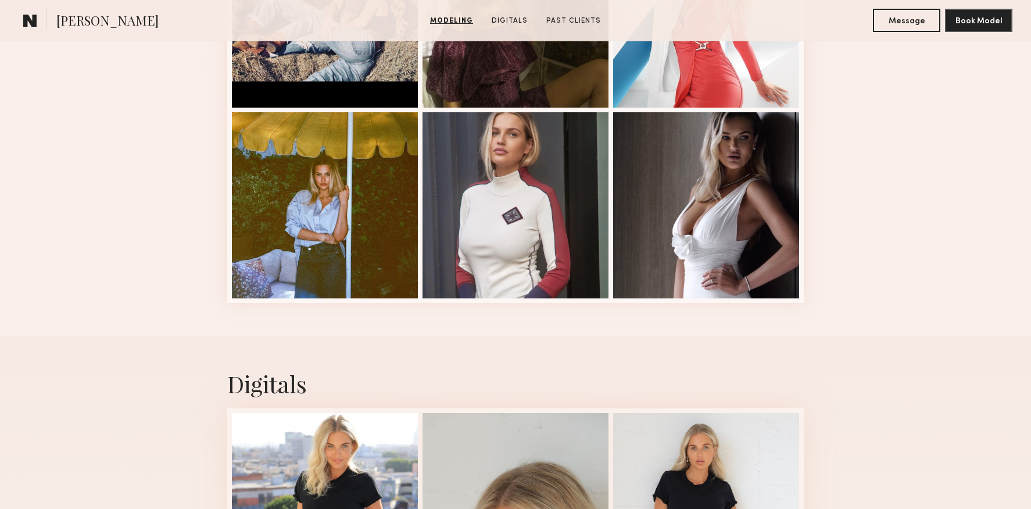
scroll to position [1893, 0]
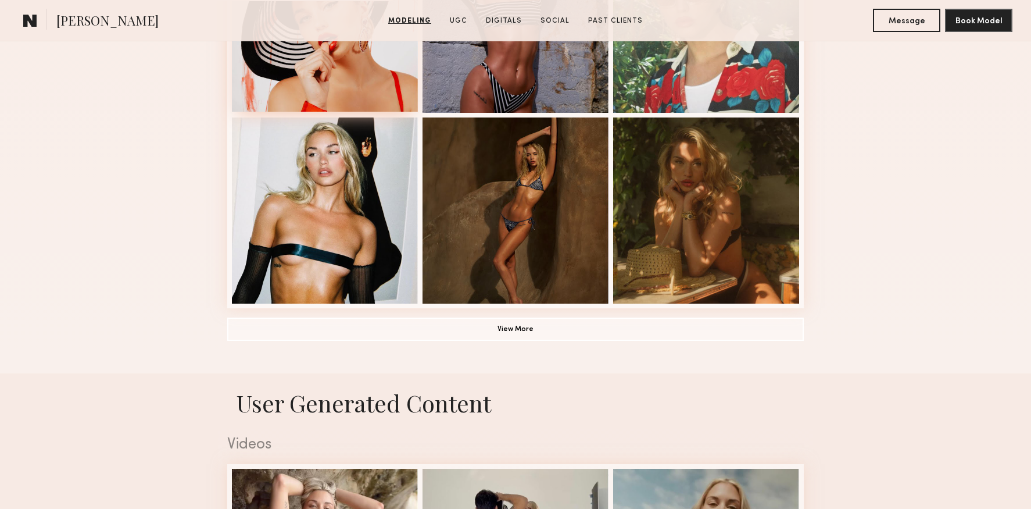
scroll to position [833, 0]
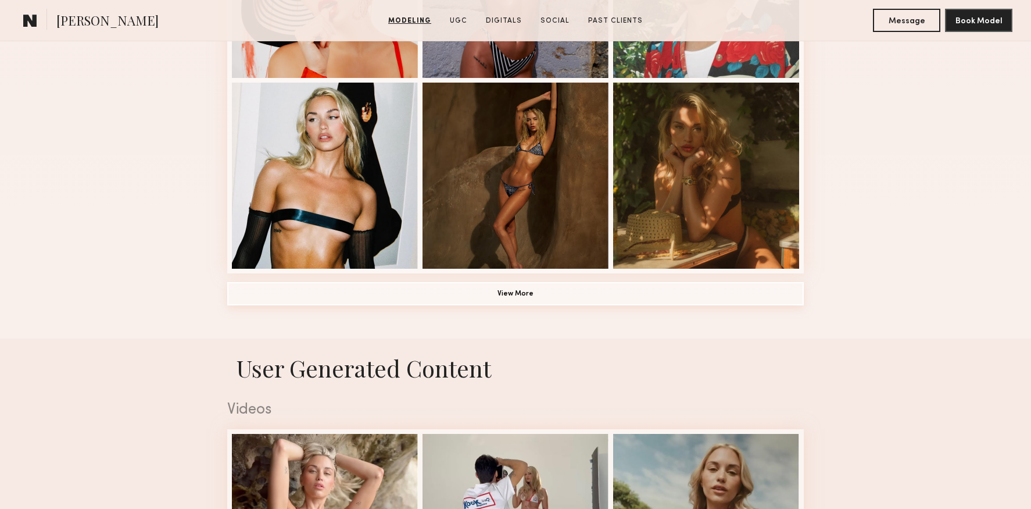
click at [510, 300] on button "View More" at bounding box center [515, 293] width 577 height 23
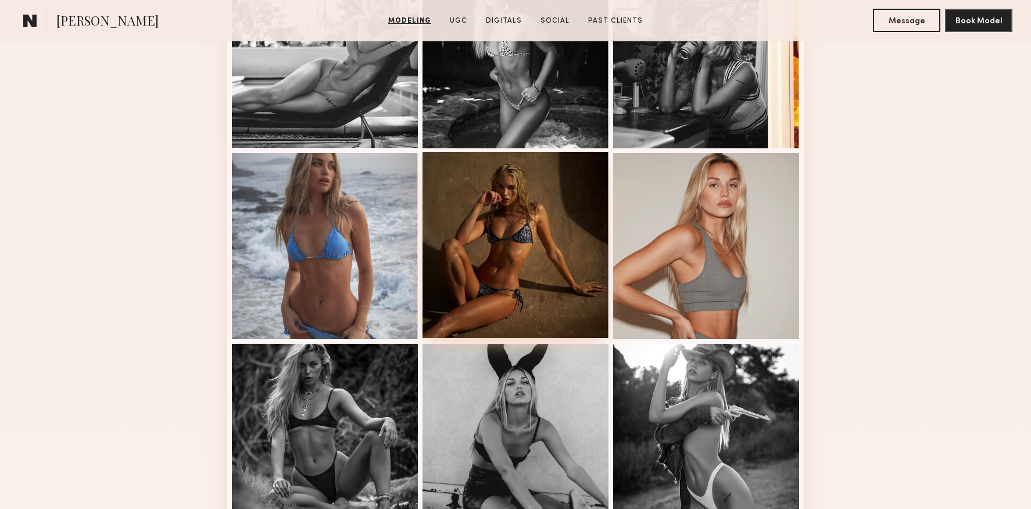
scroll to position [1522, 0]
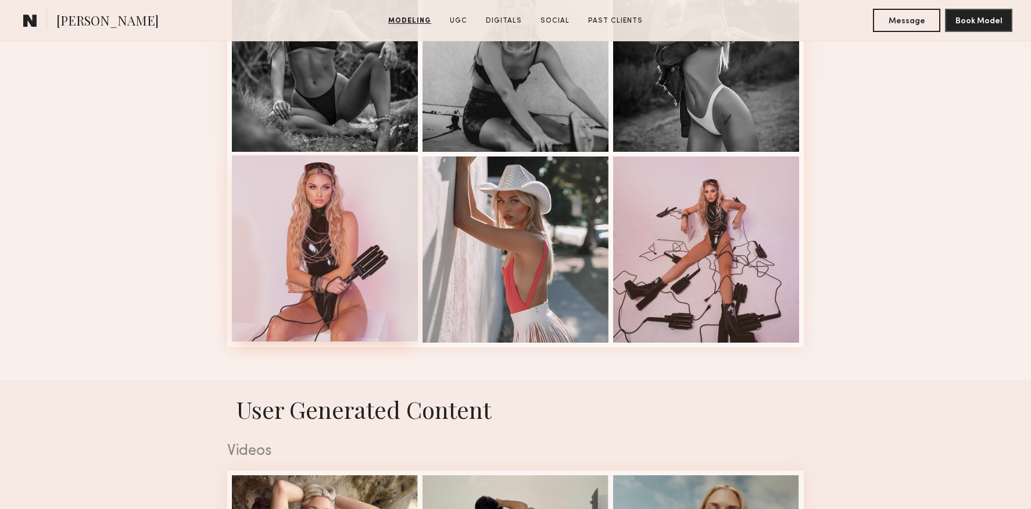
click at [371, 253] on div at bounding box center [325, 248] width 186 height 186
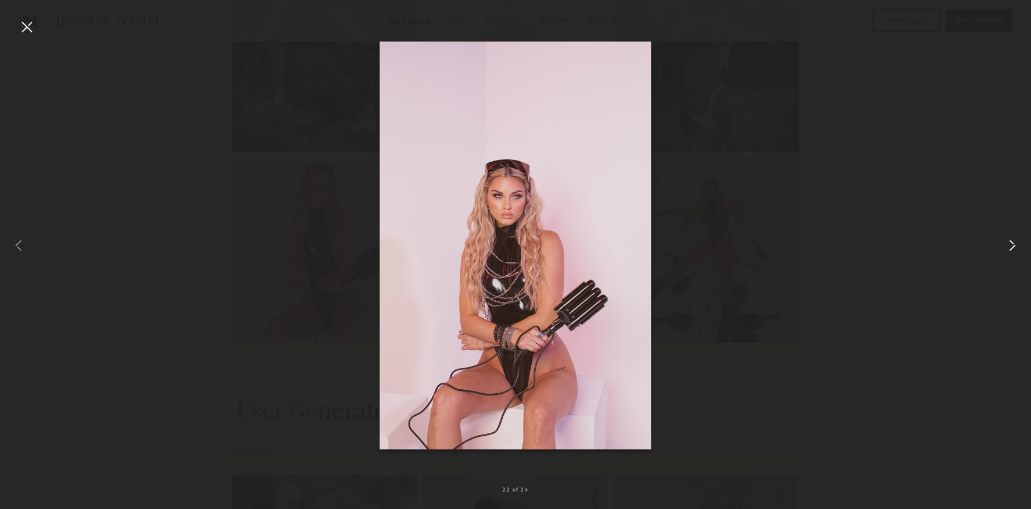
click at [1014, 244] on common-icon at bounding box center [1012, 245] width 19 height 19
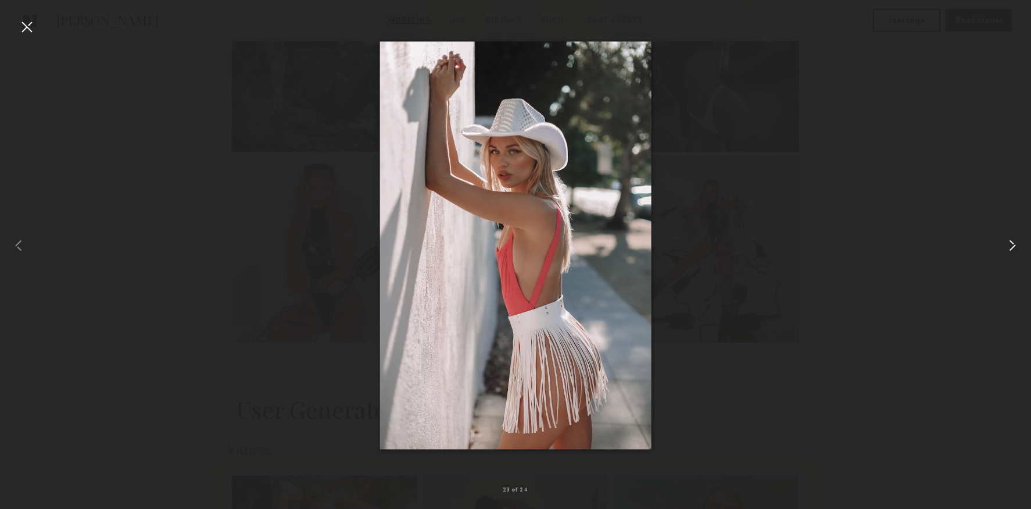
click at [1014, 244] on common-icon at bounding box center [1012, 245] width 19 height 19
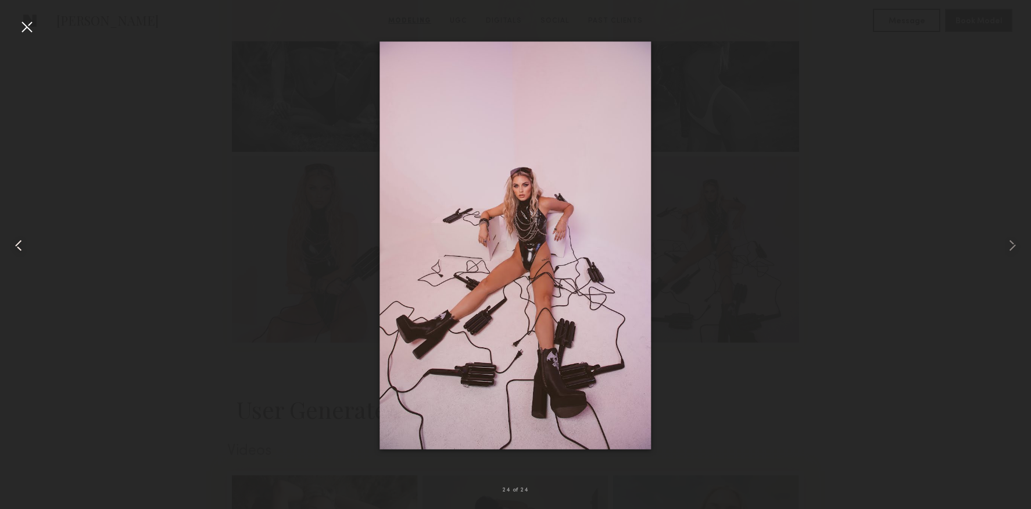
click at [27, 249] on common-icon at bounding box center [18, 245] width 19 height 19
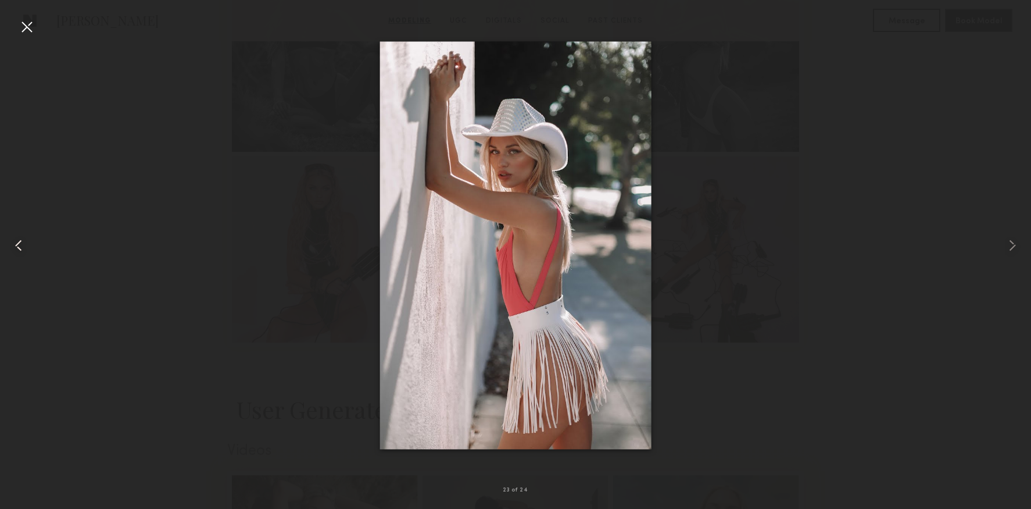
click at [27, 249] on common-icon at bounding box center [18, 245] width 19 height 19
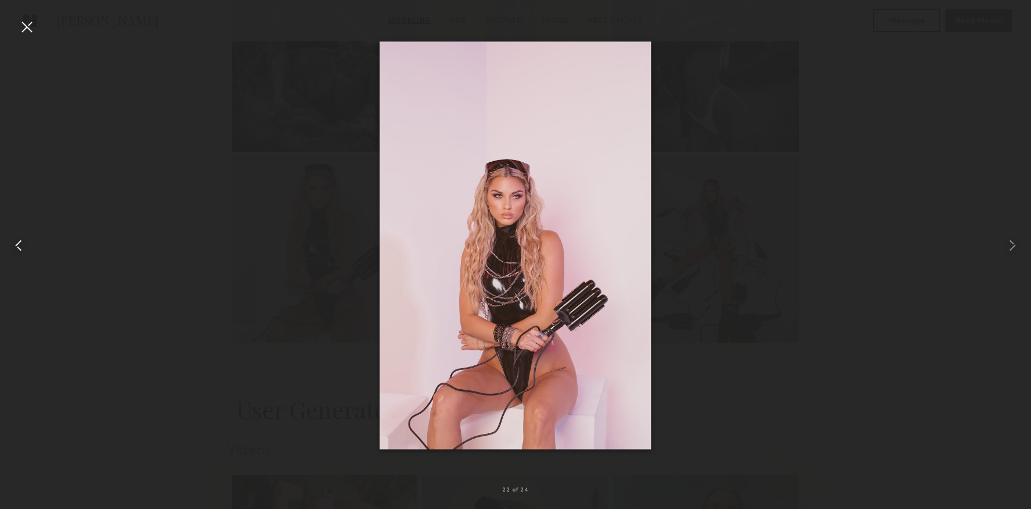
click at [27, 249] on common-icon at bounding box center [18, 245] width 19 height 19
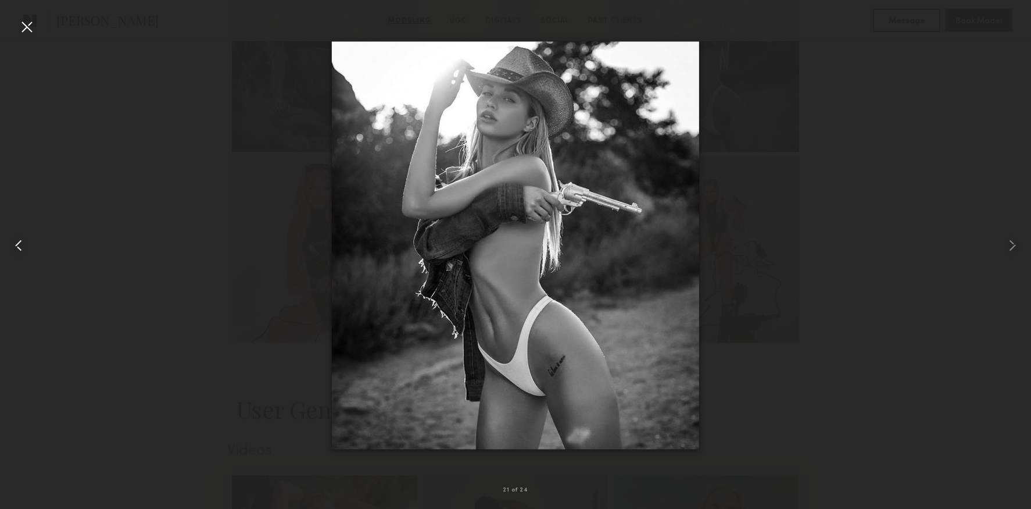
click at [27, 249] on common-icon at bounding box center [18, 245] width 19 height 19
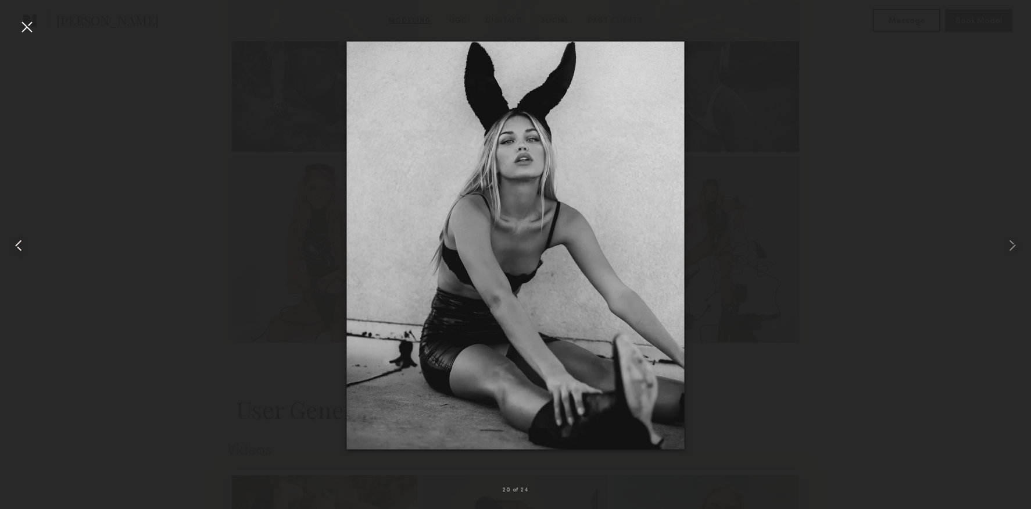
click at [27, 249] on common-icon at bounding box center [18, 245] width 19 height 19
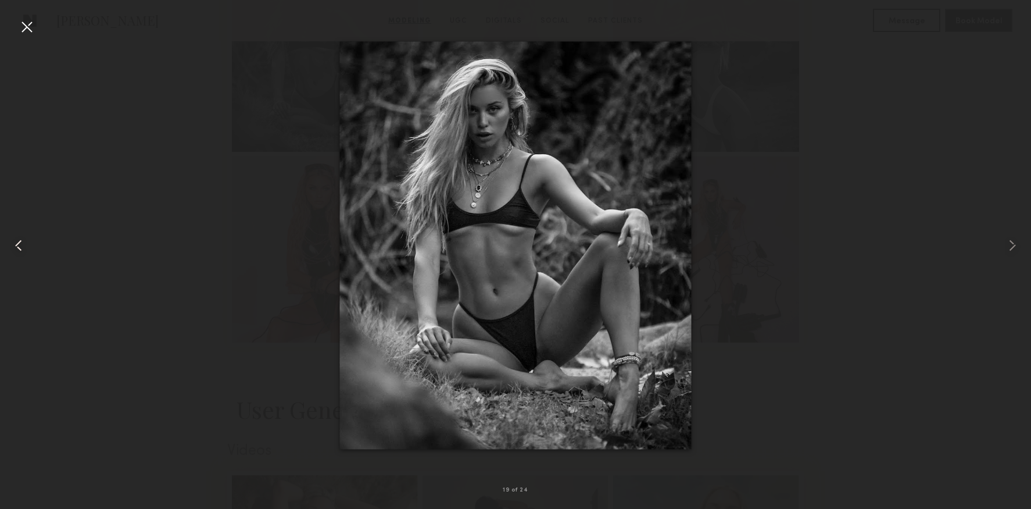
click at [27, 249] on common-icon at bounding box center [18, 245] width 19 height 19
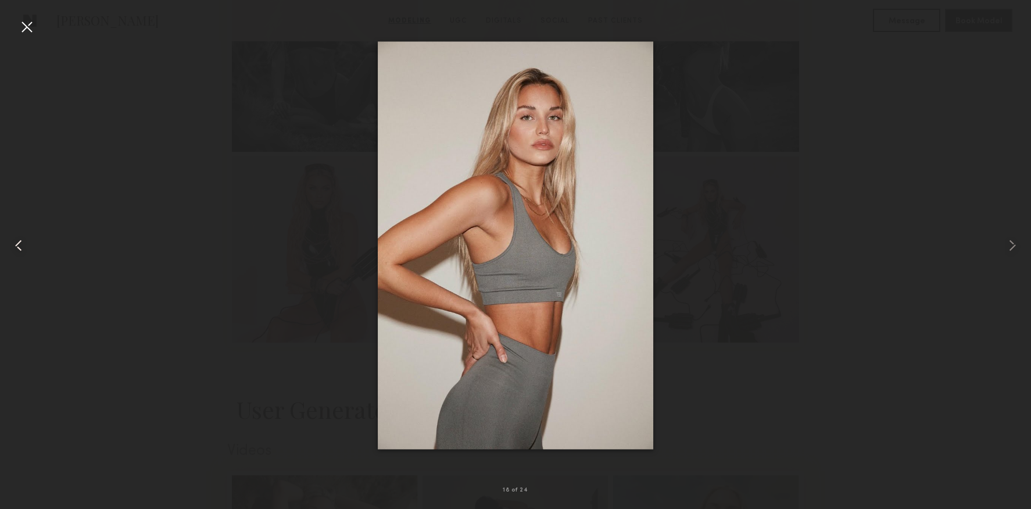
click at [27, 249] on common-icon at bounding box center [18, 245] width 19 height 19
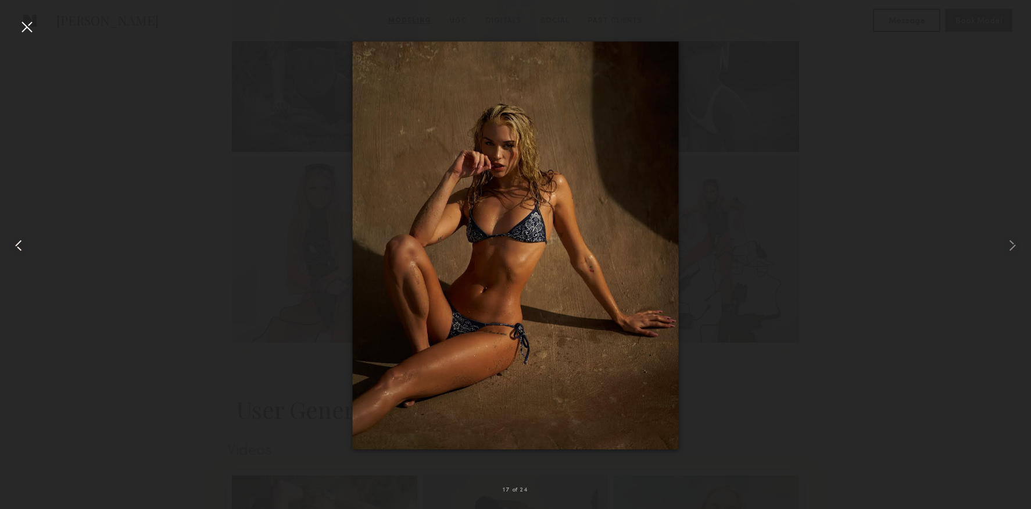
click at [27, 249] on common-icon at bounding box center [18, 245] width 19 height 19
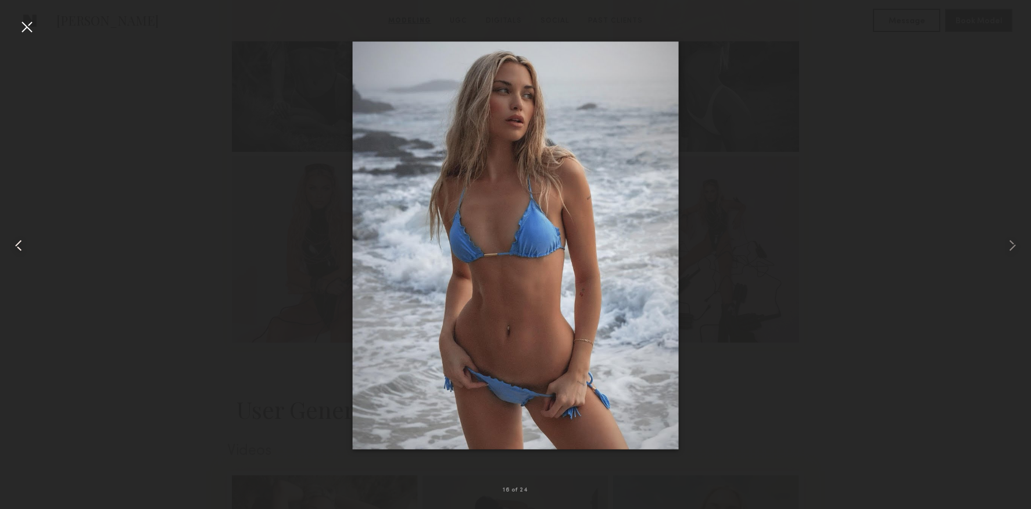
click at [27, 249] on common-icon at bounding box center [18, 245] width 19 height 19
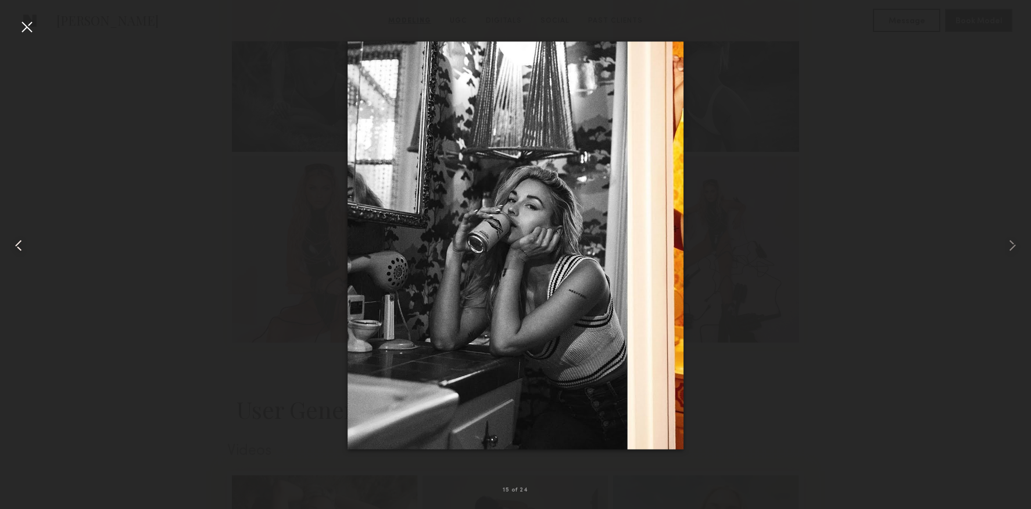
click at [27, 249] on common-icon at bounding box center [18, 245] width 19 height 19
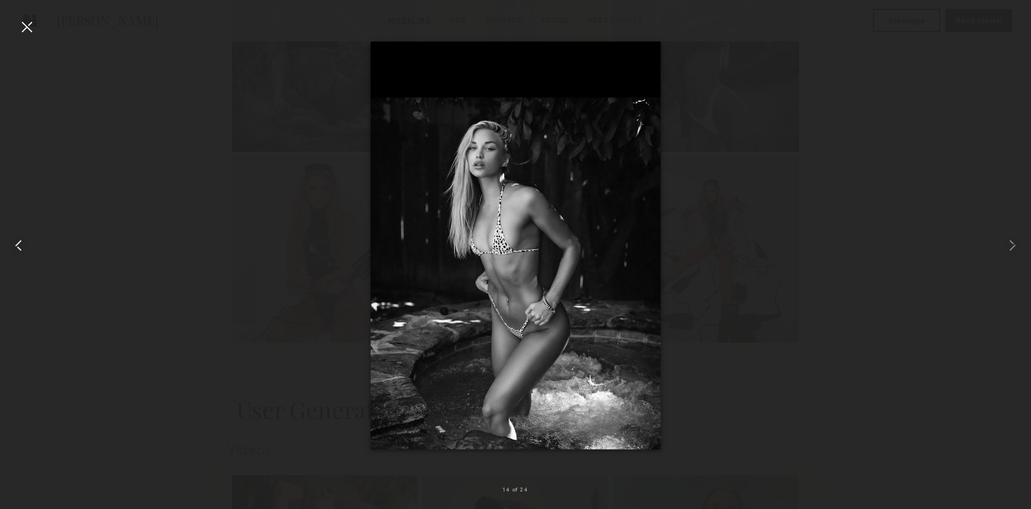
click at [27, 249] on common-icon at bounding box center [18, 245] width 19 height 19
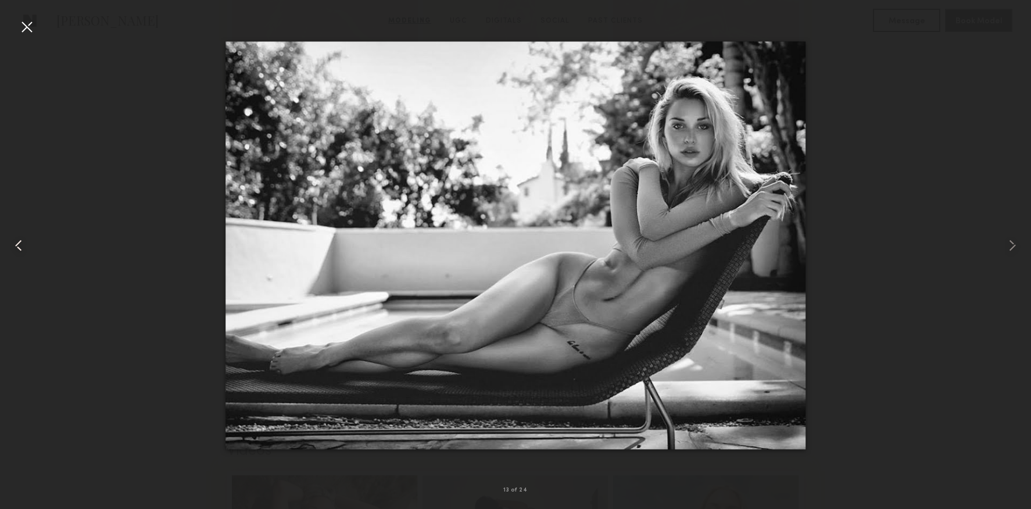
click at [27, 249] on common-icon at bounding box center [18, 245] width 19 height 19
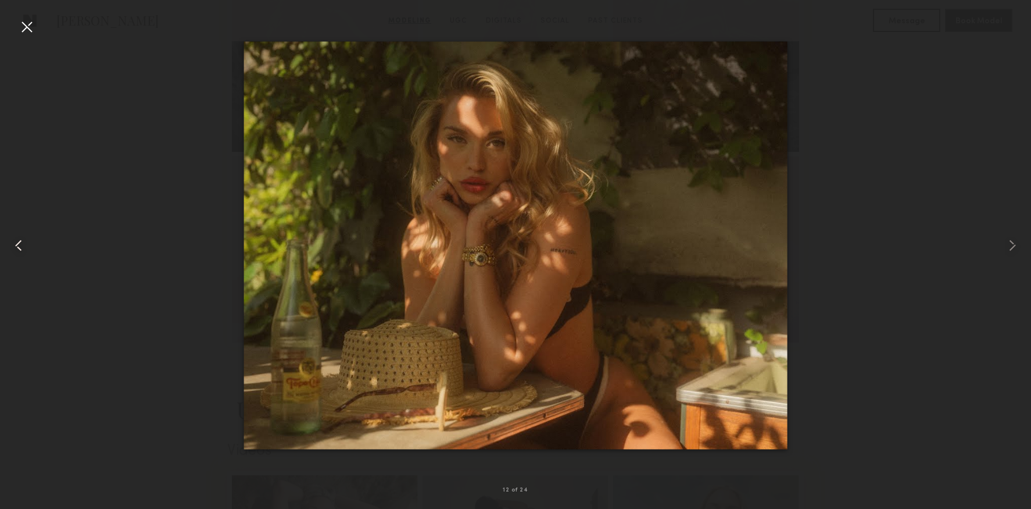
click at [27, 249] on common-icon at bounding box center [18, 245] width 19 height 19
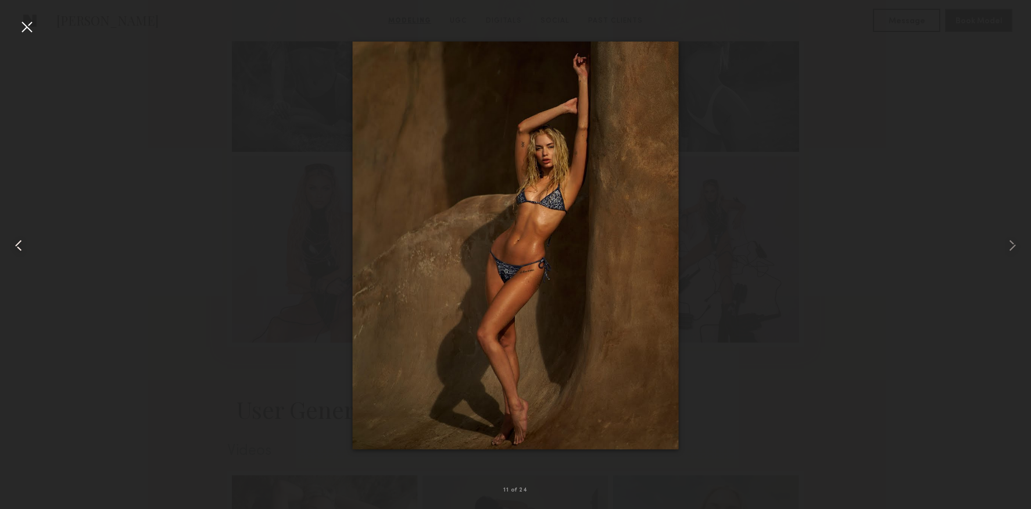
click at [27, 249] on common-icon at bounding box center [18, 245] width 19 height 19
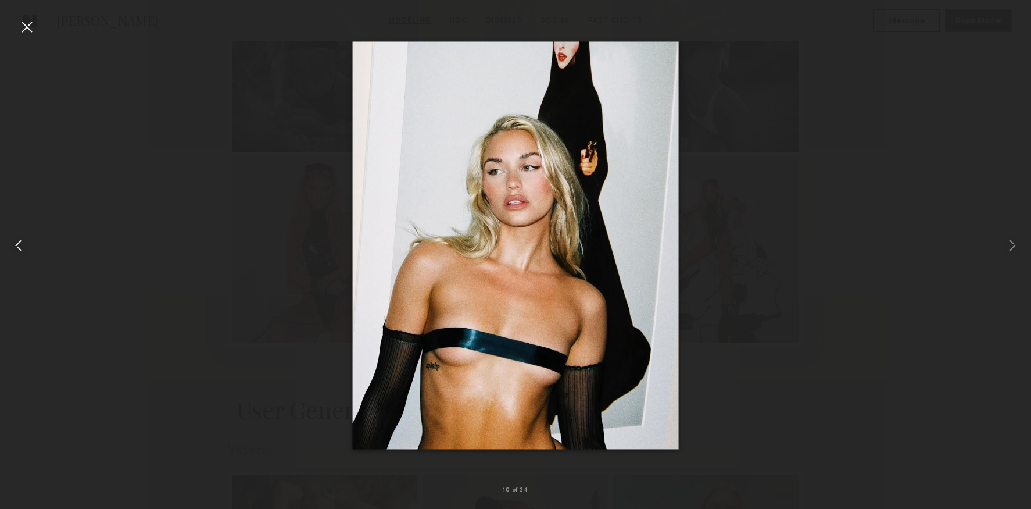
click at [27, 249] on common-icon at bounding box center [18, 245] width 19 height 19
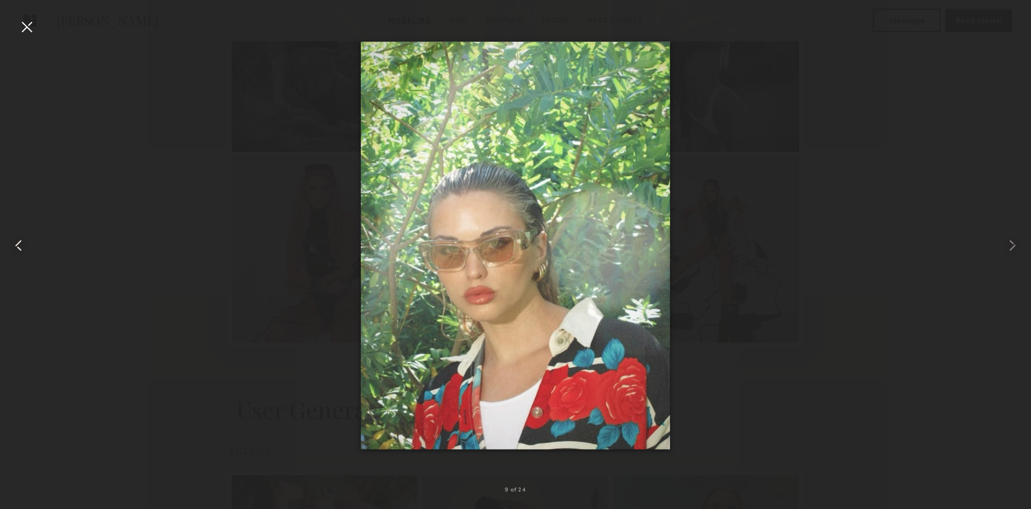
click at [27, 249] on common-icon at bounding box center [18, 245] width 19 height 19
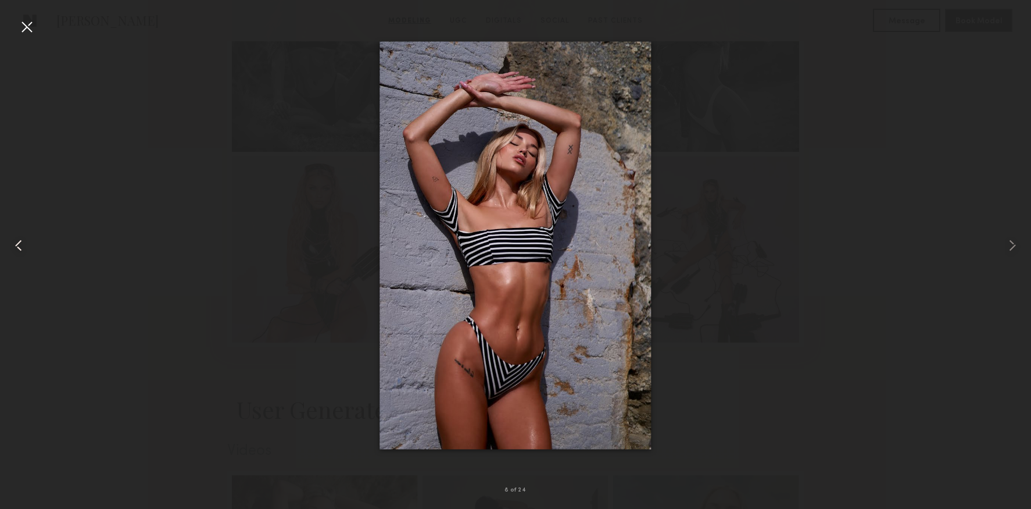
click at [27, 249] on common-icon at bounding box center [18, 245] width 19 height 19
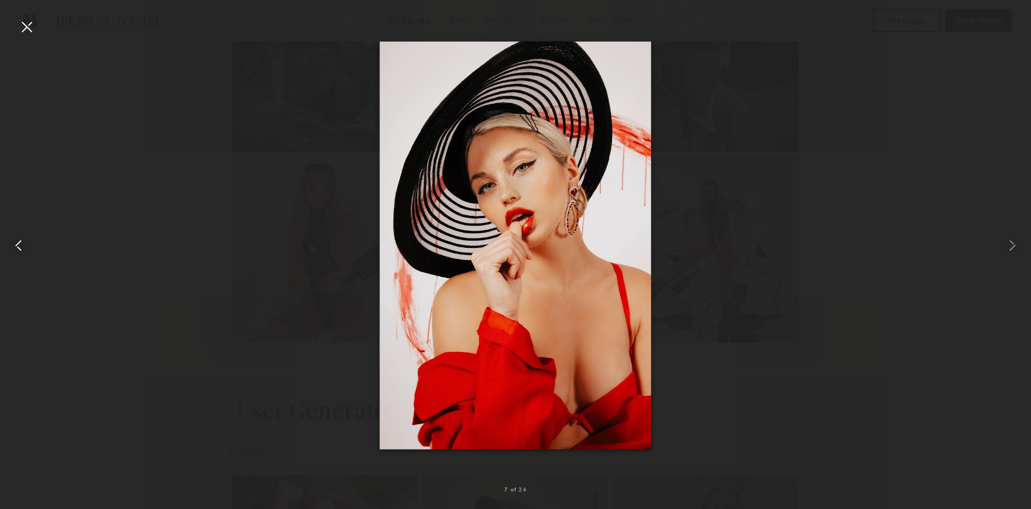
click at [27, 249] on common-icon at bounding box center [18, 245] width 19 height 19
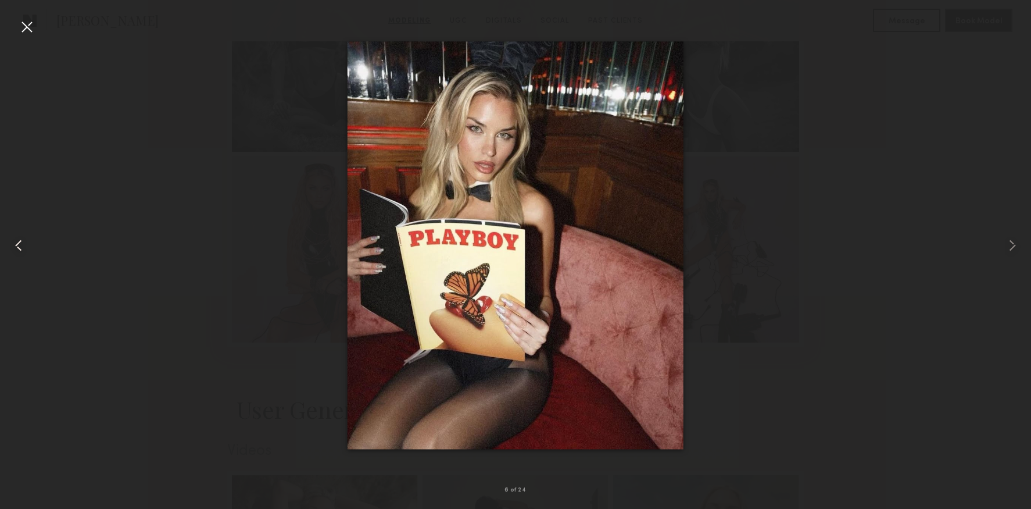
click at [27, 249] on common-icon at bounding box center [18, 245] width 19 height 19
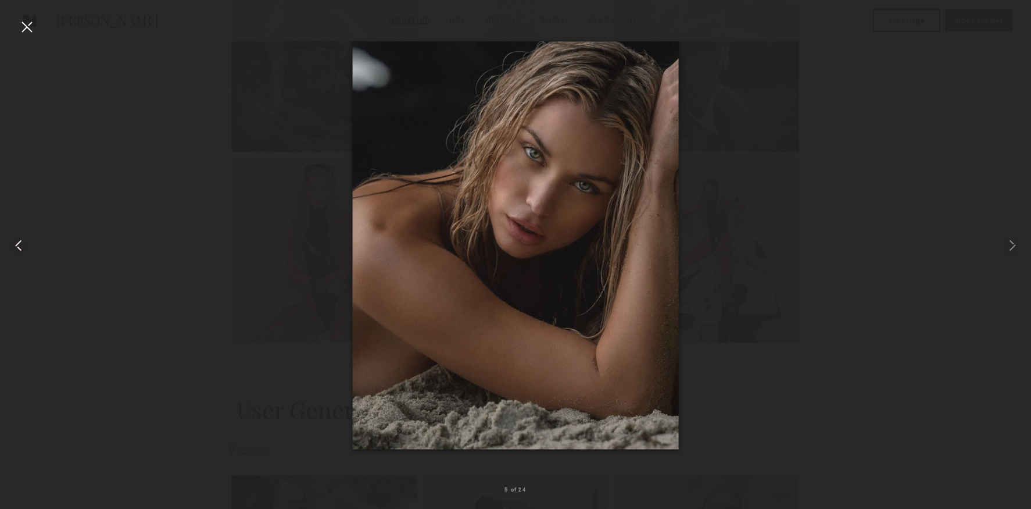
click at [34, 37] on div at bounding box center [20, 245] width 41 height 453
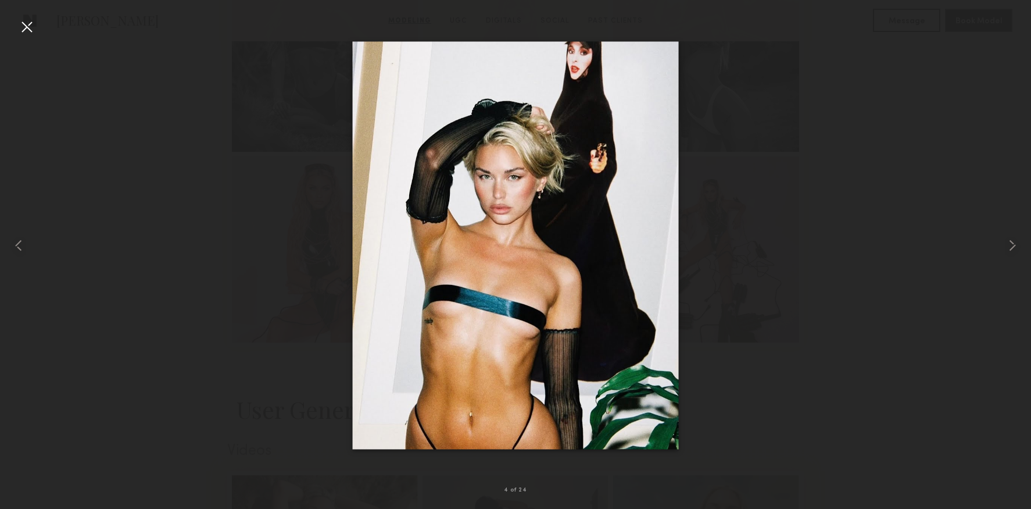
click at [202, 146] on div at bounding box center [515, 245] width 1031 height 453
click at [22, 40] on div at bounding box center [20, 245] width 41 height 453
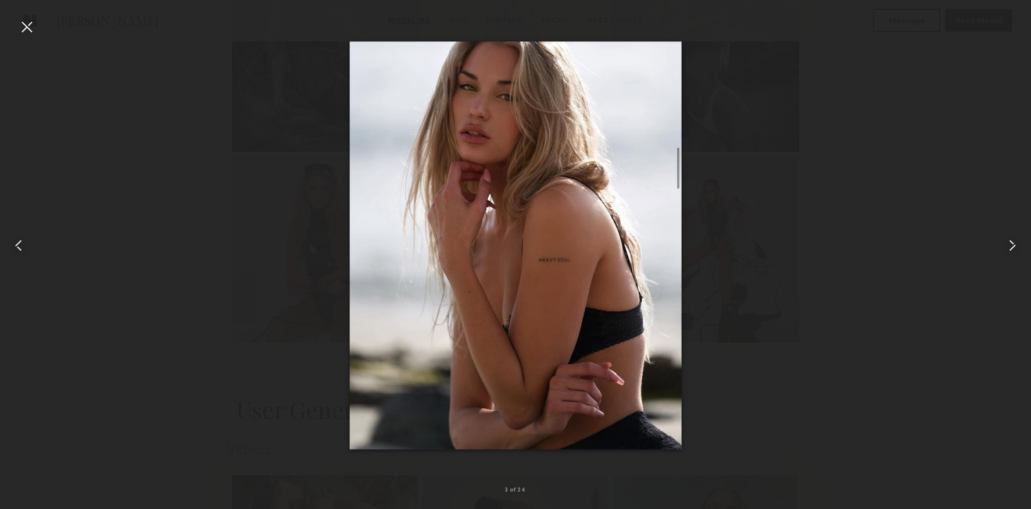
click at [37, 24] on div at bounding box center [20, 245] width 41 height 453
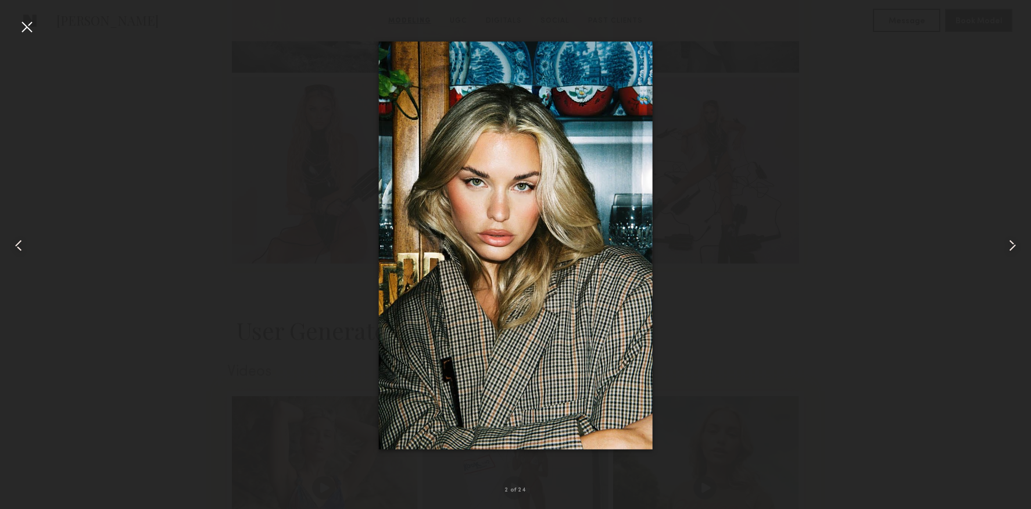
scroll to position [1764, 0]
click at [27, 27] on div at bounding box center [26, 26] width 19 height 19
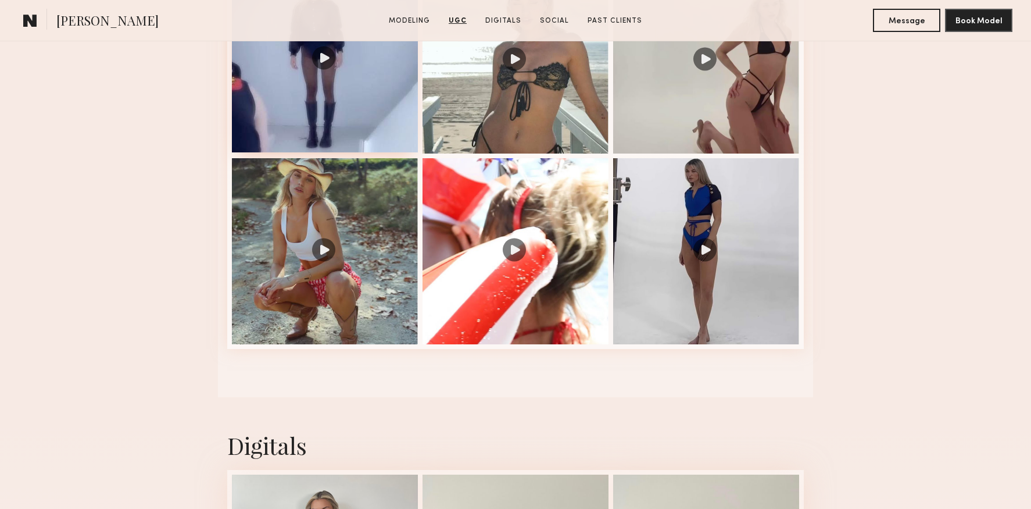
scroll to position [2412, 0]
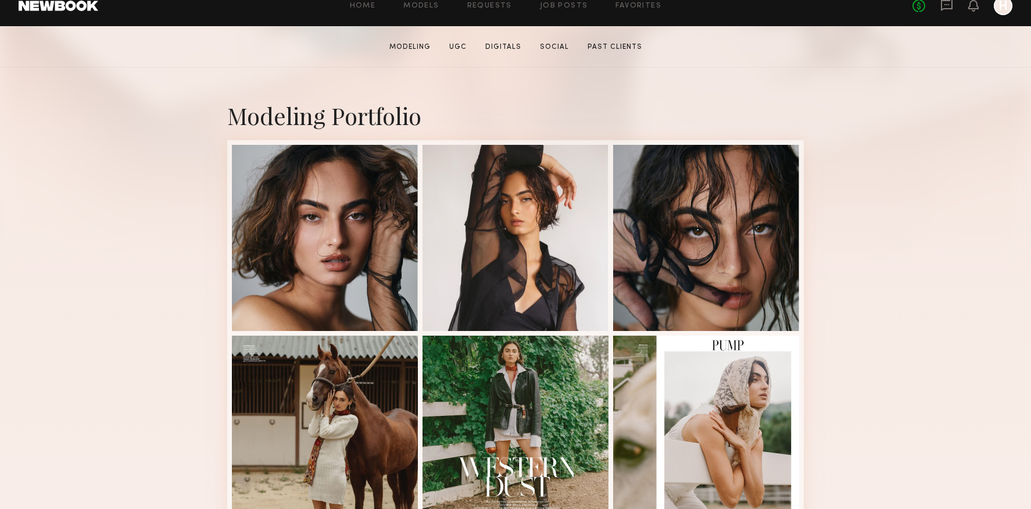
scroll to position [220, 0]
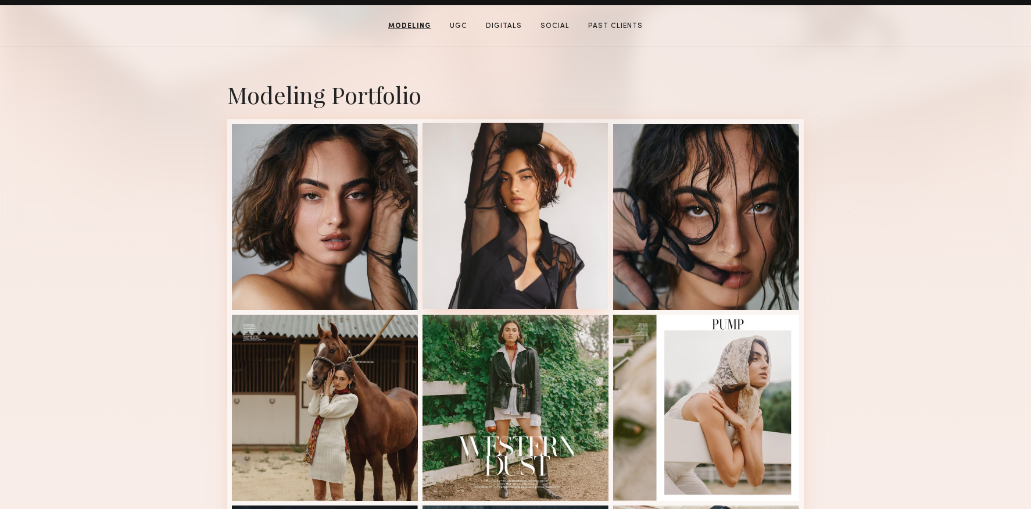
click at [554, 253] on div at bounding box center [516, 216] width 186 height 186
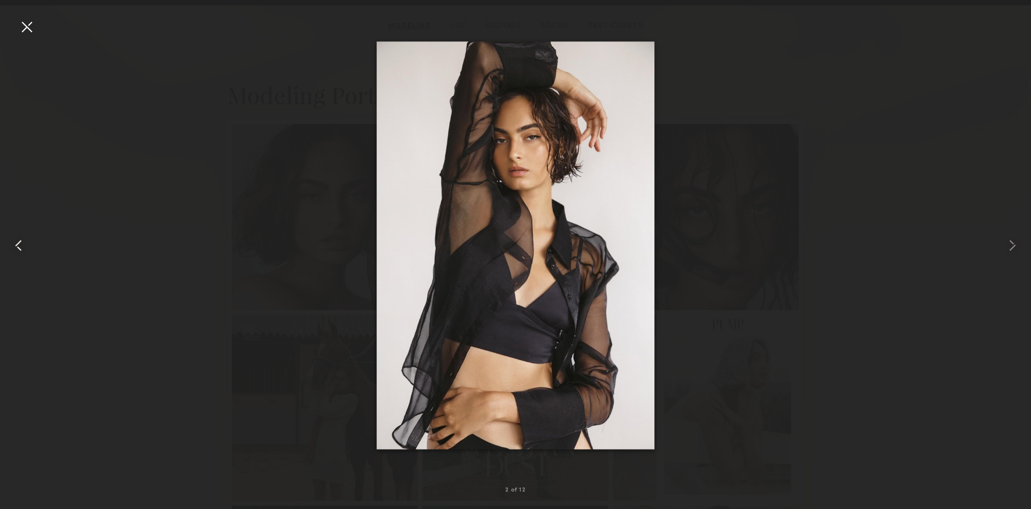
click at [13, 245] on common-icon at bounding box center [18, 245] width 19 height 19
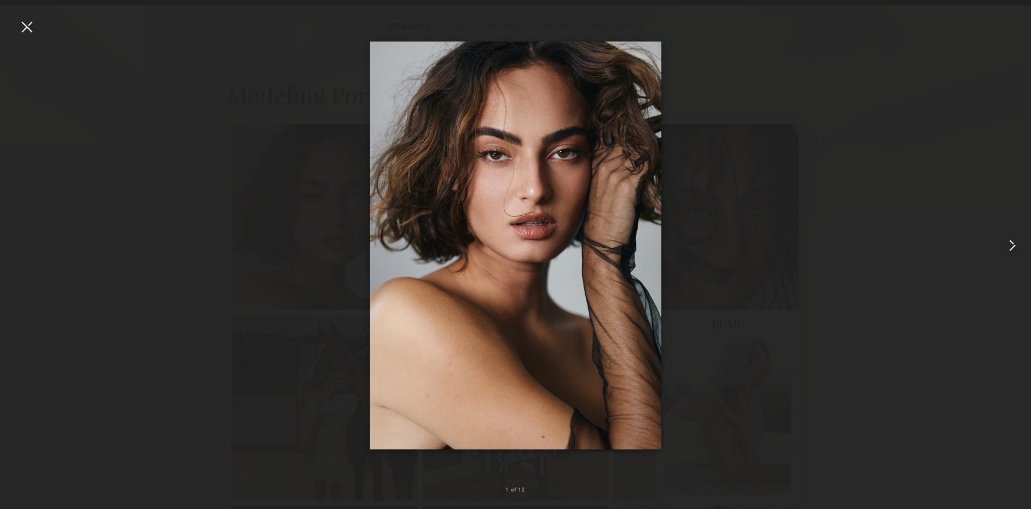
click at [1015, 255] on div at bounding box center [1010, 245] width 41 height 453
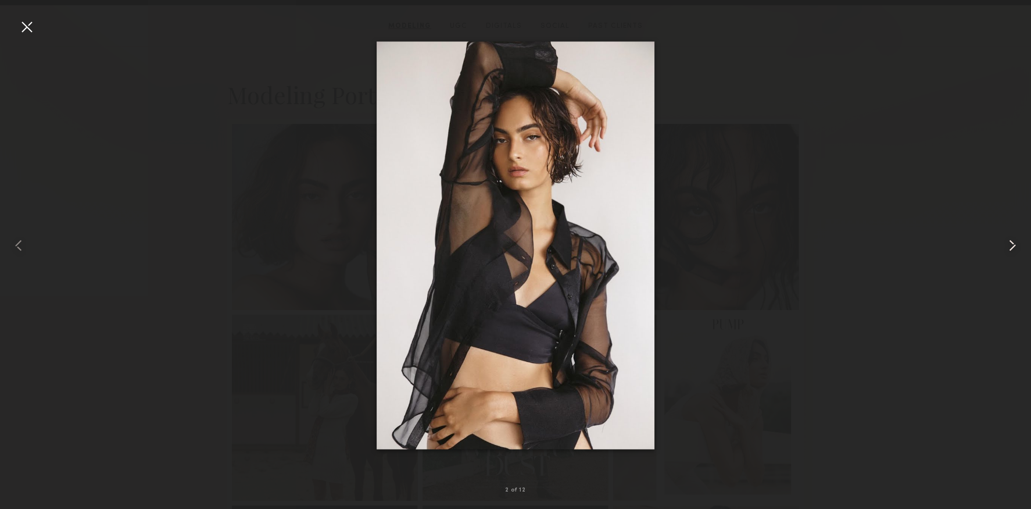
click at [1014, 253] on common-icon at bounding box center [1012, 245] width 19 height 19
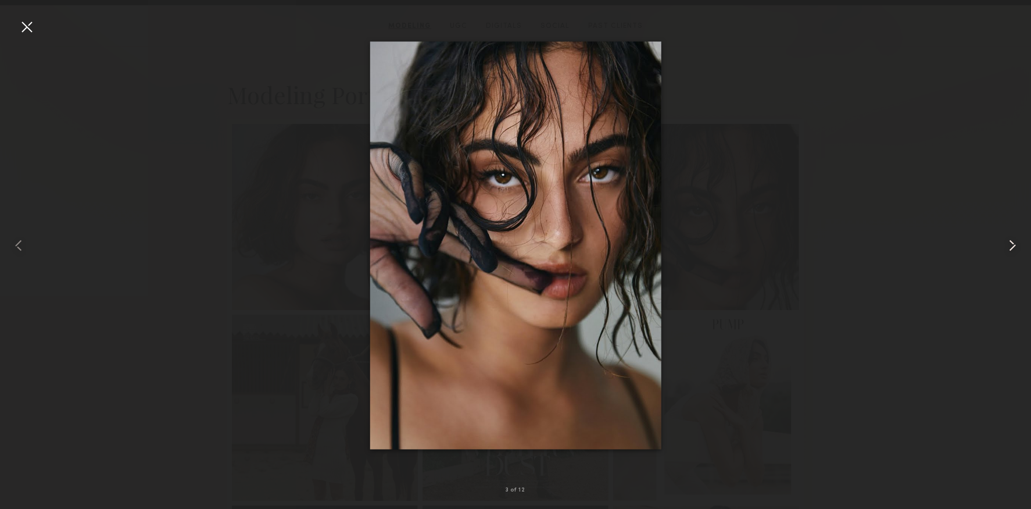
click at [1014, 252] on common-icon at bounding box center [1012, 245] width 19 height 19
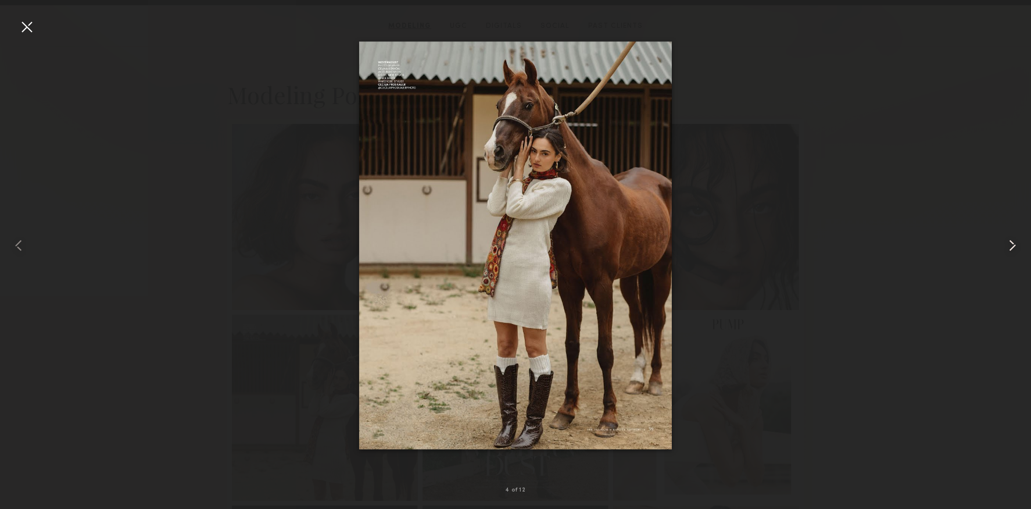
click at [1014, 252] on common-icon at bounding box center [1012, 245] width 19 height 19
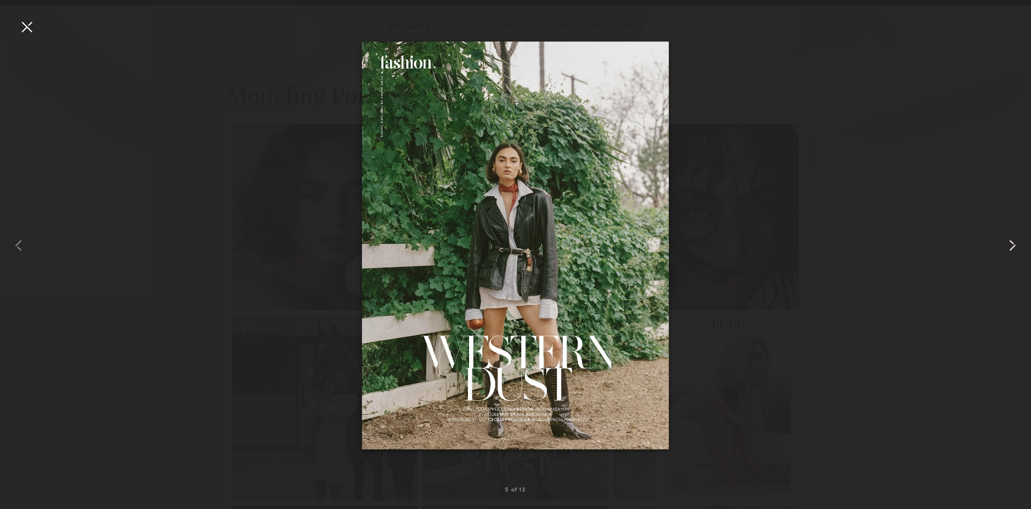
click at [1014, 252] on common-icon at bounding box center [1012, 245] width 19 height 19
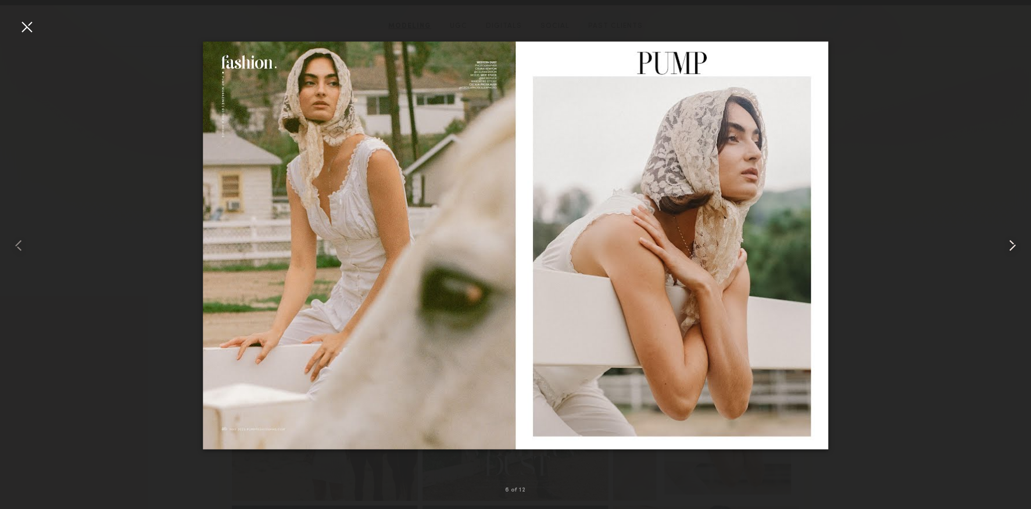
click at [1014, 252] on common-icon at bounding box center [1012, 245] width 19 height 19
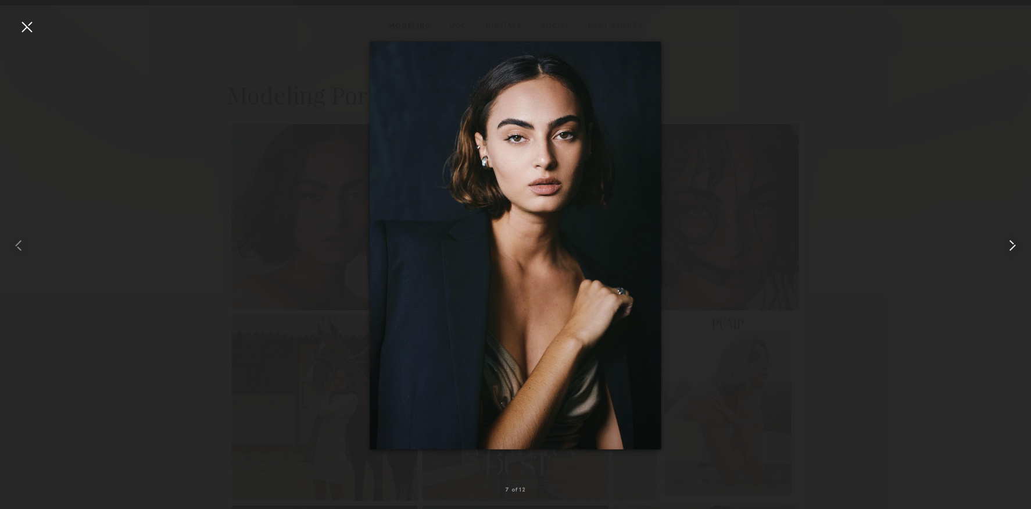
click at [1014, 252] on common-icon at bounding box center [1012, 245] width 19 height 19
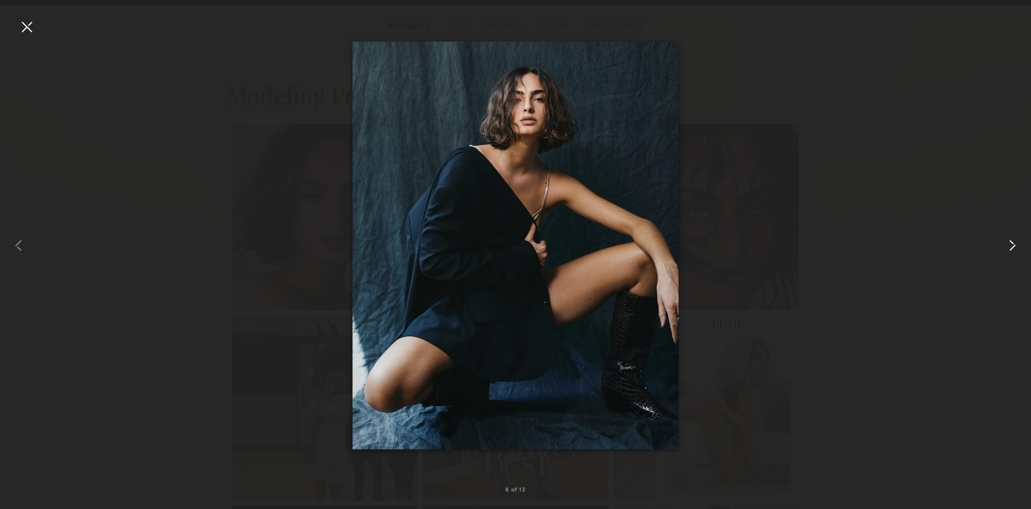
click at [1014, 252] on common-icon at bounding box center [1012, 245] width 19 height 19
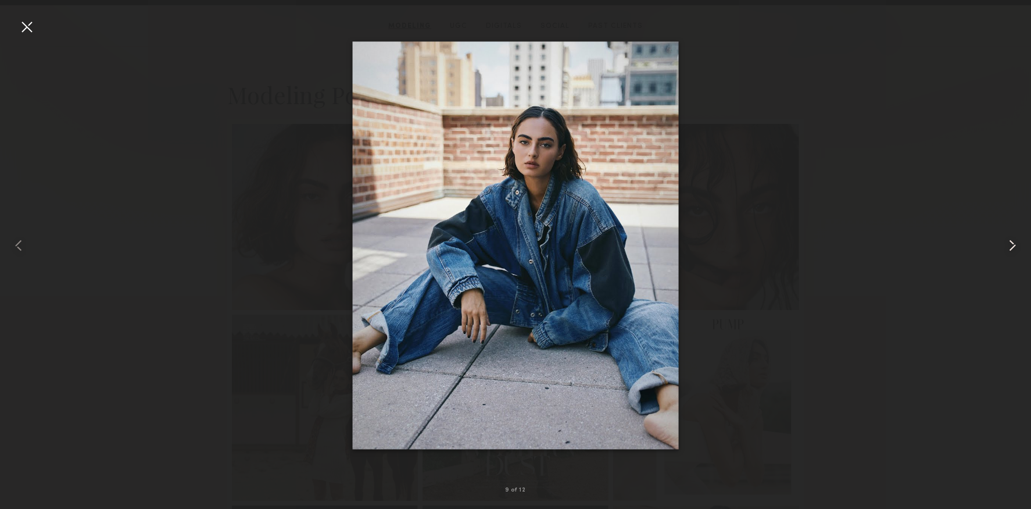
click at [1014, 252] on common-icon at bounding box center [1012, 245] width 19 height 19
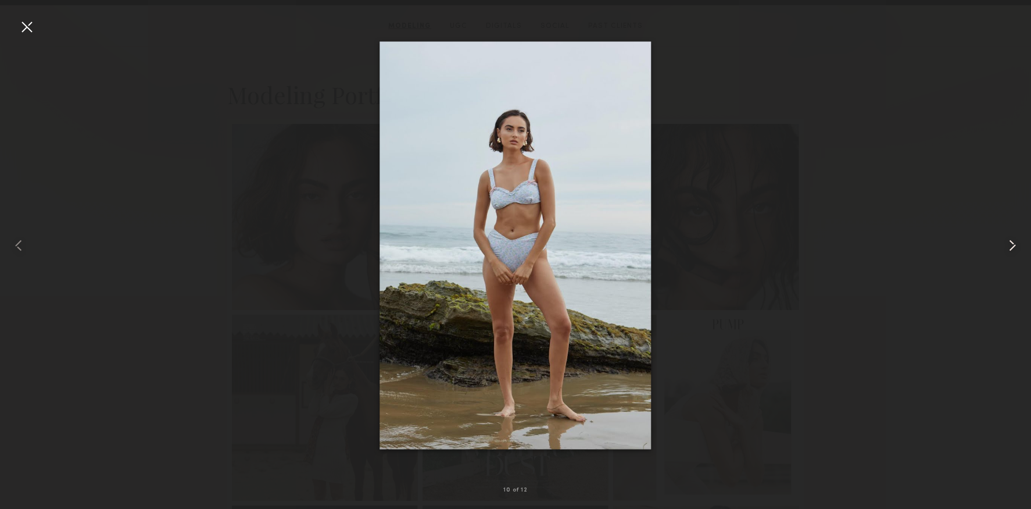
click at [1014, 252] on common-icon at bounding box center [1012, 245] width 19 height 19
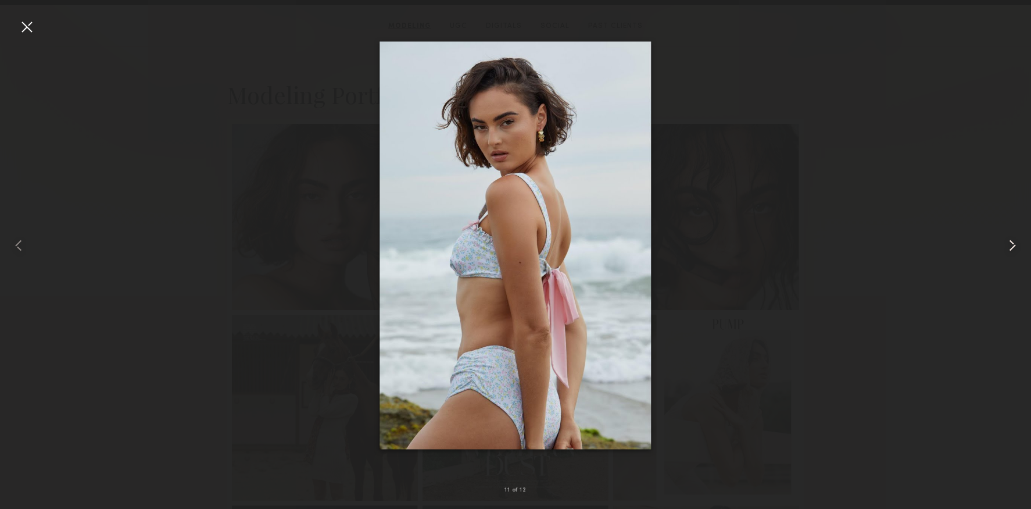
click at [1014, 252] on common-icon at bounding box center [1012, 245] width 19 height 19
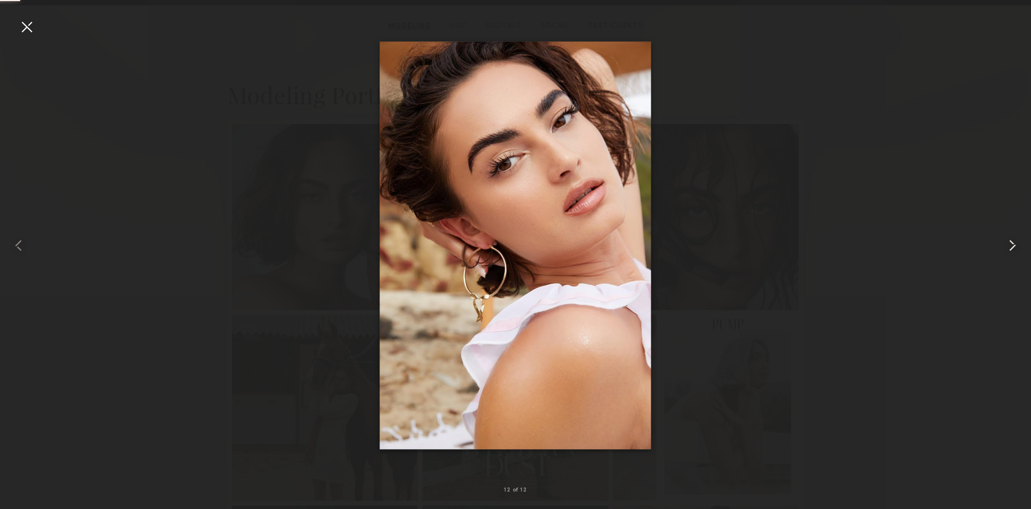
click at [1014, 252] on common-icon at bounding box center [1012, 245] width 19 height 19
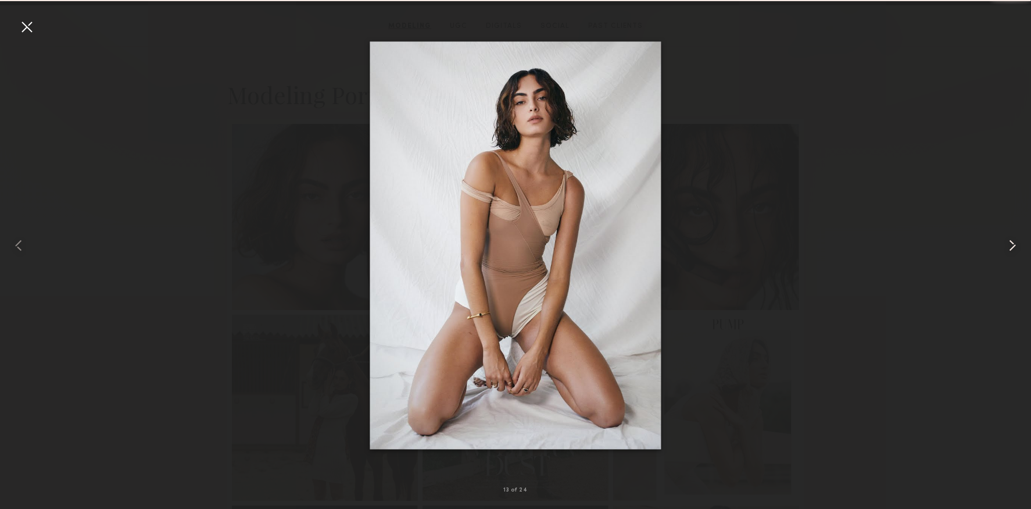
click at [1014, 252] on common-icon at bounding box center [1012, 245] width 19 height 19
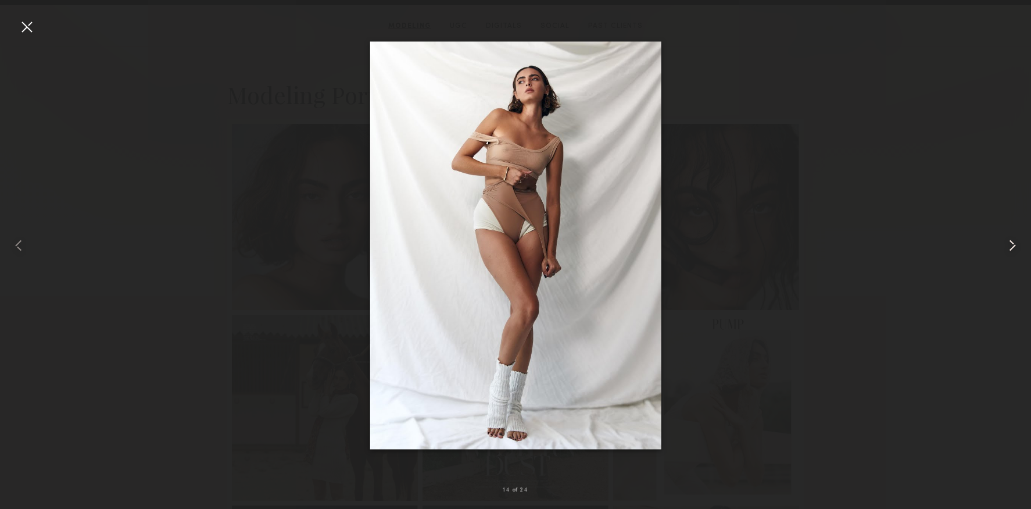
click at [1014, 252] on common-icon at bounding box center [1012, 245] width 19 height 19
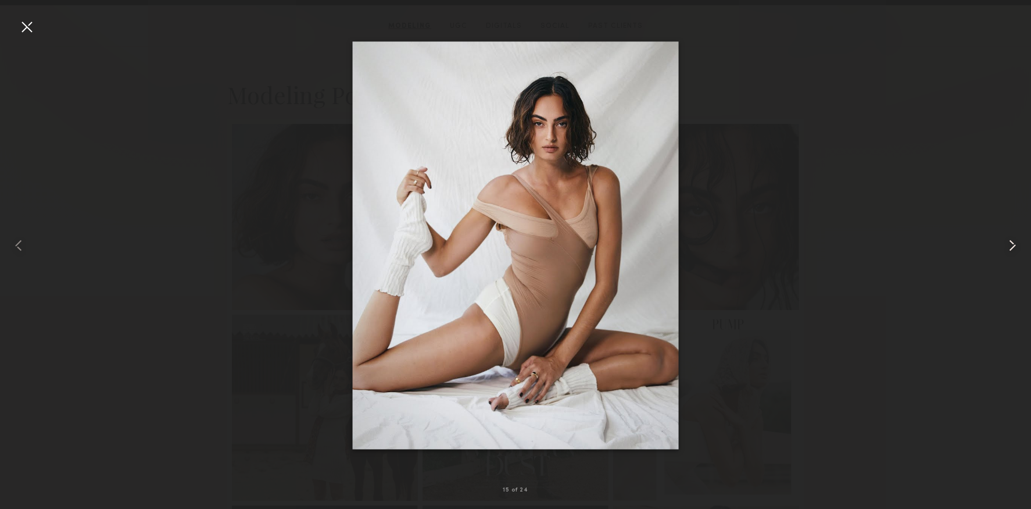
click at [1014, 252] on common-icon at bounding box center [1012, 245] width 19 height 19
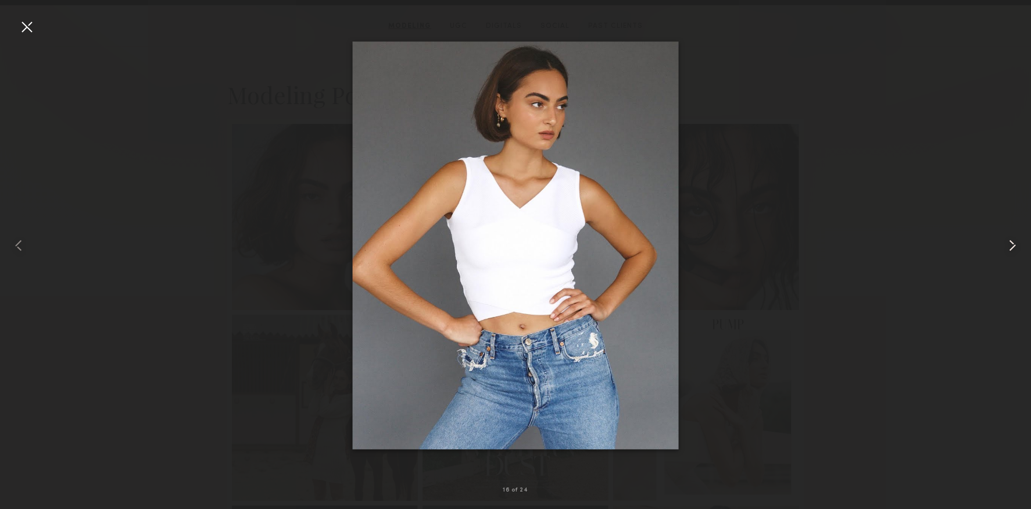
click at [1014, 252] on common-icon at bounding box center [1012, 245] width 19 height 19
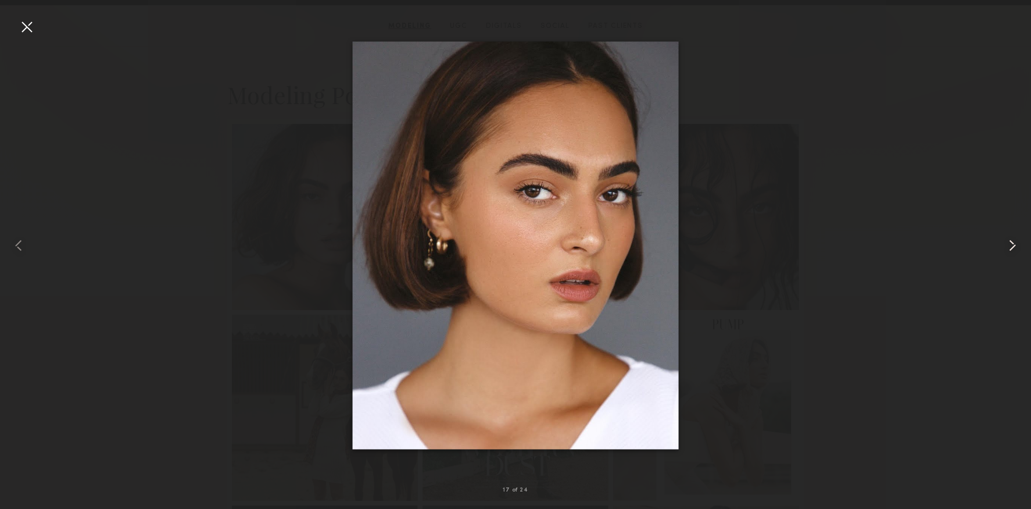
click at [1014, 252] on common-icon at bounding box center [1012, 245] width 19 height 19
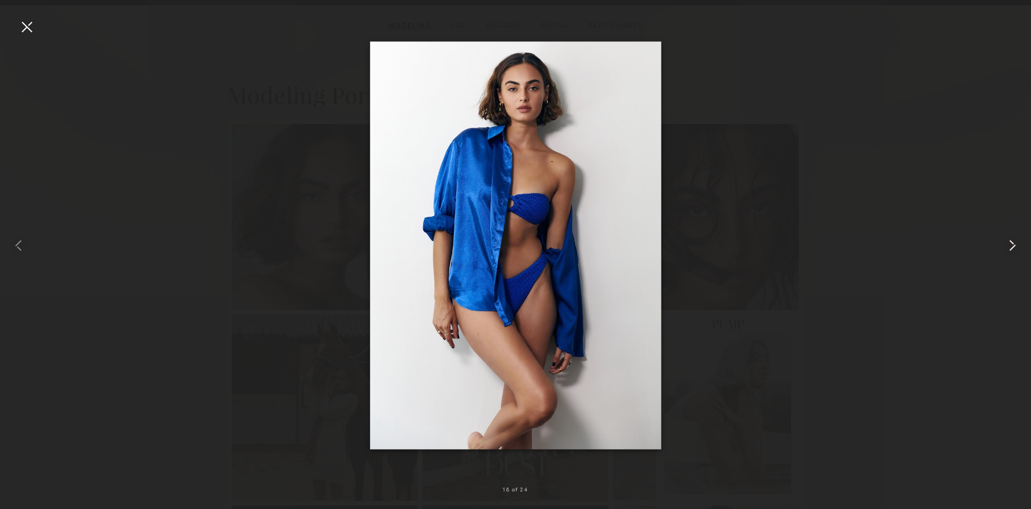
click at [1014, 252] on common-icon at bounding box center [1012, 245] width 19 height 19
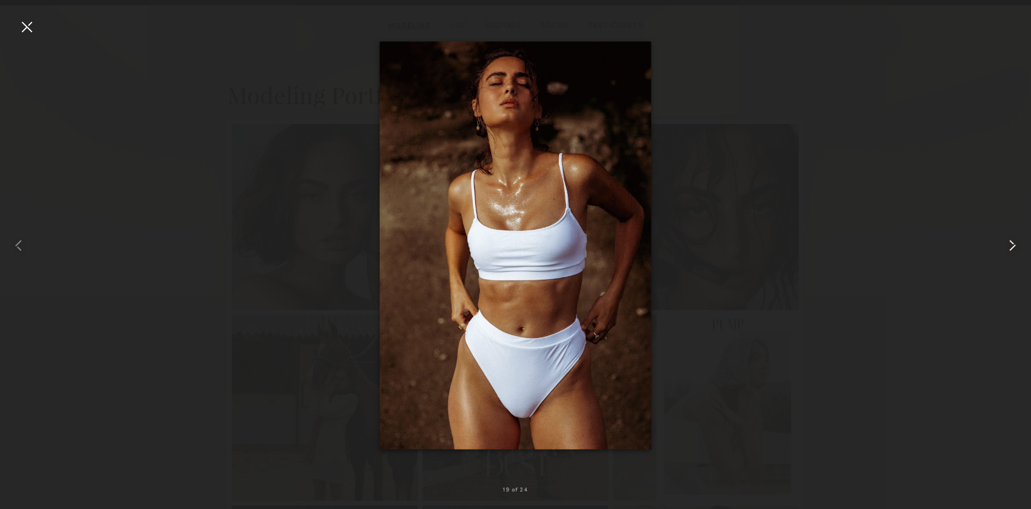
click at [1014, 252] on common-icon at bounding box center [1012, 245] width 19 height 19
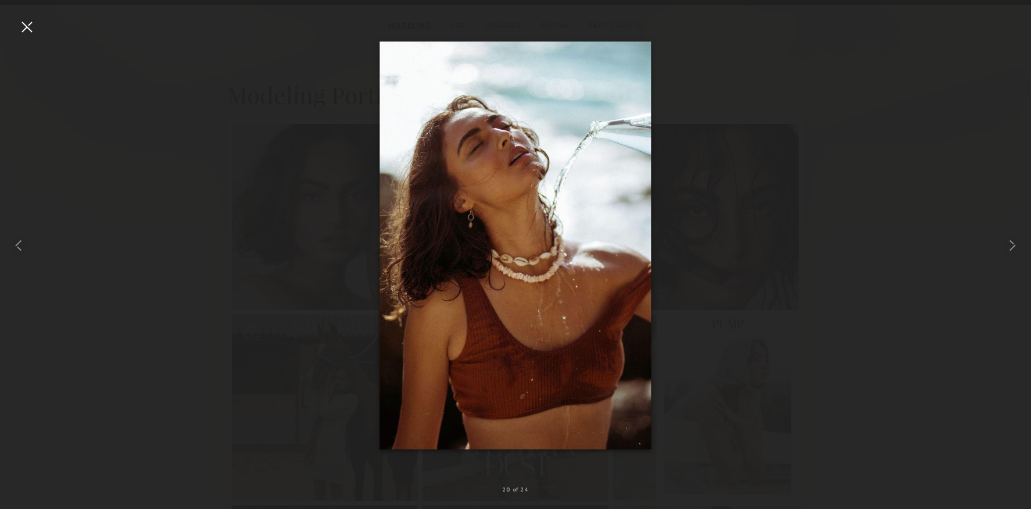
click at [923, 257] on div at bounding box center [515, 245] width 1031 height 453
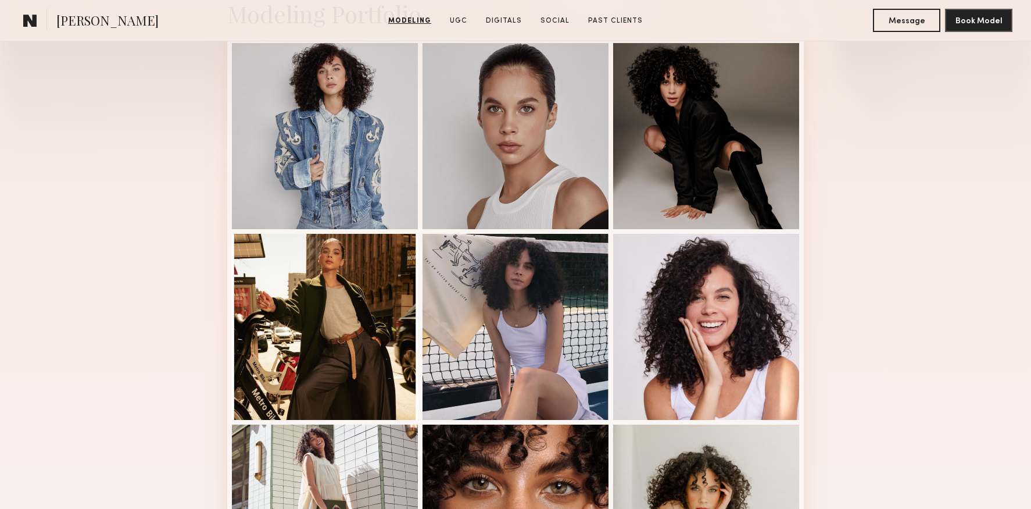
scroll to position [302, 0]
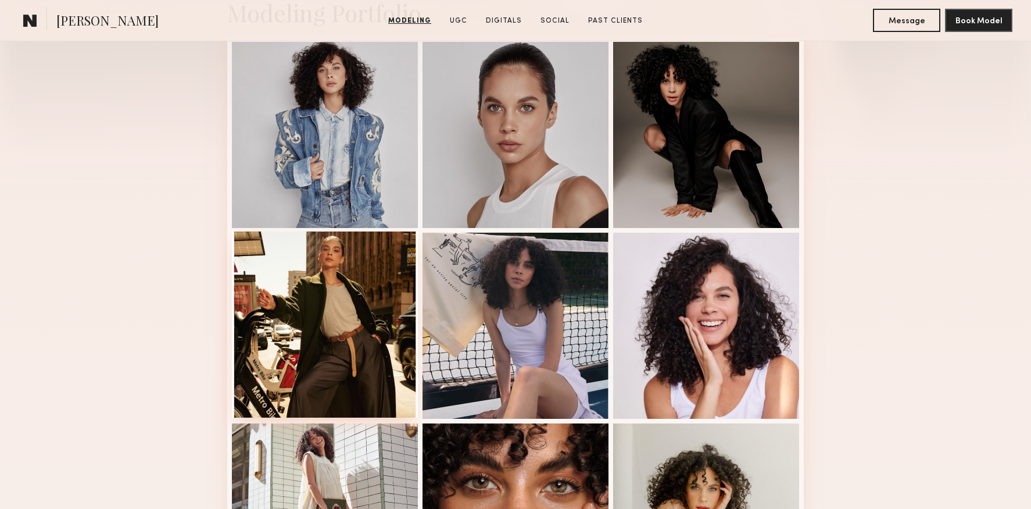
click at [346, 337] on div at bounding box center [325, 324] width 186 height 186
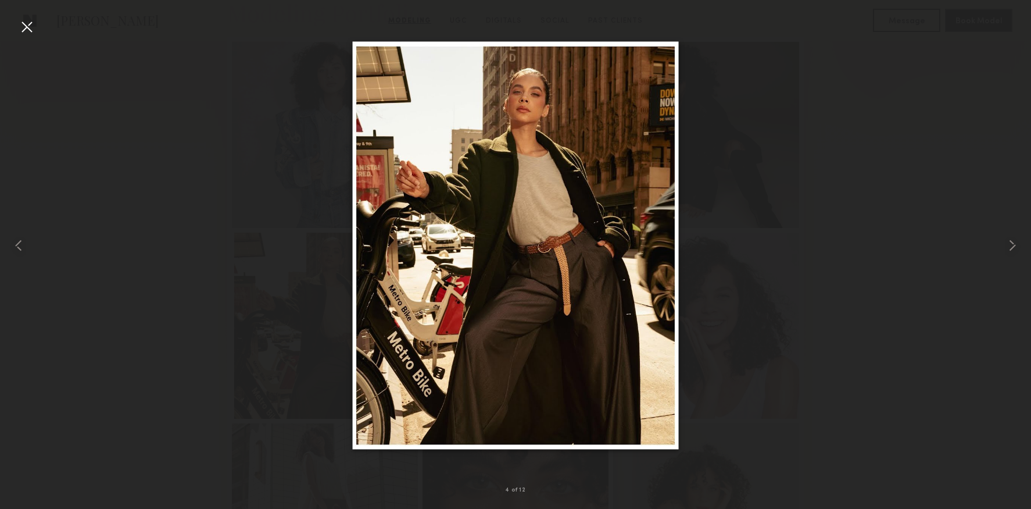
click at [35, 35] on div at bounding box center [26, 26] width 19 height 19
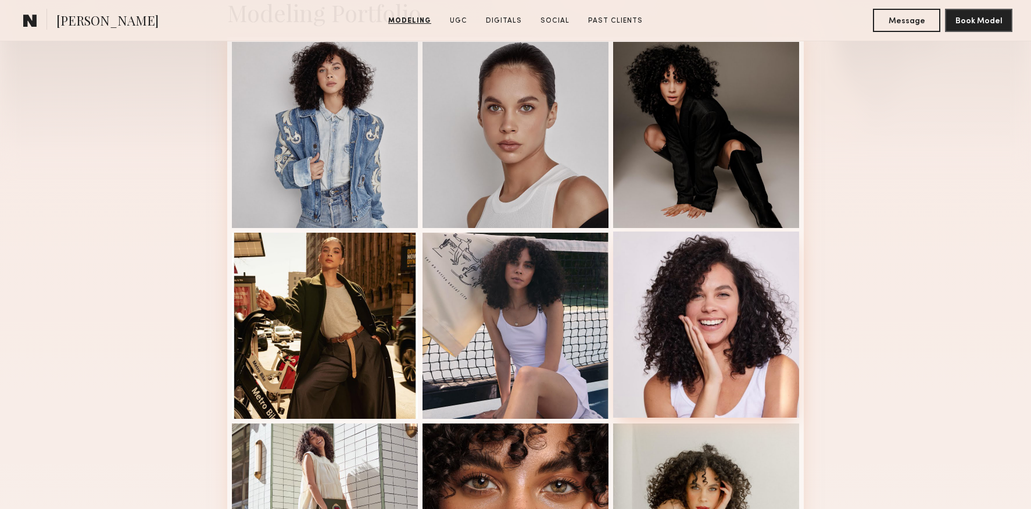
click at [717, 318] on div at bounding box center [706, 324] width 186 height 186
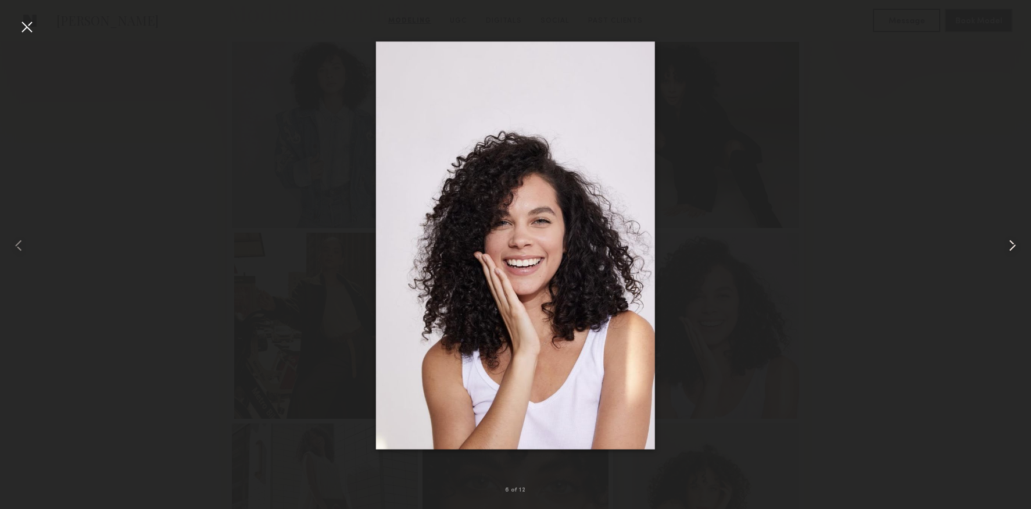
click at [1001, 248] on div at bounding box center [1010, 245] width 41 height 453
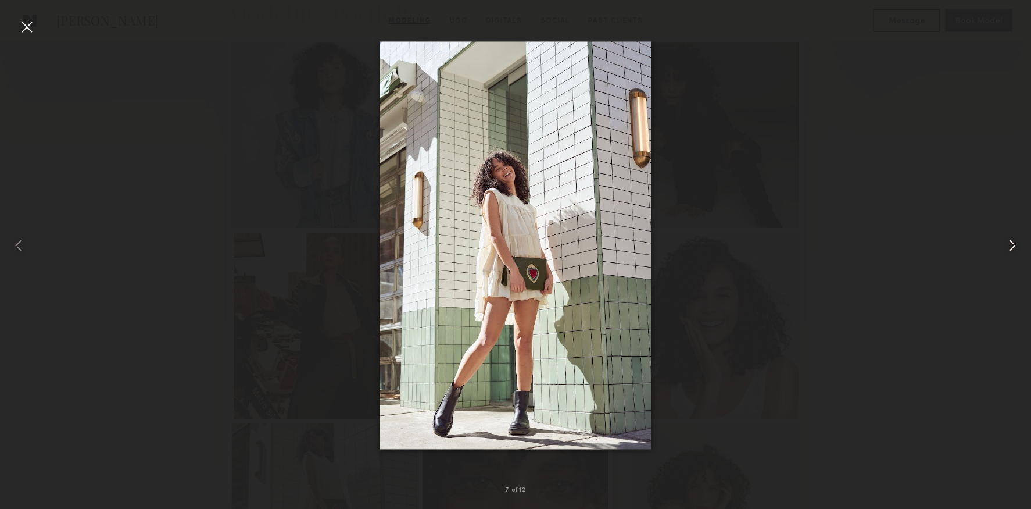
click at [1001, 248] on div at bounding box center [1010, 245] width 41 height 453
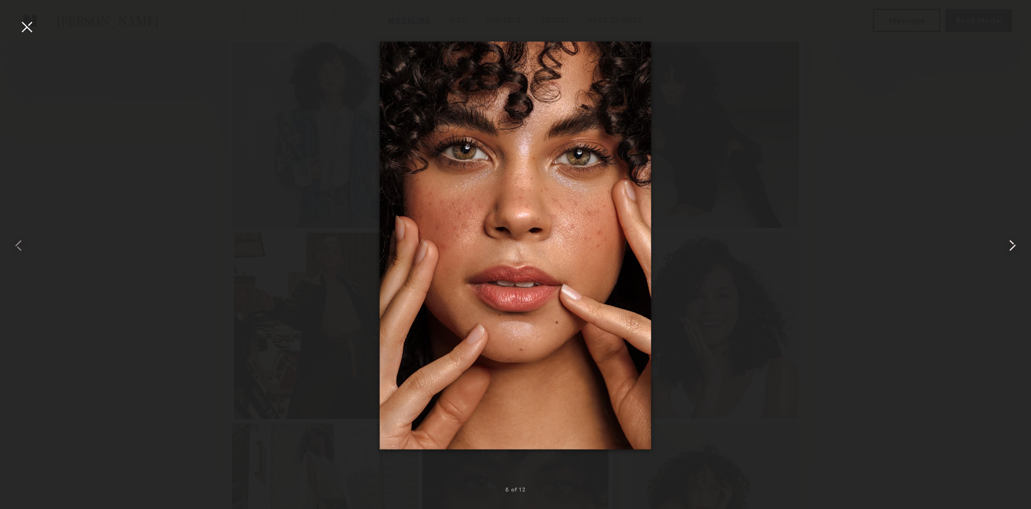
click at [1001, 247] on div at bounding box center [1010, 245] width 41 height 453
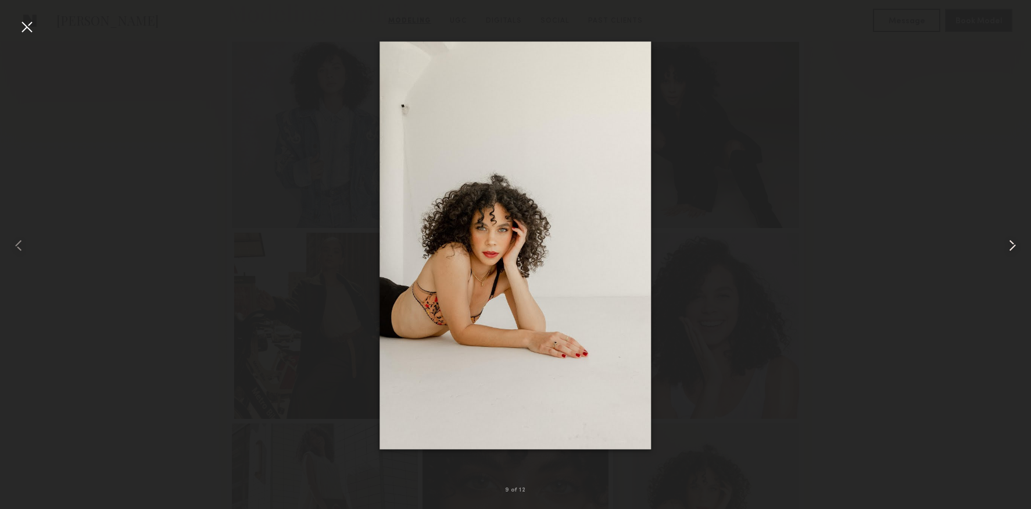
click at [1001, 247] on div at bounding box center [1010, 245] width 41 height 453
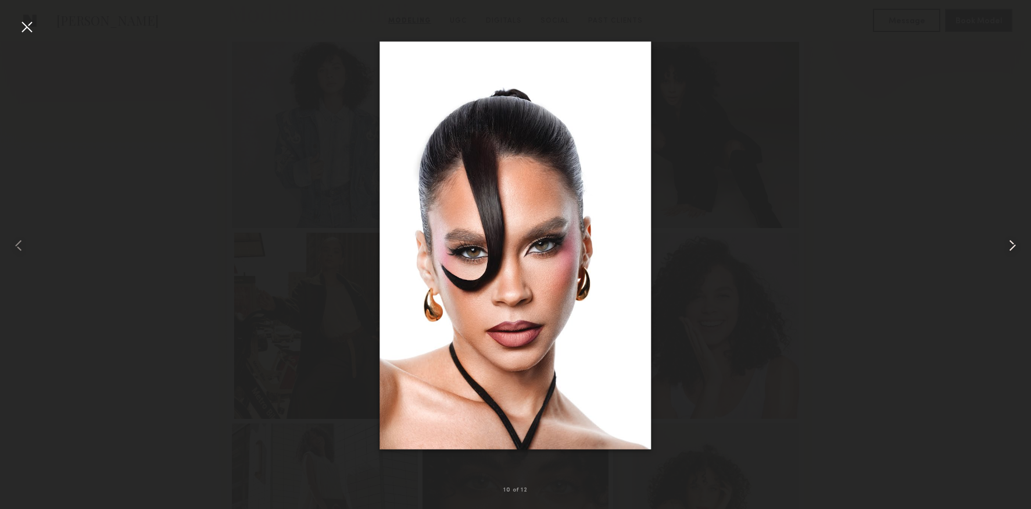
click at [1001, 247] on div at bounding box center [1010, 245] width 41 height 453
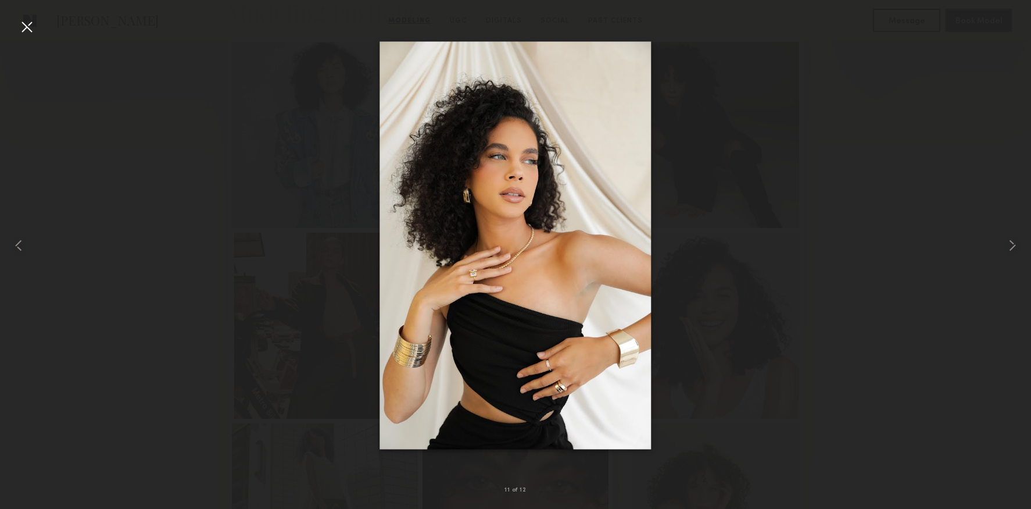
click at [749, 245] on div at bounding box center [515, 245] width 1031 height 453
click at [976, 99] on div at bounding box center [515, 245] width 1031 height 453
click at [19, 27] on div at bounding box center [26, 26] width 19 height 19
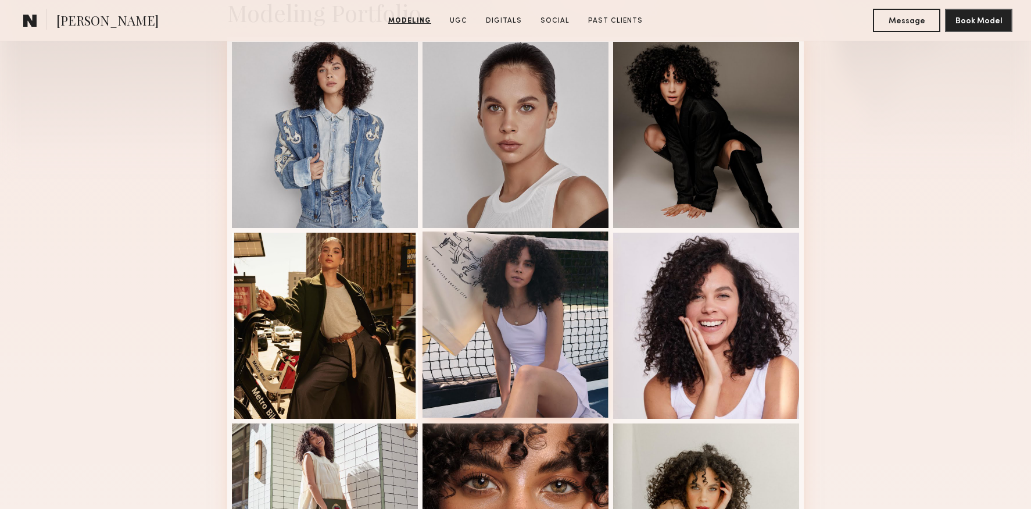
scroll to position [546, 0]
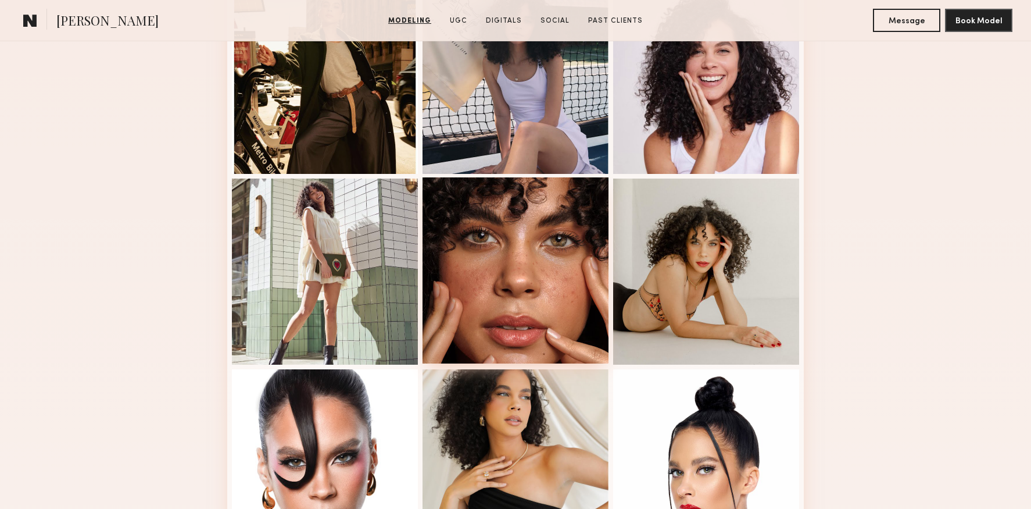
click at [525, 228] on div at bounding box center [516, 270] width 186 height 186
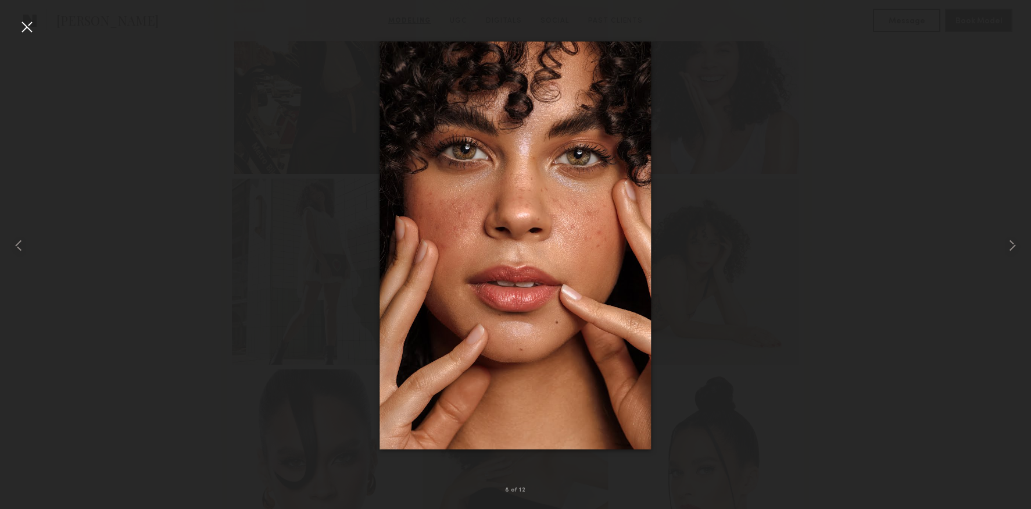
click at [24, 21] on div at bounding box center [26, 26] width 19 height 19
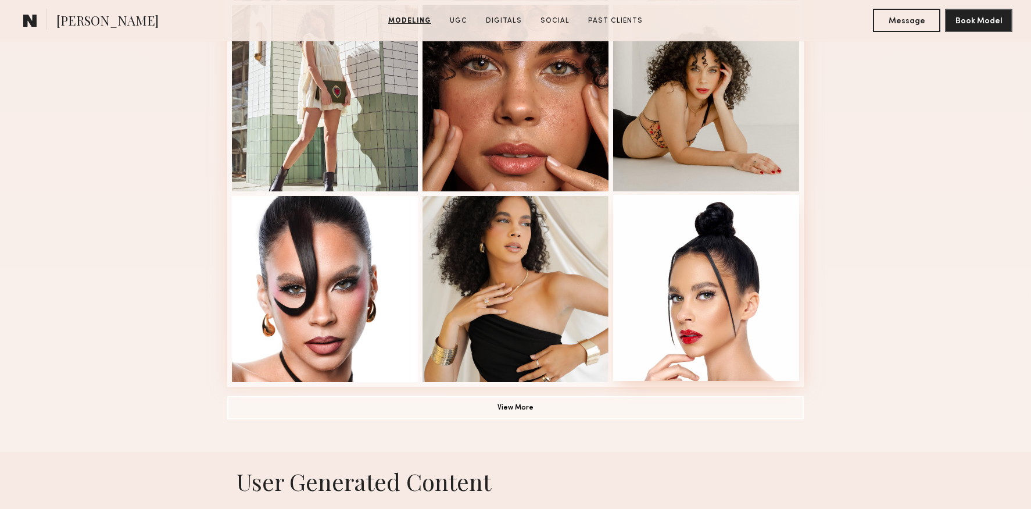
scroll to position [755, 0]
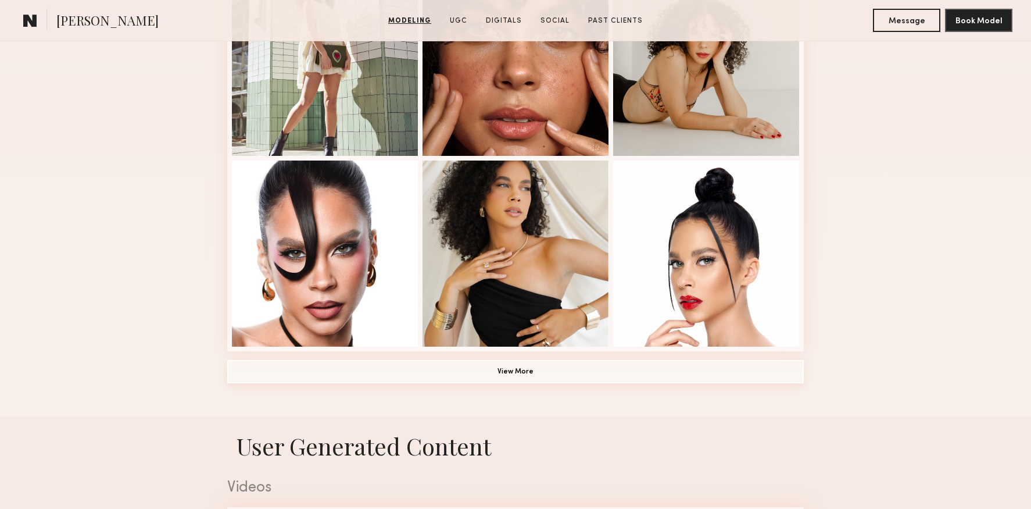
click at [581, 363] on button "View More" at bounding box center [515, 371] width 577 height 23
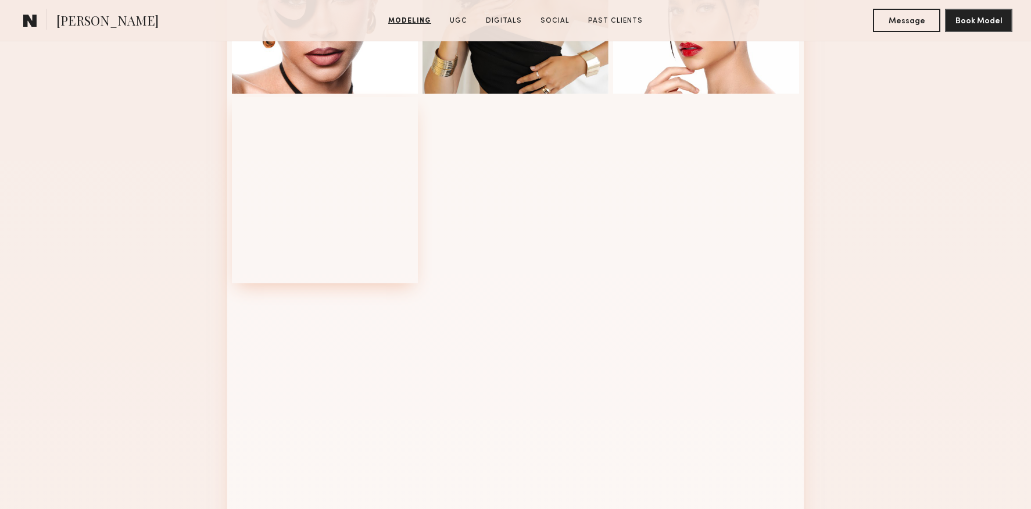
scroll to position [1002, 0]
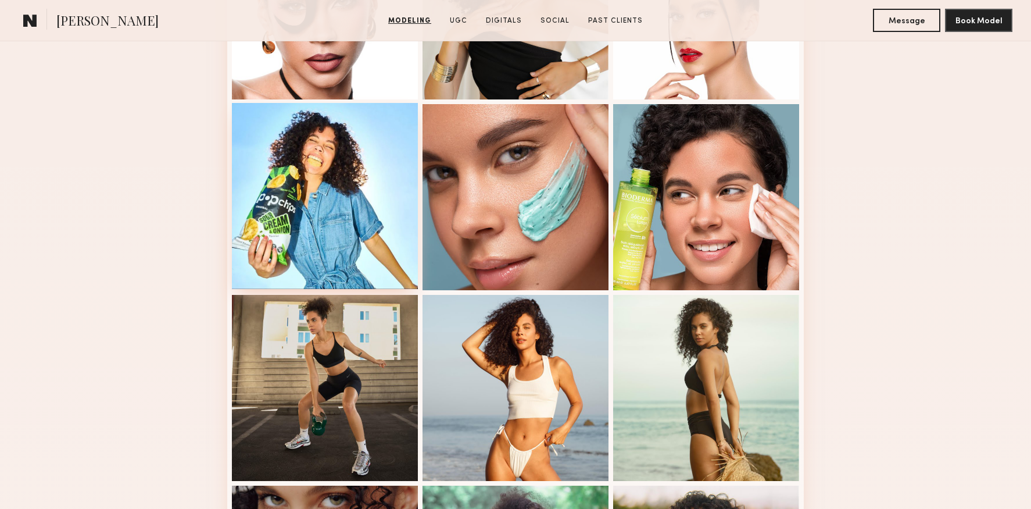
click at [281, 197] on div at bounding box center [325, 196] width 186 height 186
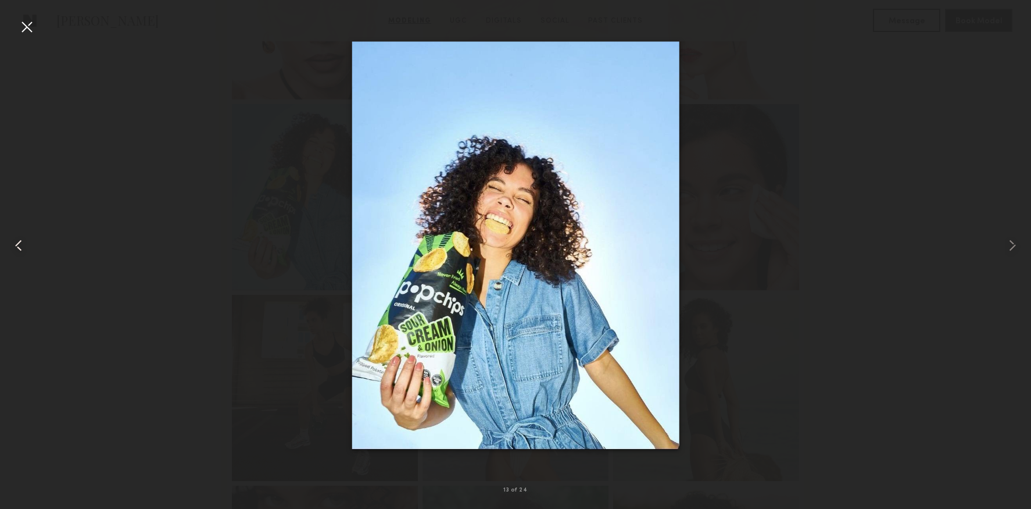
drag, startPoint x: 27, startPoint y: 31, endPoint x: 35, endPoint y: 36, distance: 9.7
click at [27, 31] on div at bounding box center [26, 26] width 19 height 19
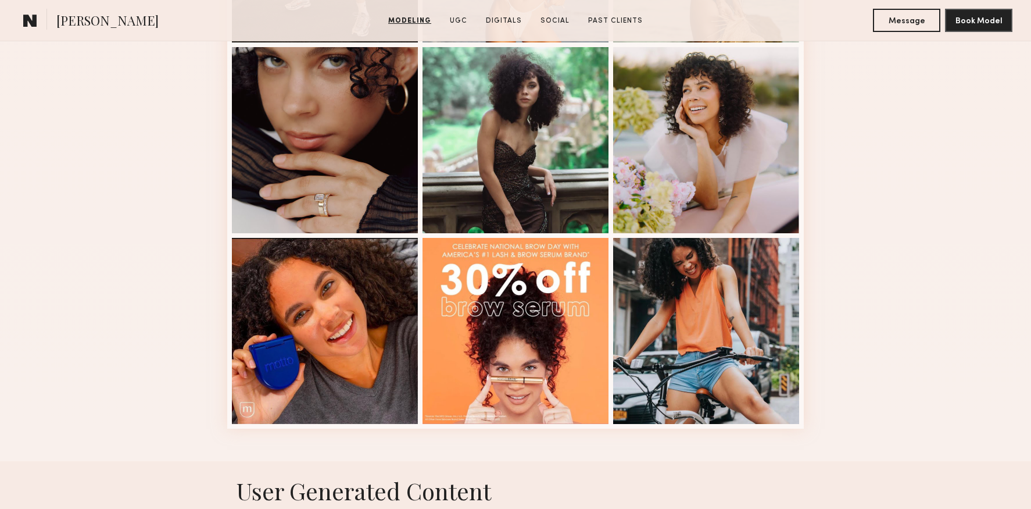
scroll to position [1465, 0]
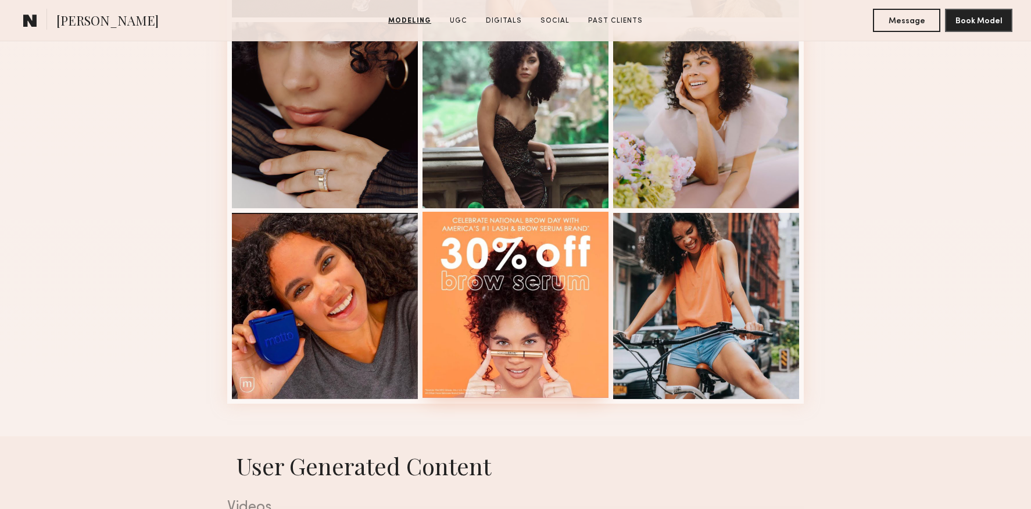
click at [531, 302] on div at bounding box center [516, 305] width 186 height 186
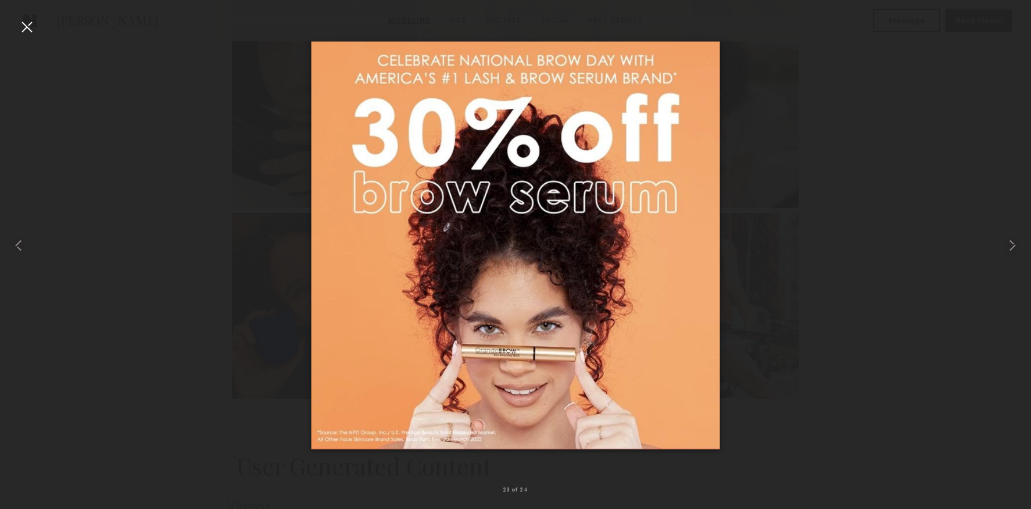
click at [819, 320] on div at bounding box center [515, 245] width 1031 height 453
click at [839, 320] on div at bounding box center [515, 245] width 1031 height 453
click at [37, 33] on div at bounding box center [20, 245] width 41 height 453
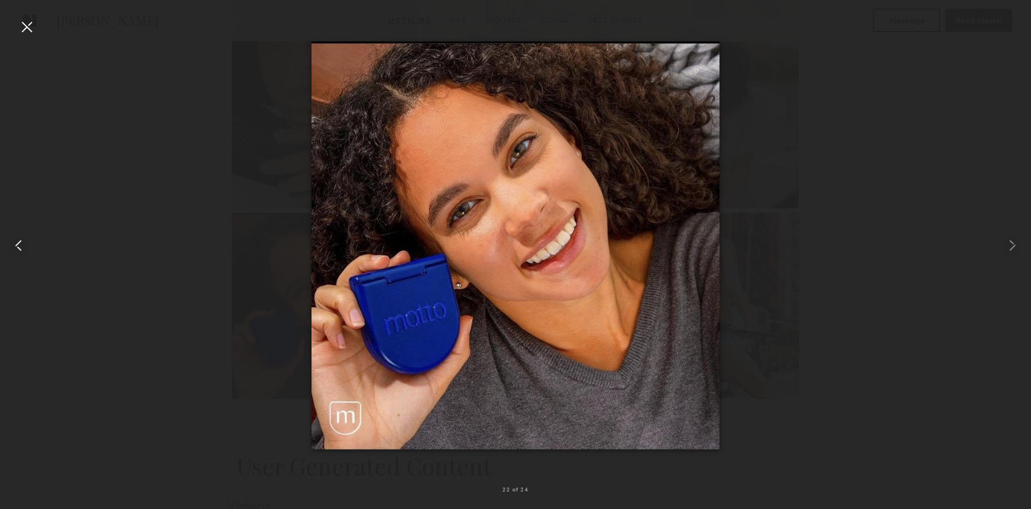
click at [33, 228] on div at bounding box center [20, 245] width 41 height 453
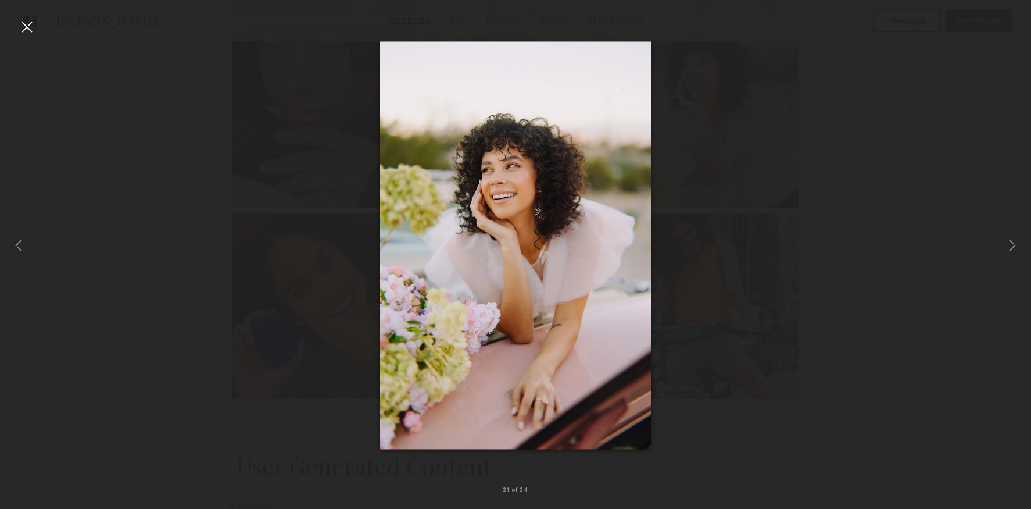
click at [24, 26] on div at bounding box center [26, 26] width 19 height 19
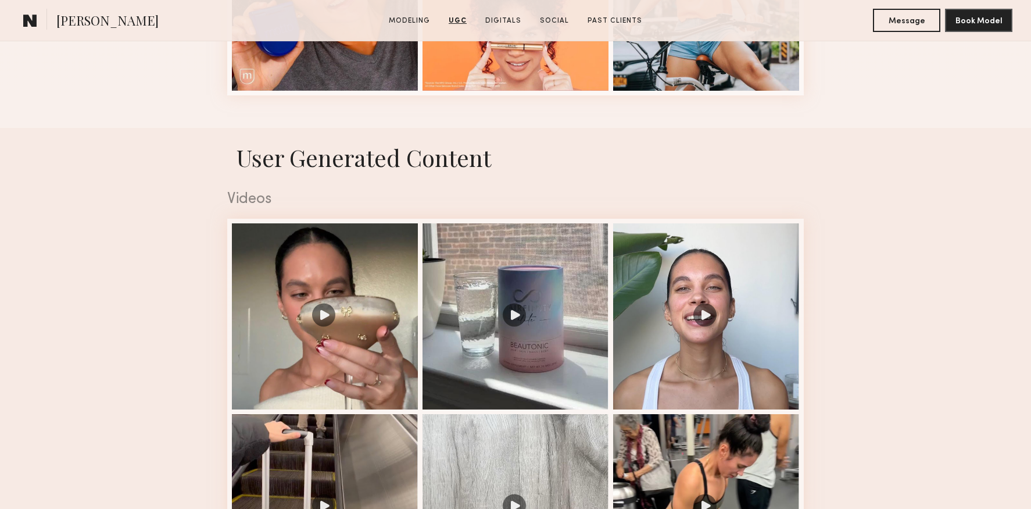
scroll to position [1771, 0]
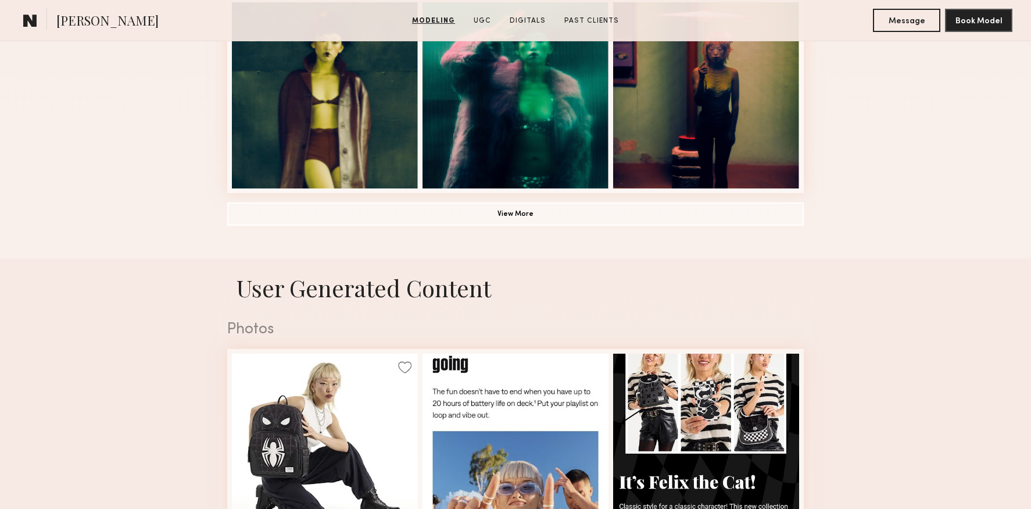
scroll to position [1416, 0]
